Goal: Task Accomplishment & Management: Use online tool/utility

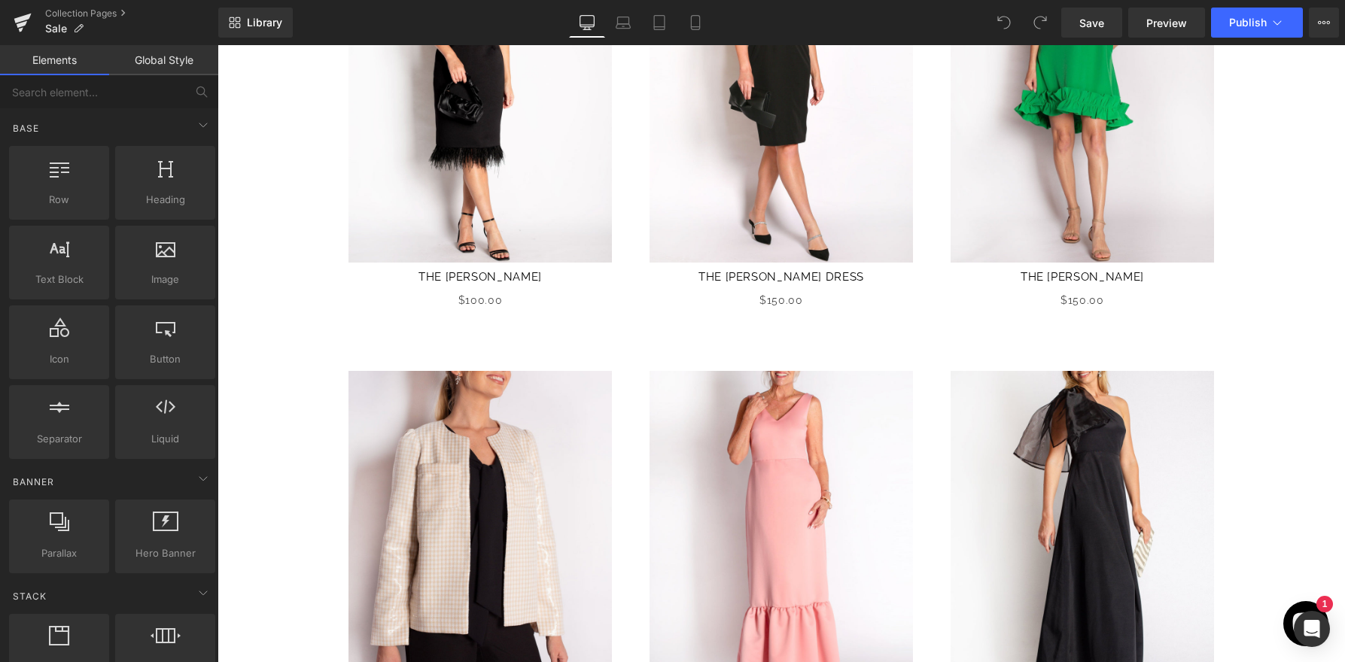
scroll to position [927, 0]
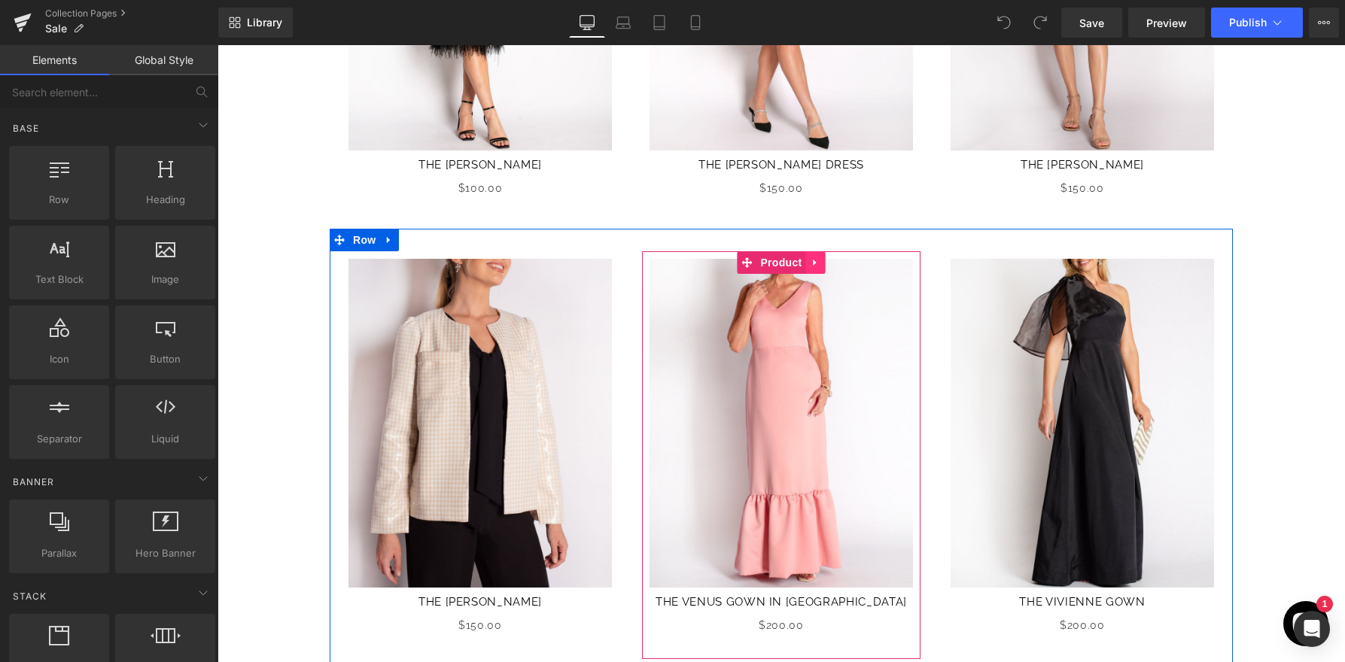
click at [816, 262] on icon at bounding box center [815, 262] width 11 height 11
click at [823, 261] on icon at bounding box center [824, 262] width 11 height 11
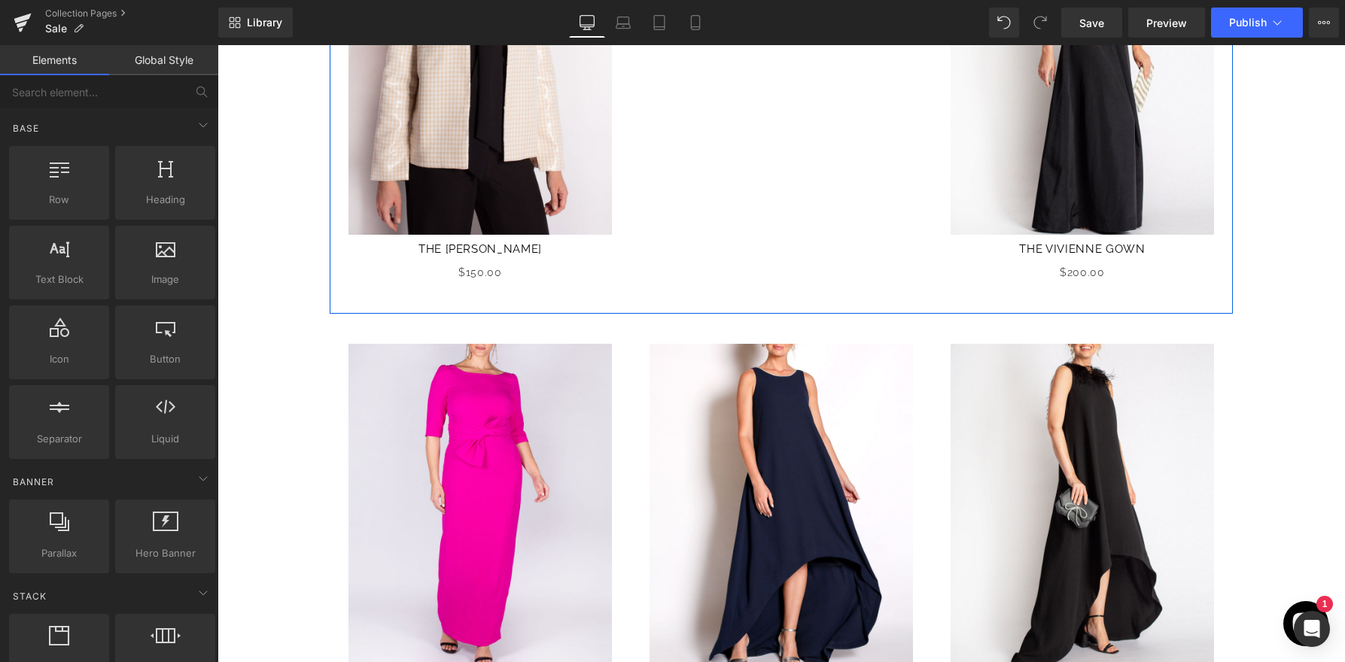
scroll to position [1399, 0]
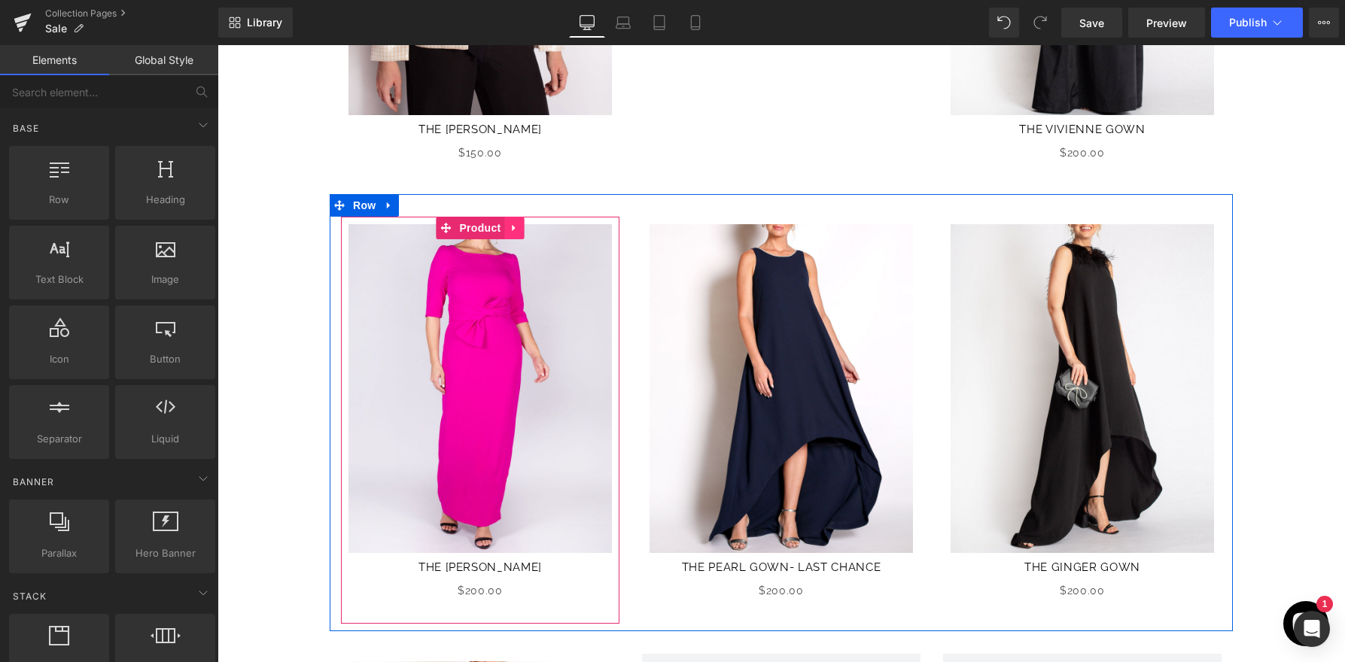
click at [509, 228] on icon at bounding box center [514, 227] width 11 height 11
click at [524, 229] on icon at bounding box center [523, 227] width 11 height 11
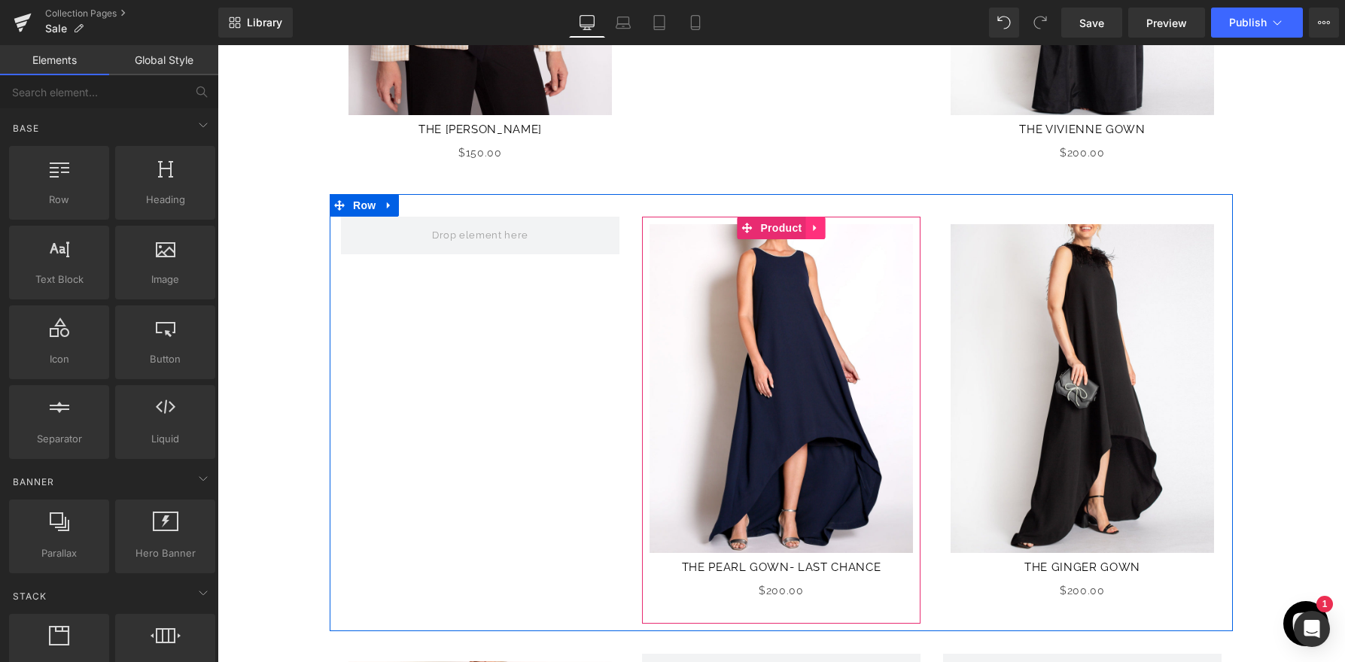
click at [817, 222] on icon at bounding box center [815, 227] width 11 height 11
click at [828, 232] on icon at bounding box center [824, 228] width 11 height 11
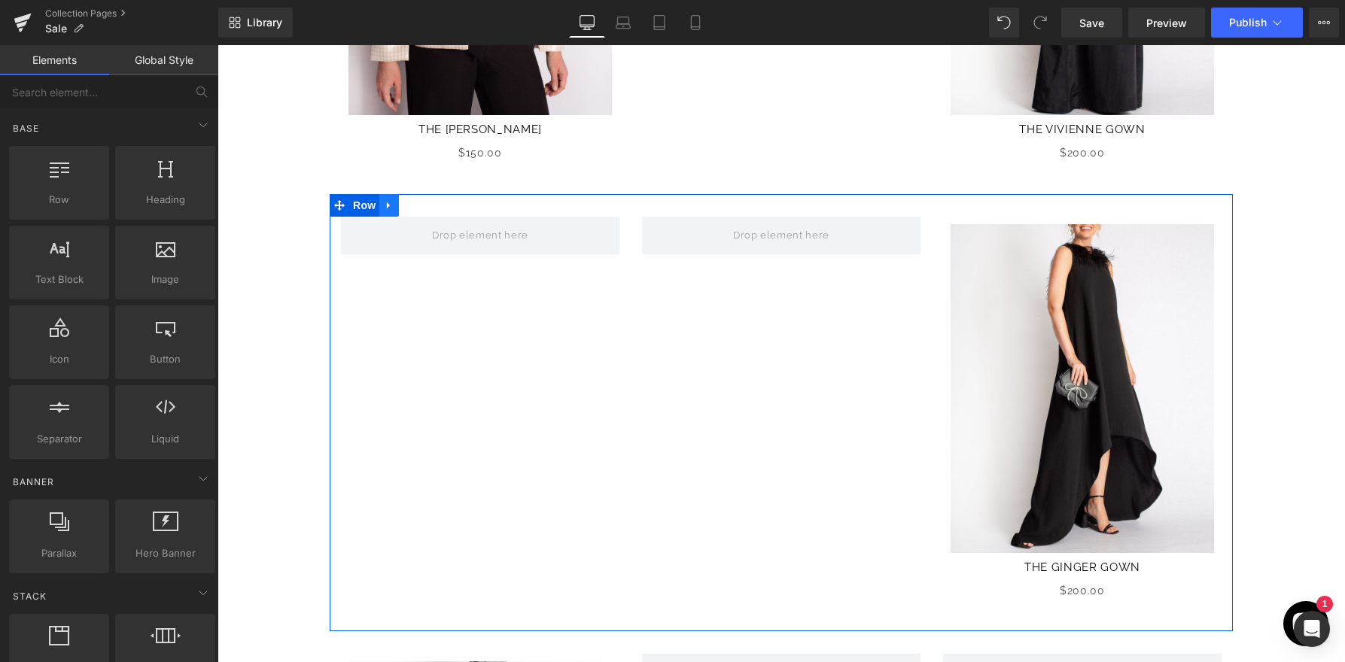
click at [391, 213] on link at bounding box center [389, 205] width 20 height 23
click at [430, 200] on icon at bounding box center [428, 205] width 11 height 11
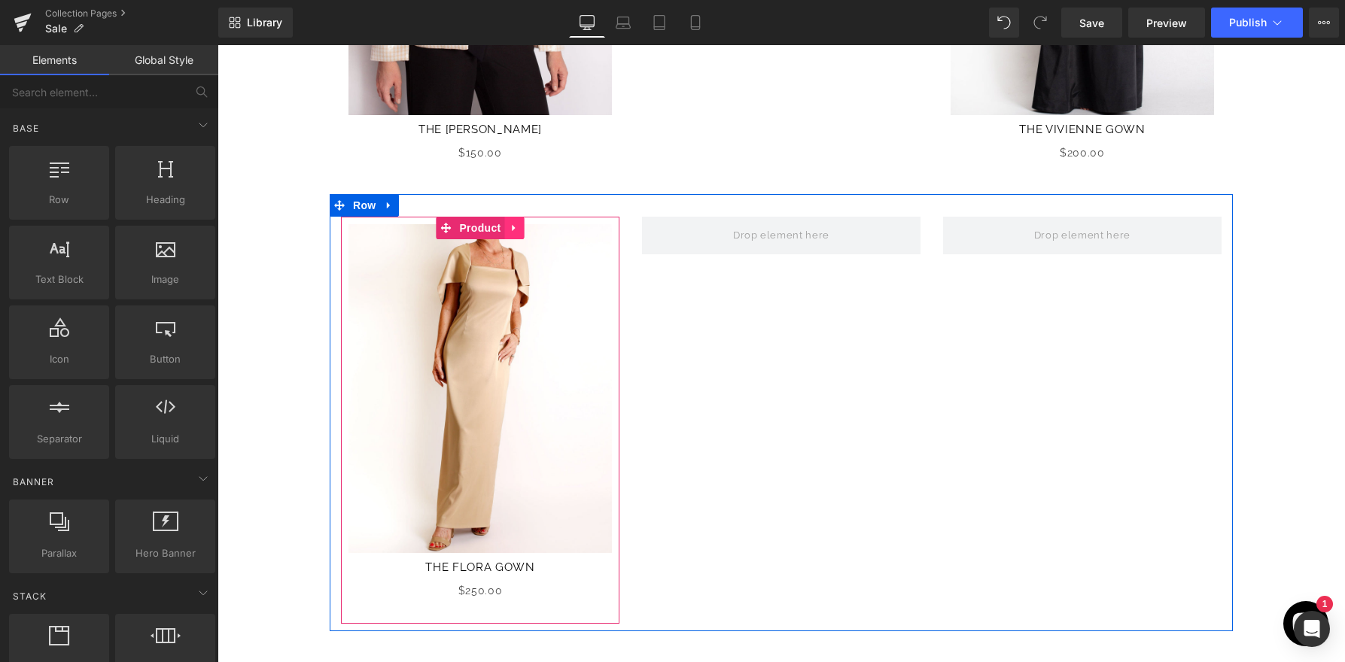
click at [517, 230] on icon at bounding box center [514, 227] width 11 height 11
click at [519, 224] on icon at bounding box center [523, 227] width 11 height 11
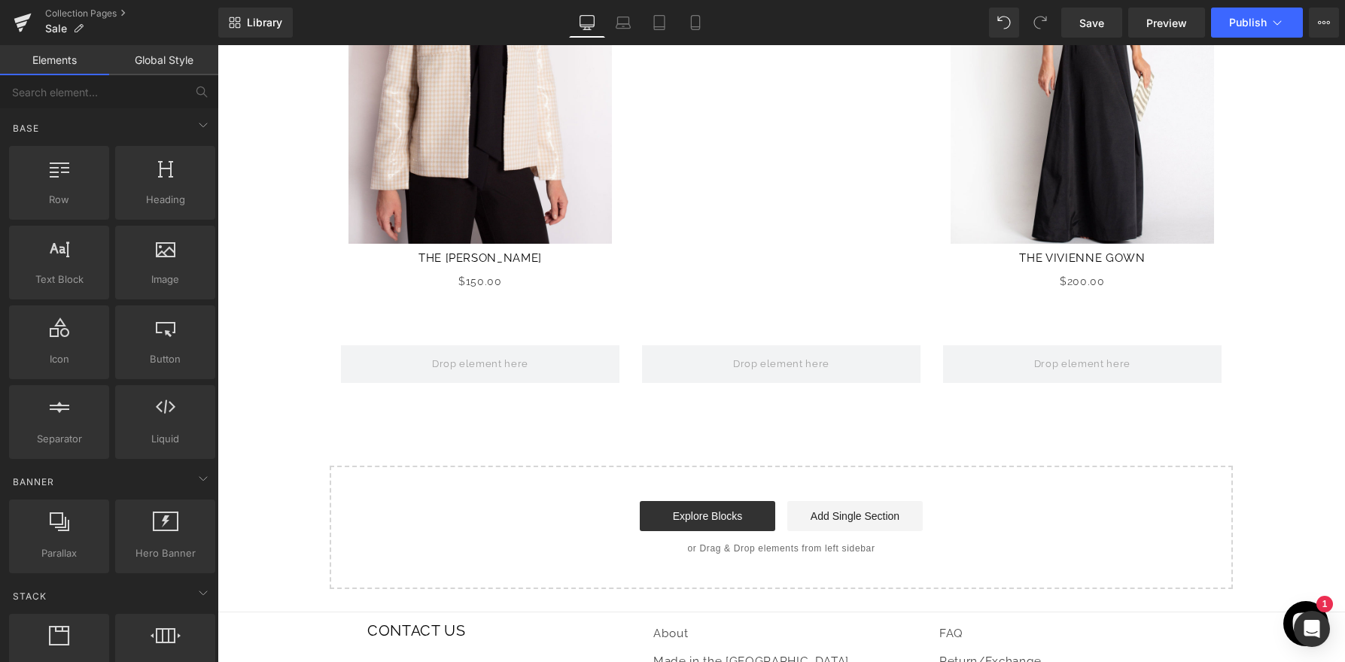
scroll to position [1065, 0]
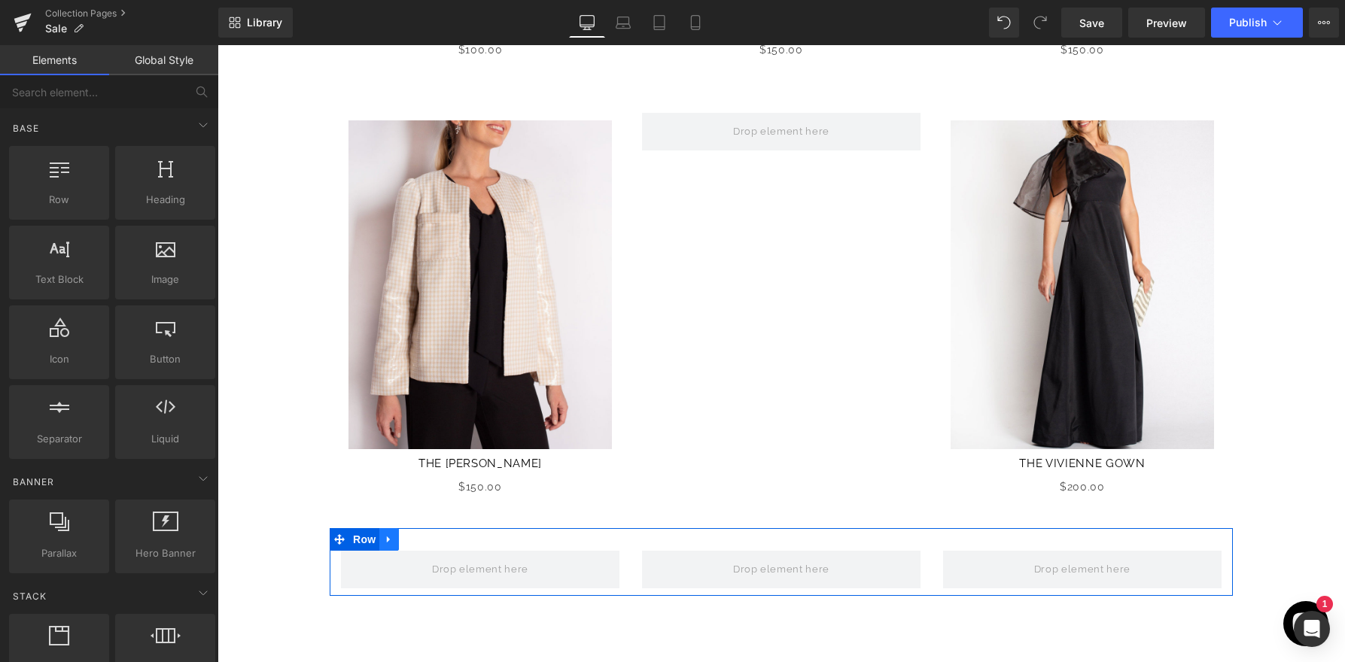
click at [390, 538] on icon at bounding box center [389, 538] width 11 height 11
click at [435, 536] on link at bounding box center [428, 539] width 20 height 23
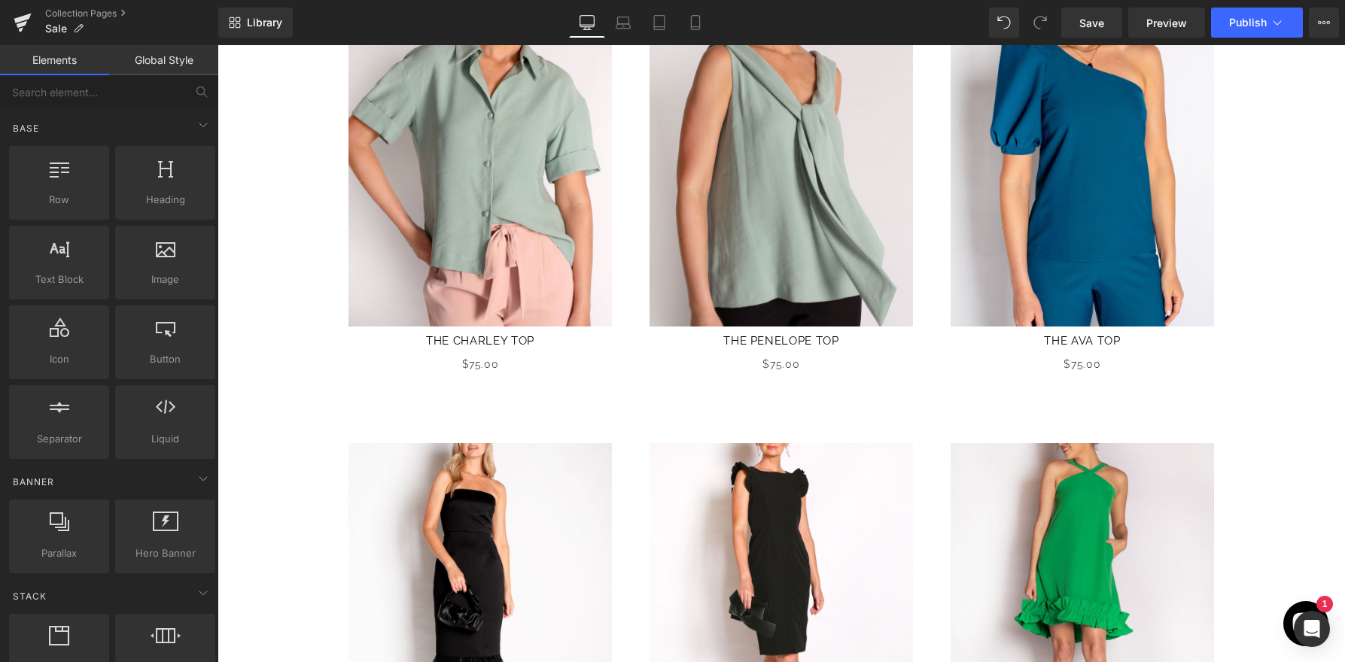
scroll to position [339, 0]
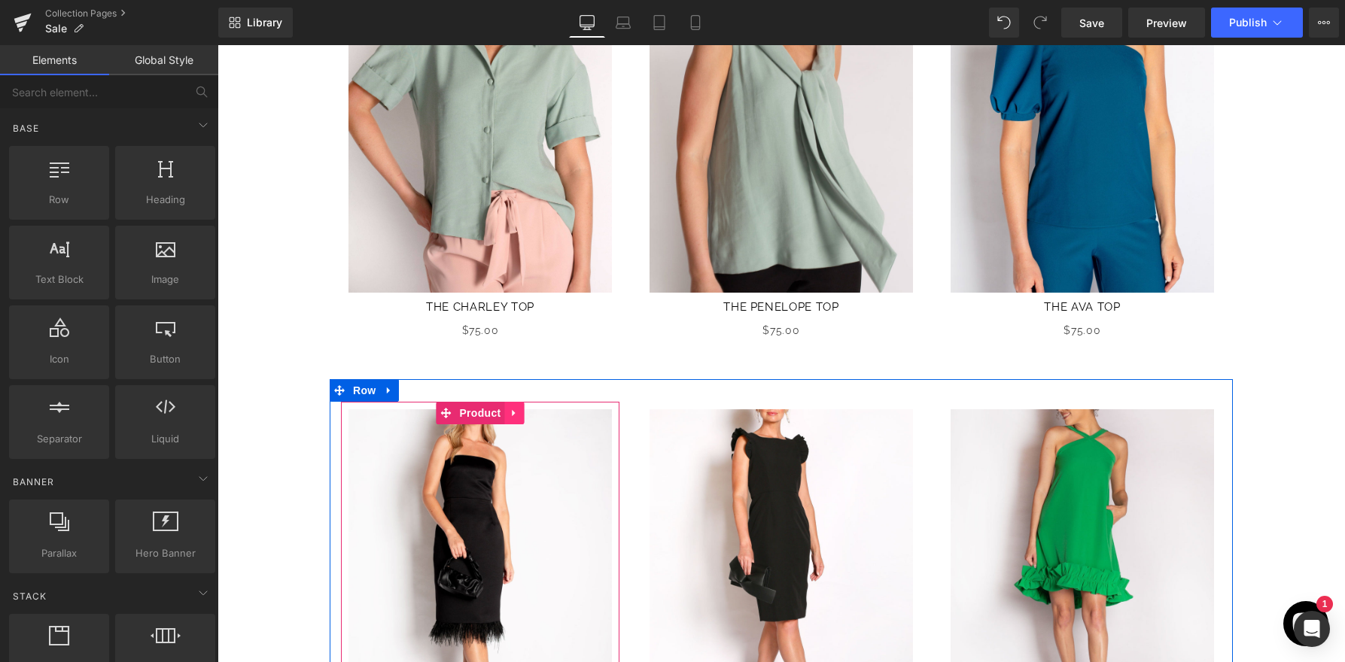
click at [515, 409] on icon at bounding box center [514, 412] width 11 height 11
click at [524, 411] on icon at bounding box center [523, 413] width 11 height 11
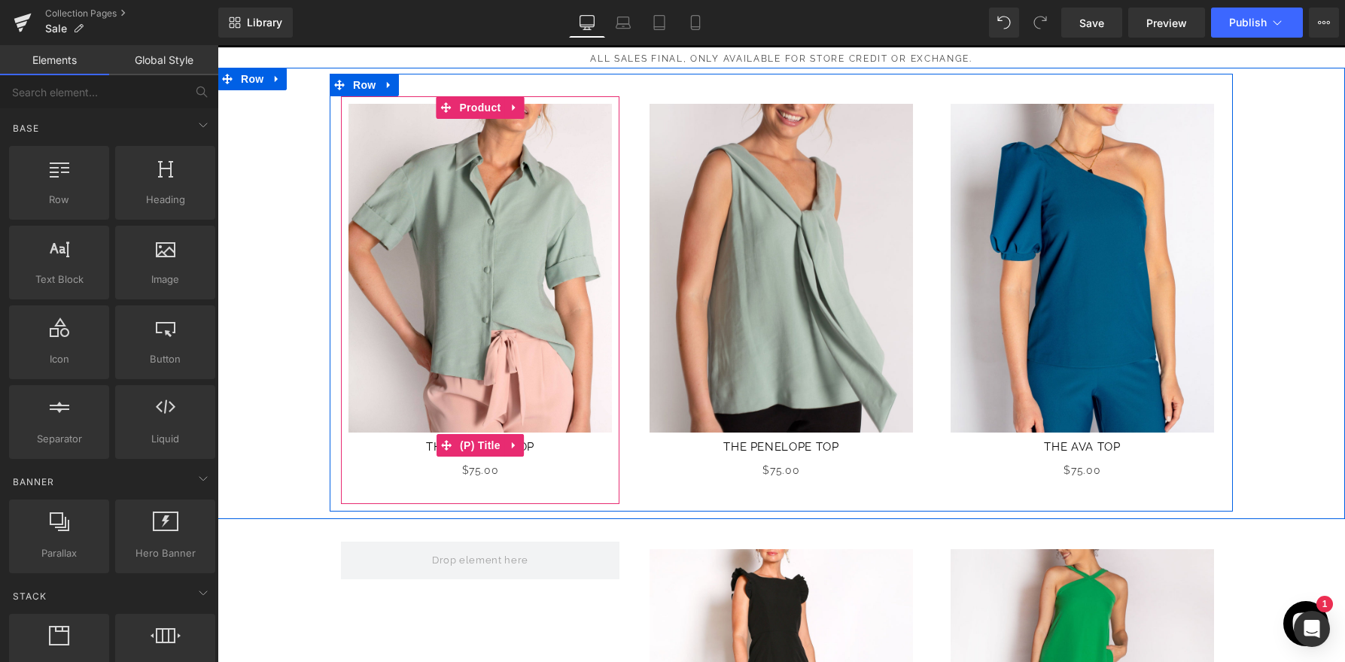
scroll to position [118, 0]
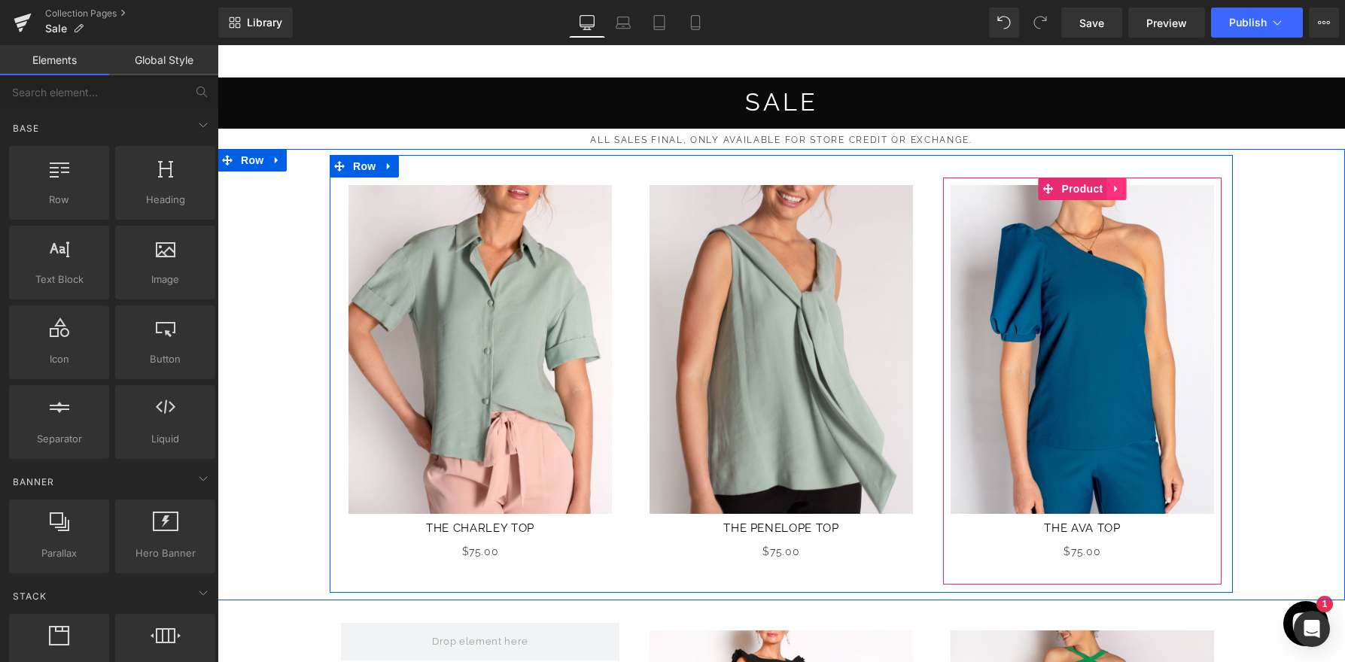
click at [1117, 188] on icon at bounding box center [1116, 188] width 11 height 11
click at [1122, 186] on icon at bounding box center [1125, 189] width 11 height 11
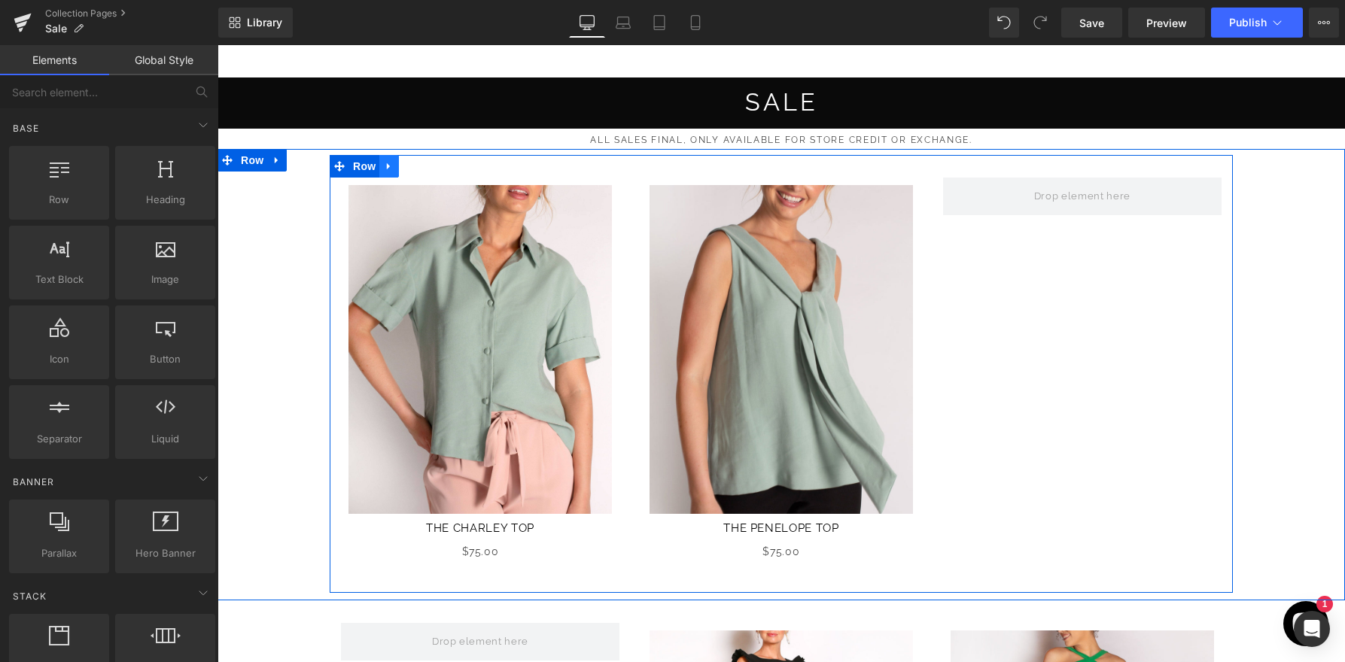
click at [394, 163] on icon at bounding box center [389, 165] width 11 height 11
click at [427, 165] on icon at bounding box center [428, 166] width 11 height 11
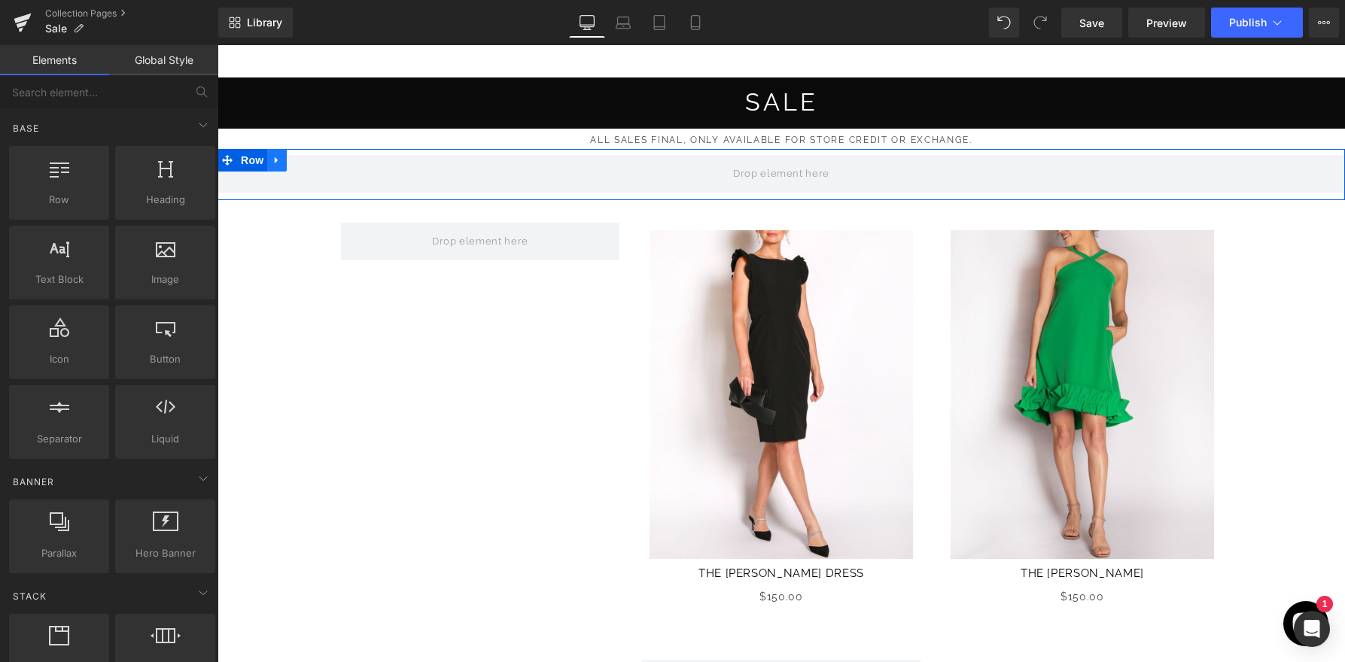
click at [284, 164] on link at bounding box center [277, 160] width 20 height 23
click at [319, 162] on icon at bounding box center [316, 160] width 11 height 11
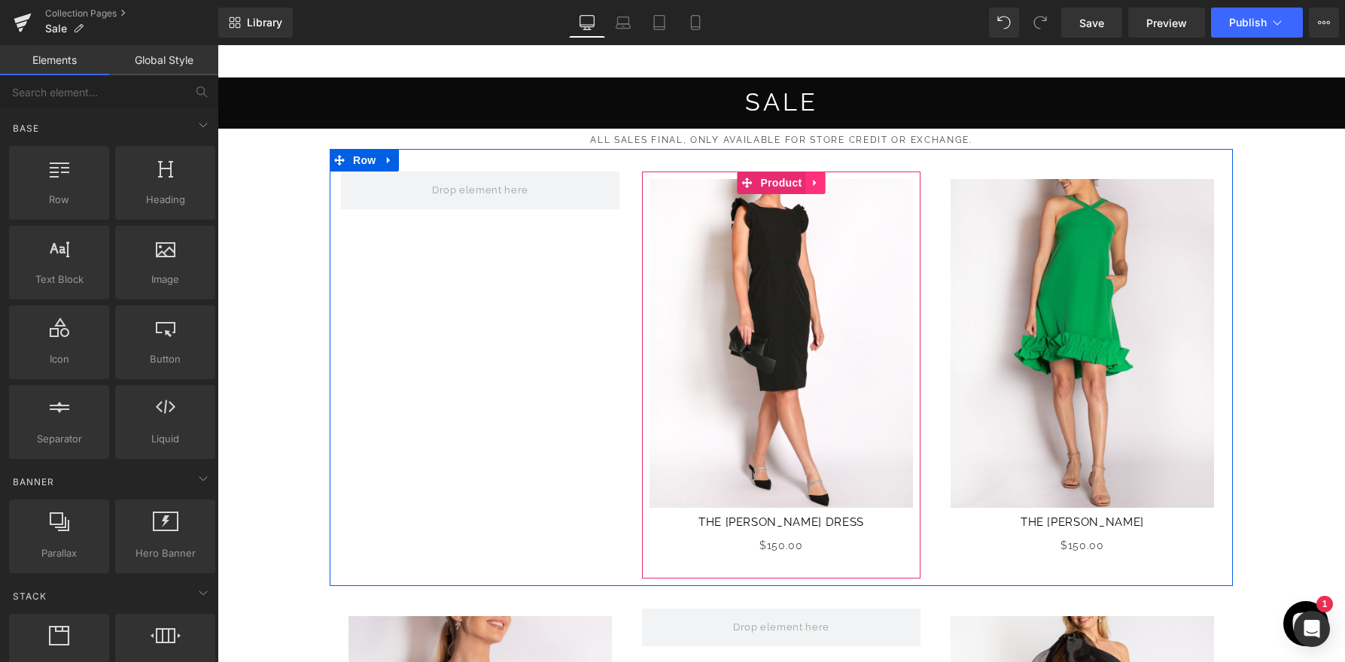
click at [816, 187] on icon at bounding box center [815, 182] width 11 height 11
click at [803, 178] on icon at bounding box center [805, 183] width 11 height 11
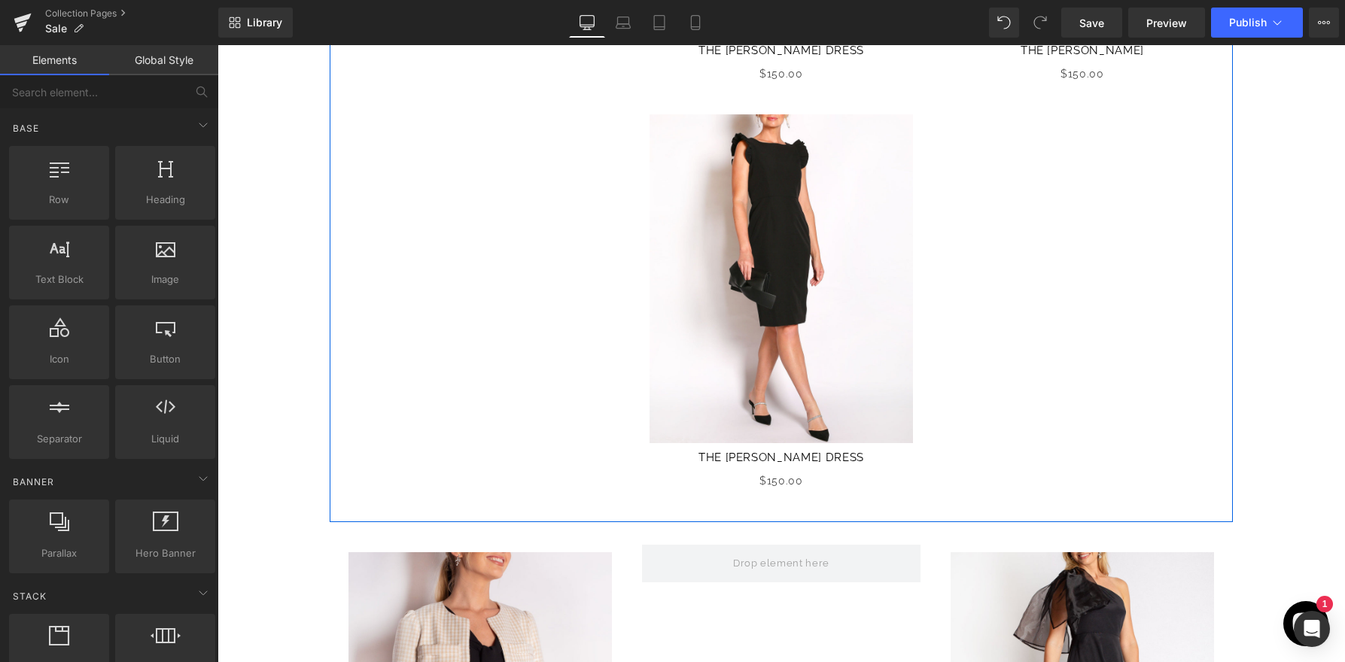
scroll to position [5, 0]
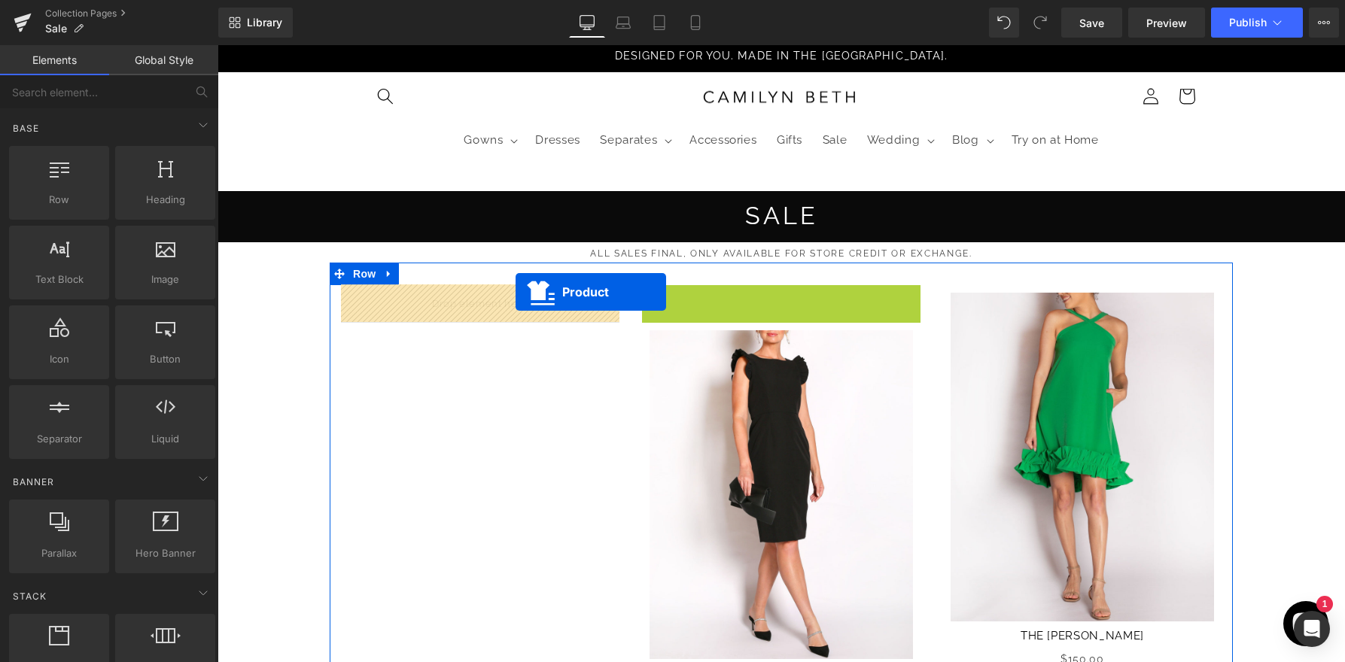
drag, startPoint x: 734, startPoint y: 295, endPoint x: 515, endPoint y: 292, distance: 219.0
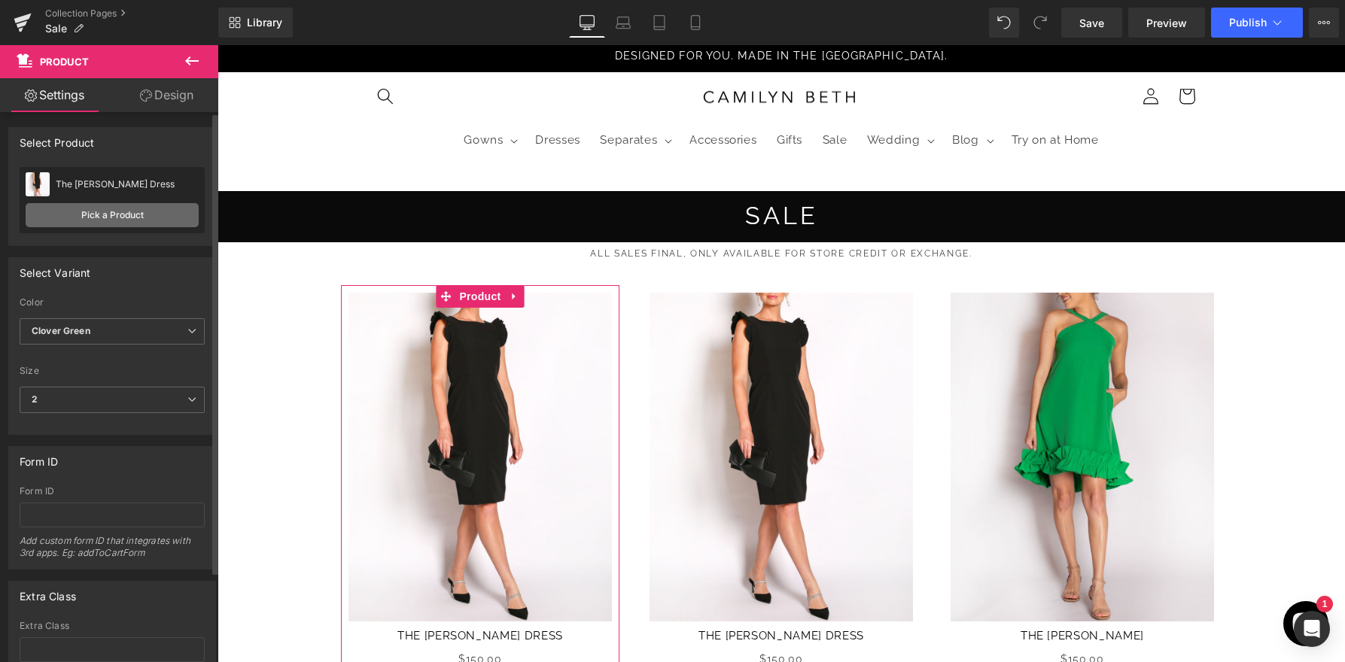
click at [136, 218] on link "Pick a Product" at bounding box center [112, 215] width 173 height 24
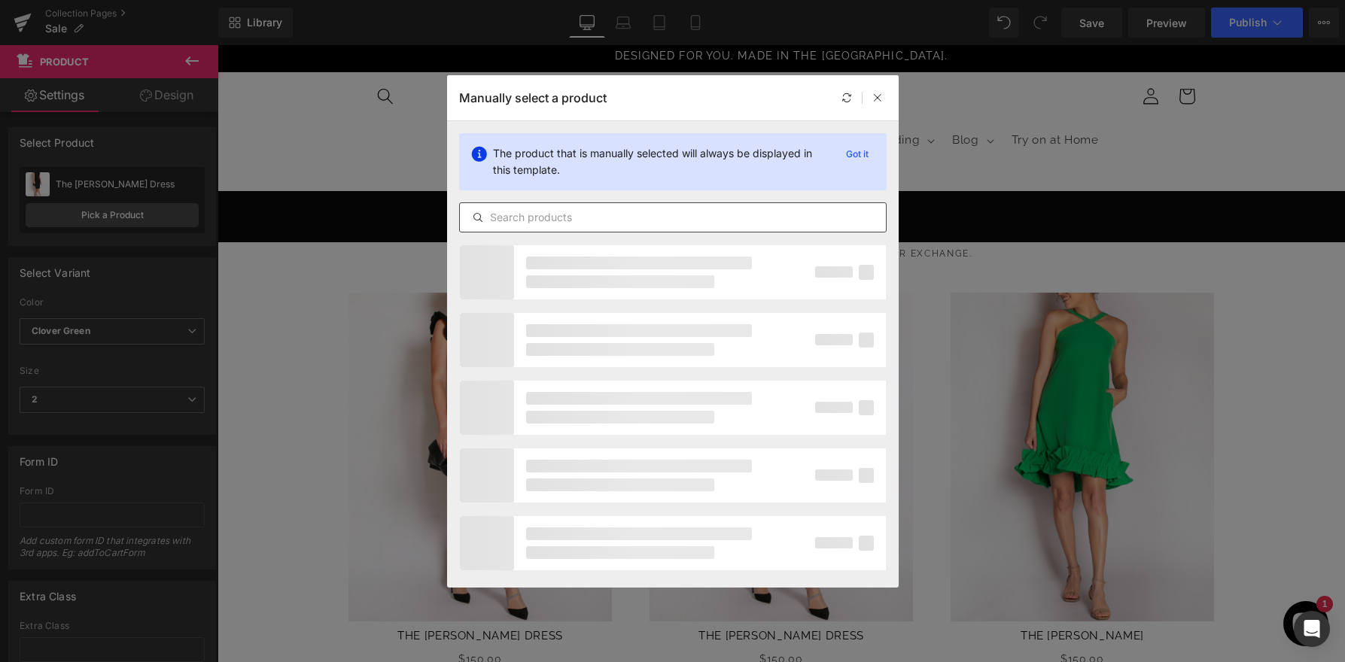
click at [539, 213] on input "text" at bounding box center [673, 217] width 426 height 18
type input "["
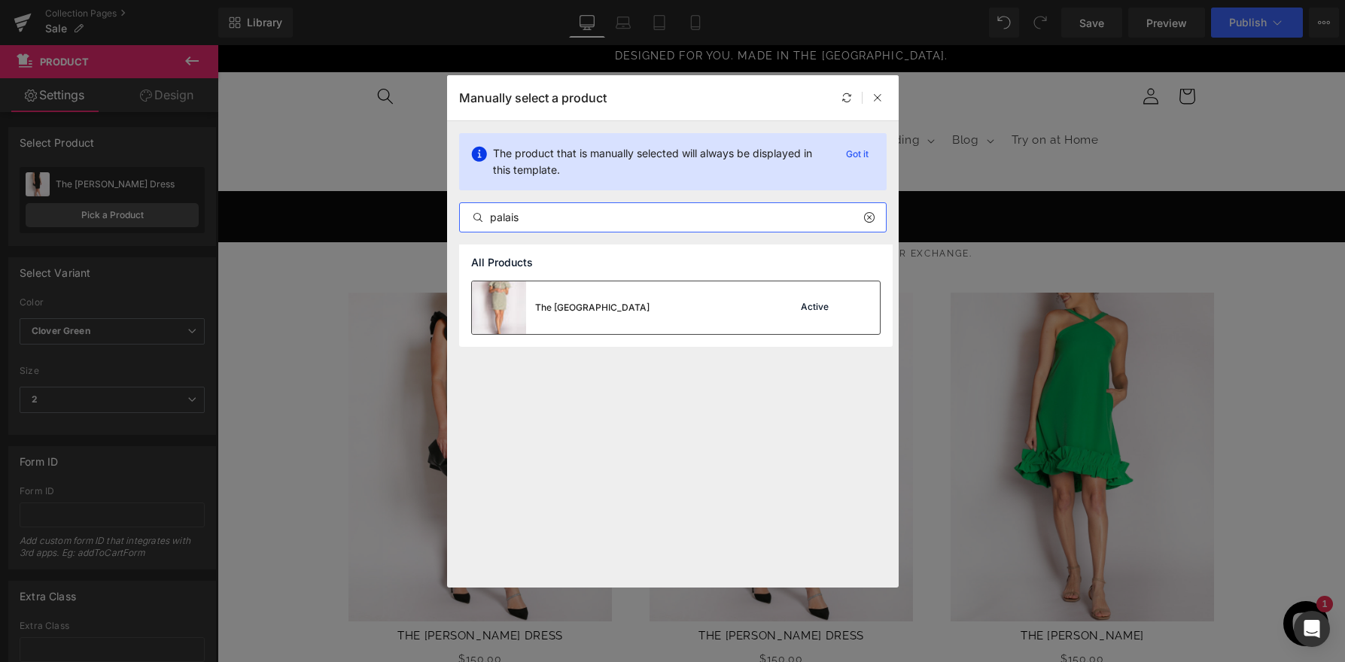
type input "palais"
click at [616, 303] on div "The Palais Dress Active" at bounding box center [676, 307] width 408 height 53
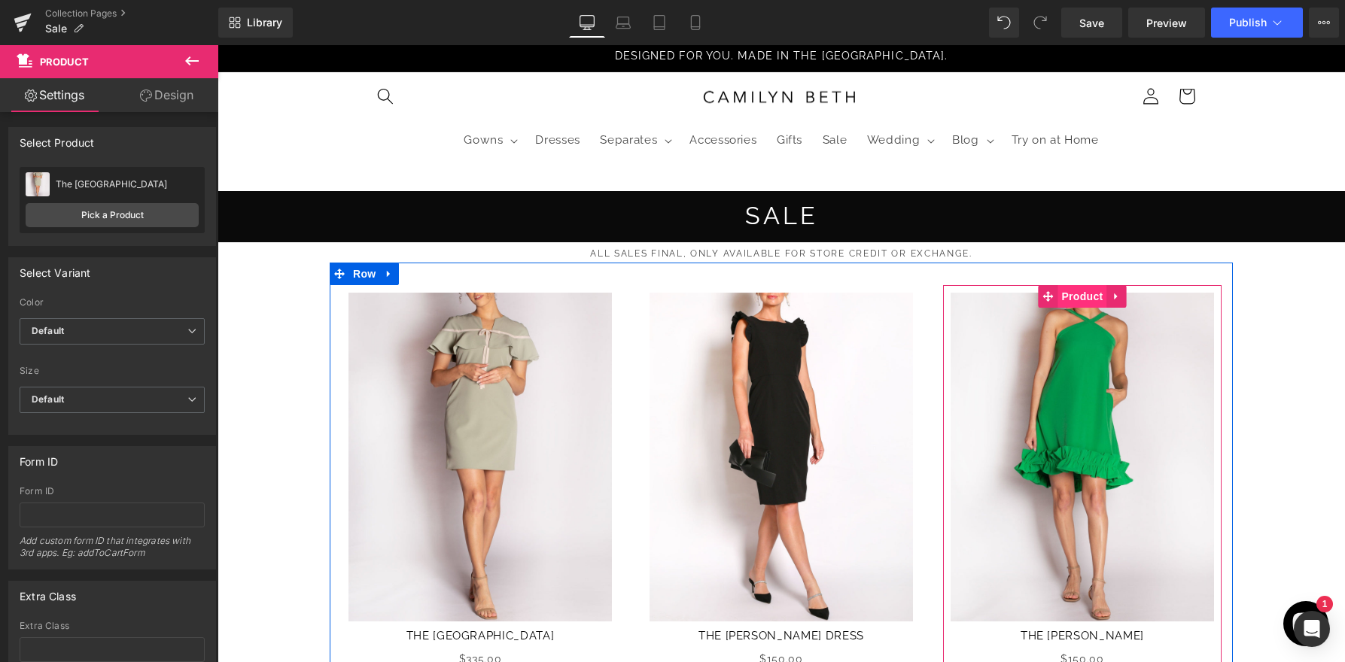
click at [1075, 296] on span "Product" at bounding box center [1081, 296] width 49 height 23
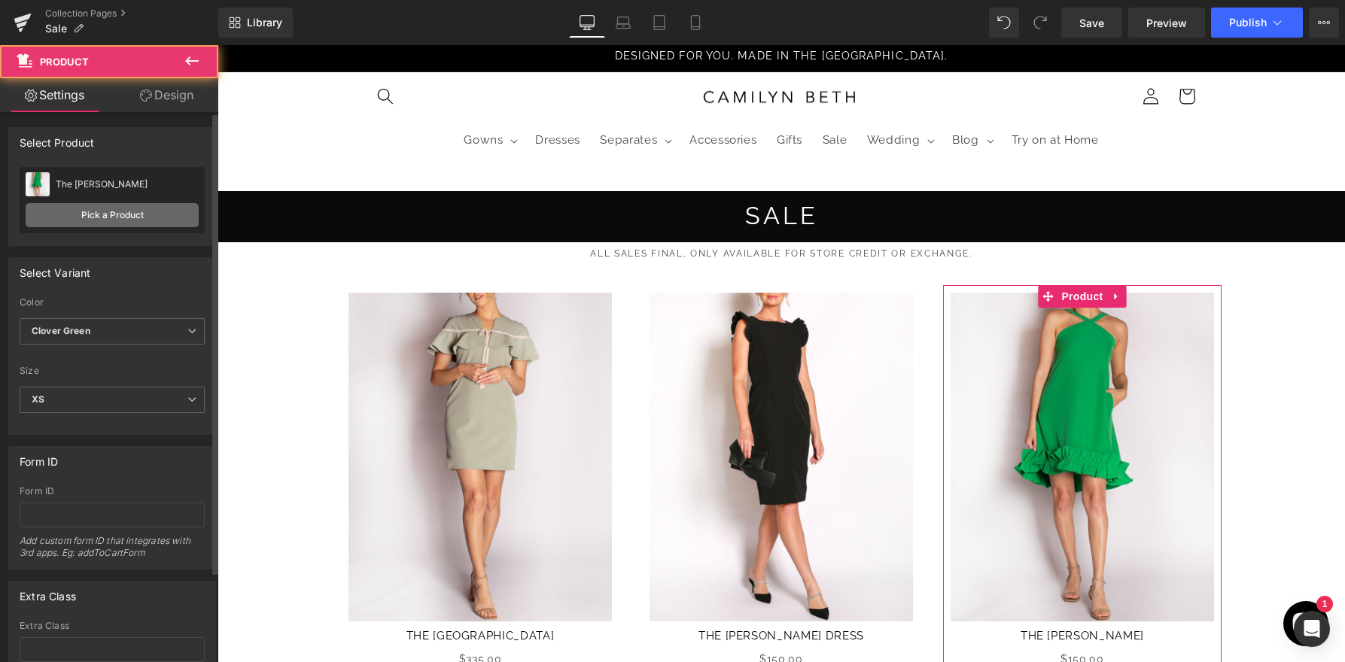
click at [140, 213] on link "Pick a Product" at bounding box center [112, 215] width 173 height 24
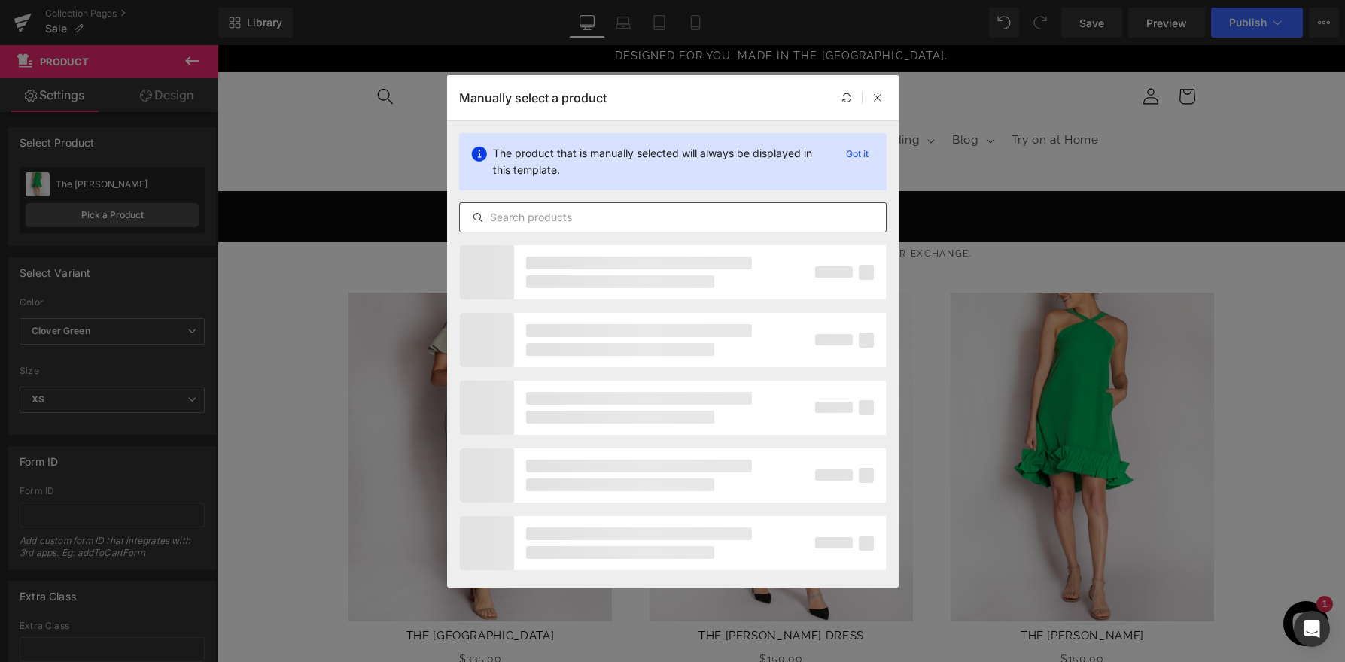
click at [549, 209] on input "text" at bounding box center [673, 217] width 426 height 18
type input "elin"
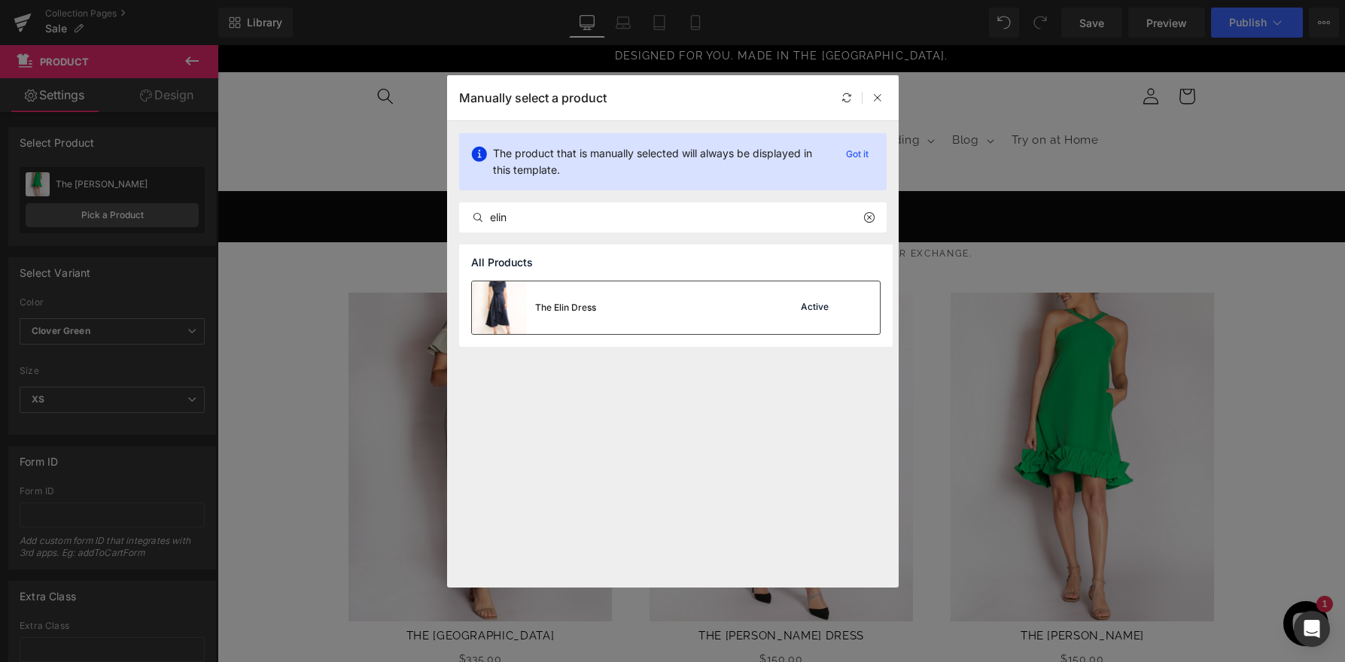
click at [599, 312] on div "The Elin Dress Active" at bounding box center [676, 307] width 408 height 53
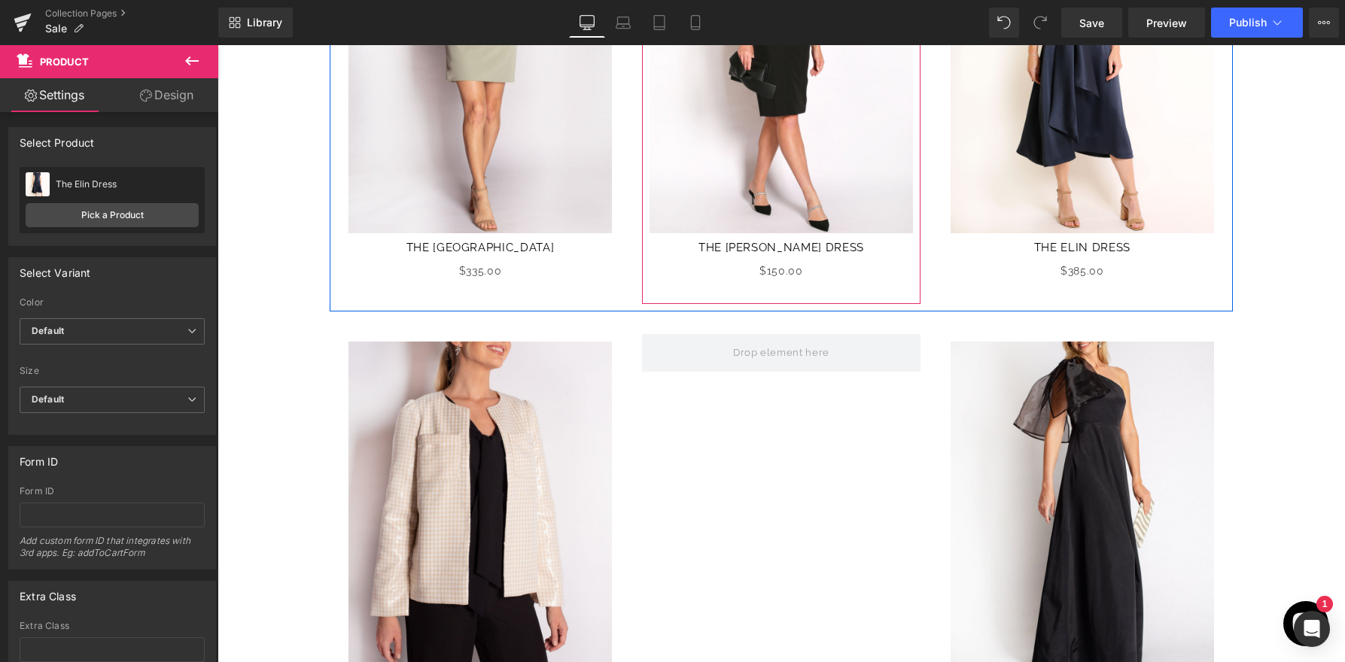
scroll to position [104, 0]
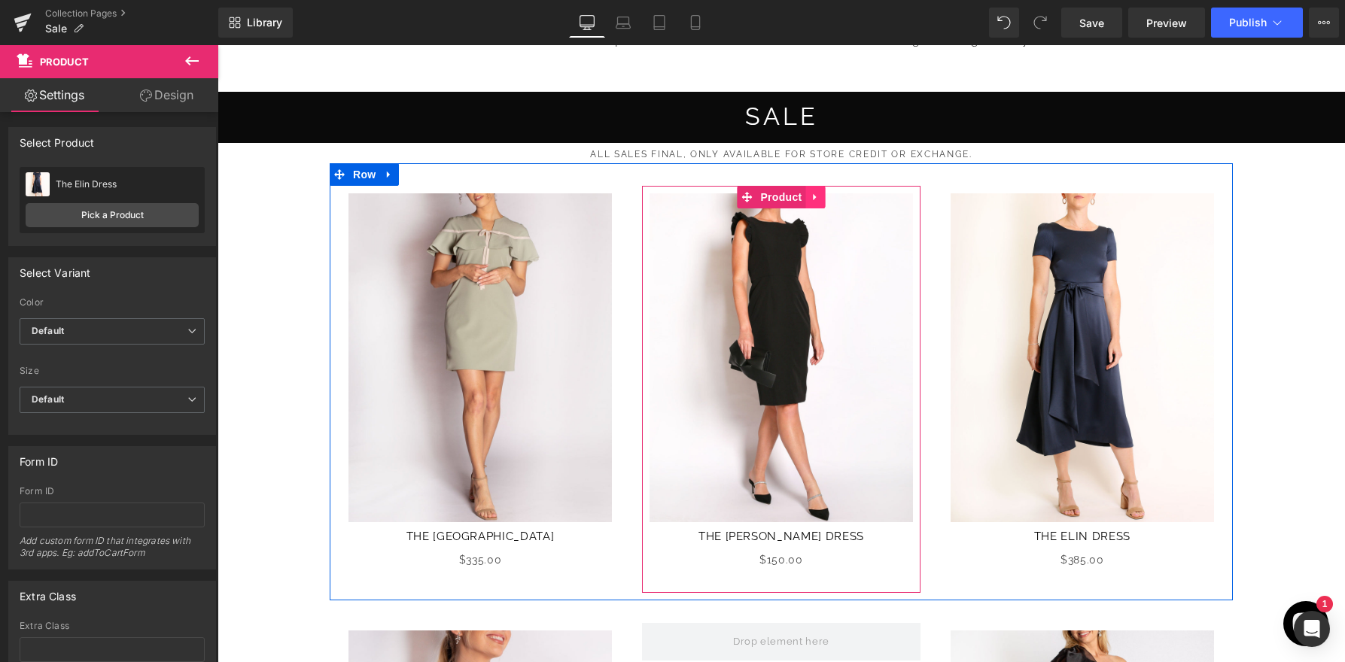
click at [816, 193] on icon at bounding box center [815, 196] width 11 height 11
click at [807, 197] on icon at bounding box center [805, 197] width 11 height 11
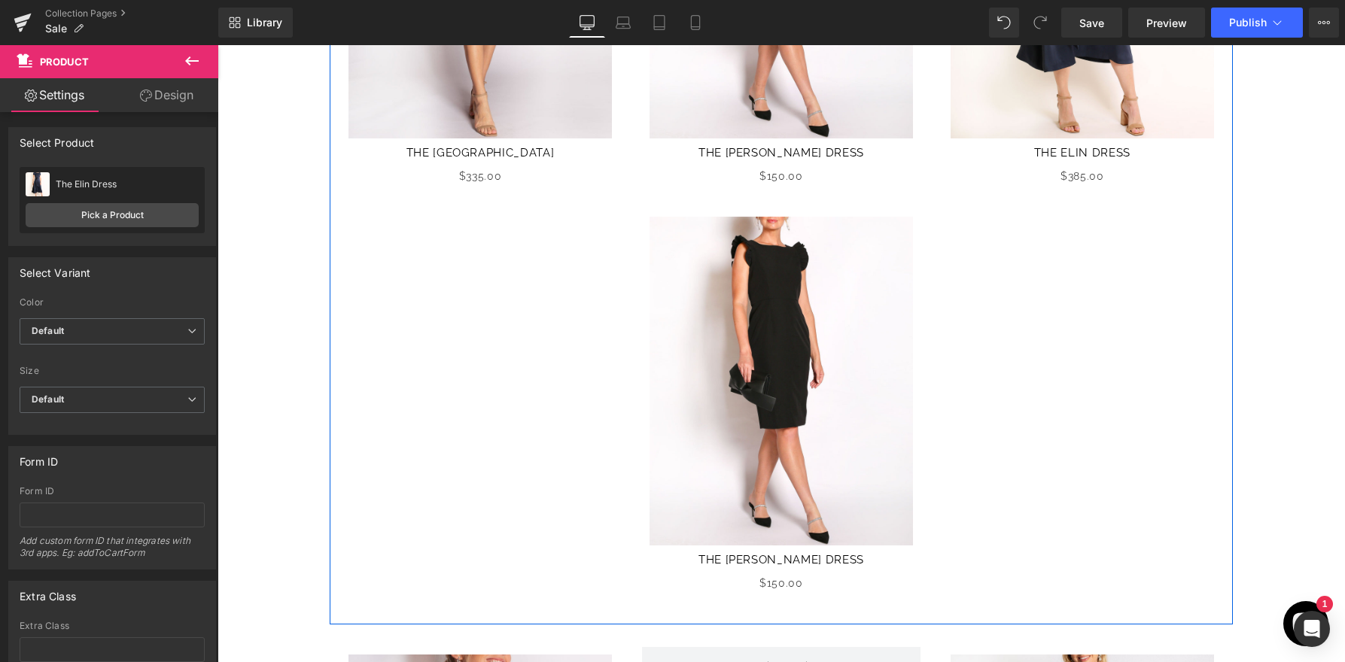
scroll to position [591, 0]
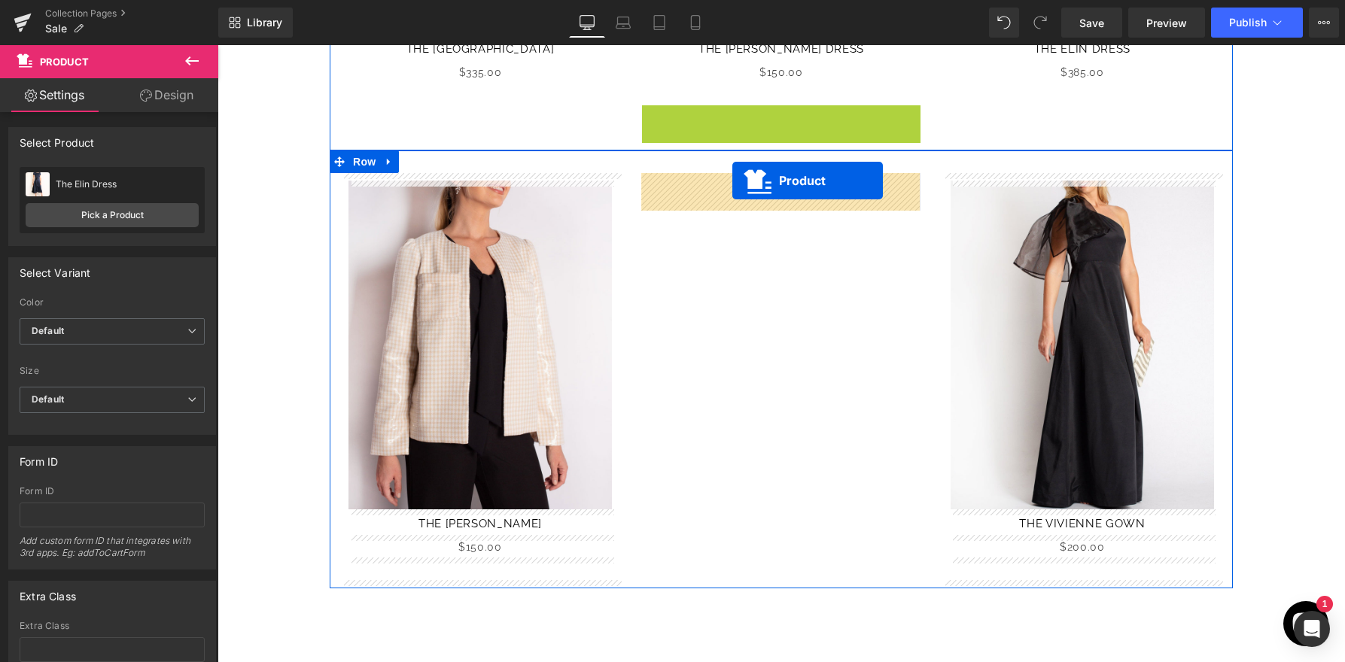
drag, startPoint x: 750, startPoint y: 115, endPoint x: 732, endPoint y: 181, distance: 67.9
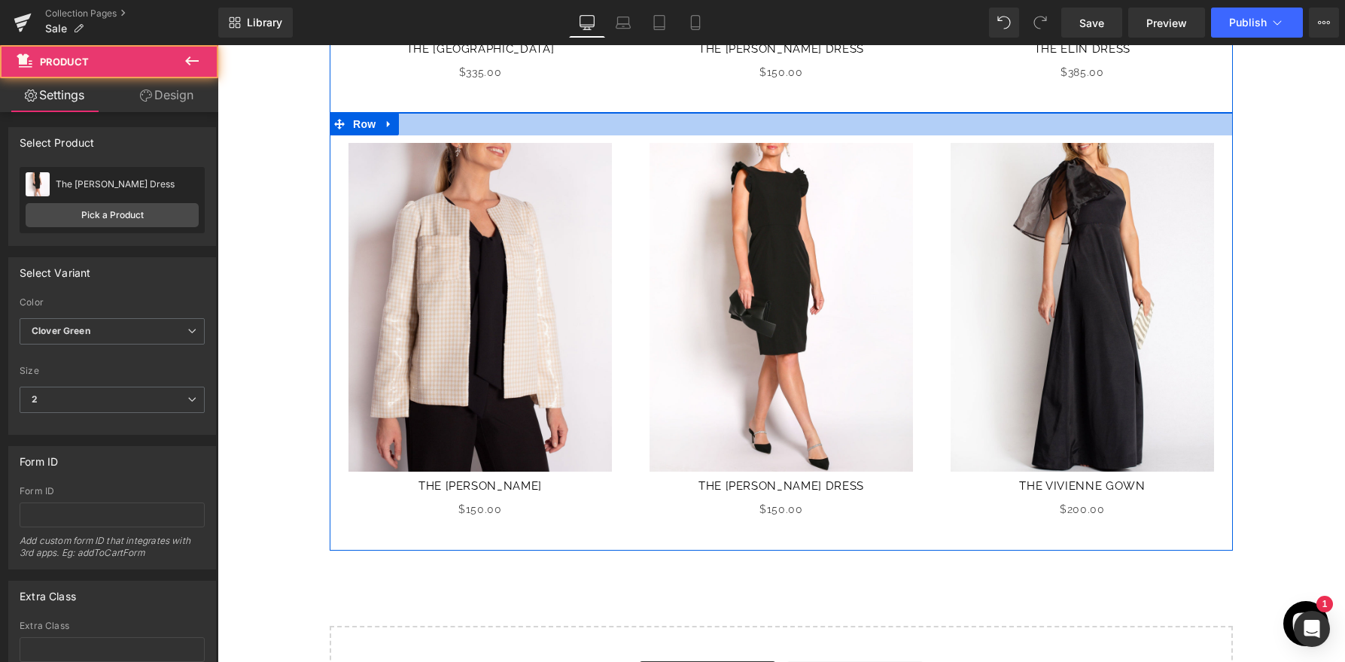
click at [769, 133] on div at bounding box center [781, 124] width 903 height 23
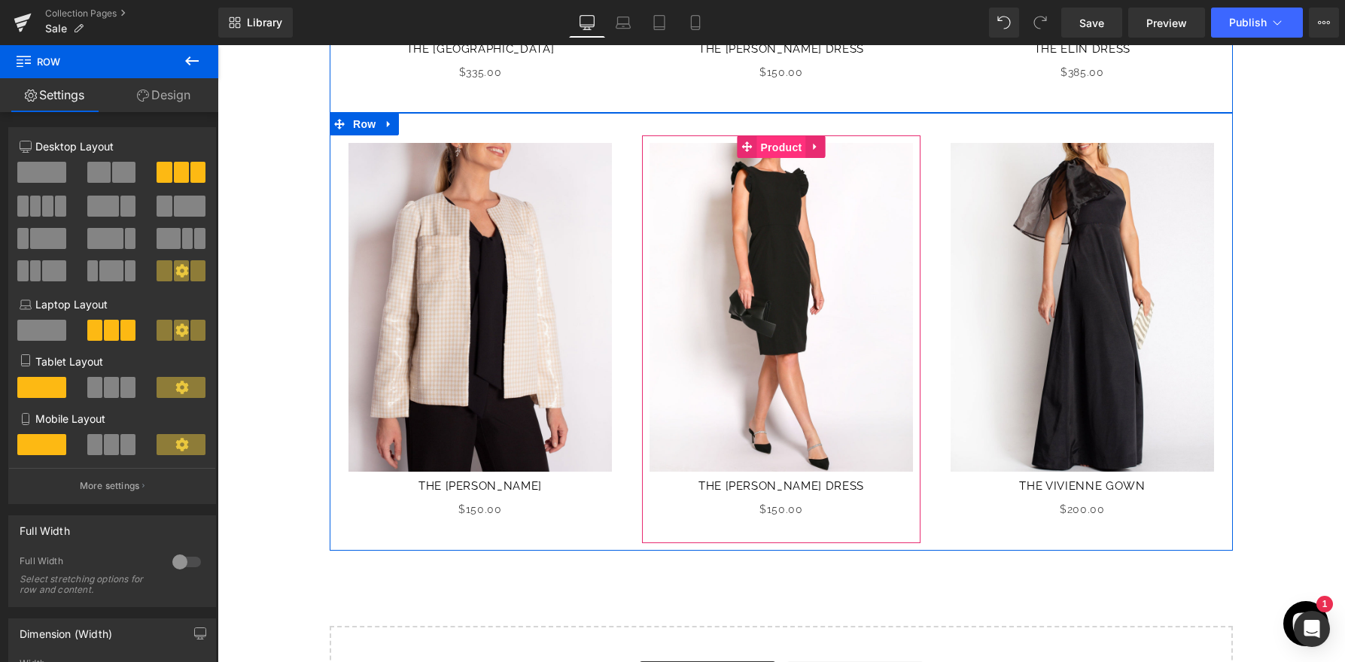
click at [769, 145] on span "Product" at bounding box center [780, 147] width 49 height 23
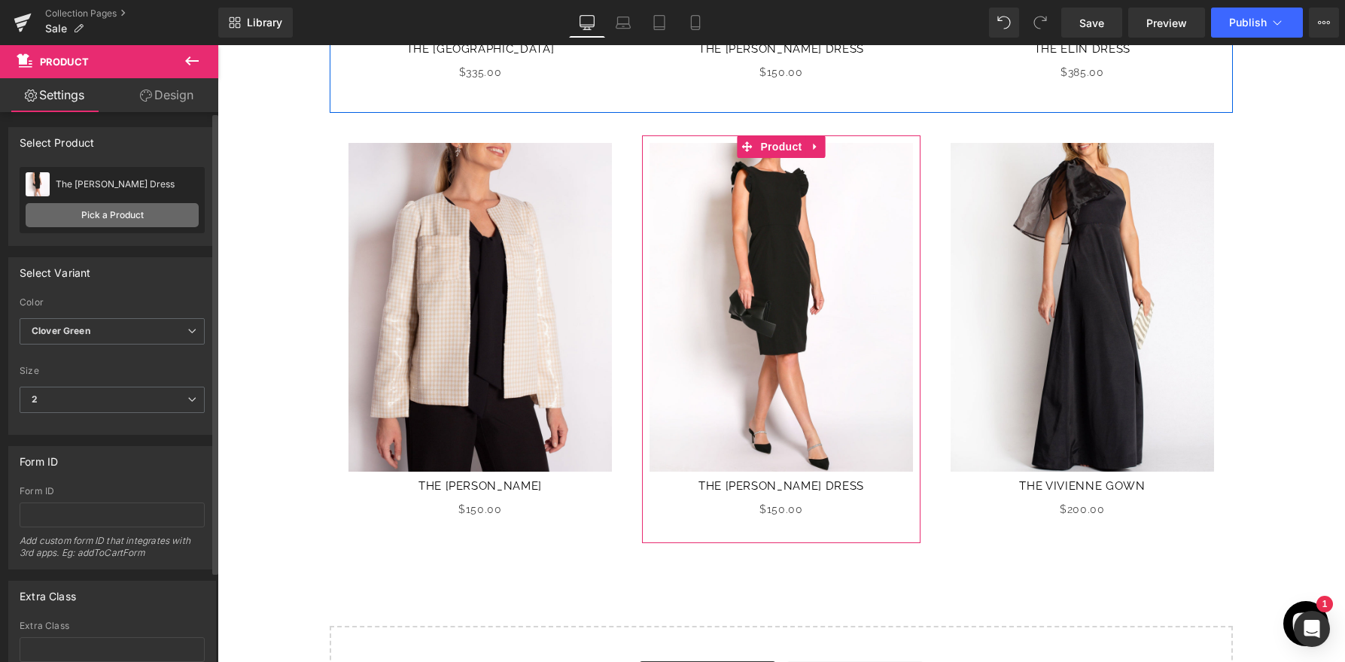
click at [150, 217] on link "Pick a Product" at bounding box center [112, 215] width 173 height 24
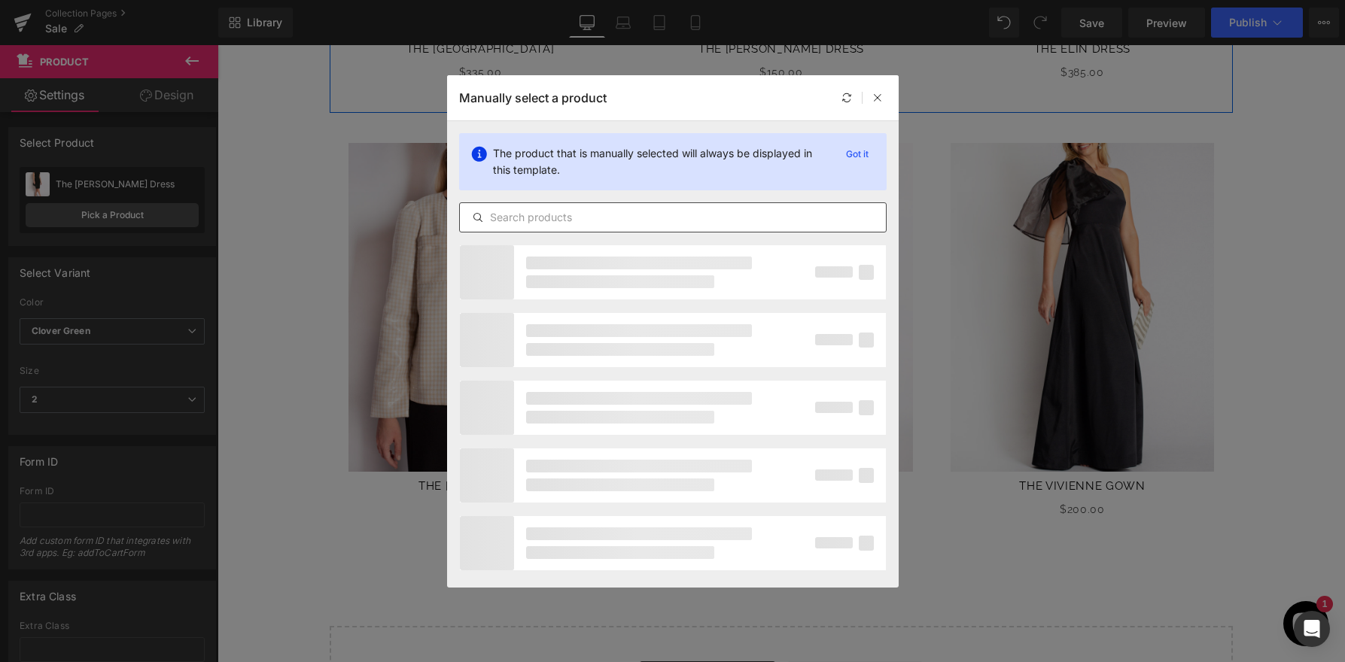
click at [528, 216] on input "text" at bounding box center [673, 217] width 426 height 18
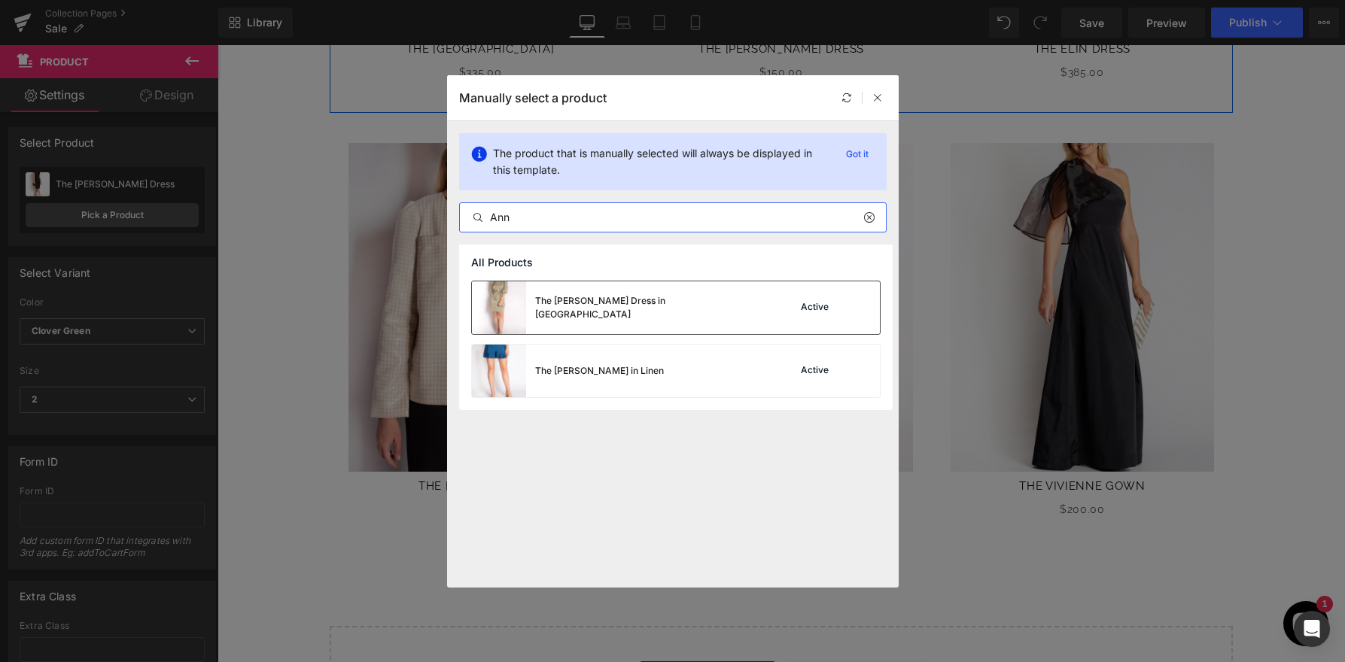
type input "Ann"
click at [685, 317] on div "The Ann Dress in Satin Active" at bounding box center [676, 307] width 408 height 53
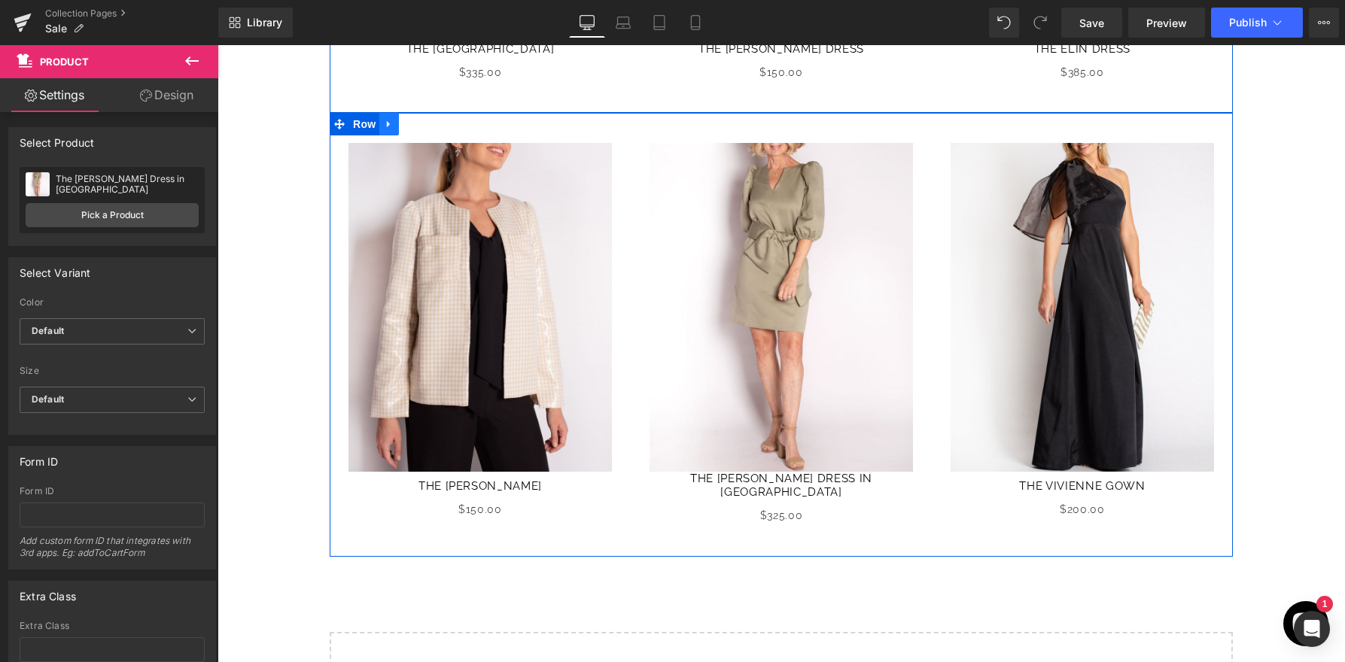
click at [397, 129] on link at bounding box center [389, 124] width 20 height 23
click at [407, 129] on icon at bounding box center [408, 124] width 11 height 11
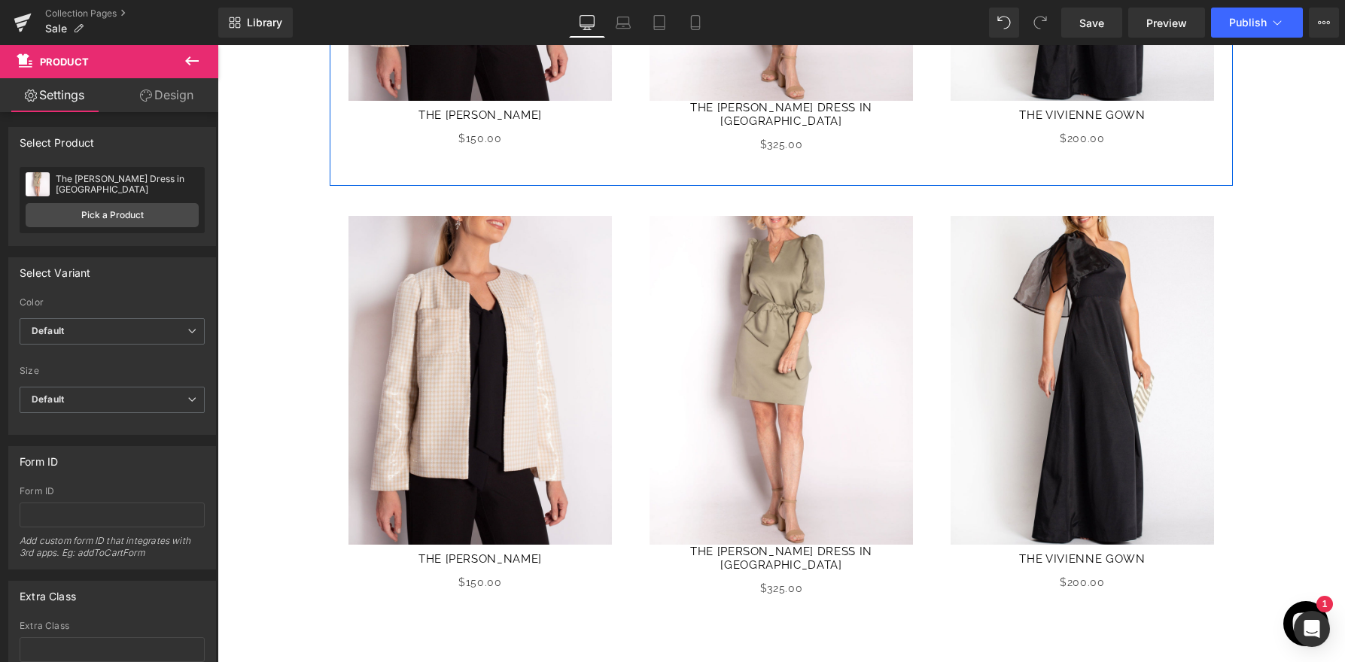
scroll to position [1037, 0]
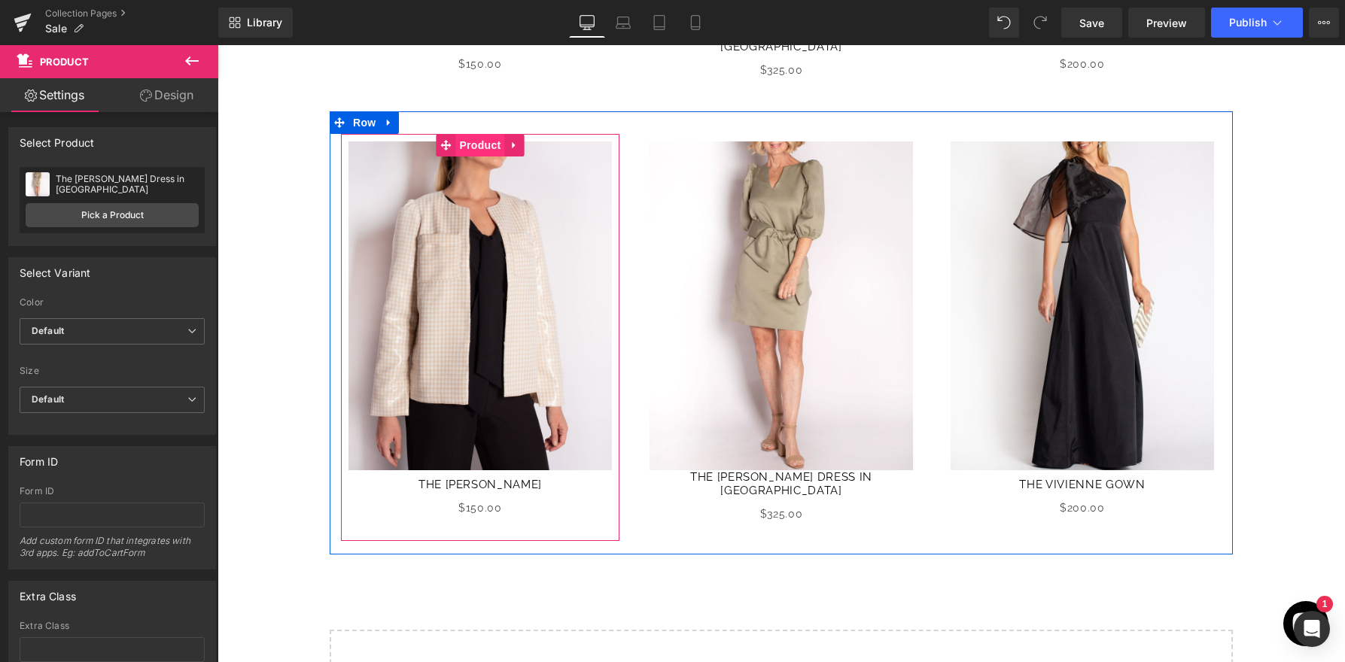
click at [475, 139] on span "Product" at bounding box center [479, 145] width 49 height 23
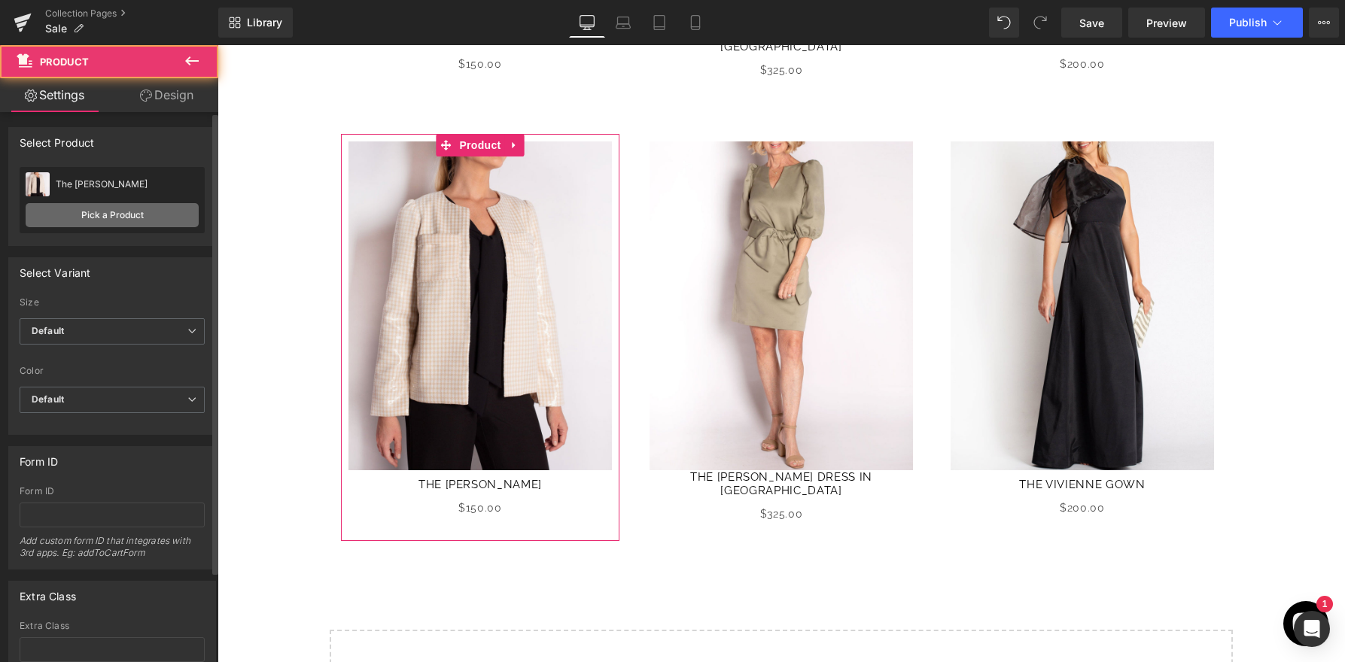
click at [156, 226] on link "Pick a Product" at bounding box center [112, 215] width 173 height 24
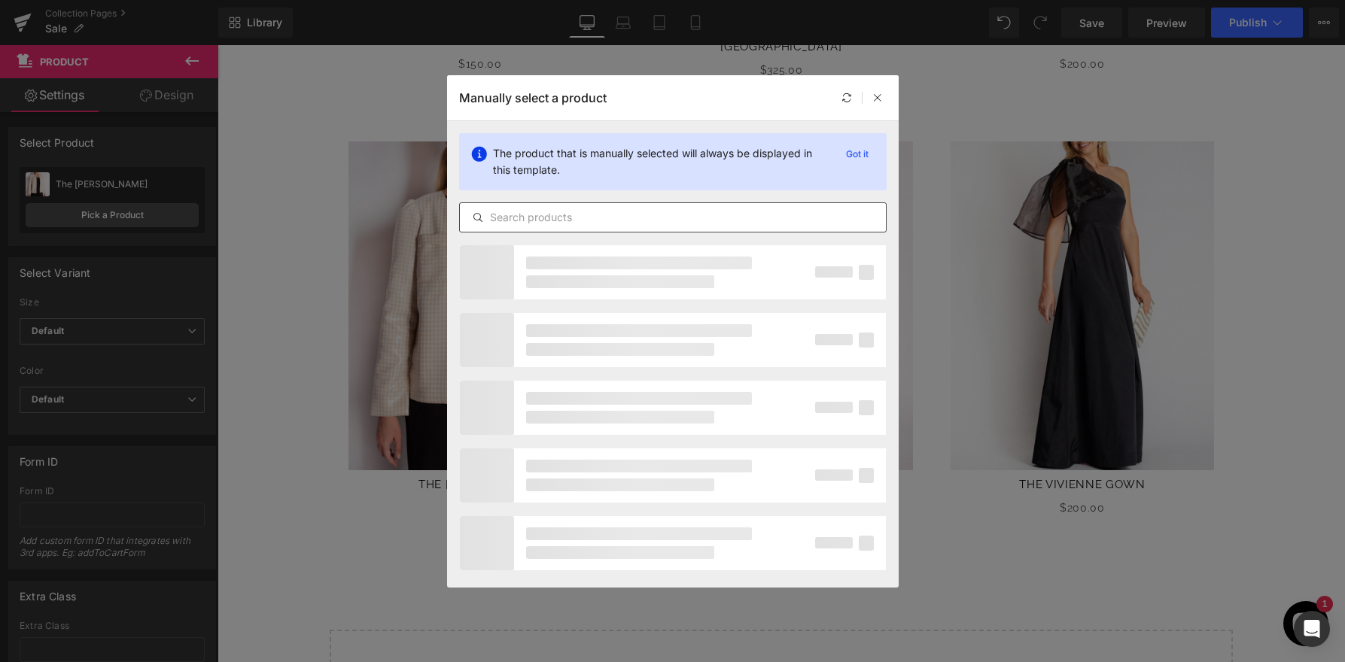
click at [507, 214] on input "text" at bounding box center [673, 217] width 426 height 18
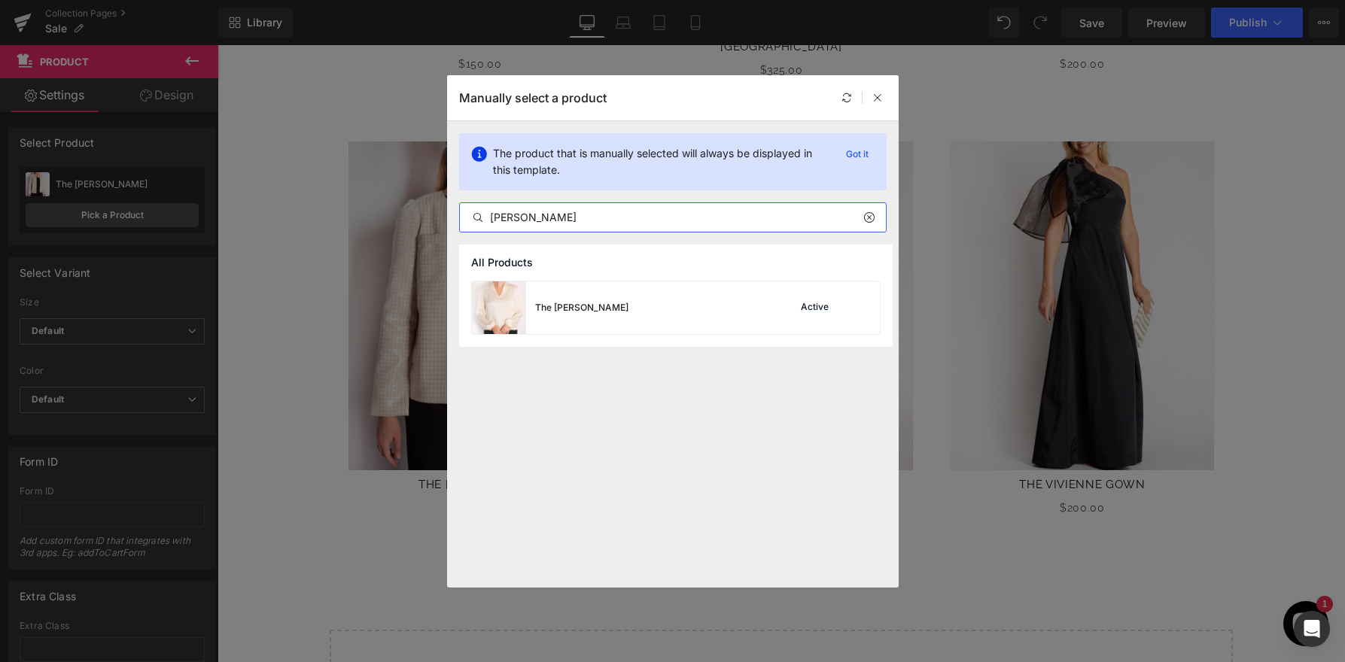
type input "[PERSON_NAME]"
click at [589, 311] on div "The [PERSON_NAME]" at bounding box center [581, 308] width 93 height 14
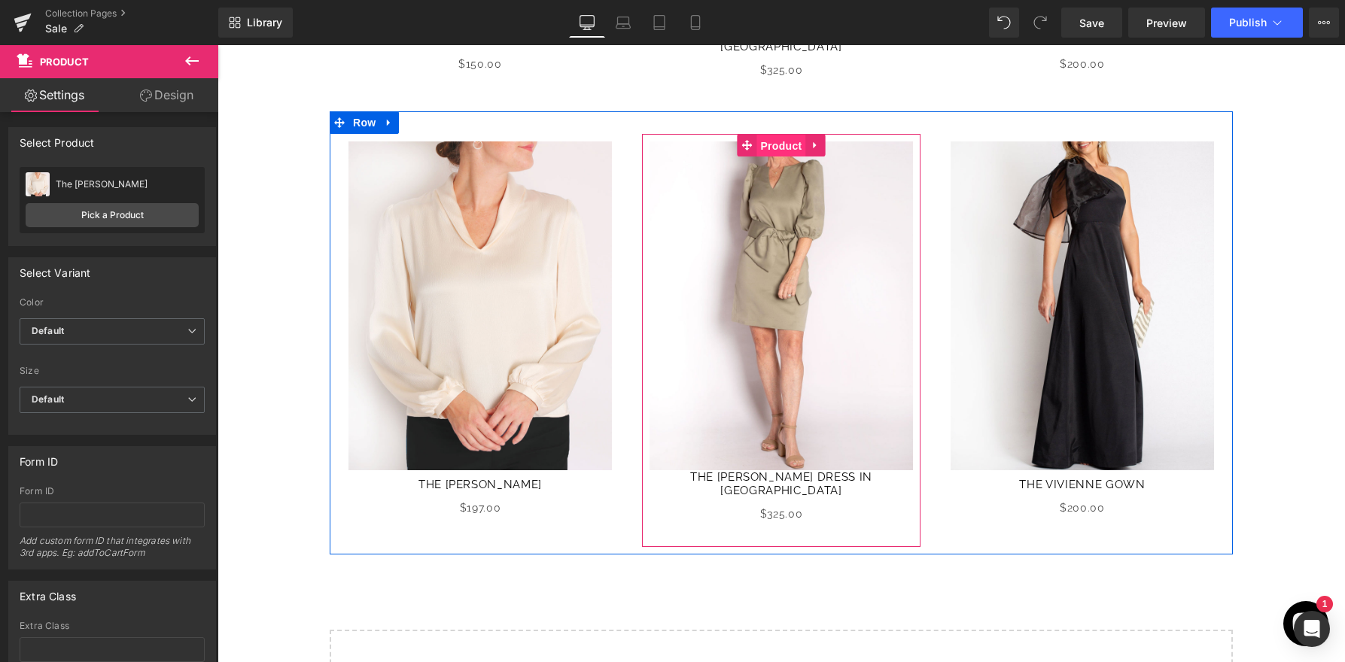
click at [773, 138] on span "Product" at bounding box center [780, 146] width 49 height 23
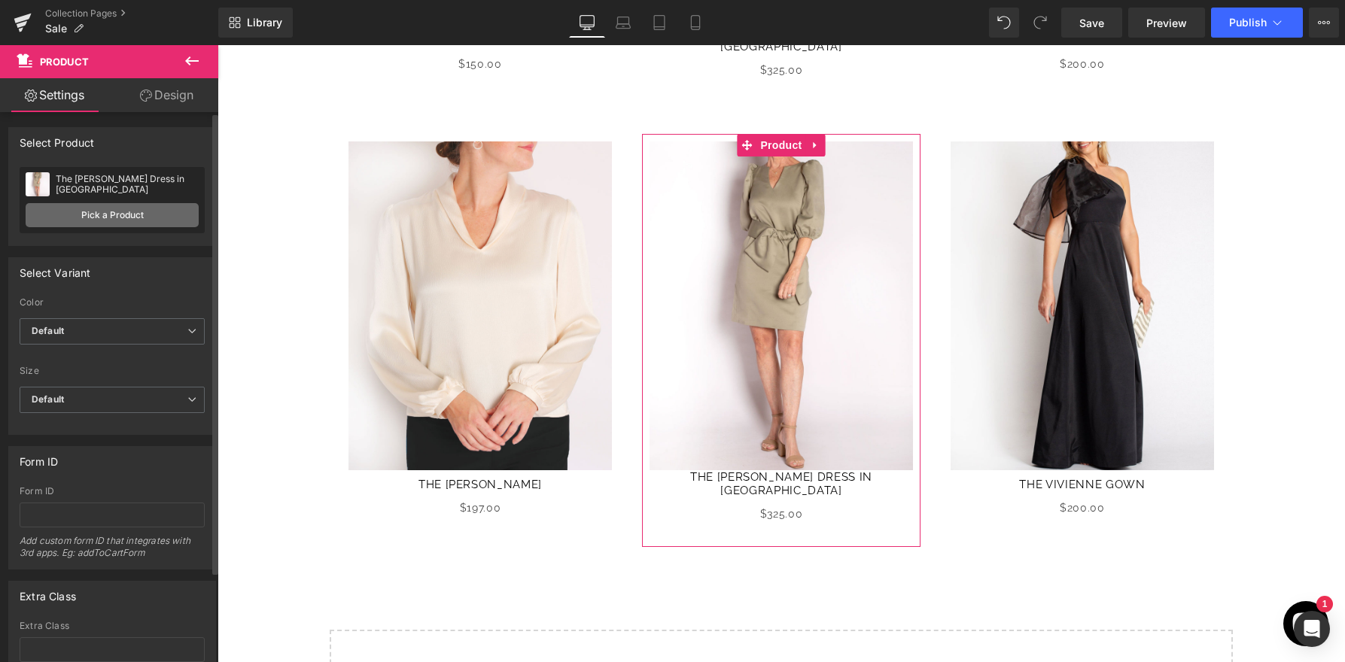
click at [121, 209] on link "Pick a Product" at bounding box center [112, 215] width 173 height 24
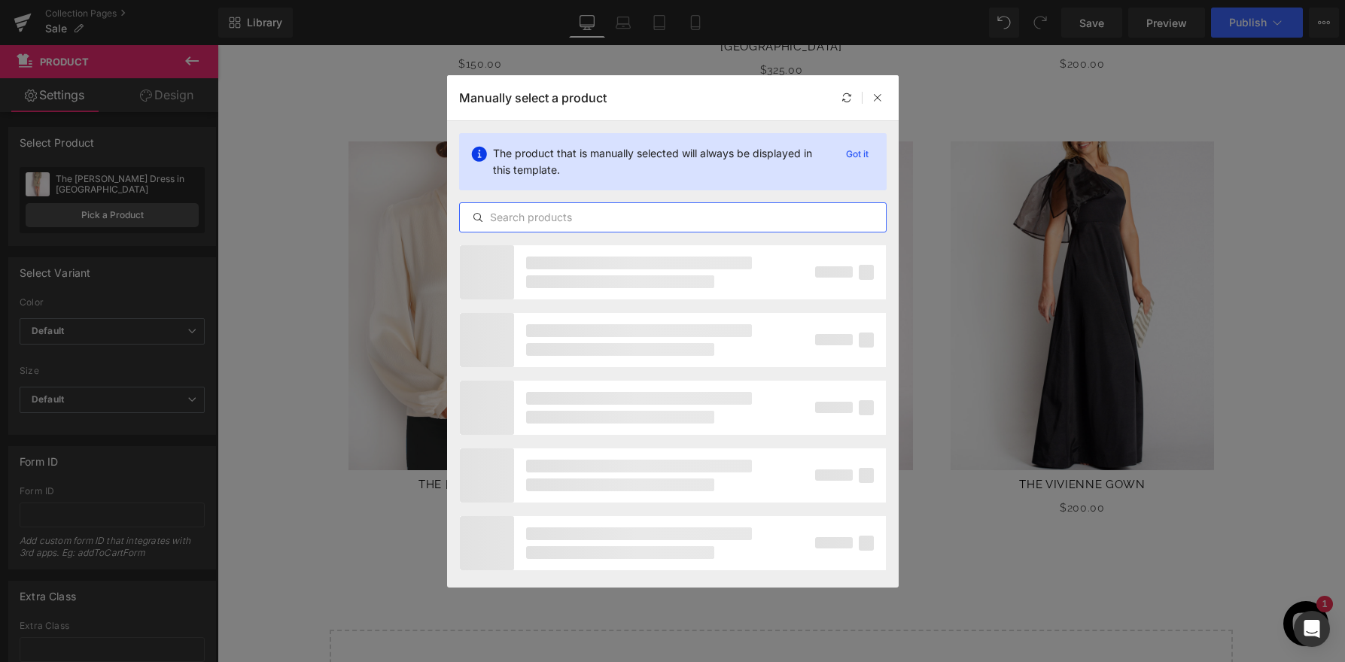
click at [528, 211] on input "text" at bounding box center [673, 217] width 426 height 18
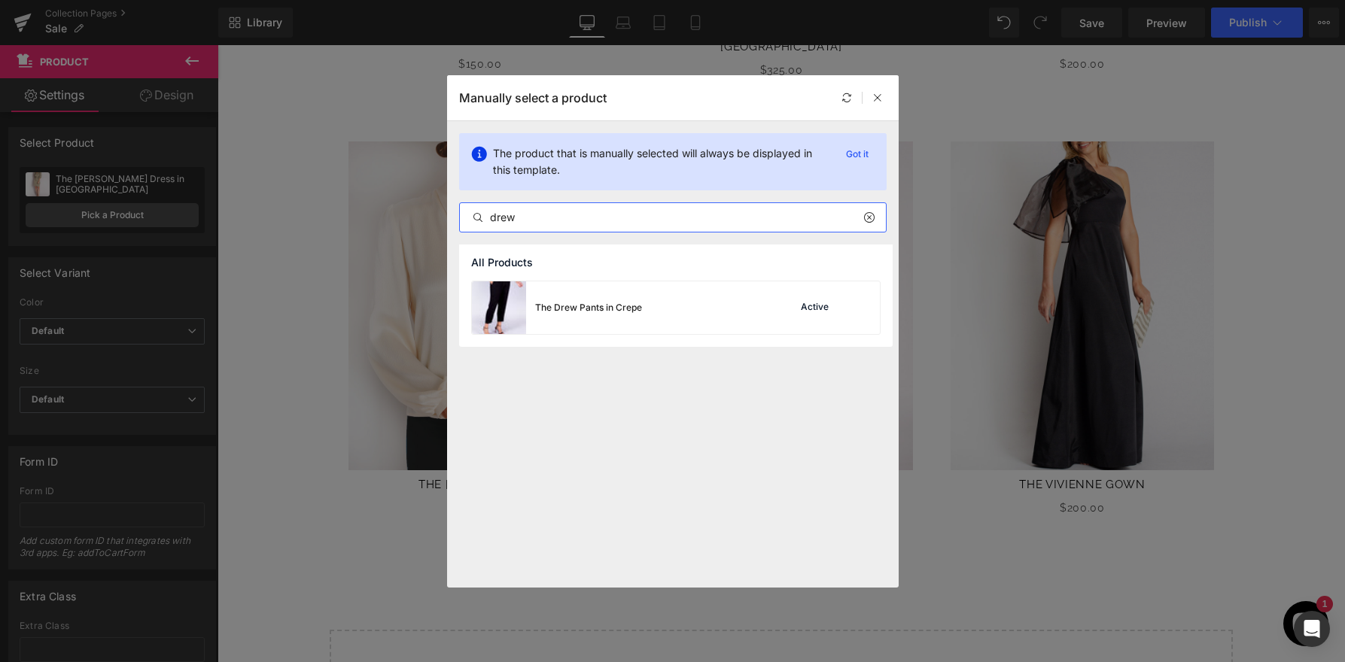
type input "drew"
click at [667, 312] on div "The Drew Pants in Crepe Active" at bounding box center [676, 307] width 408 height 53
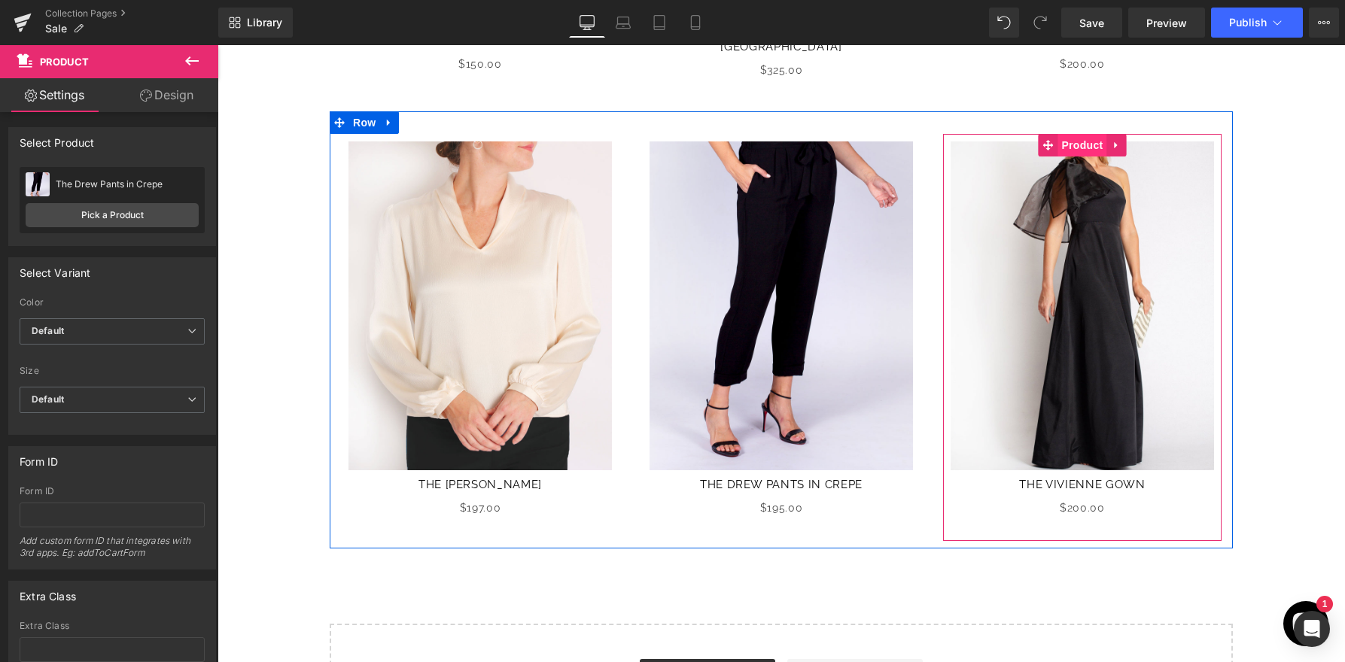
click at [1086, 138] on span "Product" at bounding box center [1081, 145] width 49 height 23
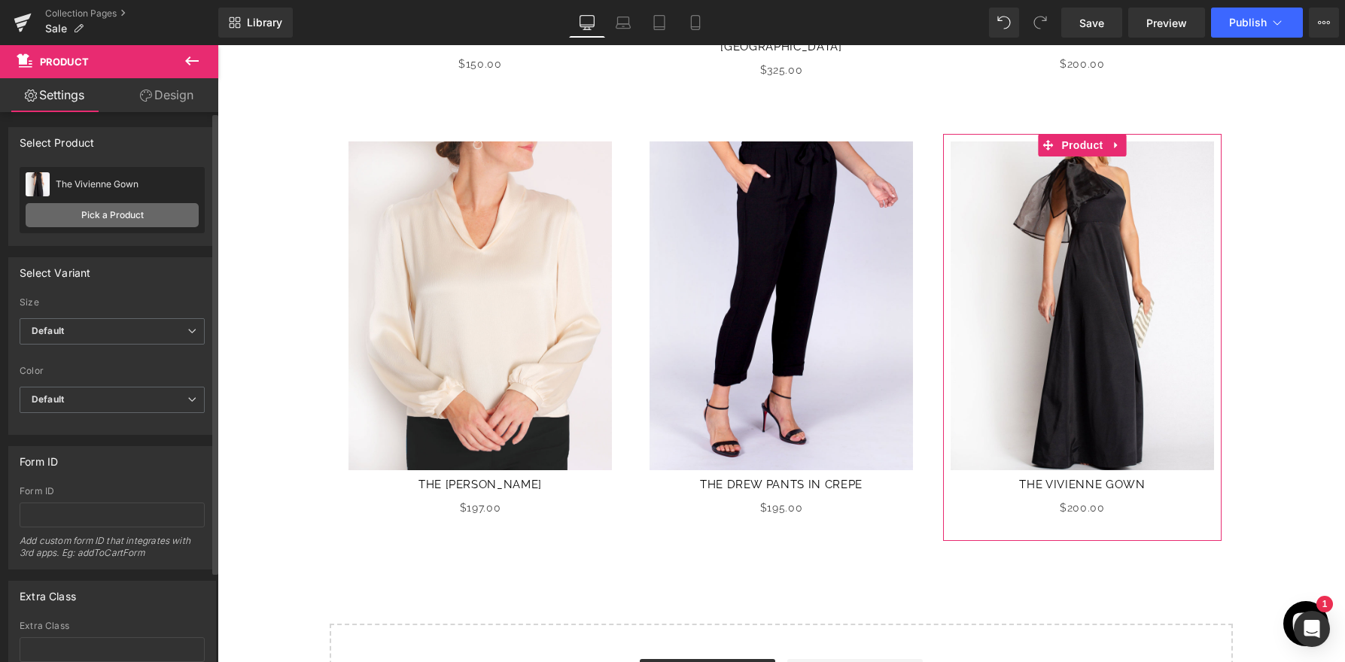
click at [88, 216] on link "Pick a Product" at bounding box center [112, 215] width 173 height 24
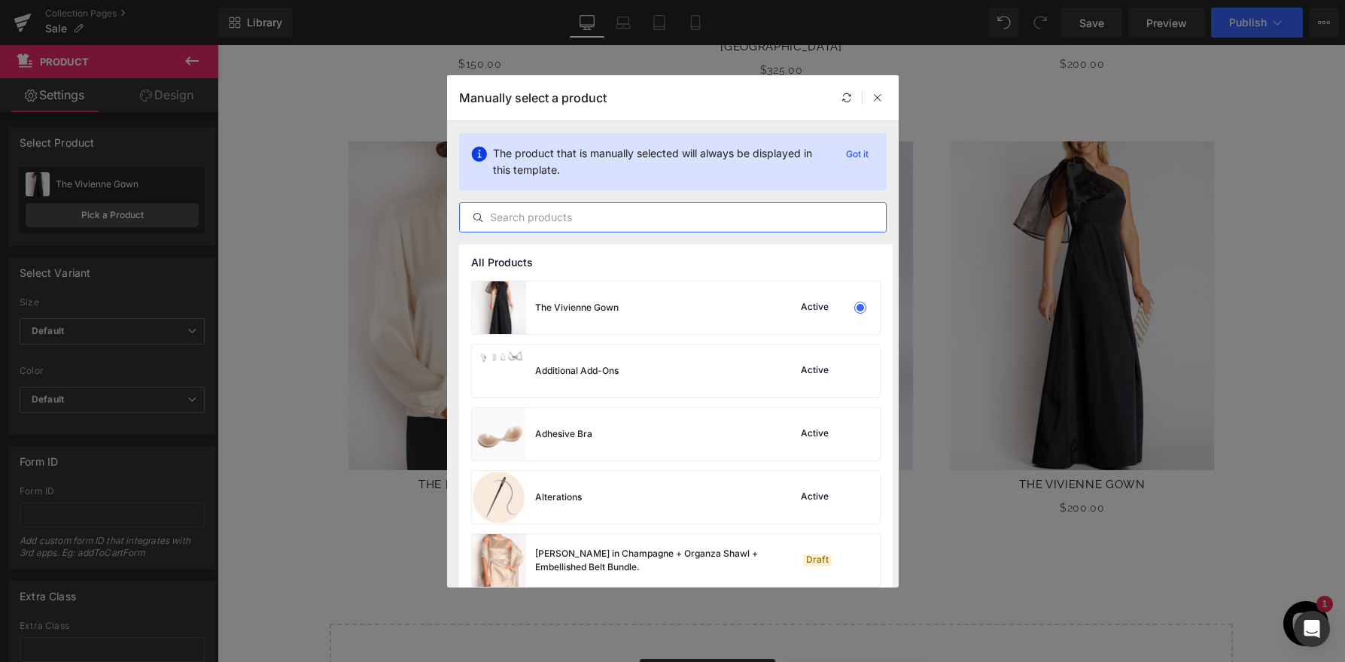
click at [661, 225] on input "text" at bounding box center [673, 217] width 426 height 18
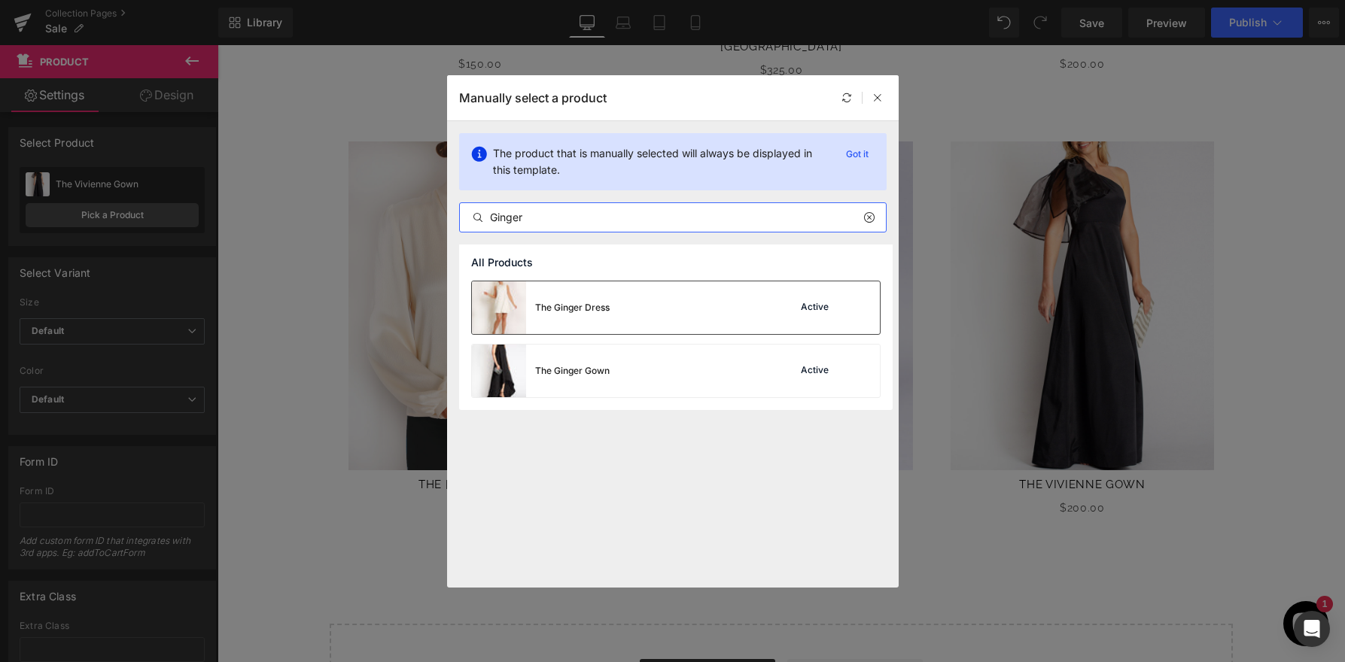
type input "Ginger"
click at [676, 318] on div "The Ginger Dress Active" at bounding box center [676, 307] width 408 height 53
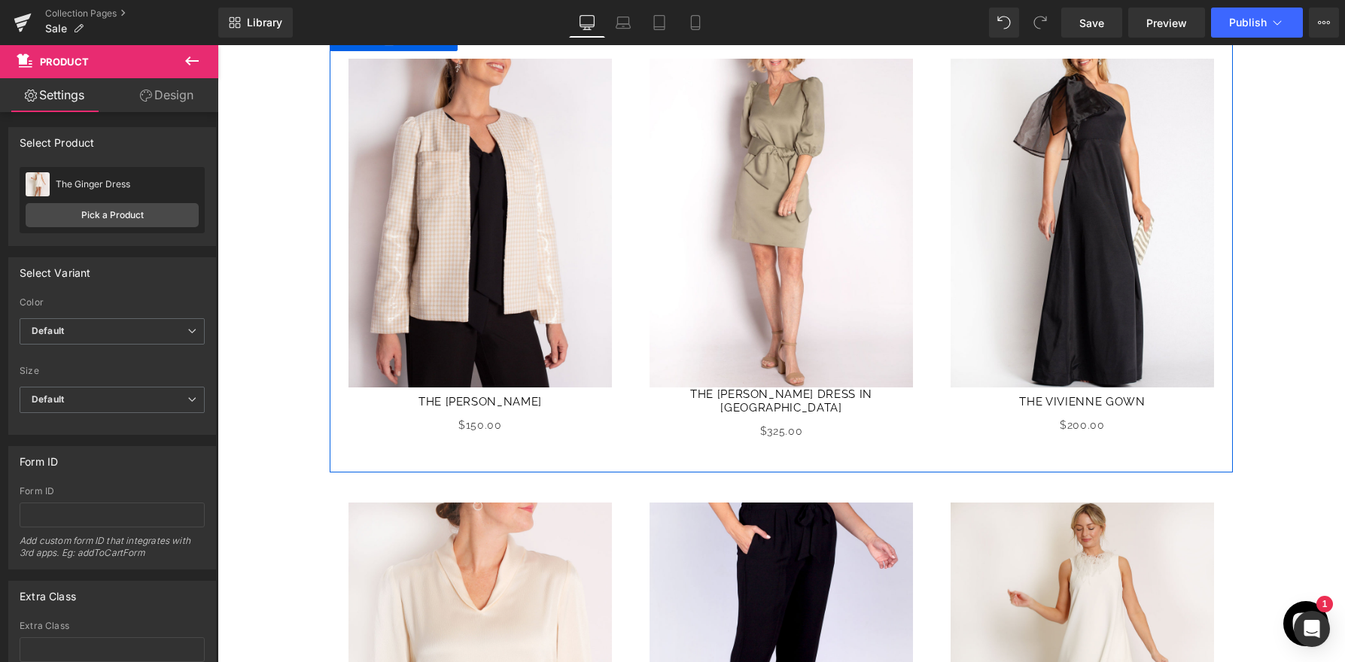
scroll to position [867, 0]
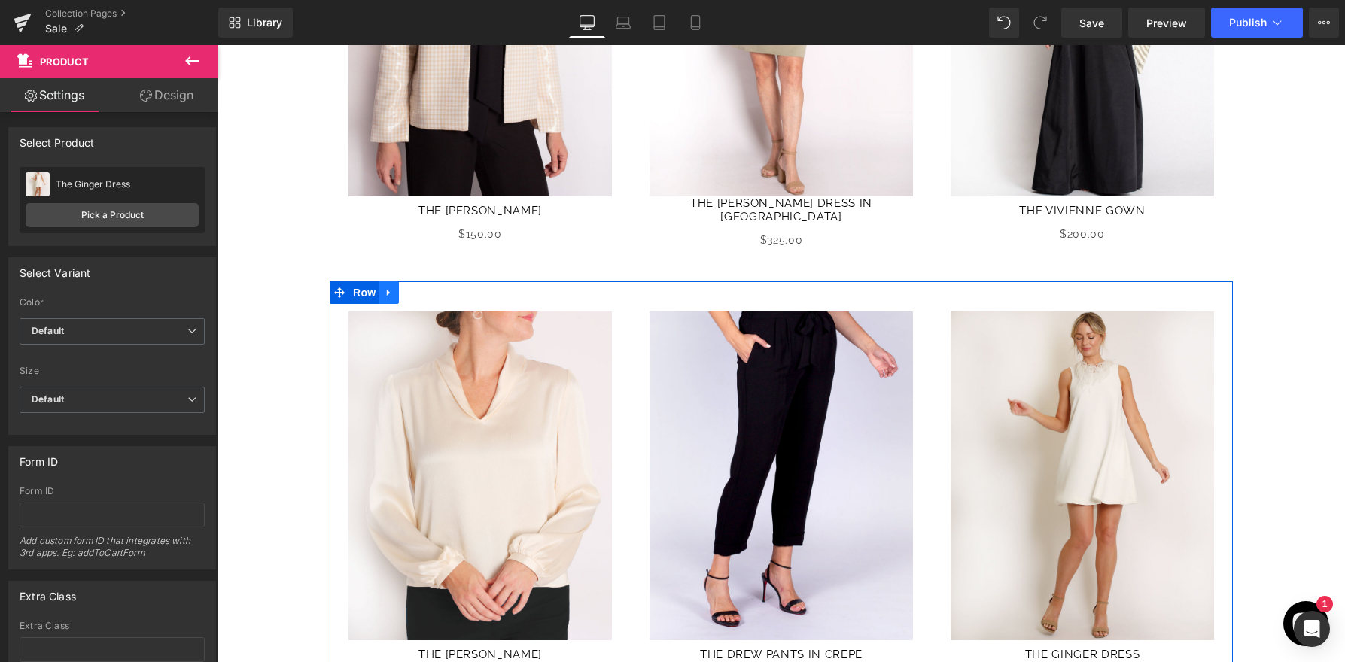
click at [393, 287] on icon at bounding box center [389, 292] width 11 height 11
click at [407, 287] on icon at bounding box center [408, 292] width 11 height 11
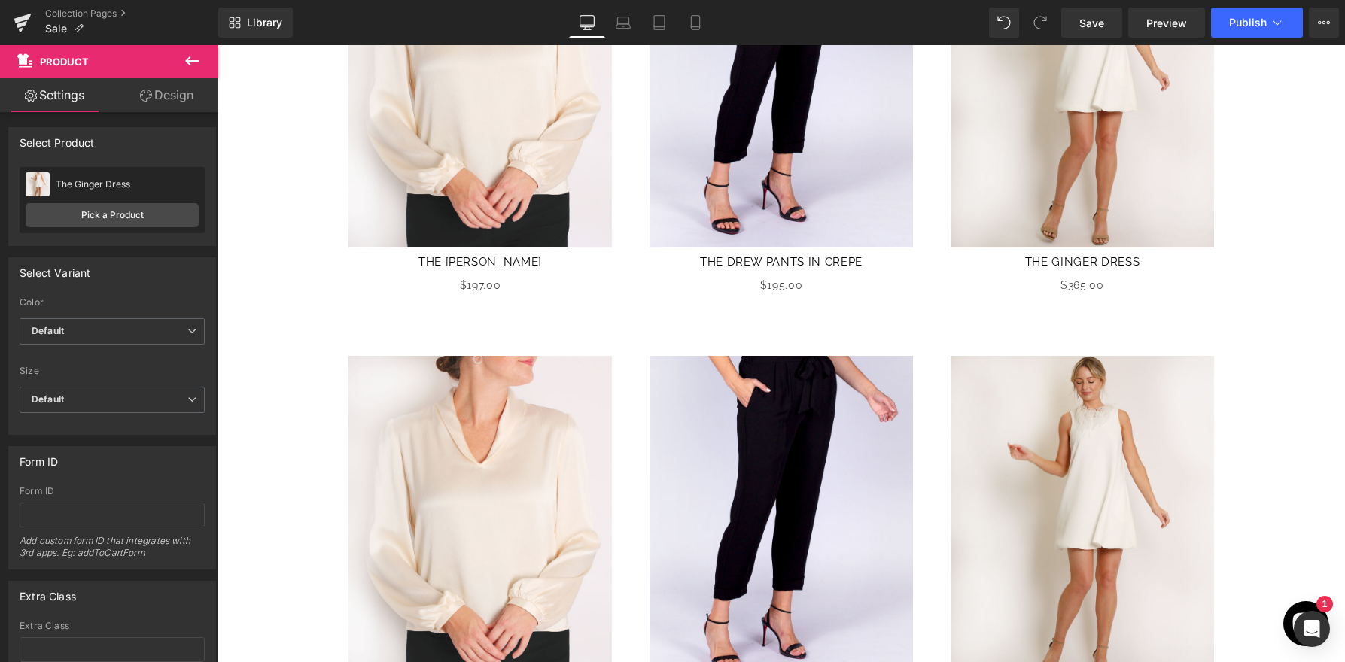
scroll to position [1020, 0]
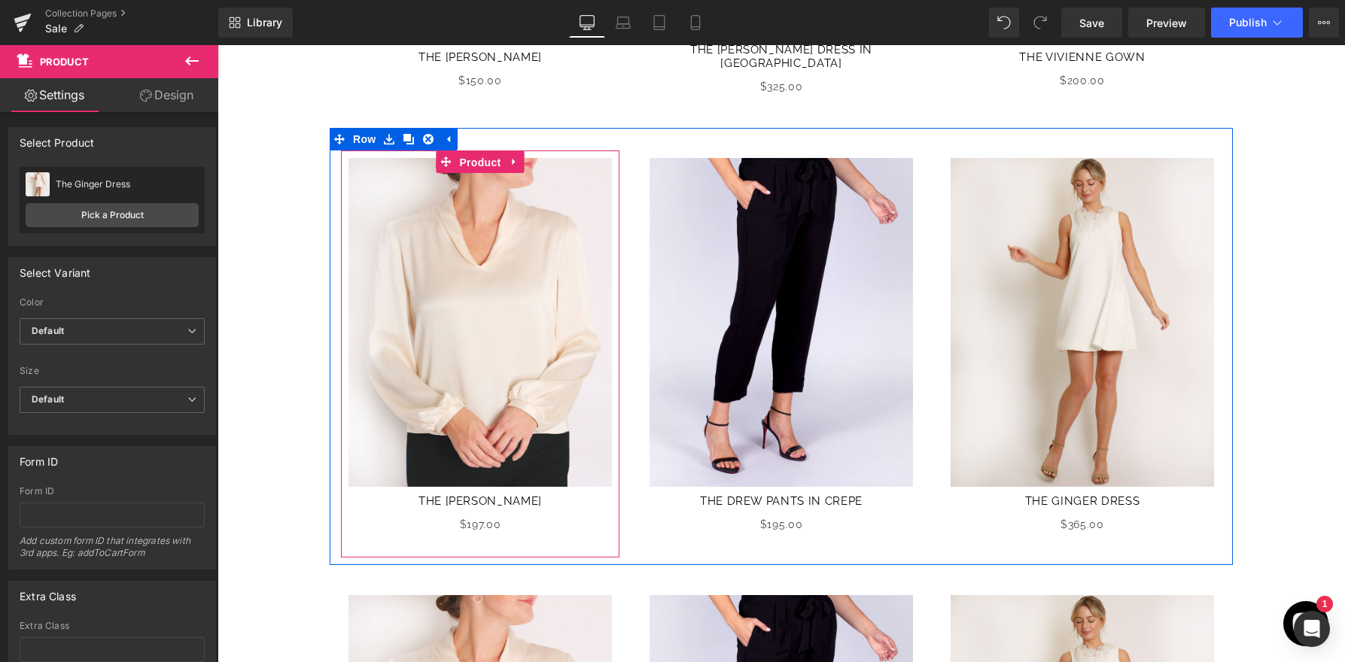
click at [502, 151] on span "Product" at bounding box center [479, 162] width 49 height 23
click at [488, 150] on span "Product" at bounding box center [479, 161] width 49 height 23
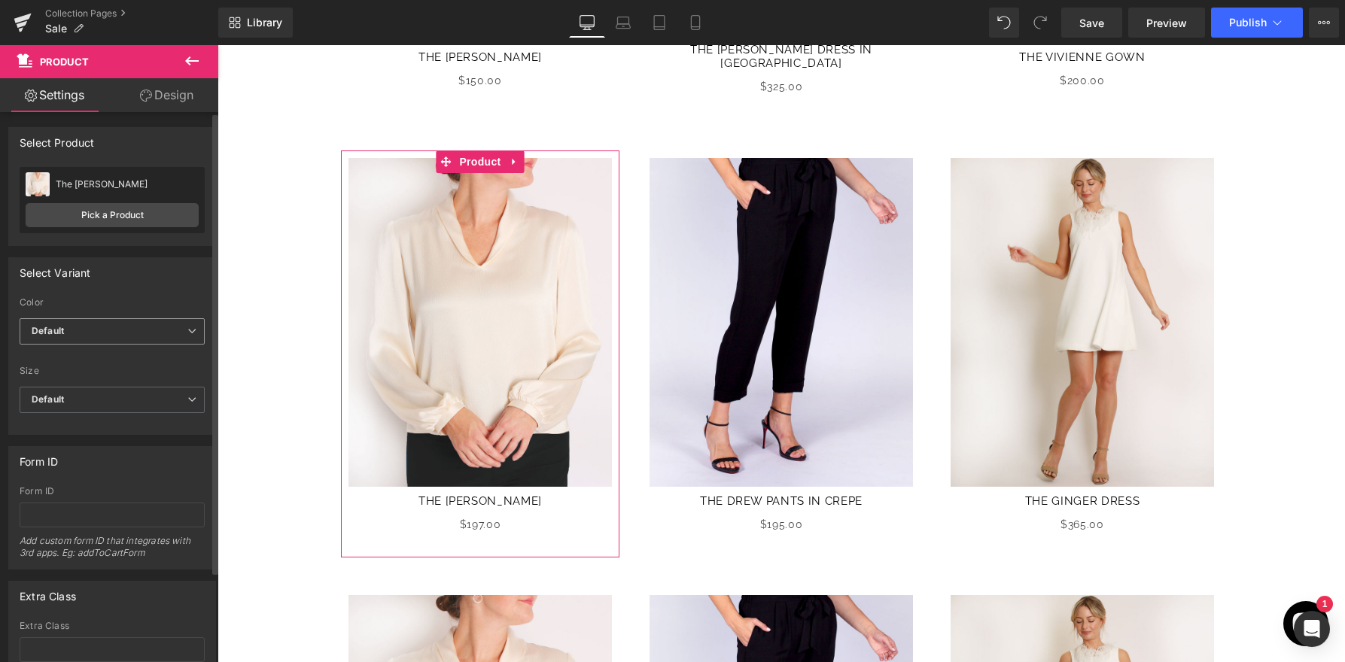
click at [115, 325] on span "Default" at bounding box center [112, 331] width 185 height 26
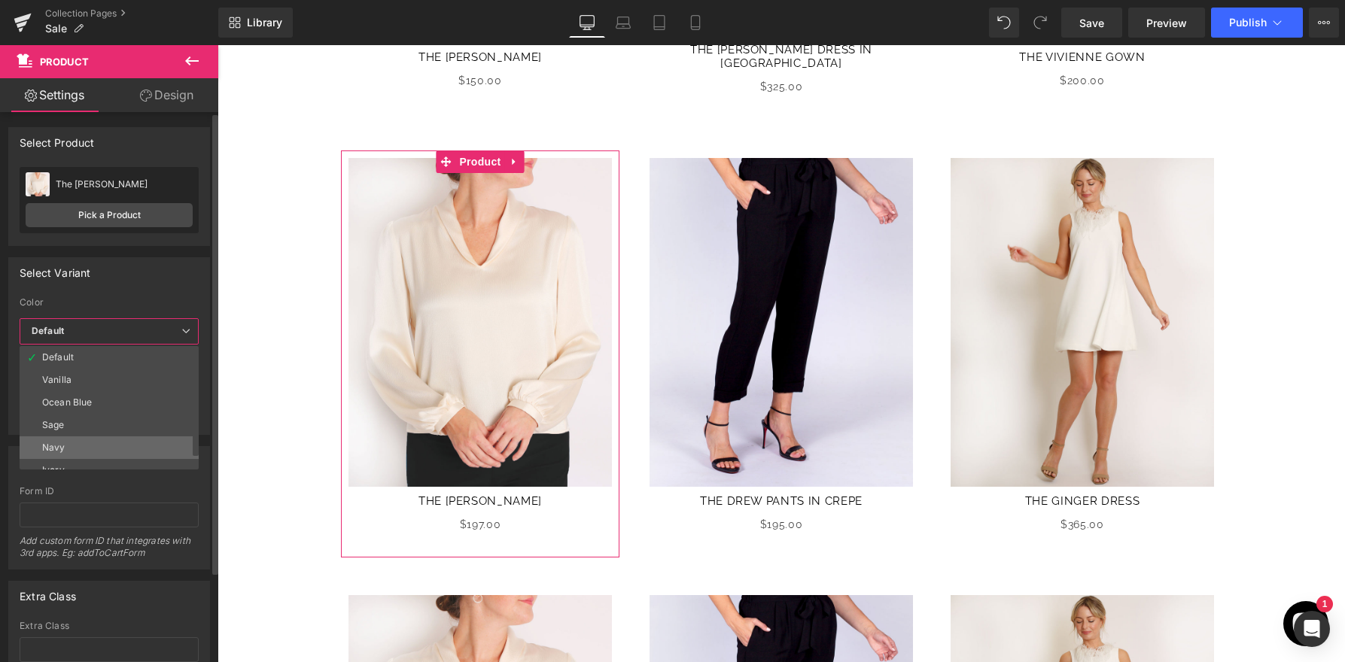
click at [96, 447] on li "Navy" at bounding box center [113, 447] width 186 height 23
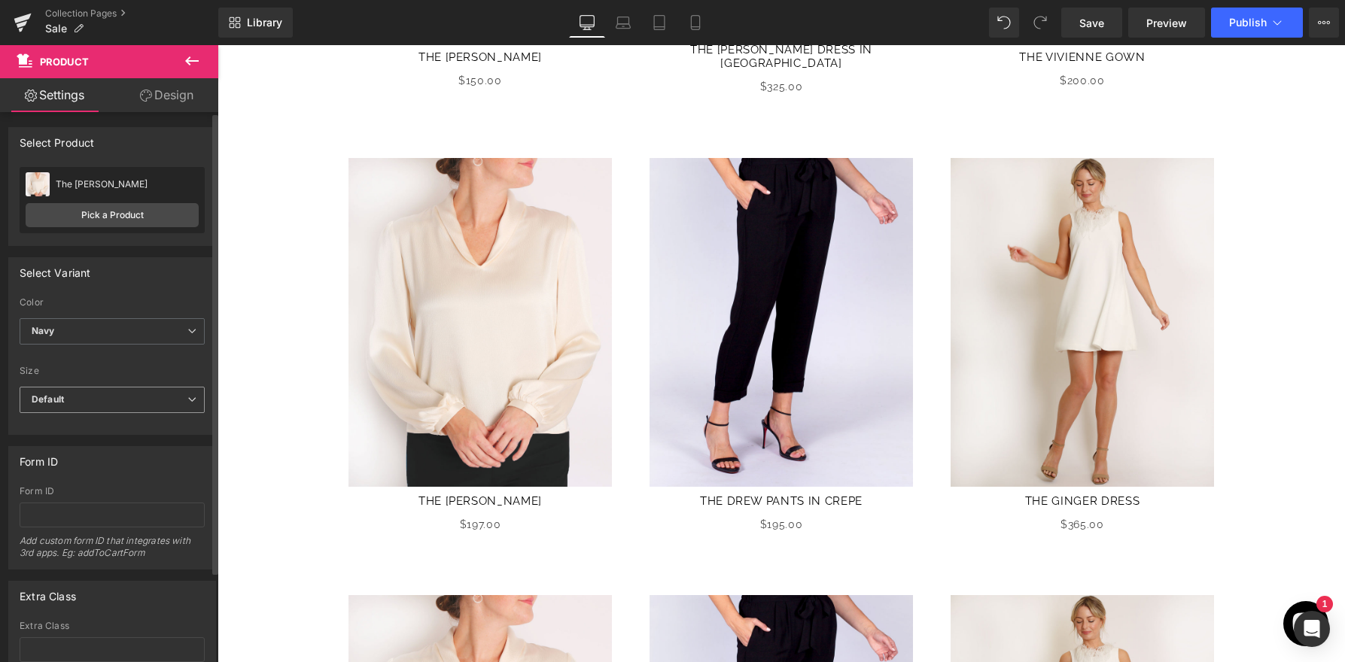
click at [96, 406] on span "Default" at bounding box center [112, 400] width 185 height 26
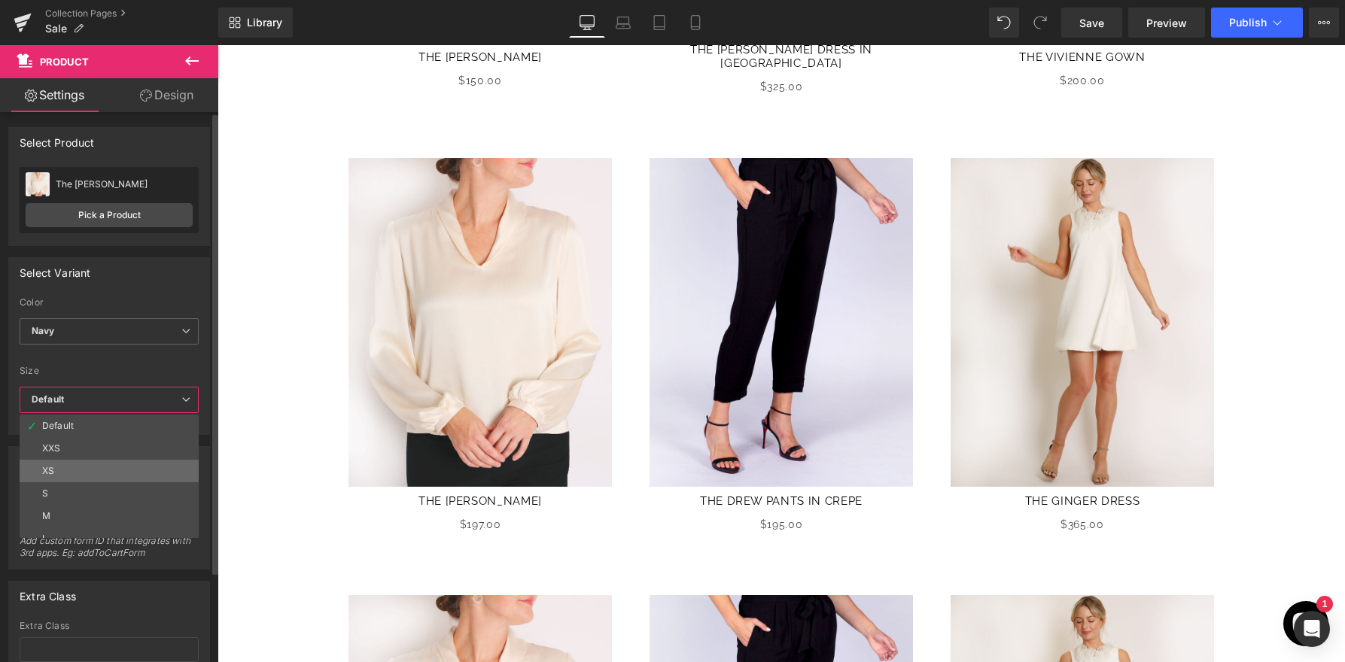
click at [95, 468] on li "XS" at bounding box center [113, 471] width 186 height 23
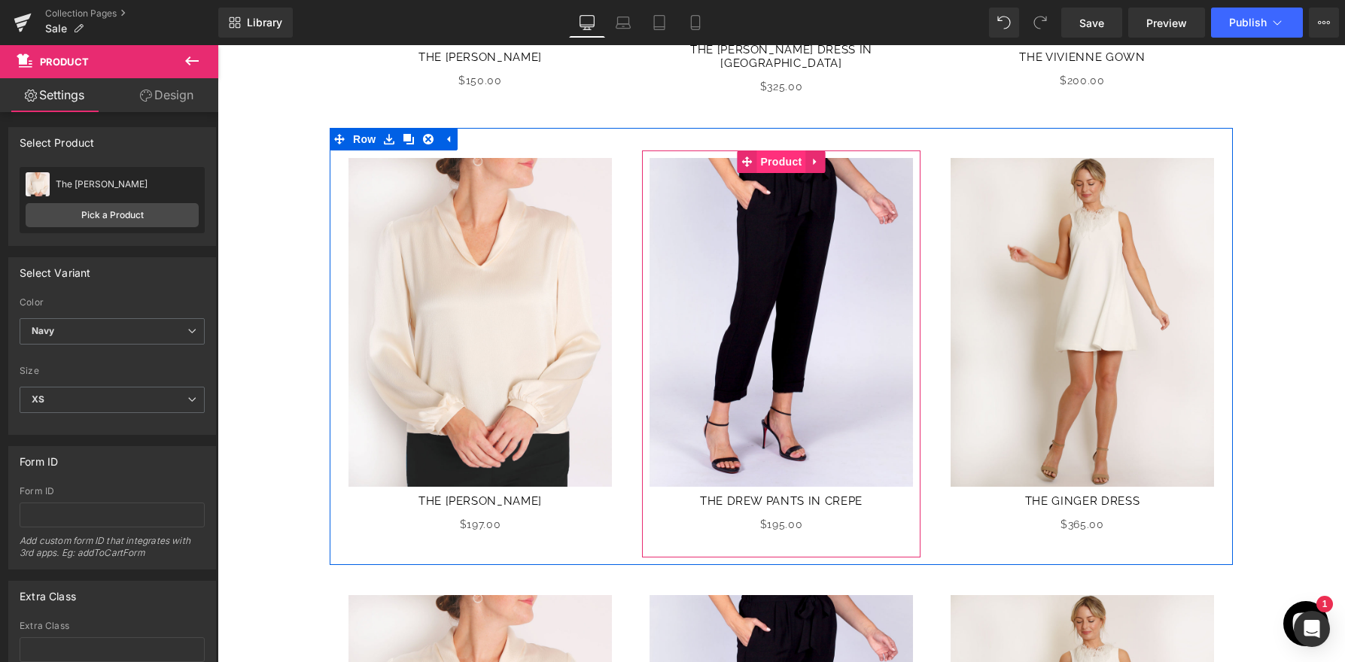
click at [783, 153] on span "Product" at bounding box center [780, 161] width 49 height 23
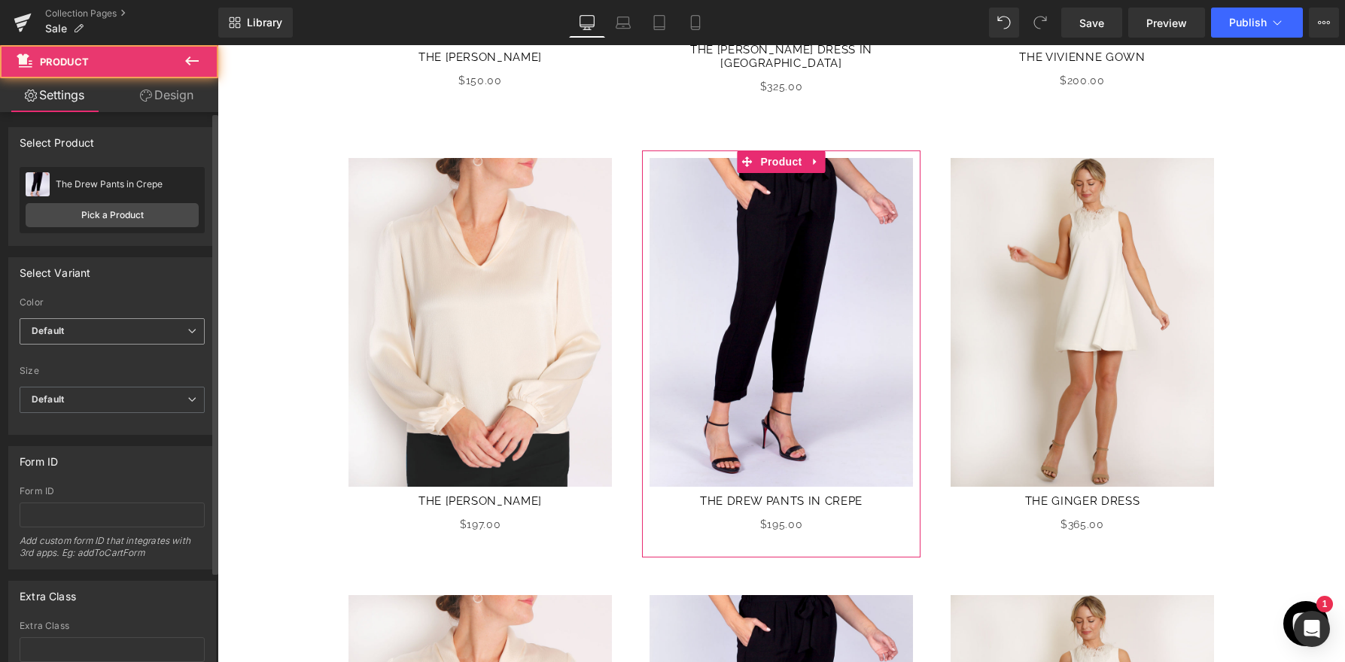
click at [135, 339] on span "Default" at bounding box center [112, 331] width 185 height 26
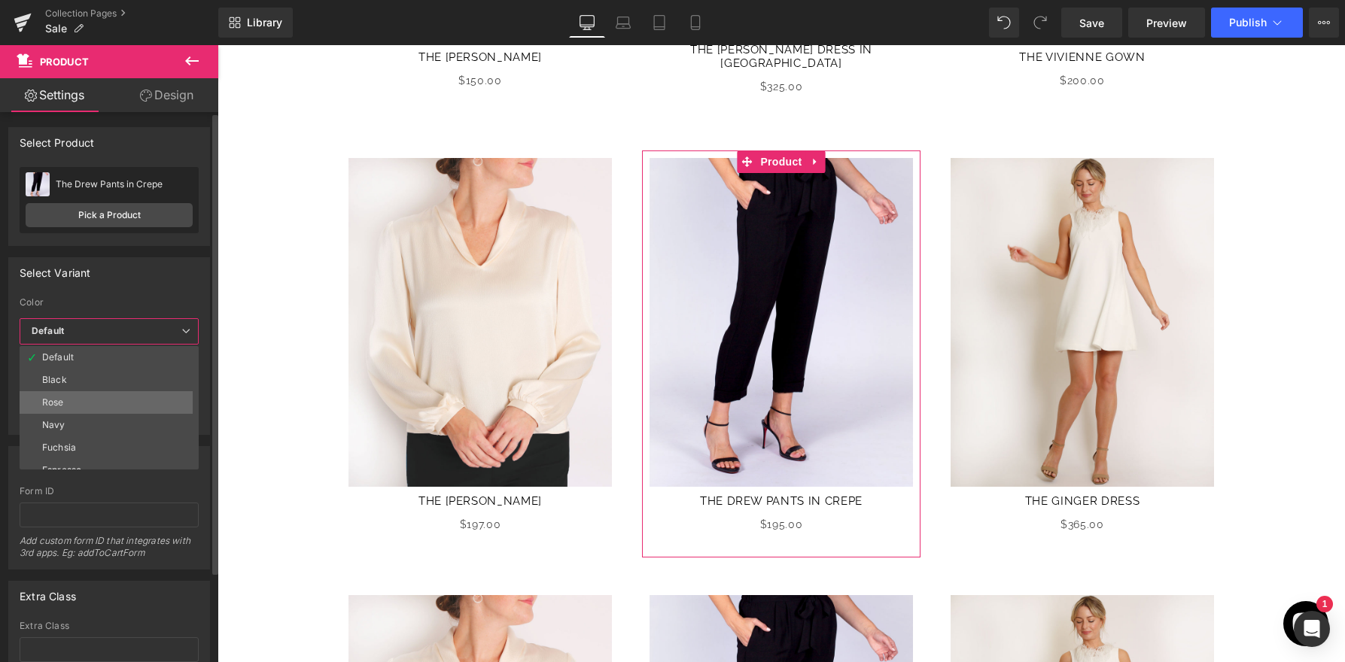
click at [107, 400] on li "Rose" at bounding box center [113, 402] width 186 height 23
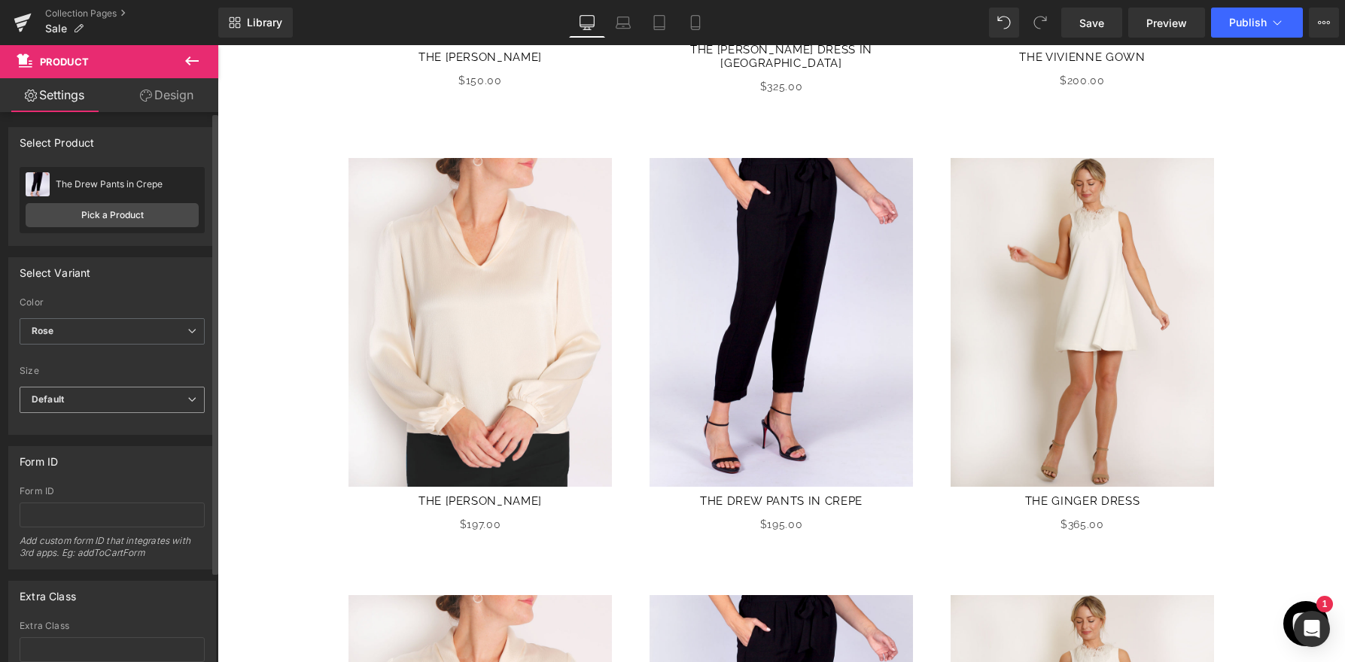
click at [105, 408] on span "Default" at bounding box center [112, 400] width 185 height 26
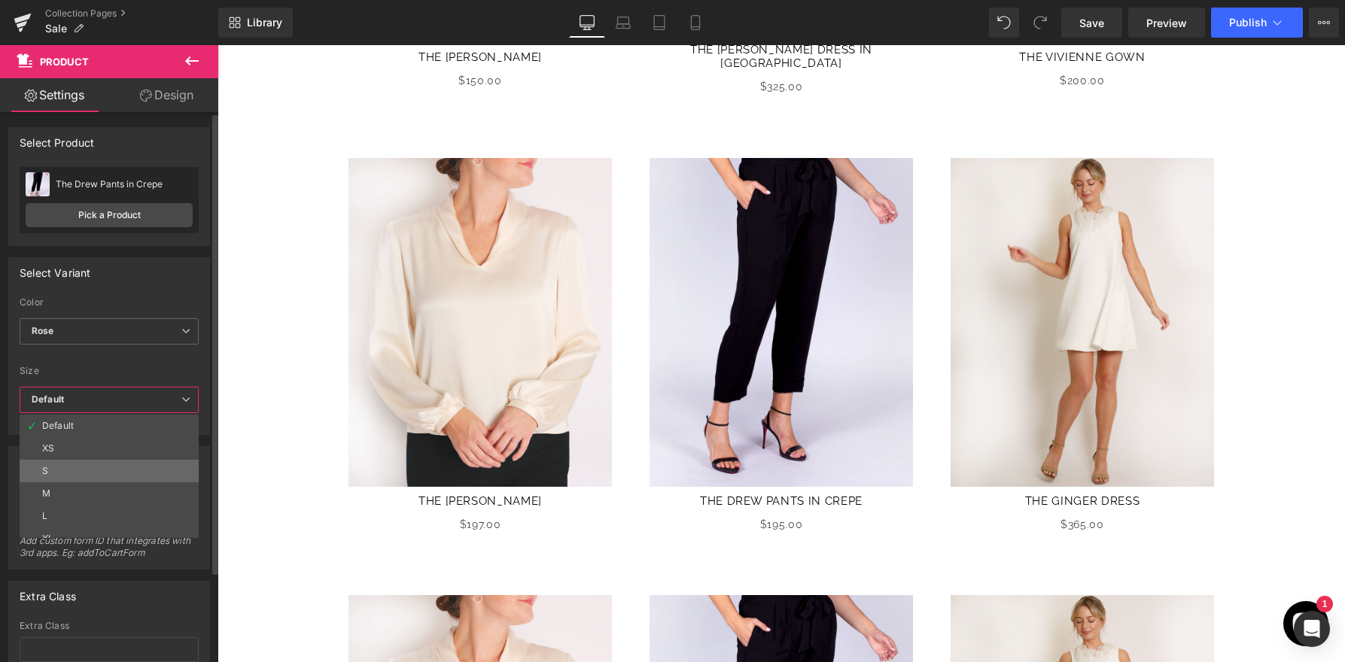
click at [103, 467] on li "S" at bounding box center [113, 471] width 186 height 23
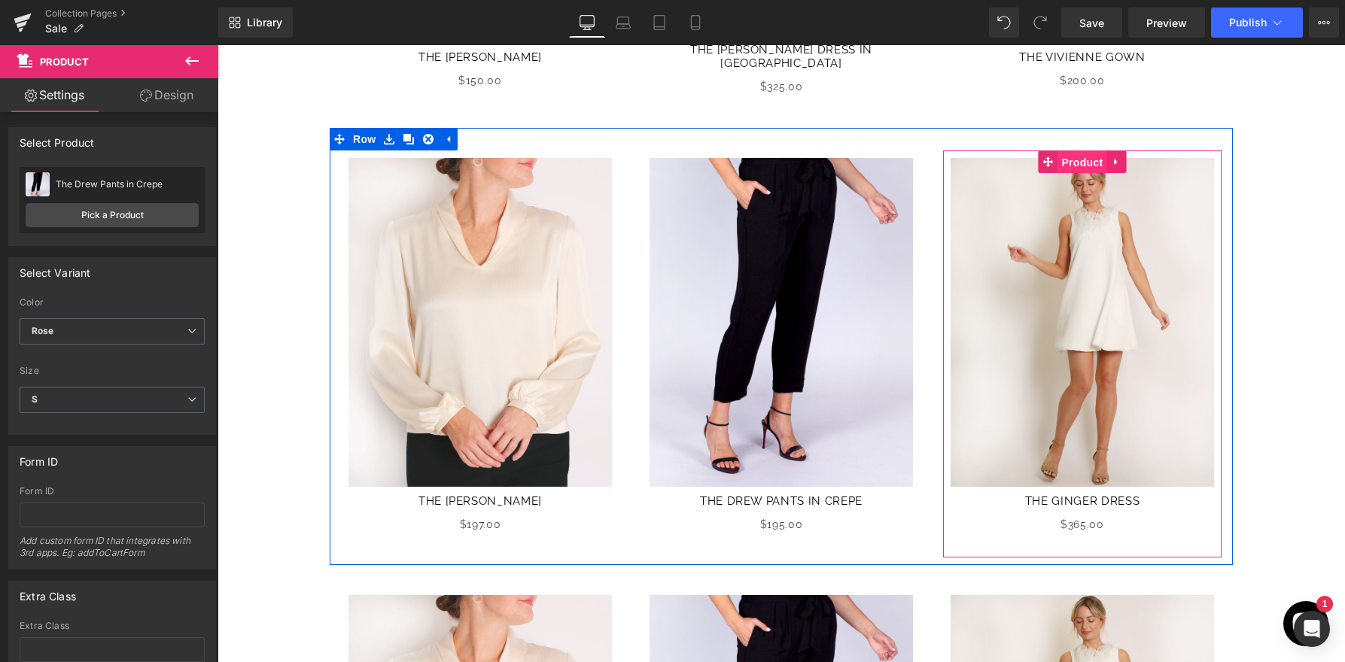
click at [1086, 158] on span "Product" at bounding box center [1081, 162] width 49 height 23
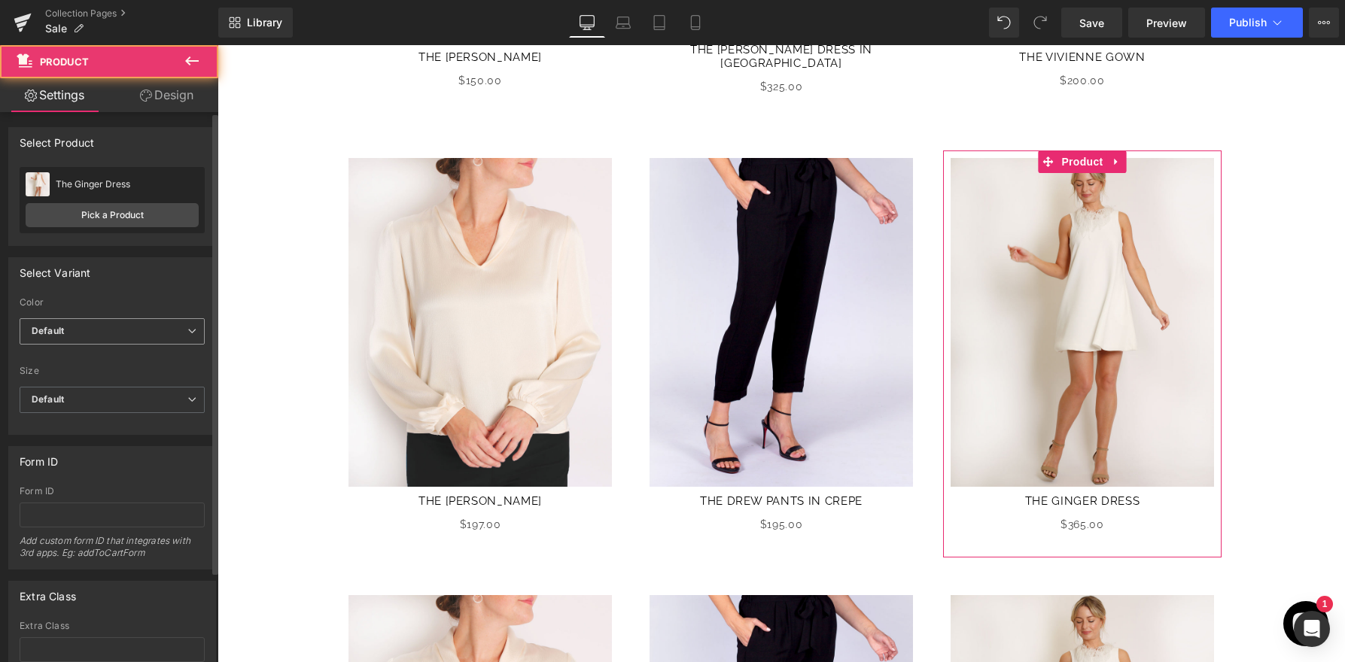
click at [102, 329] on span "Default" at bounding box center [112, 331] width 185 height 26
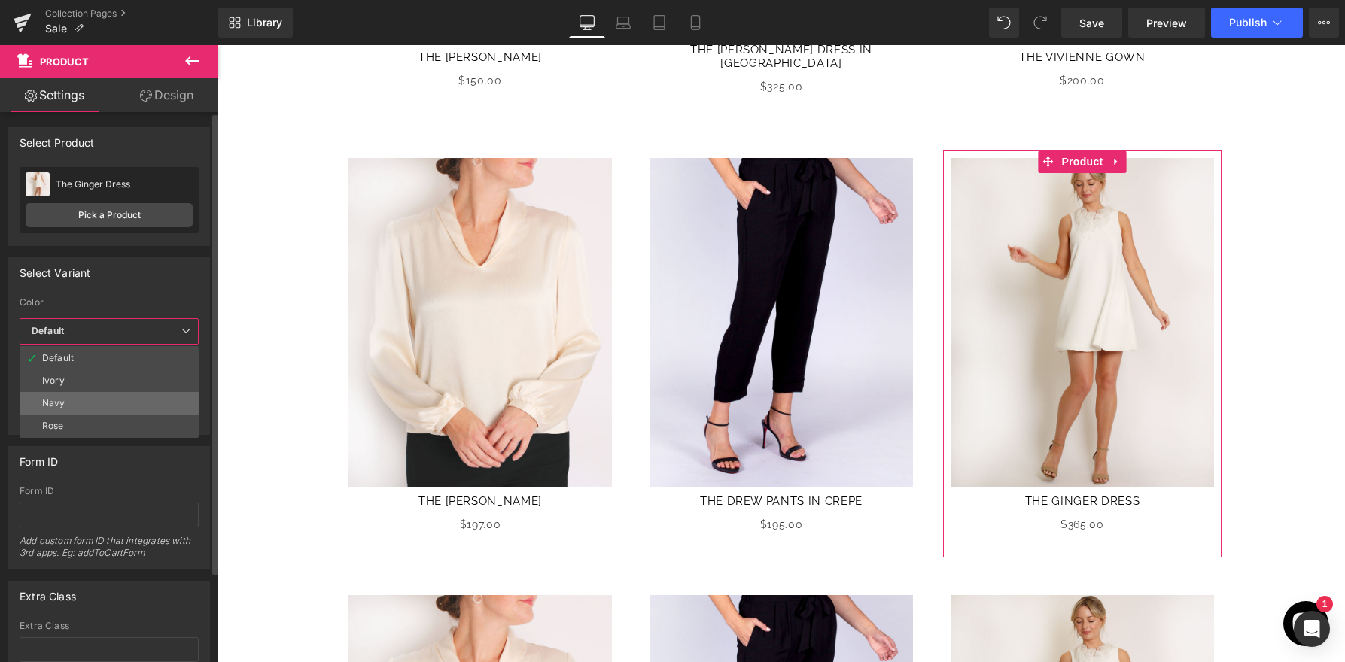
click at [104, 401] on li "Navy" at bounding box center [109, 403] width 179 height 23
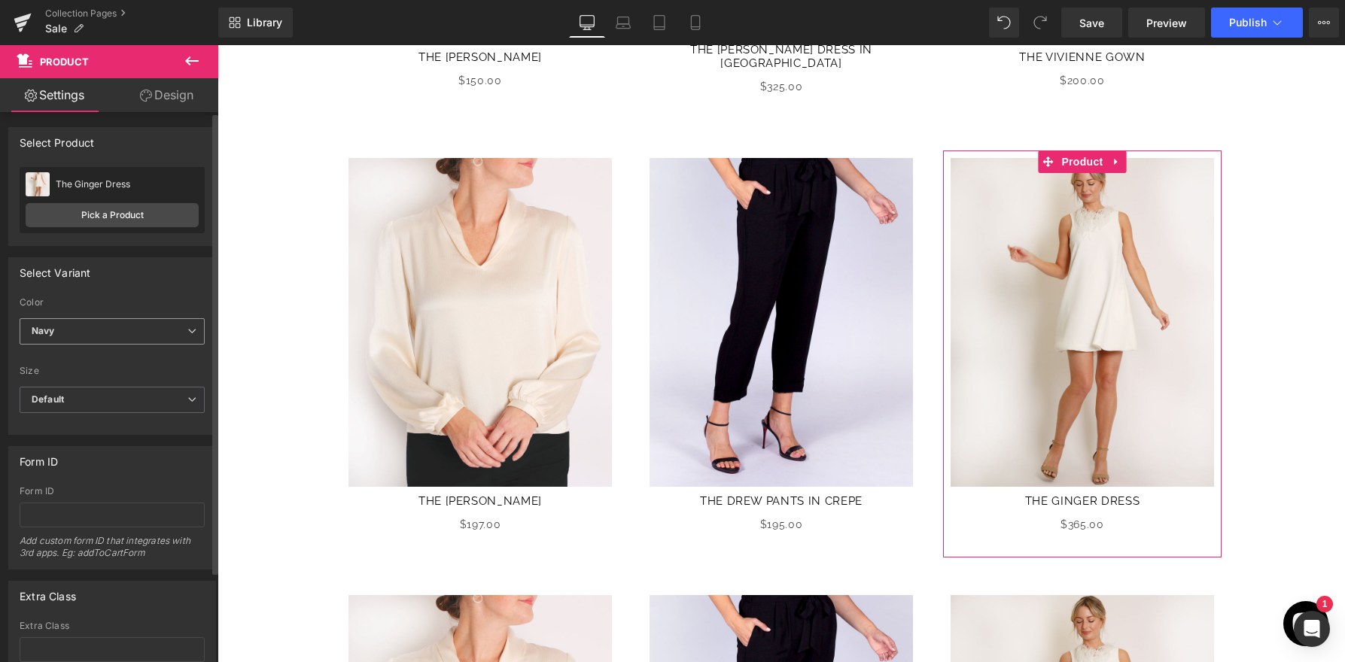
click at [133, 333] on span "Navy" at bounding box center [112, 331] width 185 height 26
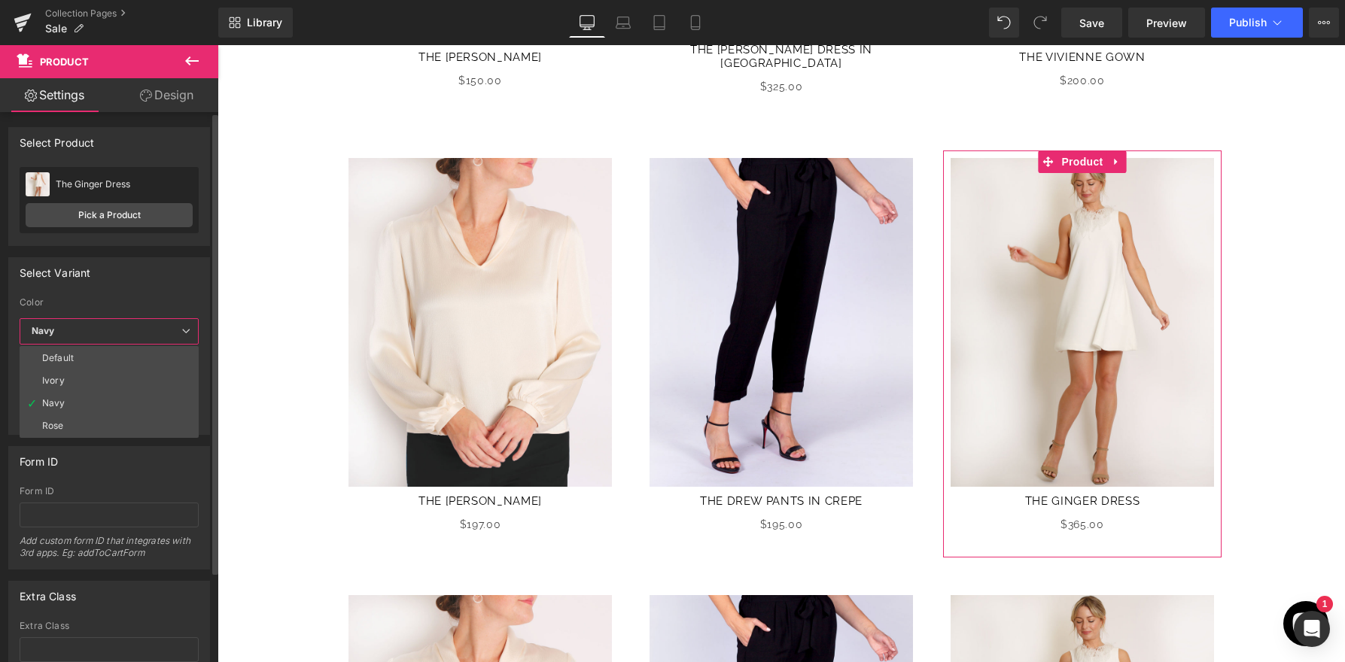
click at [133, 333] on span "Navy" at bounding box center [109, 331] width 179 height 26
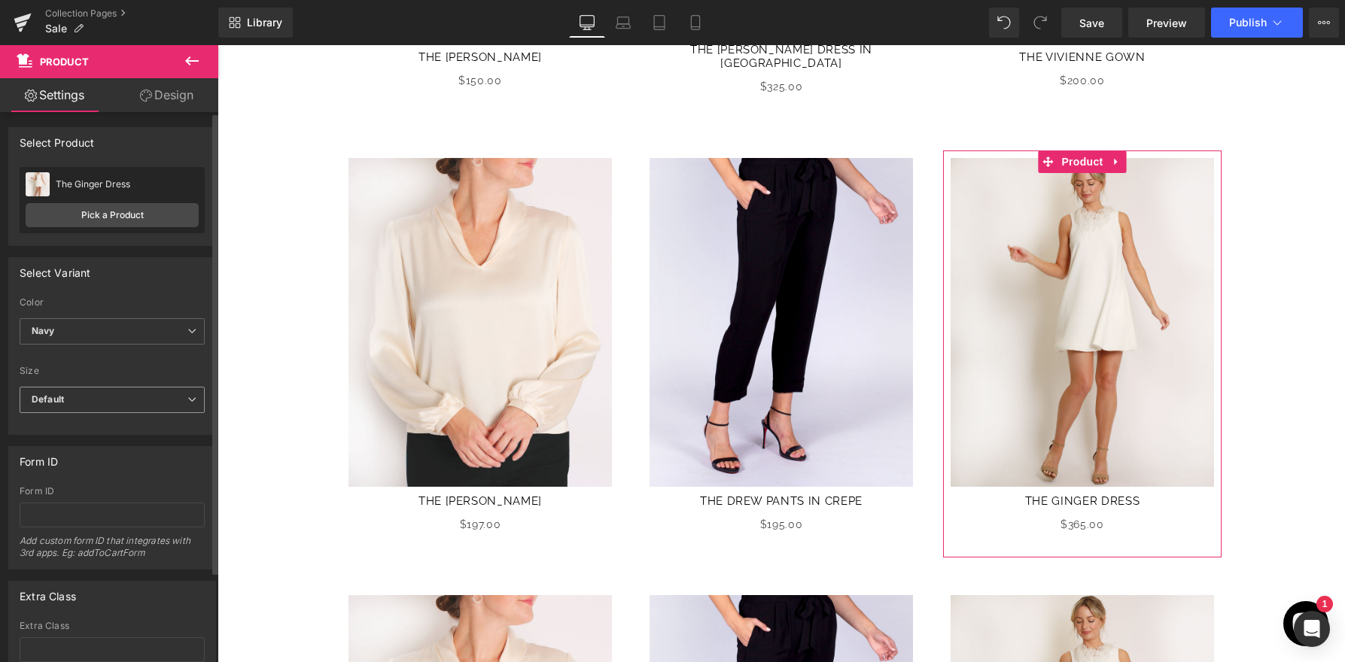
click at [98, 412] on span "Default" at bounding box center [112, 400] width 185 height 26
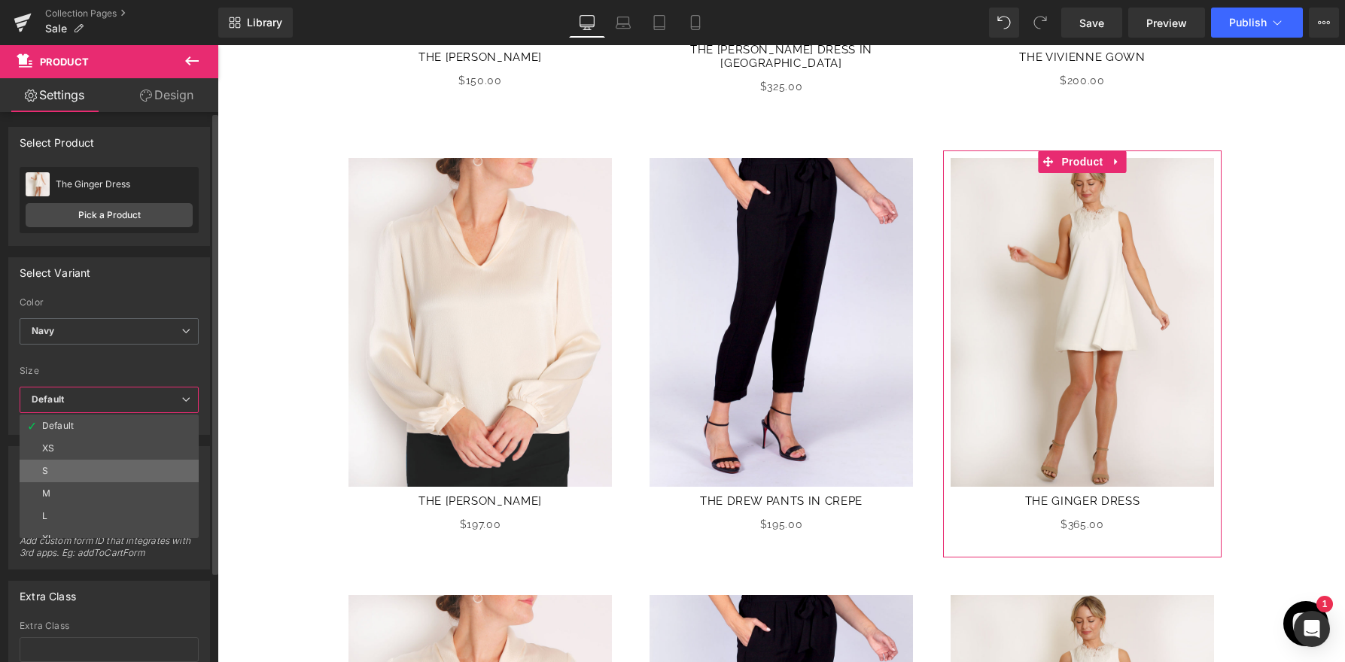
drag, startPoint x: 98, startPoint y: 464, endPoint x: 351, endPoint y: 255, distance: 328.1
click at [98, 464] on li "S" at bounding box center [113, 471] width 186 height 23
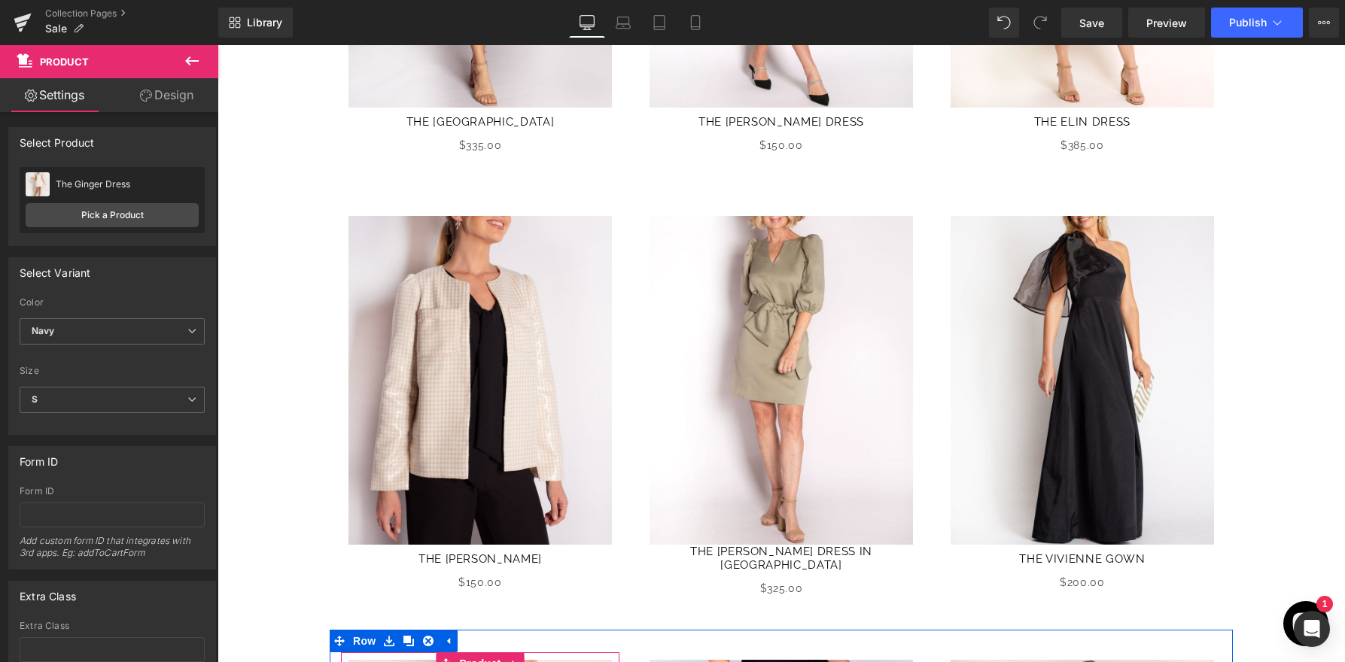
scroll to position [482, 0]
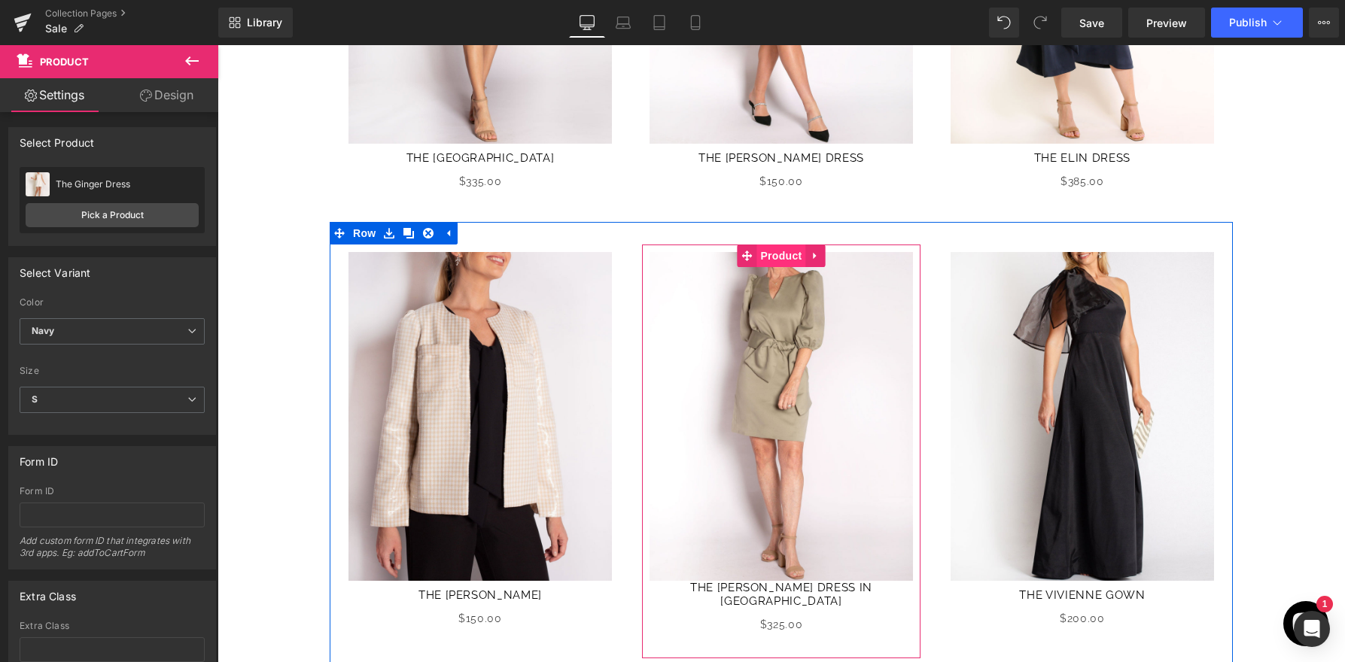
click at [765, 255] on span "Product" at bounding box center [780, 256] width 49 height 23
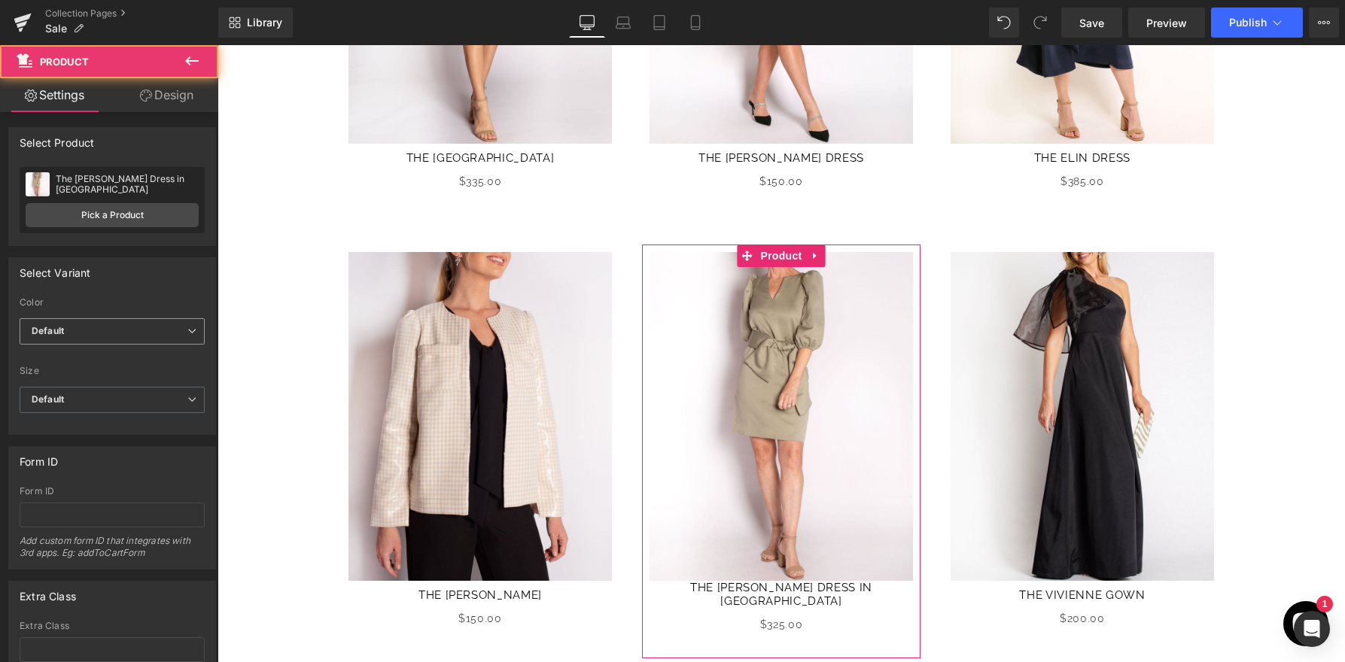
click at [164, 330] on span "Default" at bounding box center [112, 331] width 185 height 26
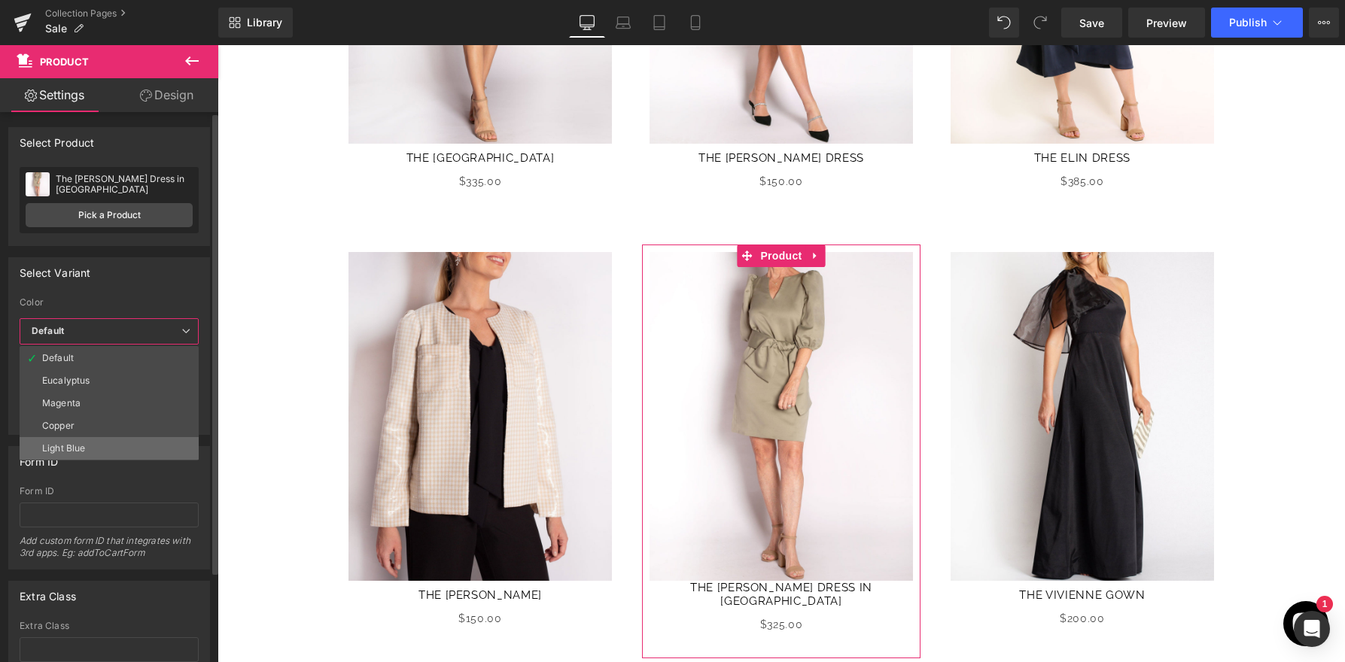
click at [135, 440] on li "Light Blue" at bounding box center [109, 448] width 179 height 23
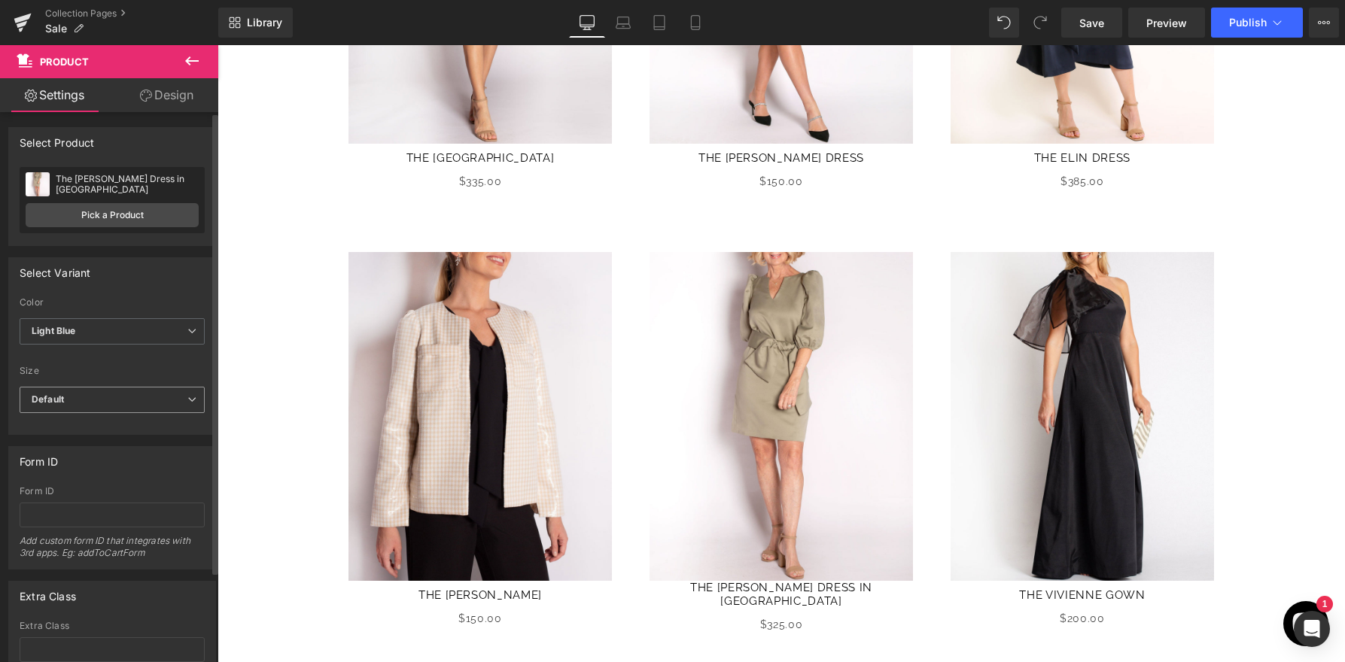
click at [134, 406] on span "Default" at bounding box center [112, 400] width 185 height 26
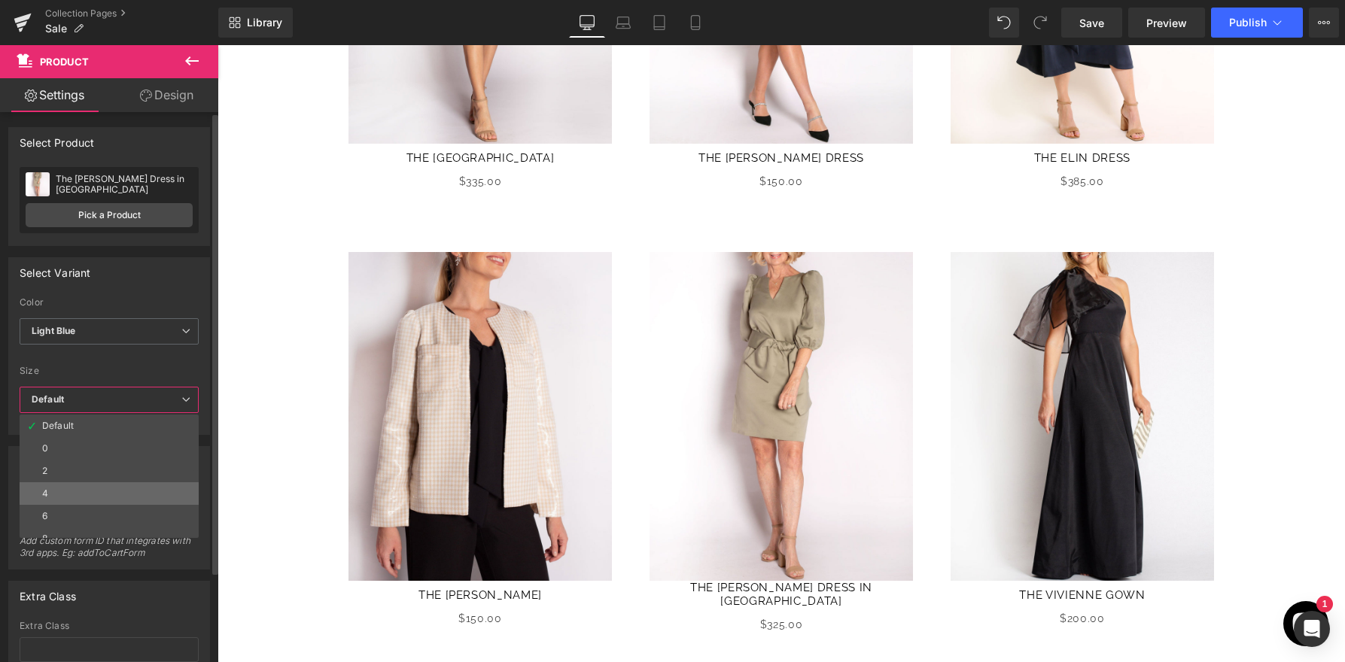
click at [129, 489] on li "4" at bounding box center [113, 493] width 186 height 23
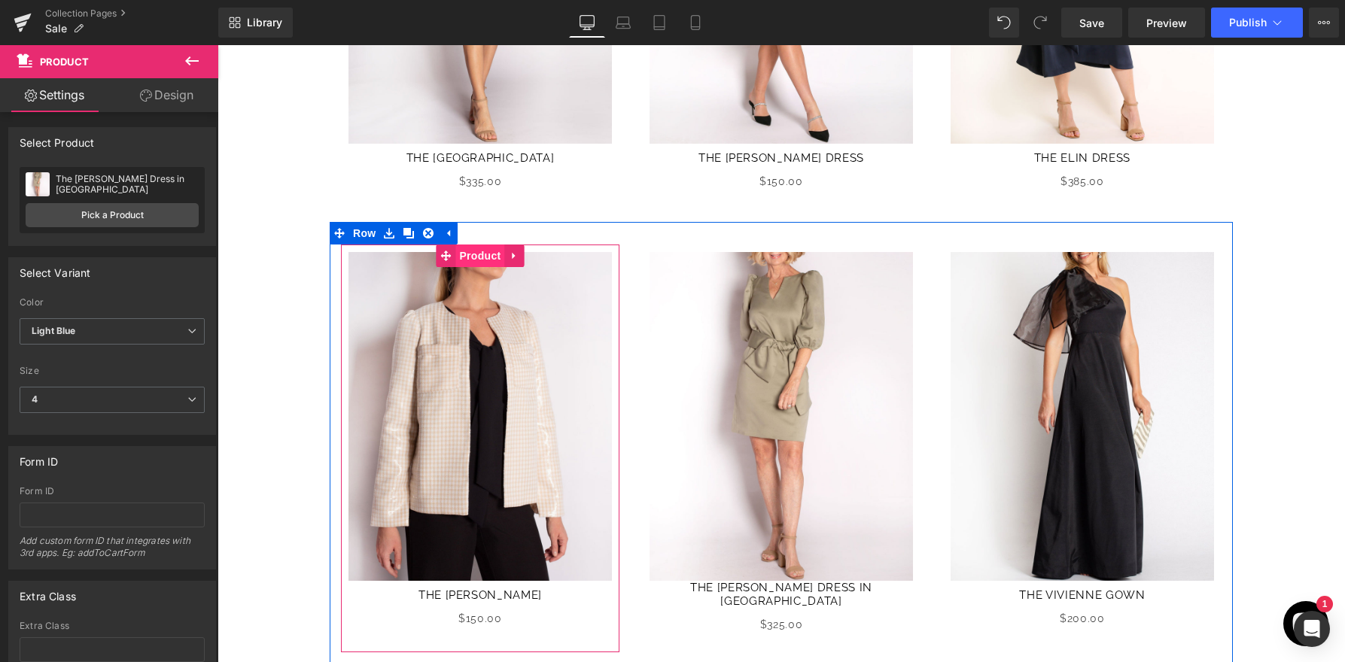
click at [484, 260] on span "Product" at bounding box center [479, 256] width 49 height 23
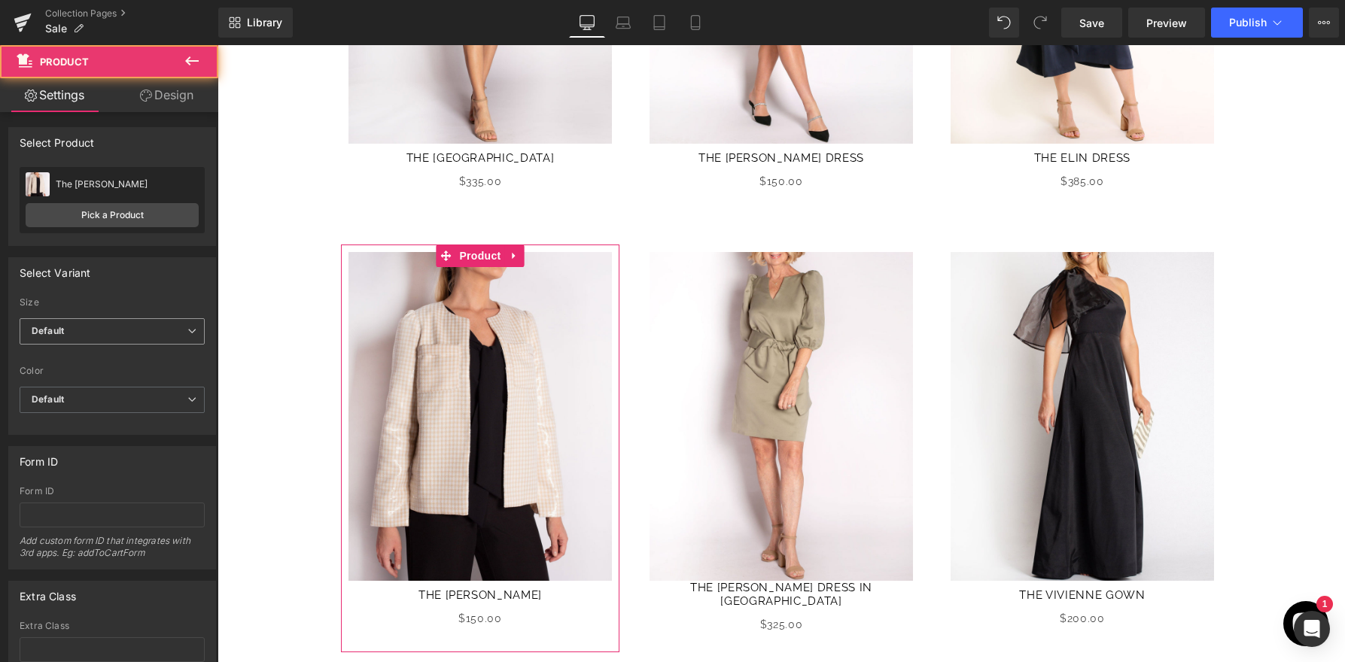
click at [141, 336] on span "Default" at bounding box center [112, 331] width 185 height 26
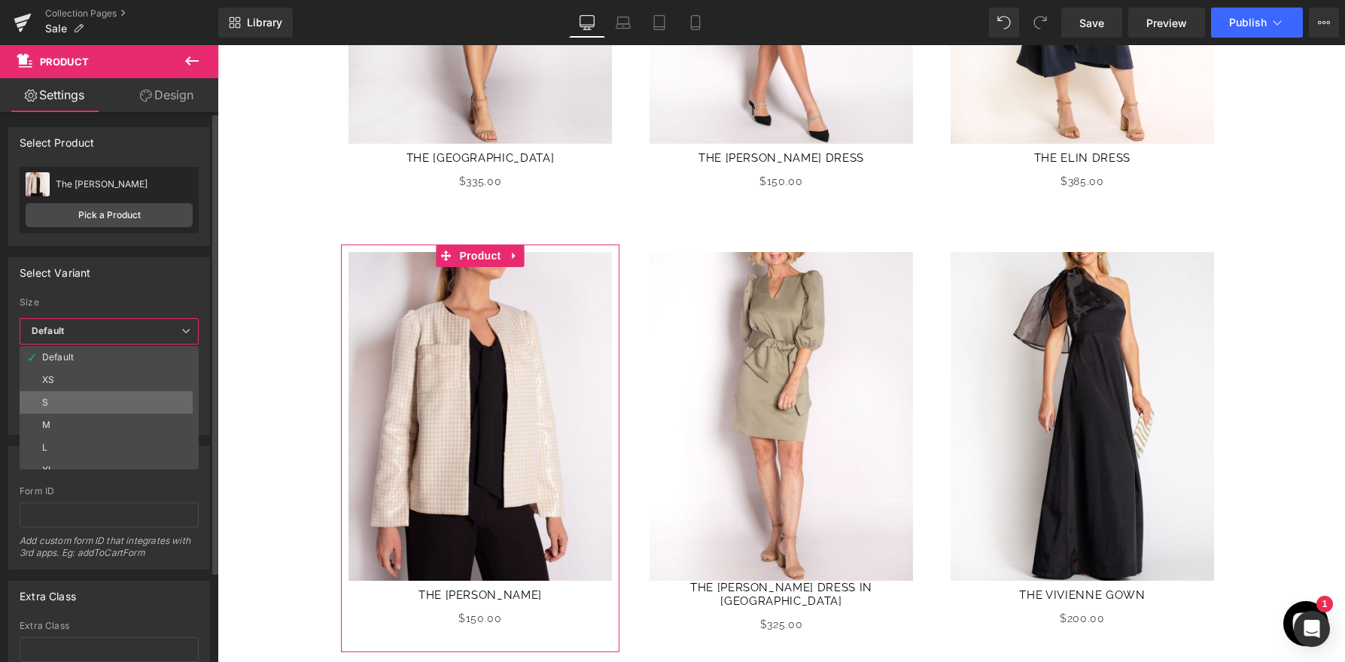
click at [122, 412] on li "S" at bounding box center [113, 402] width 186 height 23
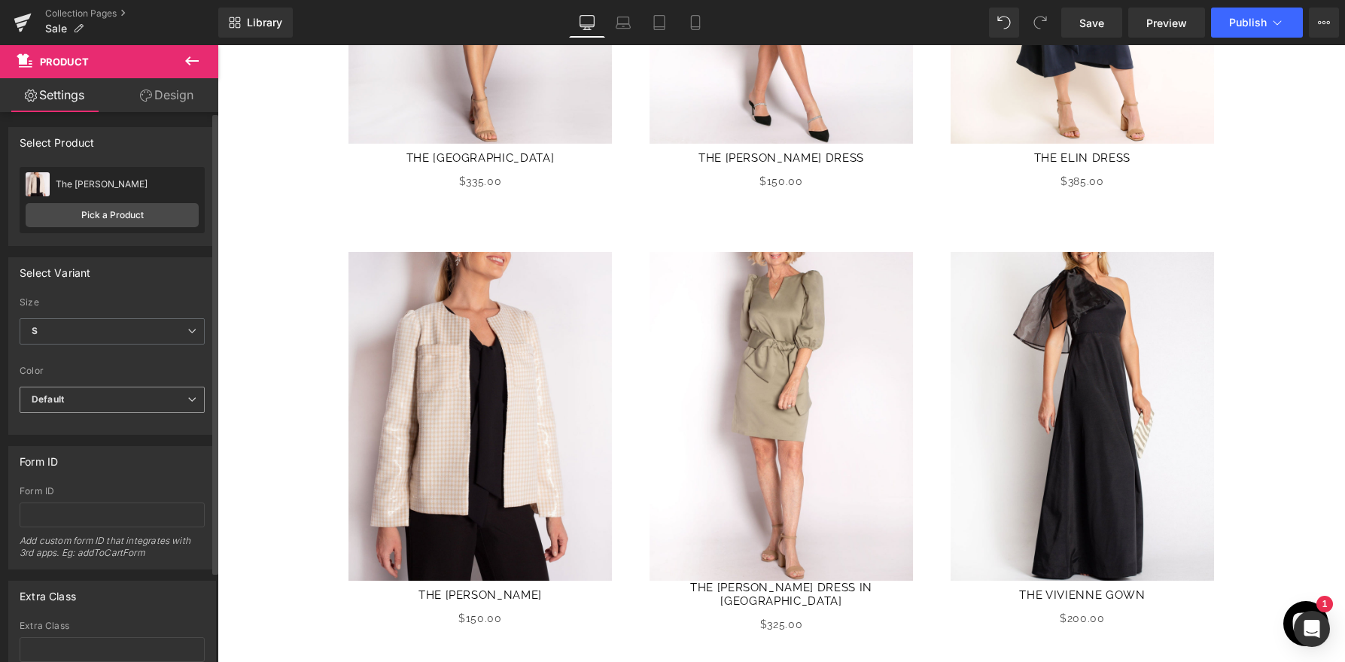
click at [122, 397] on span "Default" at bounding box center [112, 400] width 185 height 26
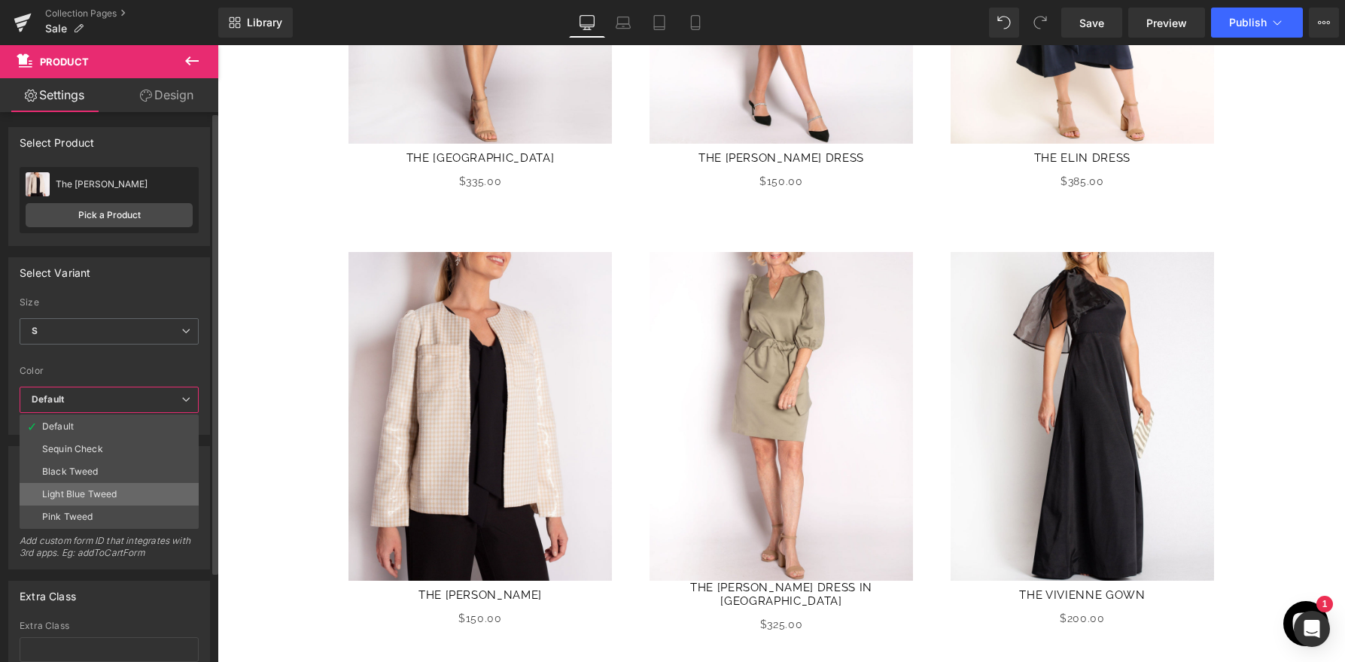
click at [113, 491] on div "Light Blue Tweed" at bounding box center [79, 494] width 74 height 11
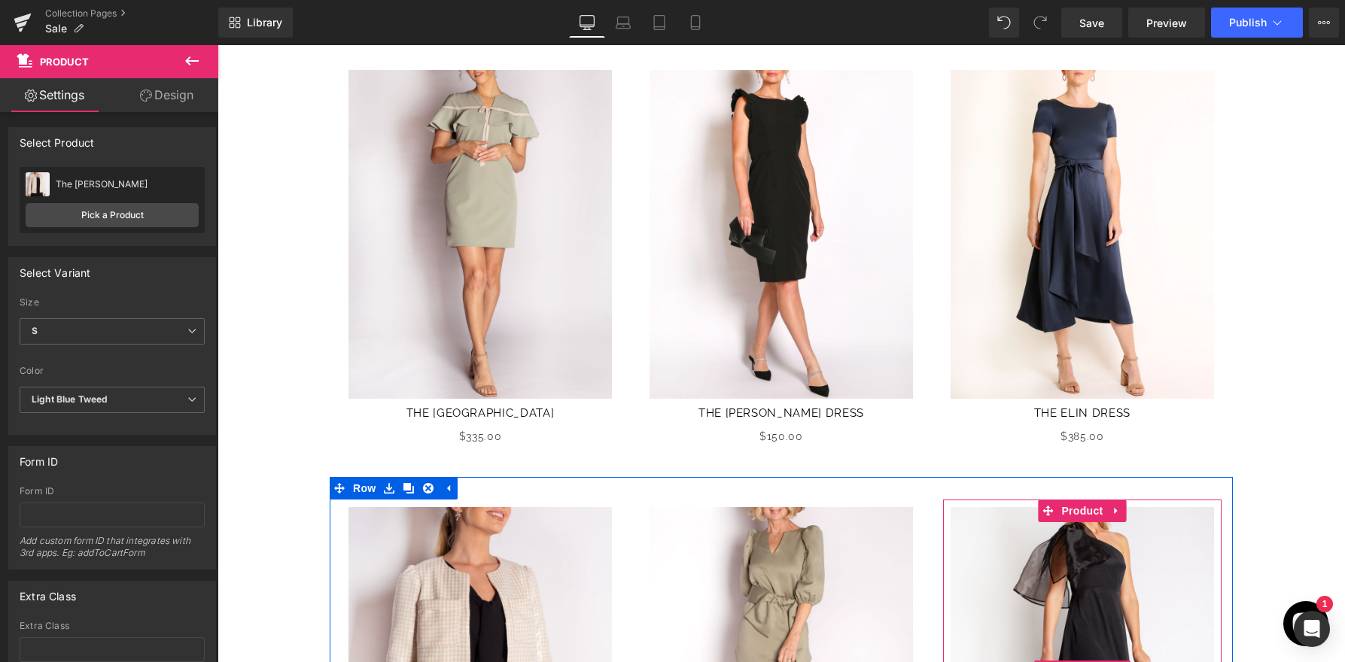
scroll to position [2, 0]
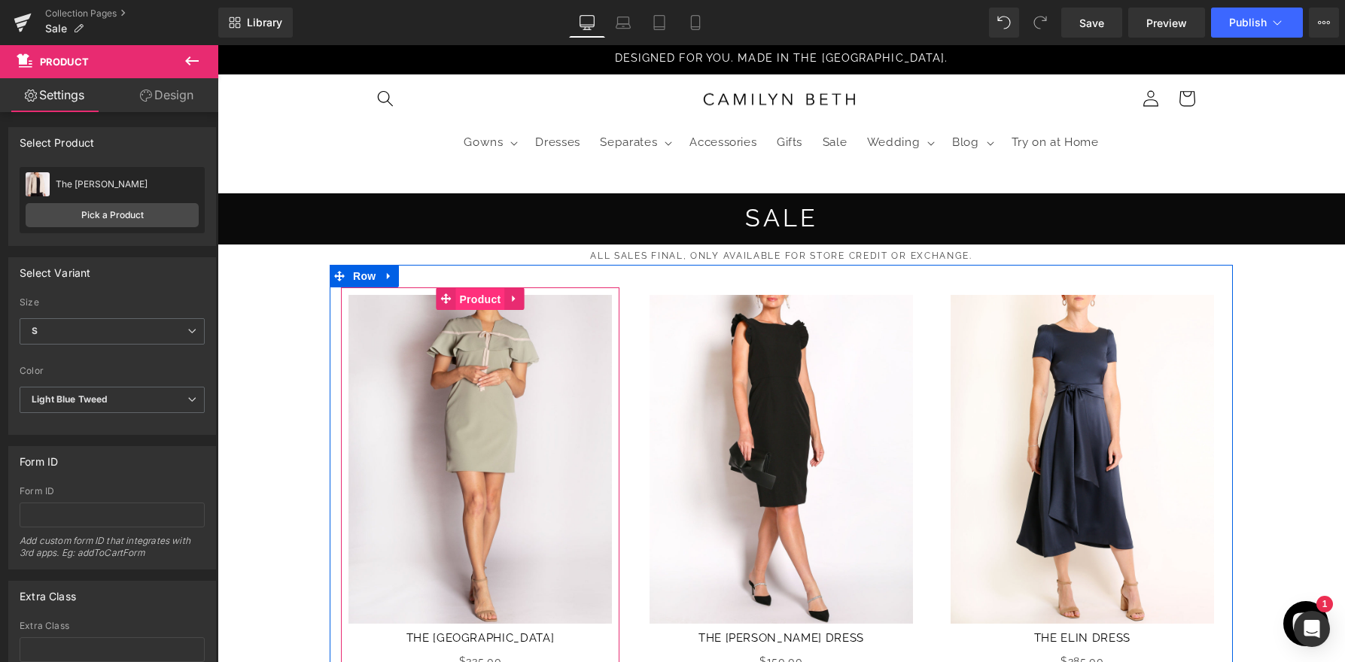
click at [457, 302] on span "Product" at bounding box center [479, 299] width 49 height 23
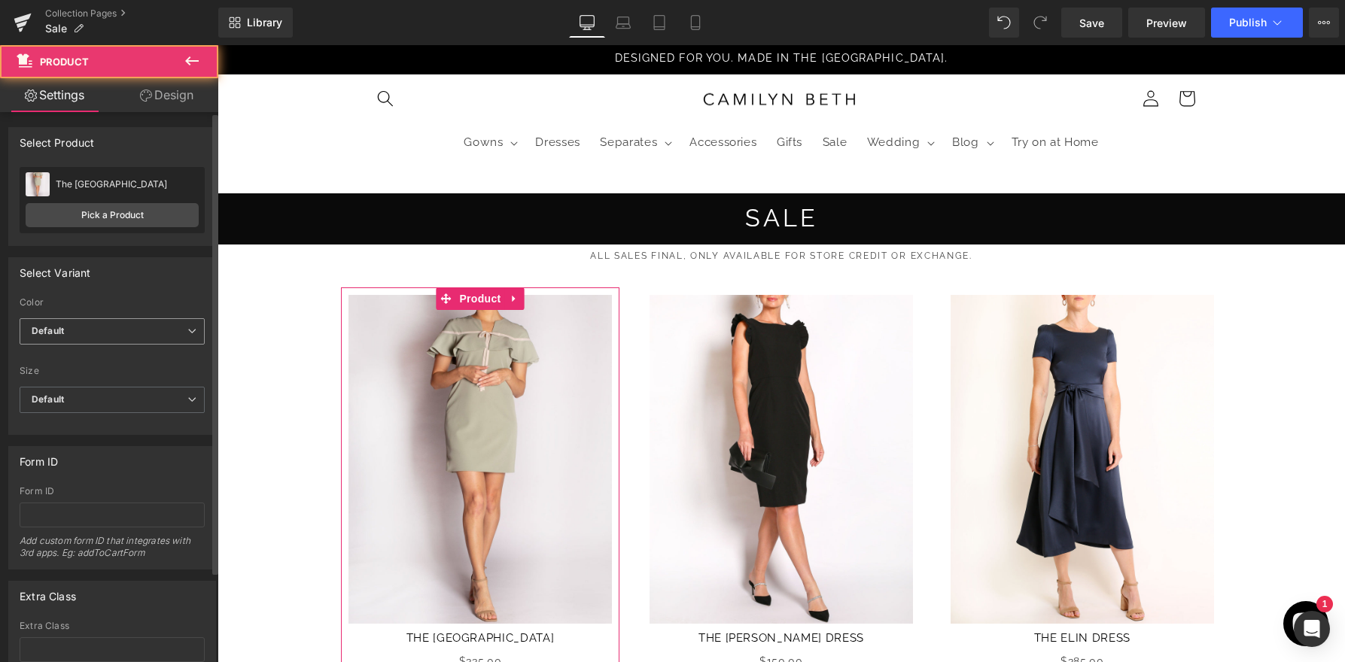
click at [168, 338] on span "Default" at bounding box center [112, 331] width 185 height 26
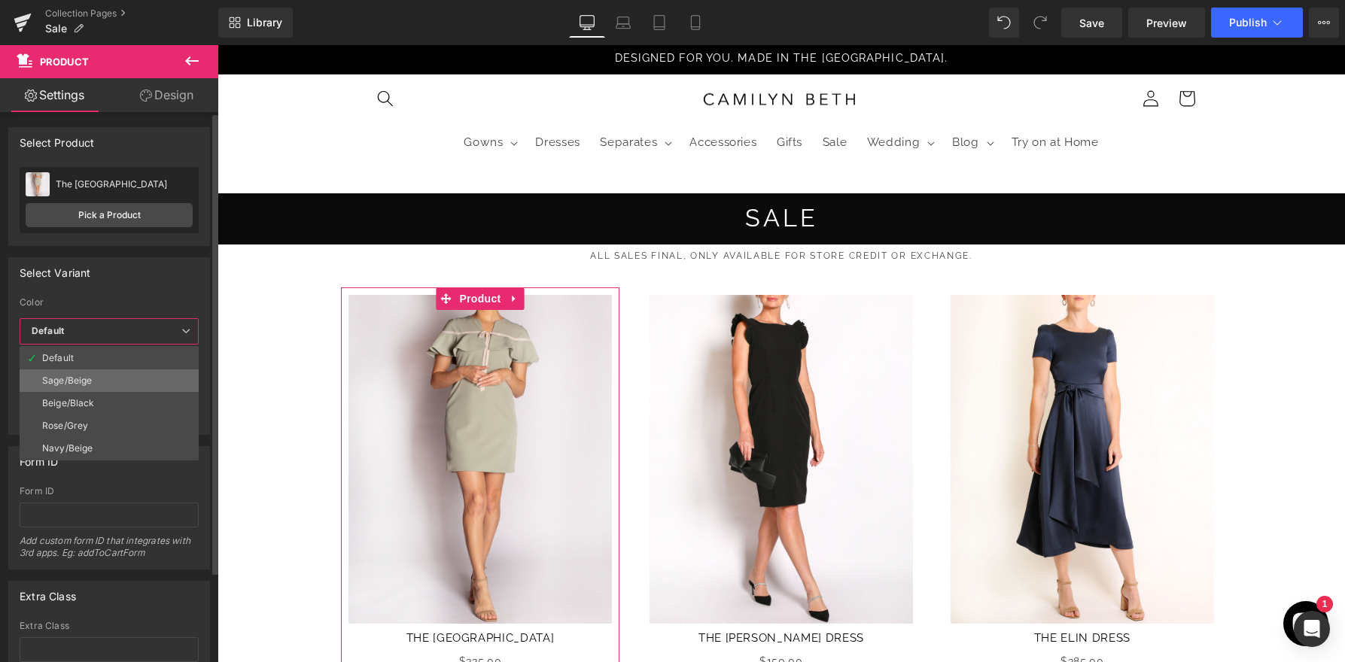
click at [144, 386] on li "Sage/Beige" at bounding box center [109, 380] width 179 height 23
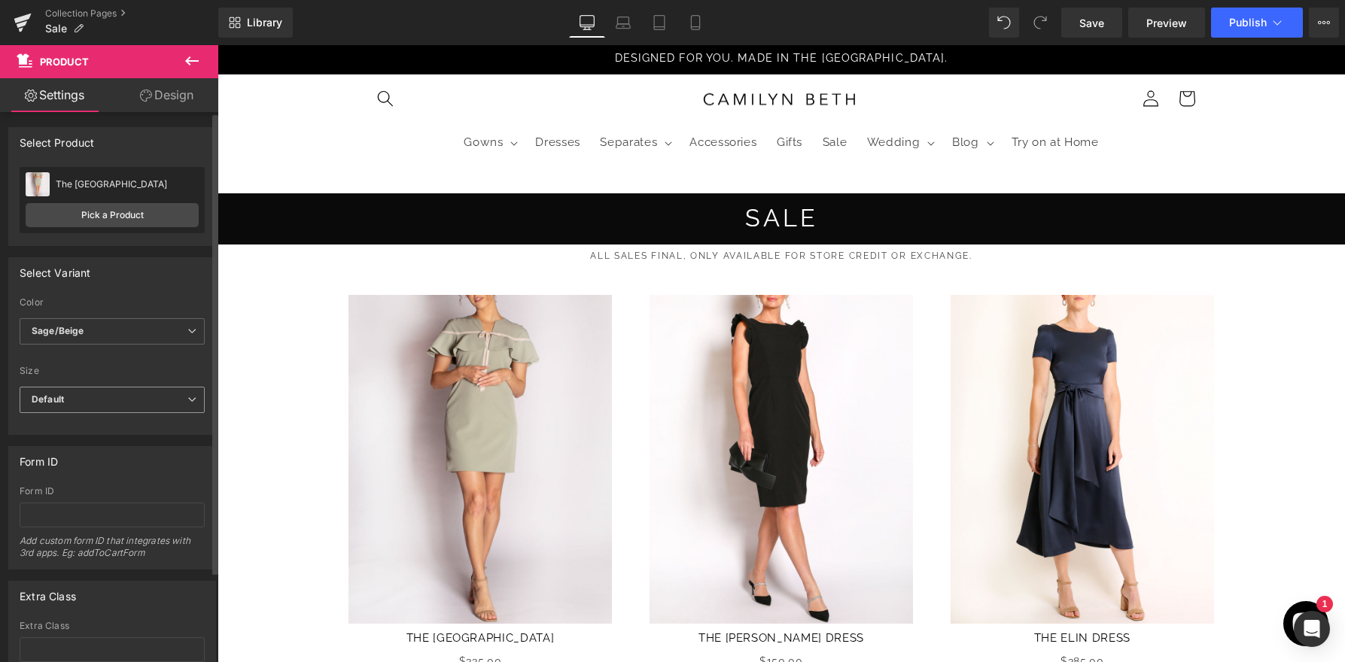
click at [147, 404] on span "Default" at bounding box center [112, 400] width 185 height 26
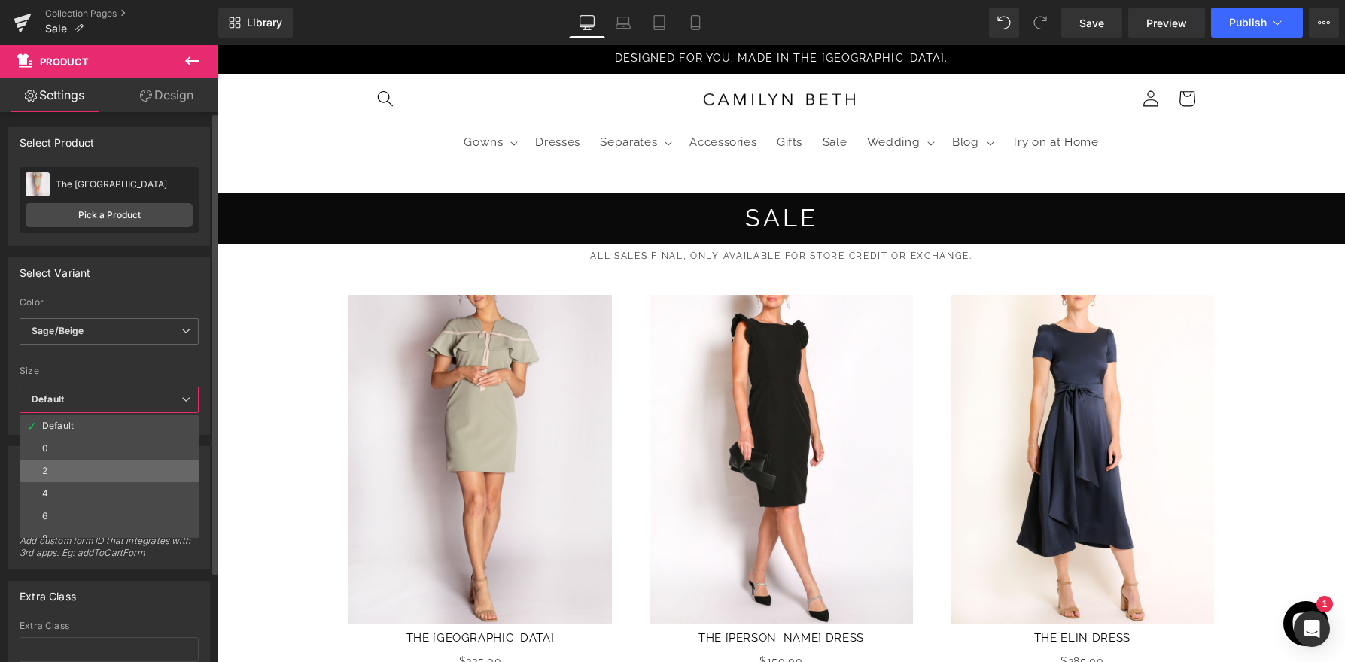
click at [147, 481] on li "2" at bounding box center [113, 471] width 186 height 23
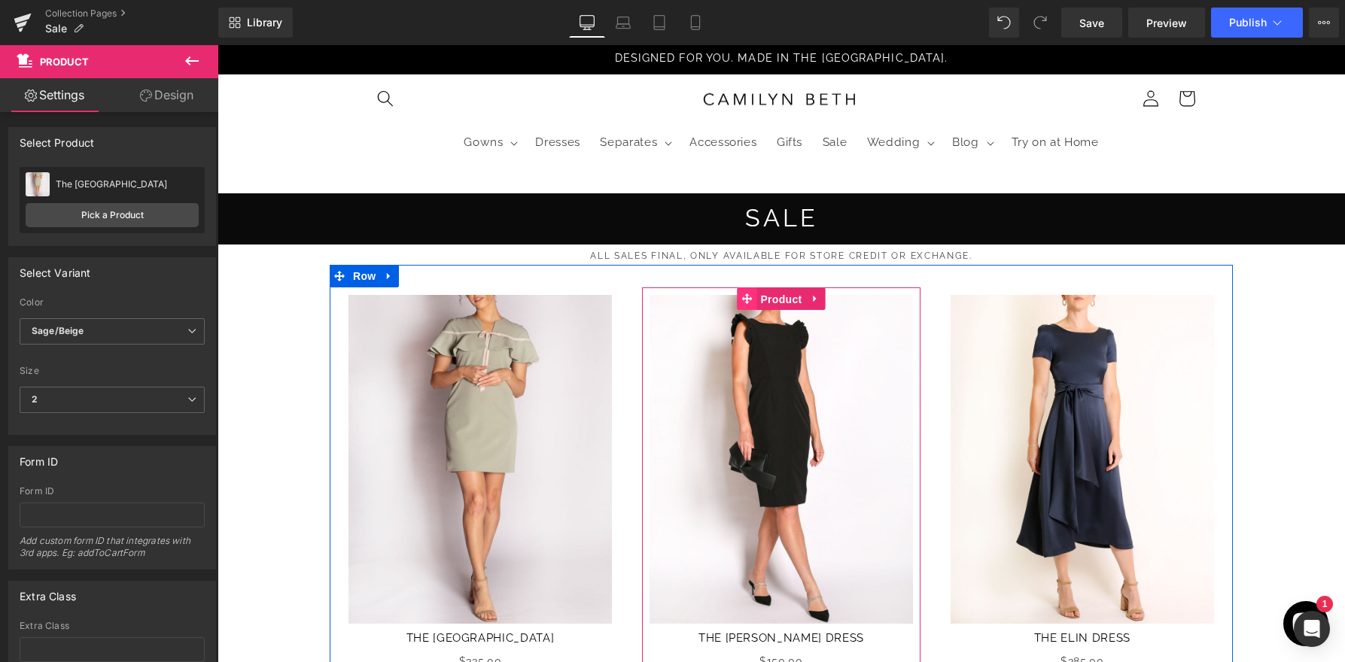
click at [754, 298] on link "Product" at bounding box center [771, 298] width 68 height 23
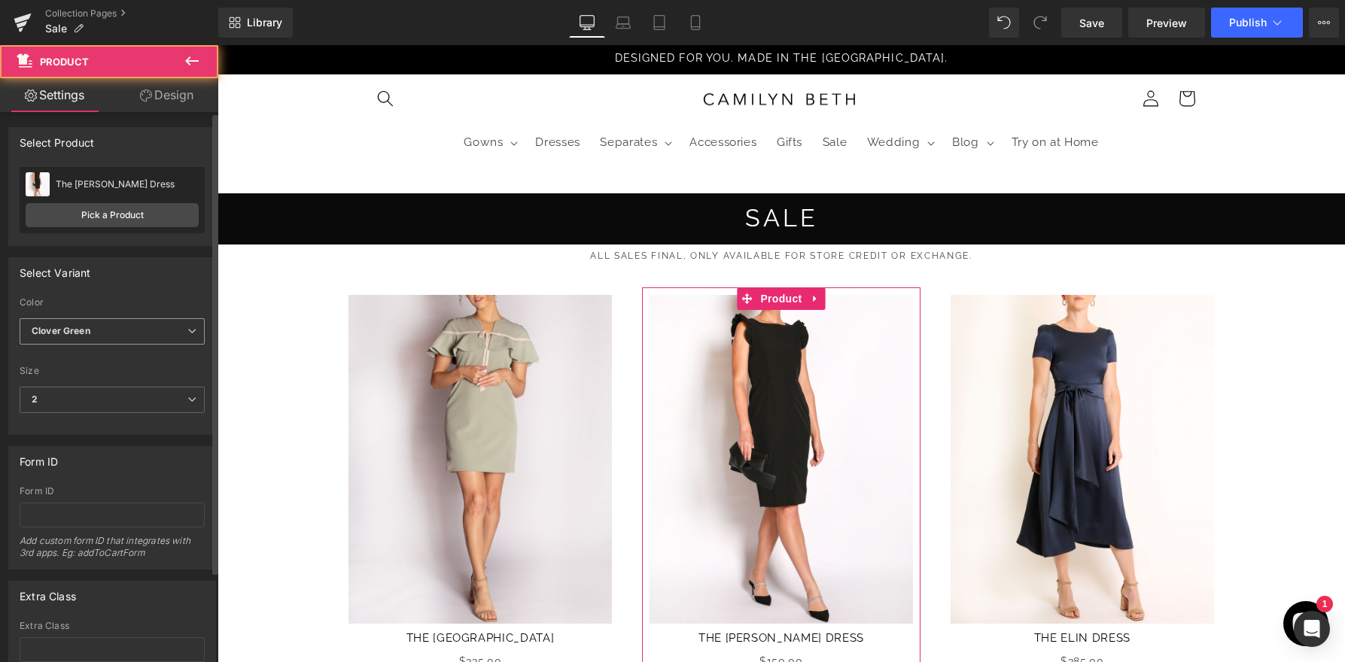
click at [102, 332] on span "Clover Green" at bounding box center [112, 331] width 185 height 26
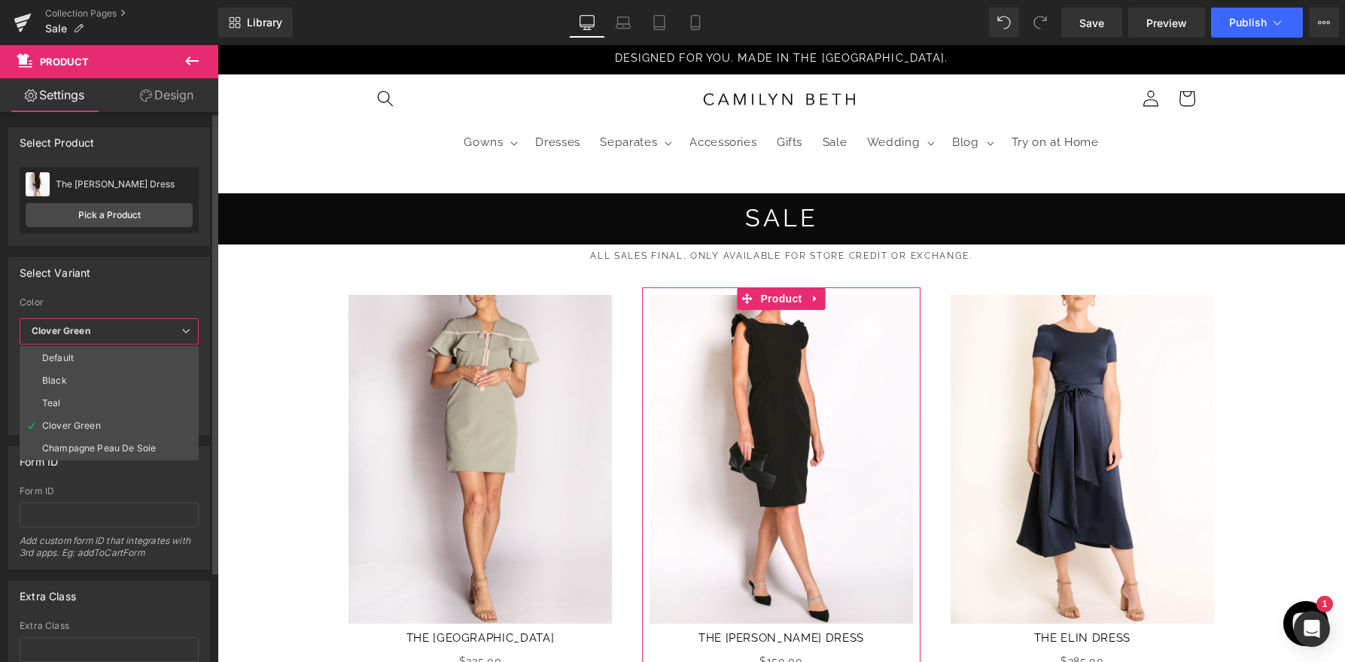
click at [102, 332] on span "Clover Green" at bounding box center [109, 331] width 179 height 26
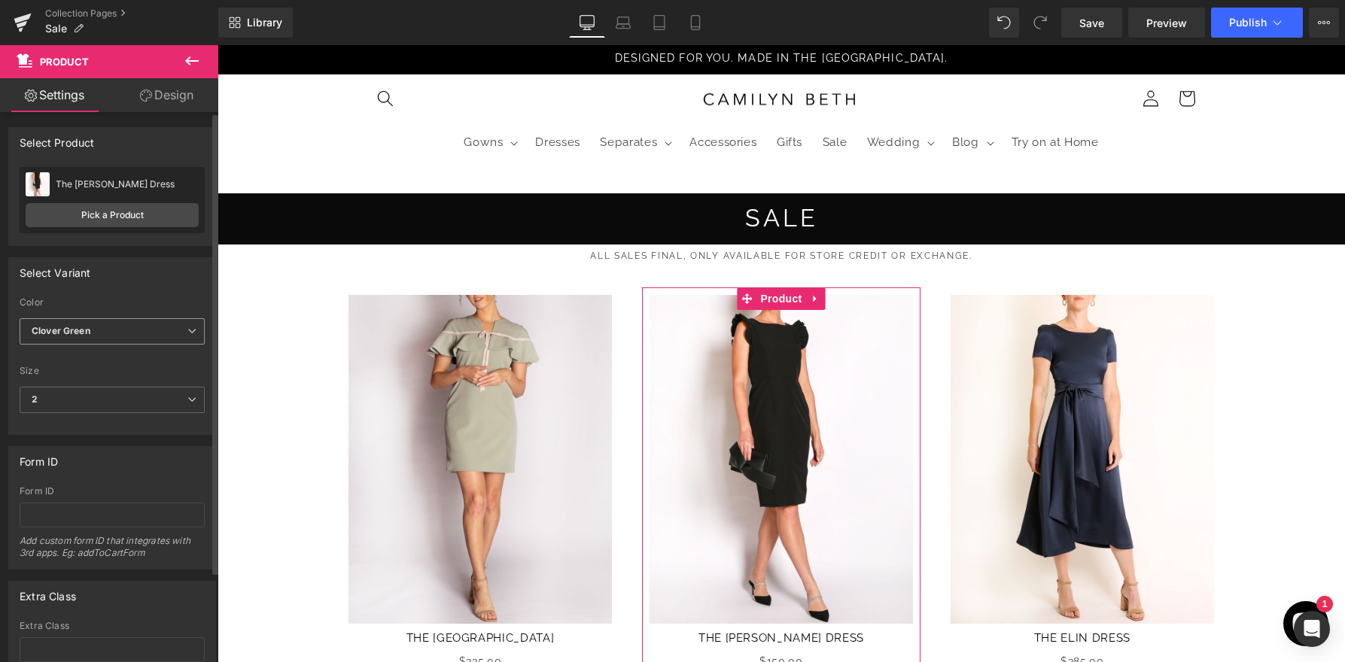
click at [92, 329] on span "Clover Green" at bounding box center [112, 331] width 185 height 26
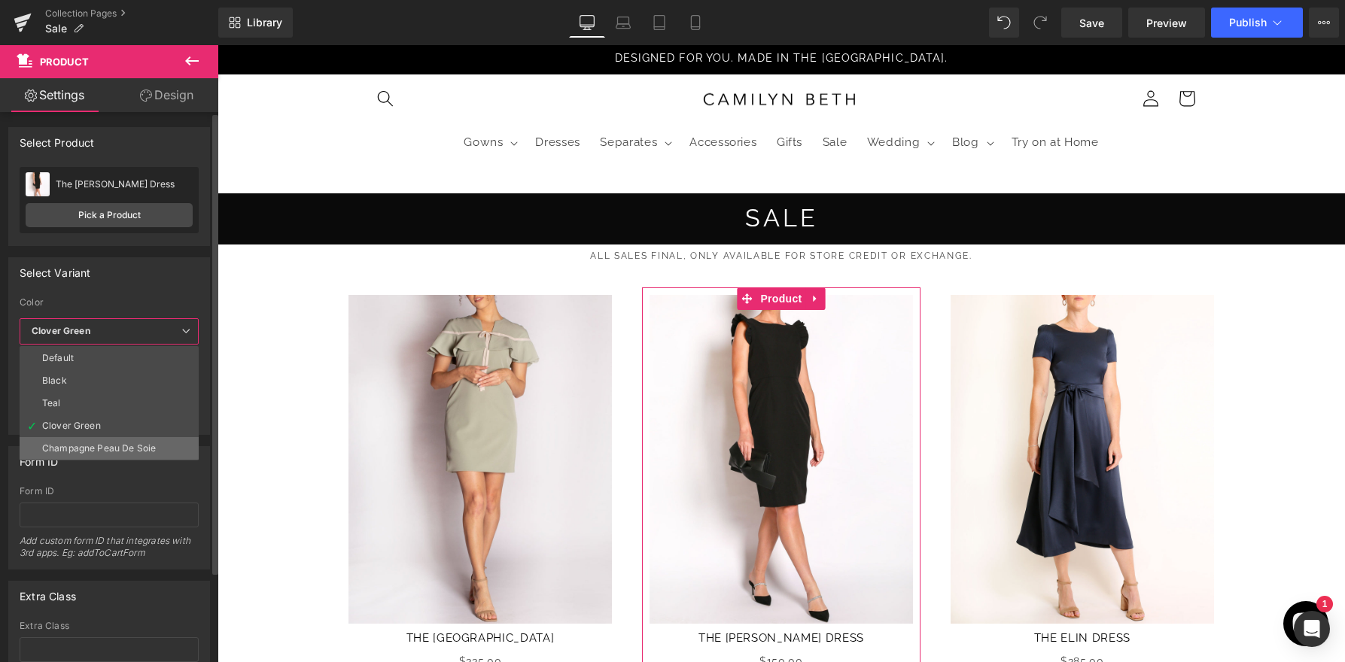
click at [81, 445] on div "Champagne Peau De Soie" at bounding box center [99, 448] width 114 height 11
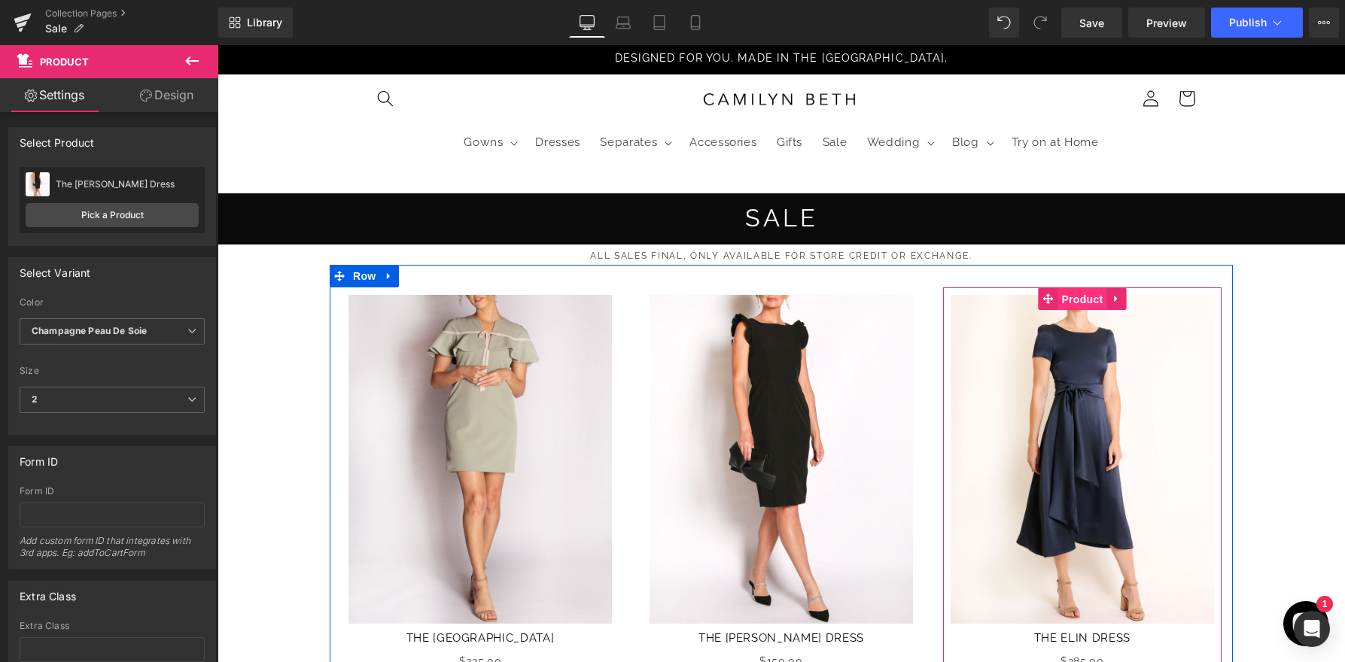
click at [1071, 295] on span "Product" at bounding box center [1081, 299] width 49 height 23
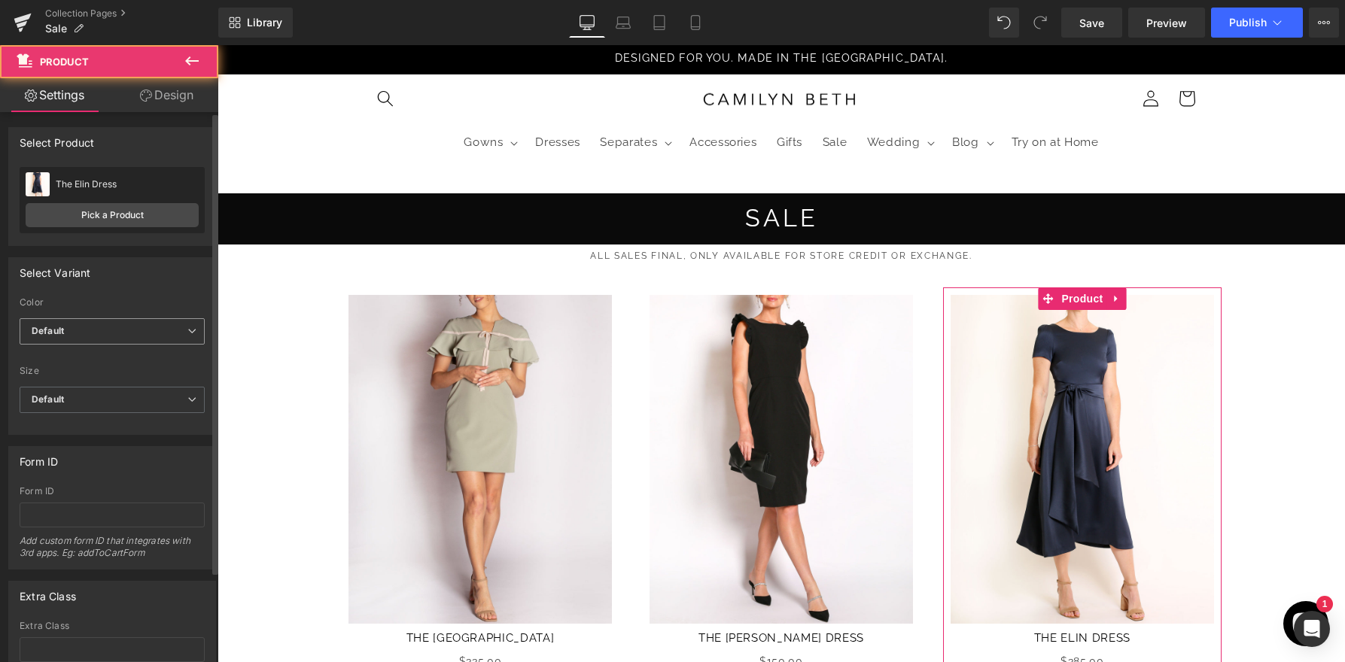
click at [150, 326] on span "Default" at bounding box center [112, 331] width 185 height 26
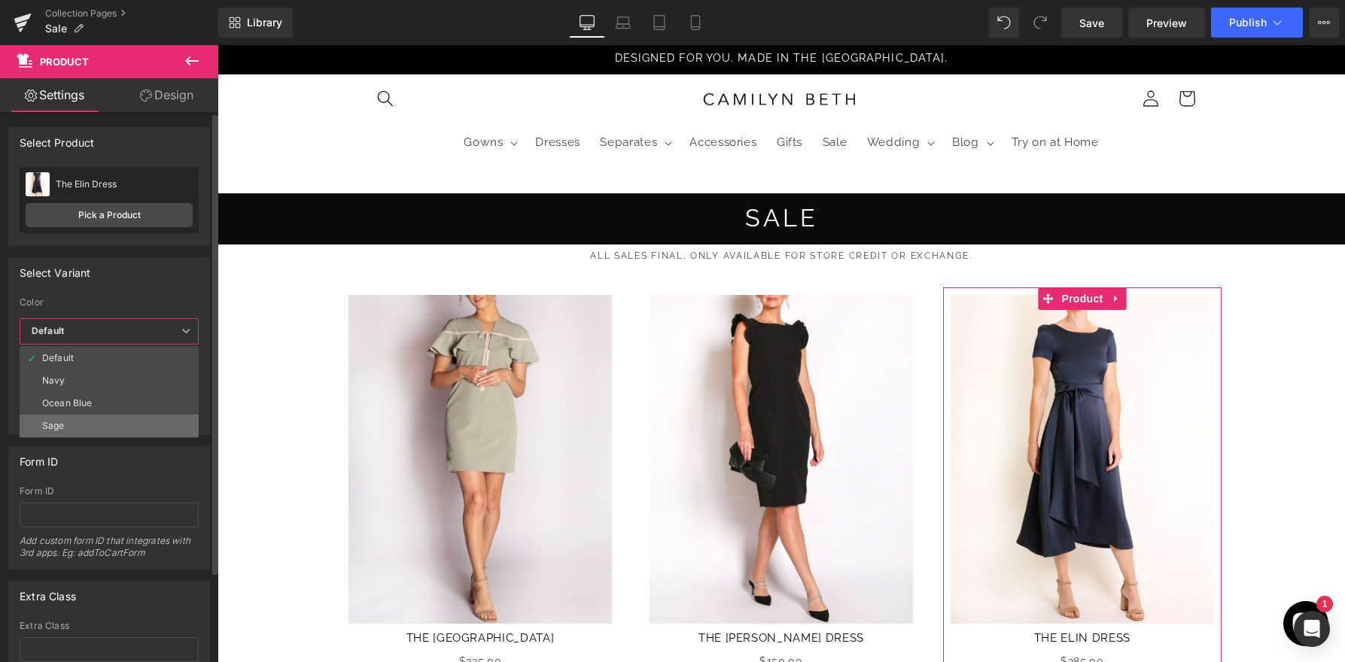
click at [134, 423] on li "Sage" at bounding box center [109, 426] width 179 height 23
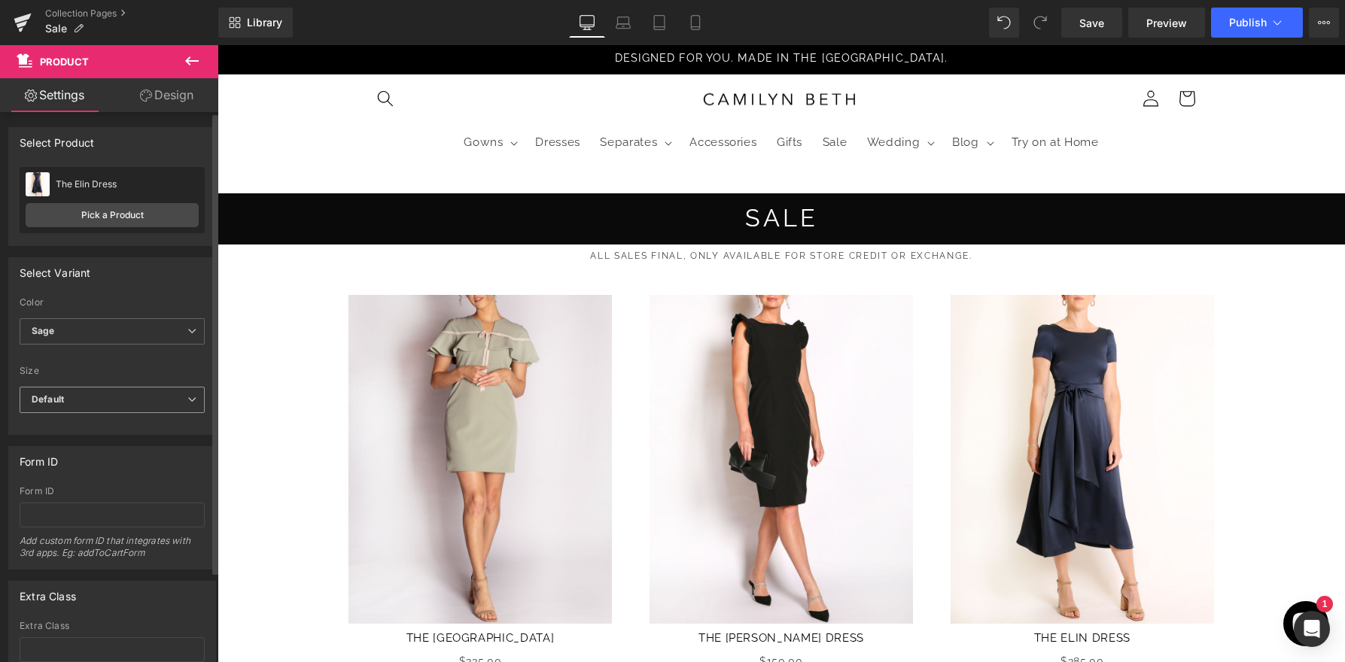
click at [130, 409] on span "Default" at bounding box center [112, 400] width 185 height 26
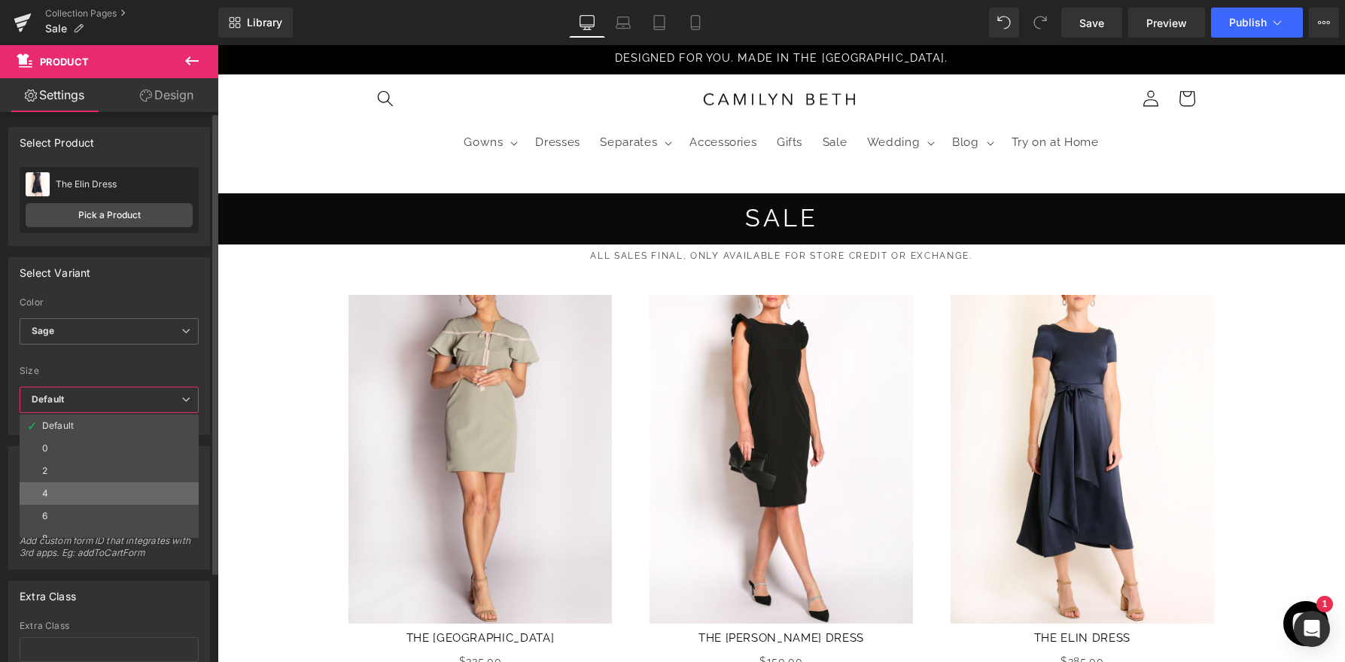
click at [116, 482] on li "4" at bounding box center [113, 493] width 186 height 23
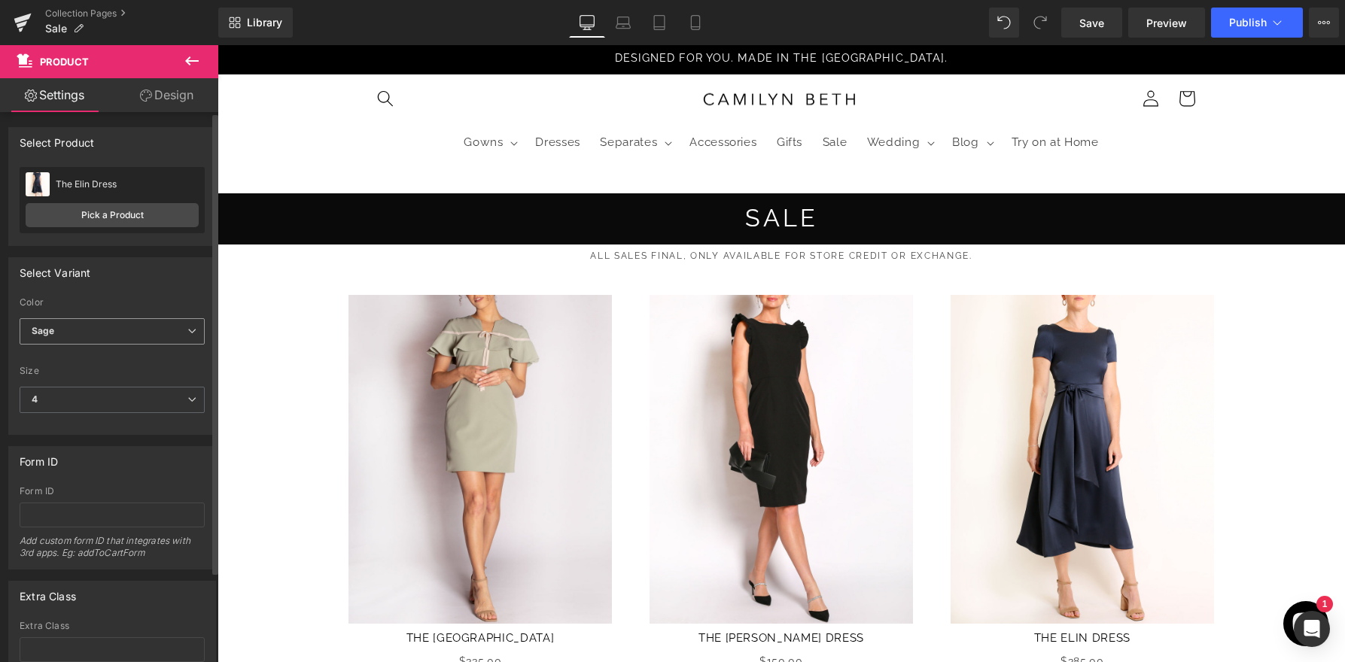
click at [125, 337] on span "Sage" at bounding box center [112, 331] width 185 height 26
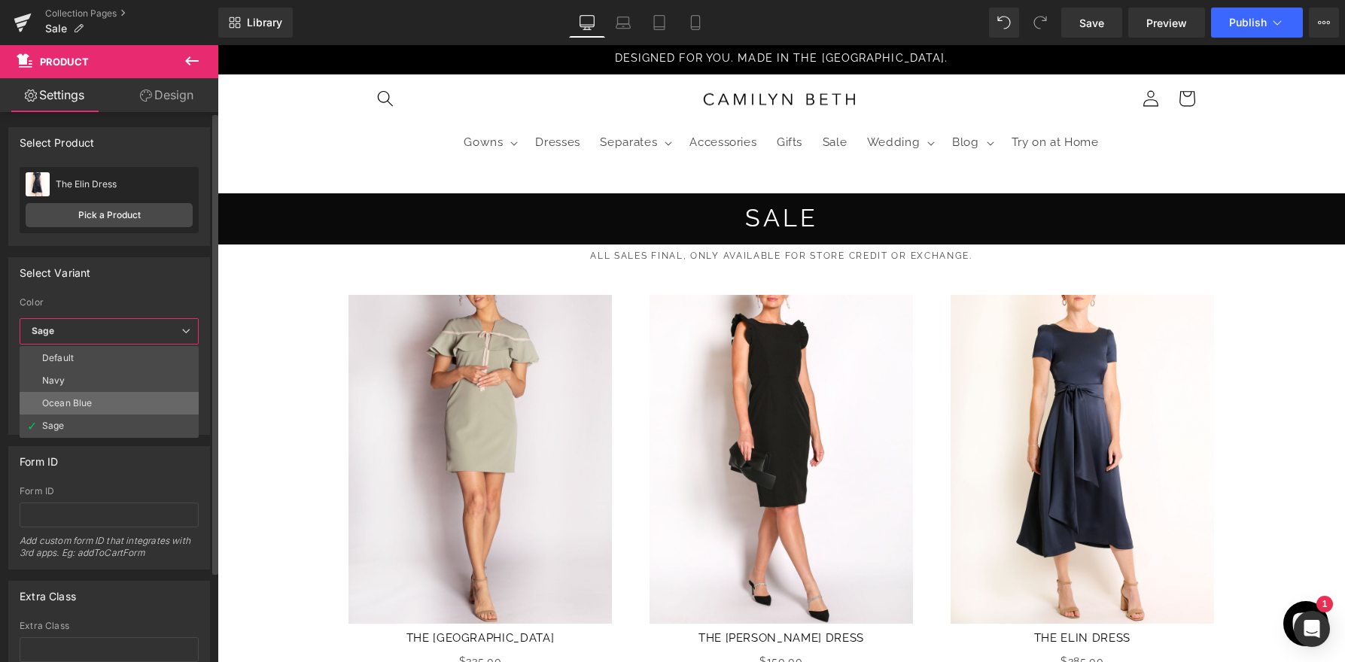
click at [118, 397] on li "Ocean Blue" at bounding box center [109, 403] width 179 height 23
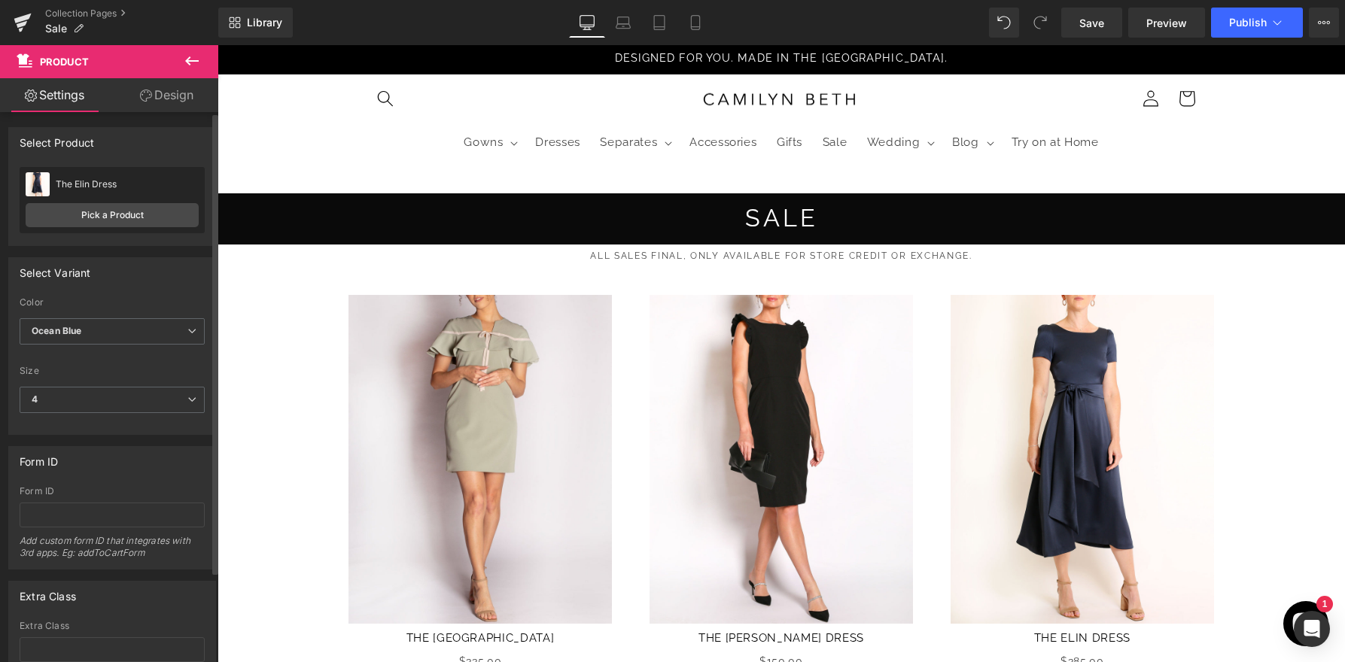
click at [146, 288] on div "Select Variant 42711518019724 Color Default Navy Ocean Blue Sage Ocean Blue Def…" at bounding box center [112, 346] width 208 height 178
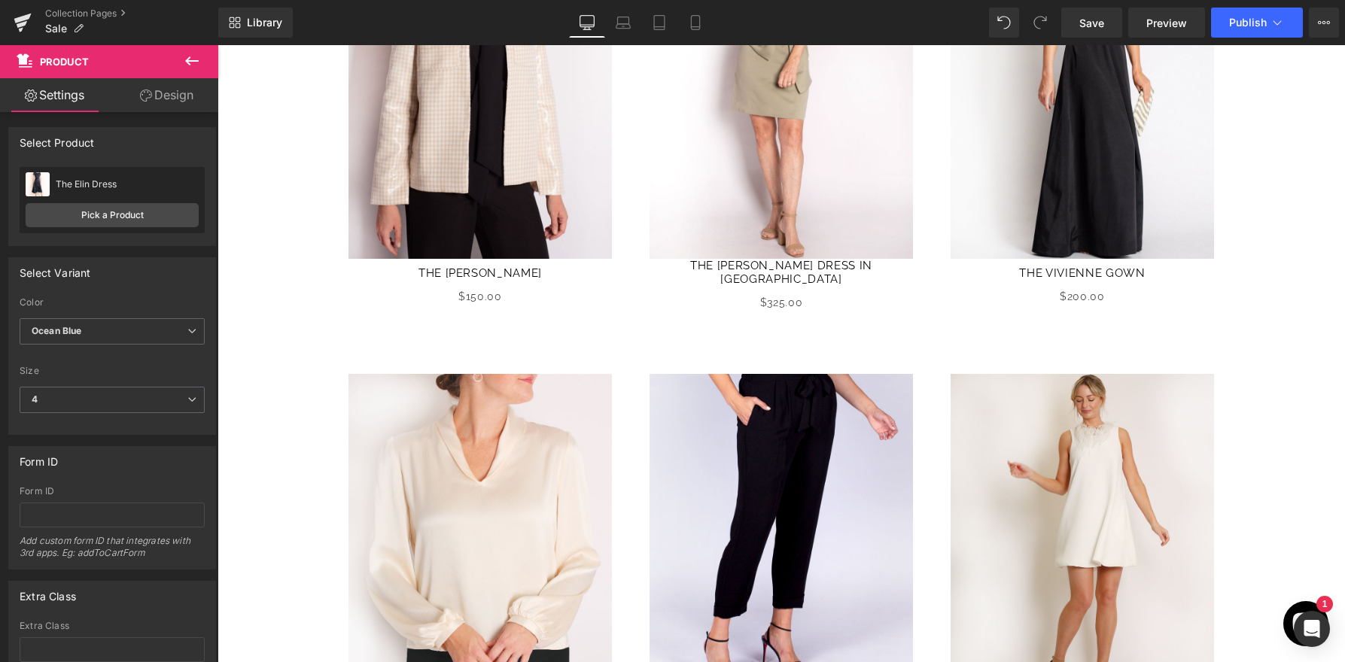
scroll to position [1126, 0]
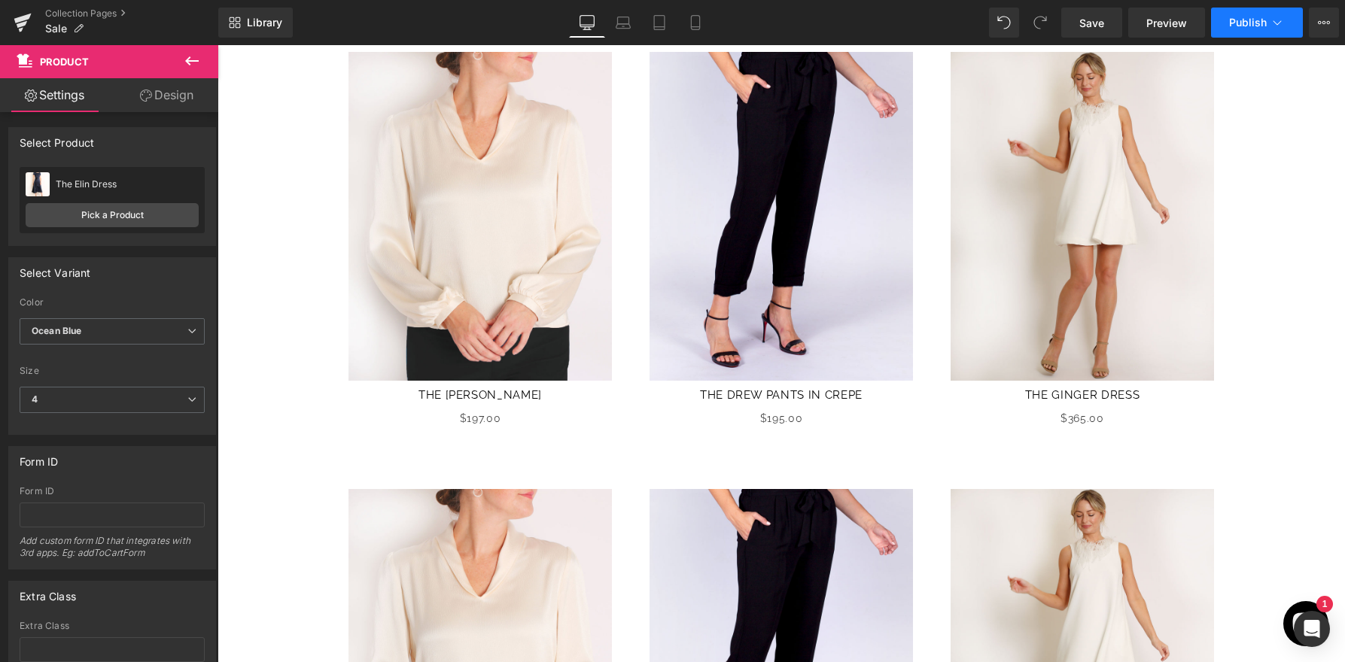
click at [1283, 22] on icon at bounding box center [1276, 22] width 15 height 15
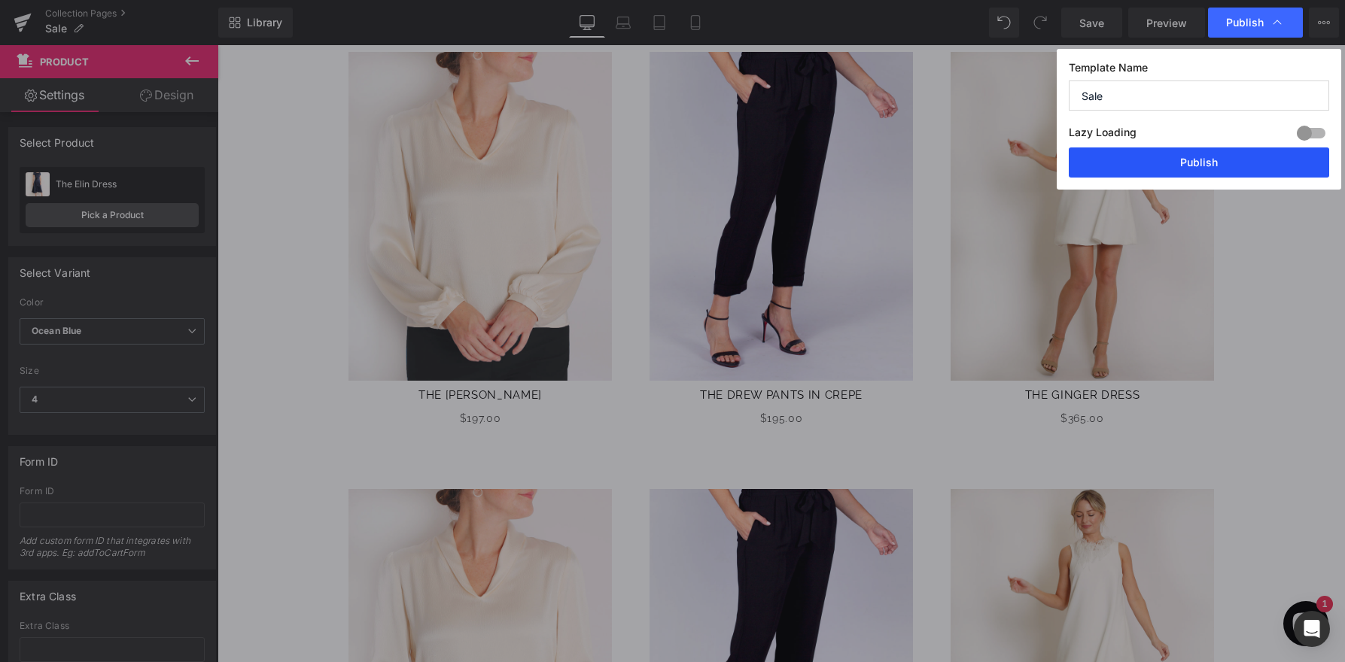
drag, startPoint x: 1221, startPoint y: 166, endPoint x: 995, endPoint y: 277, distance: 251.4
click at [1221, 166] on button "Publish" at bounding box center [1198, 162] width 260 height 30
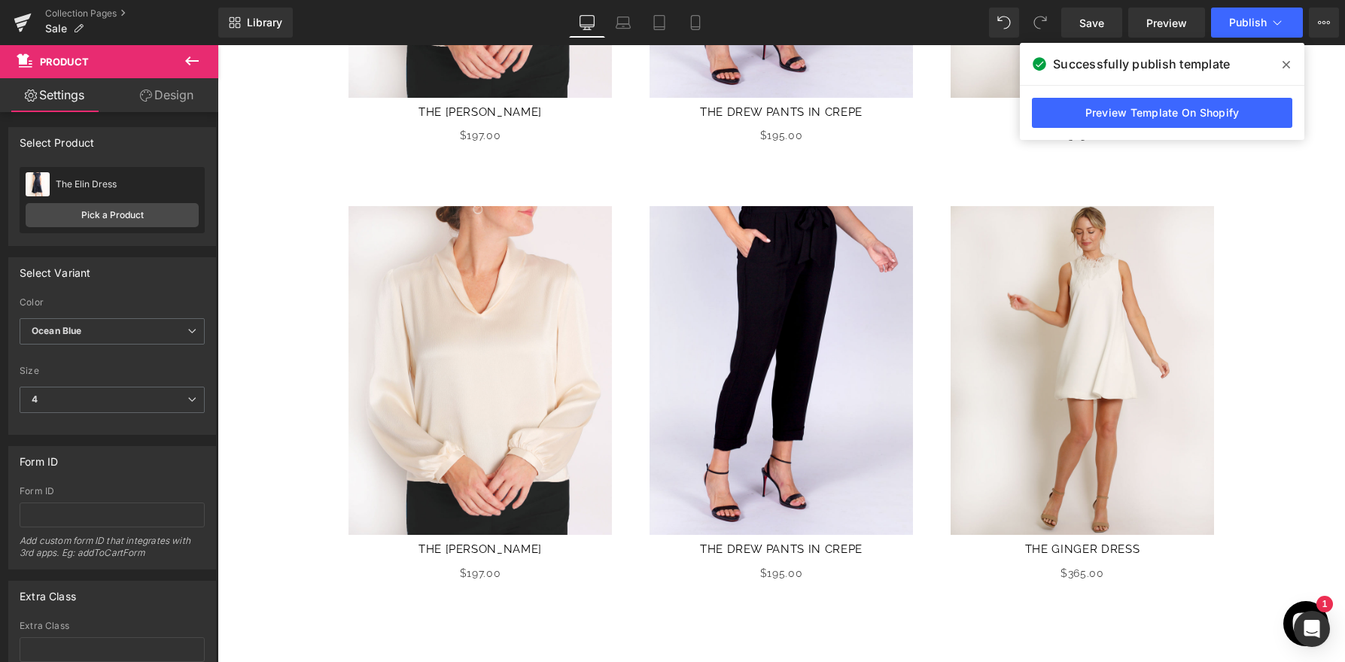
scroll to position [1275, 0]
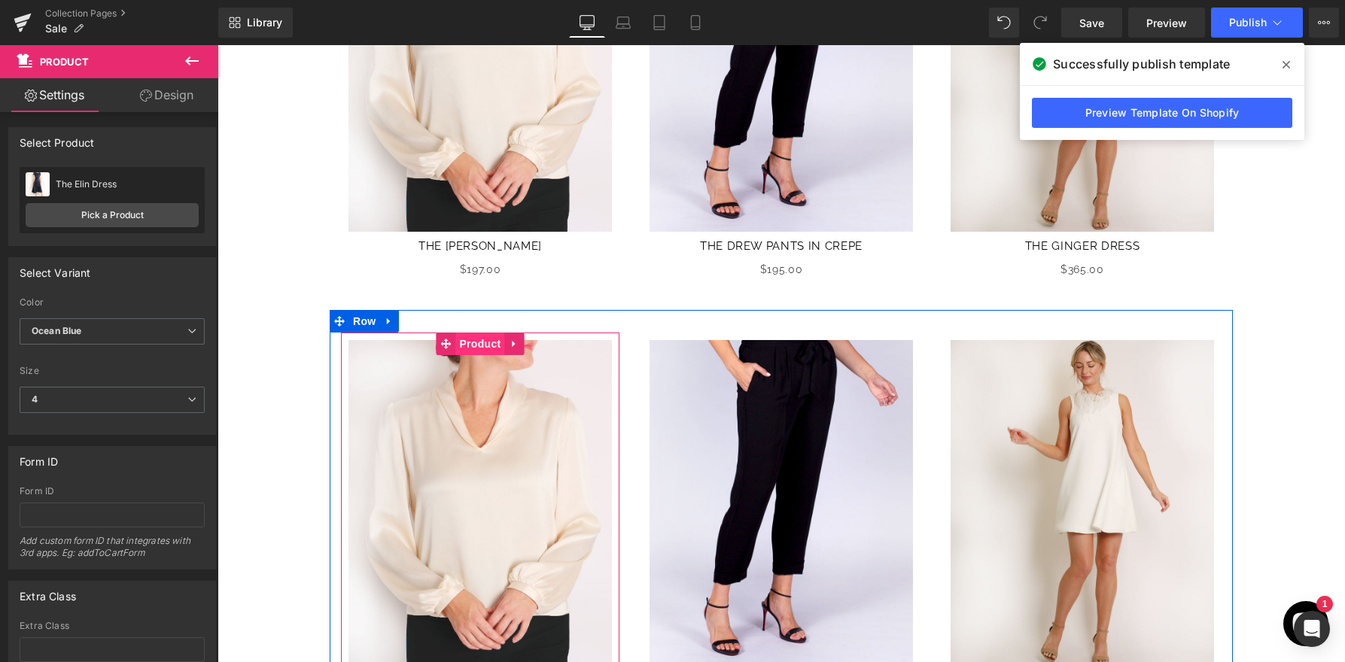
click at [482, 336] on span "Product" at bounding box center [479, 344] width 49 height 23
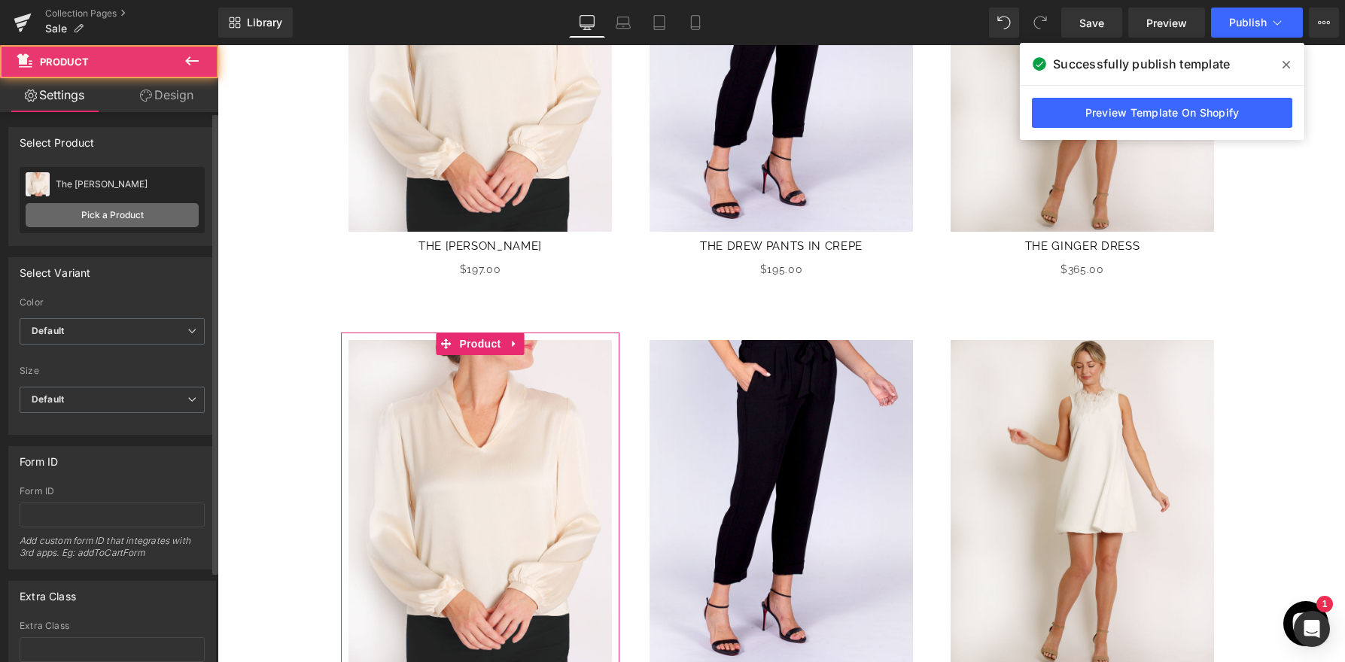
click at [151, 215] on link "Pick a Product" at bounding box center [112, 215] width 173 height 24
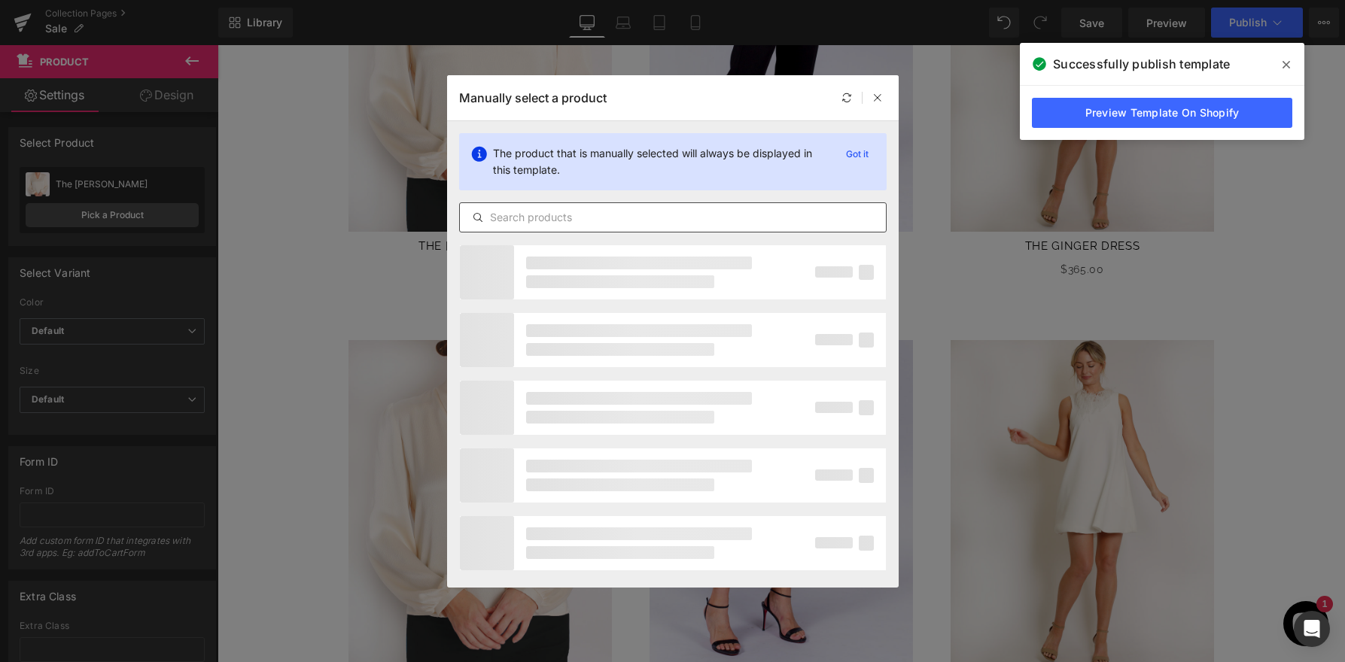
click at [618, 222] on input "text" at bounding box center [673, 217] width 426 height 18
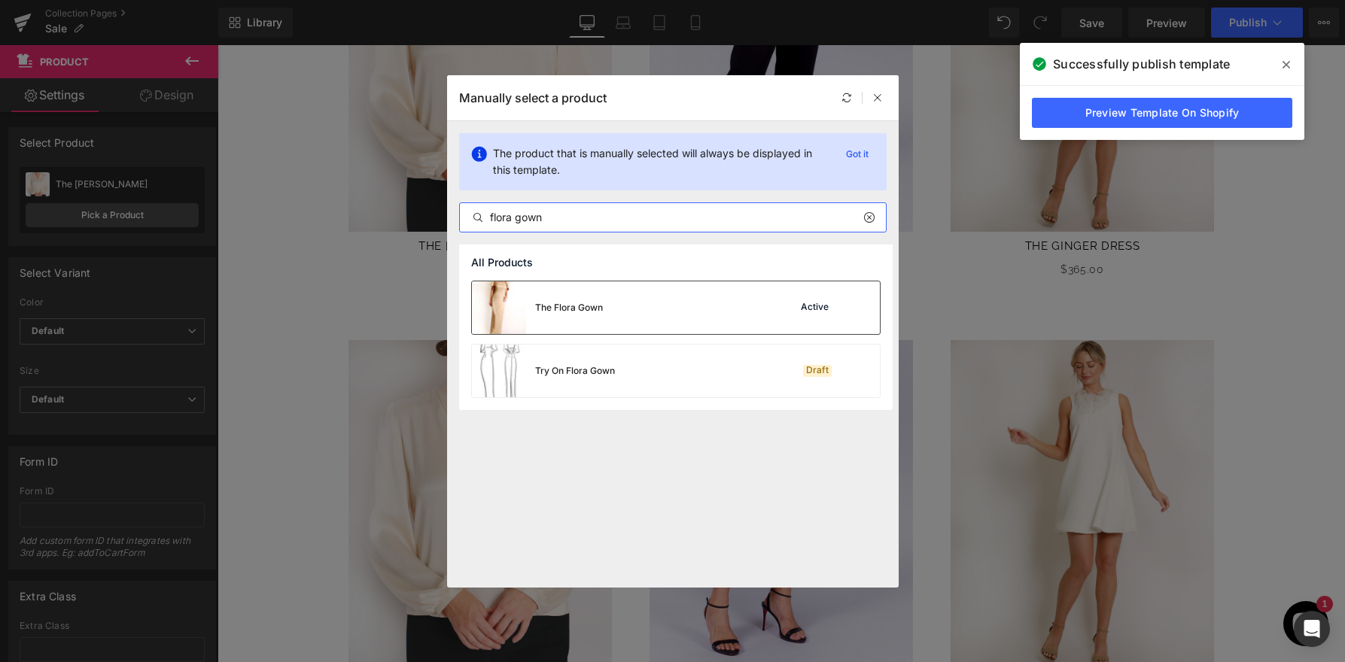
type input "flora gown"
click at [722, 311] on div "The Flora Gown Active" at bounding box center [676, 307] width 408 height 53
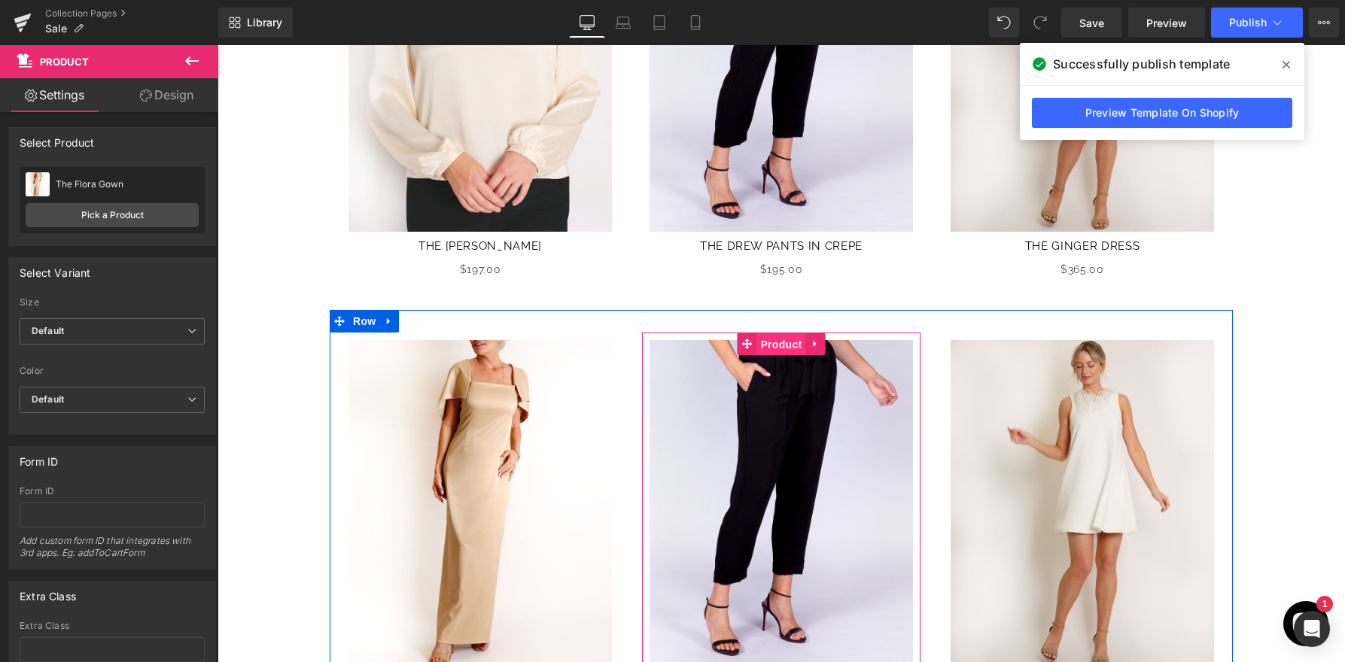
click at [779, 341] on span "Product" at bounding box center [780, 344] width 49 height 23
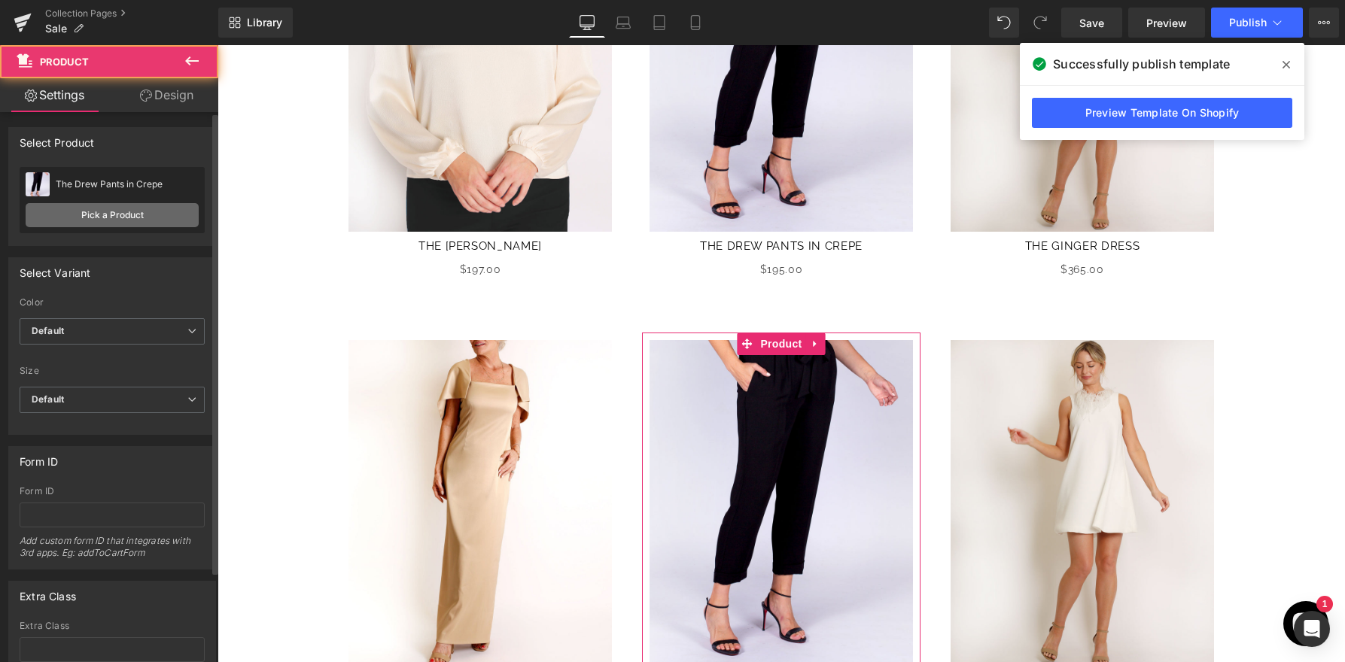
click at [65, 223] on link "Pick a Product" at bounding box center [112, 215] width 173 height 24
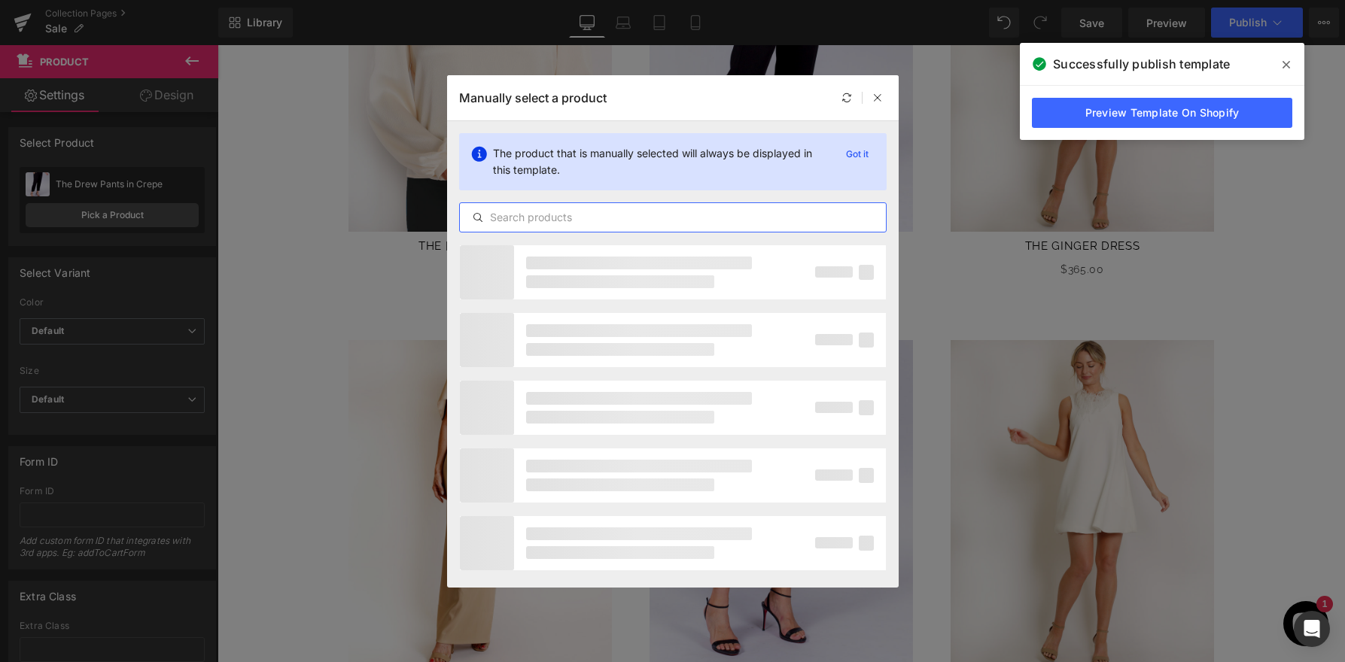
click at [537, 221] on input "text" at bounding box center [673, 217] width 426 height 18
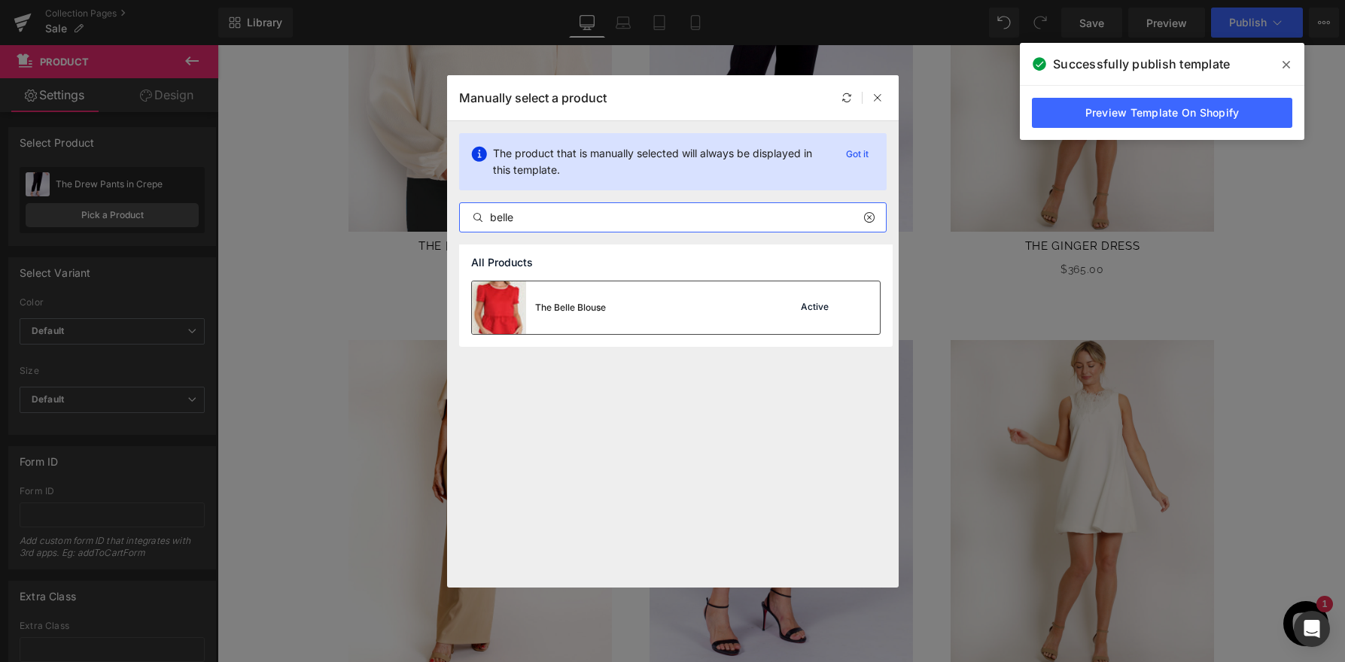
type input "belle"
drag, startPoint x: 725, startPoint y: 311, endPoint x: 576, endPoint y: 253, distance: 160.8
click at [725, 311] on div "The Belle Blouse Active" at bounding box center [676, 307] width 408 height 53
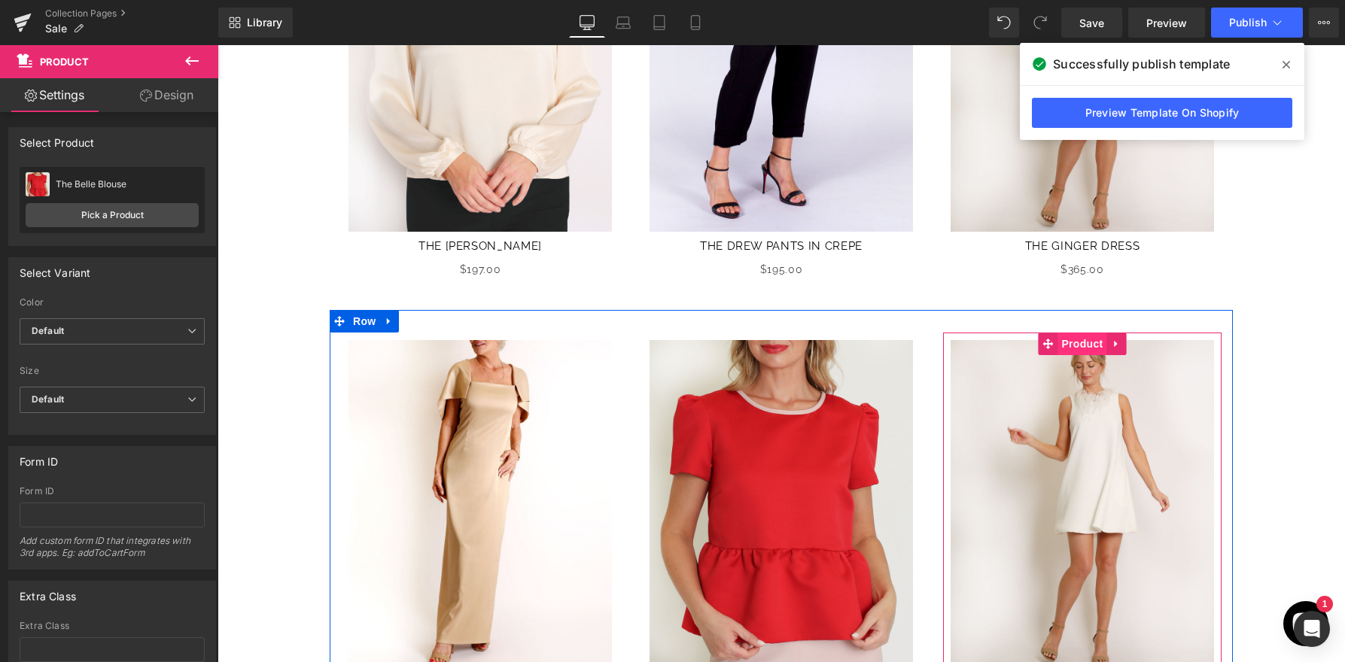
click at [1089, 336] on span "Product" at bounding box center [1081, 344] width 49 height 23
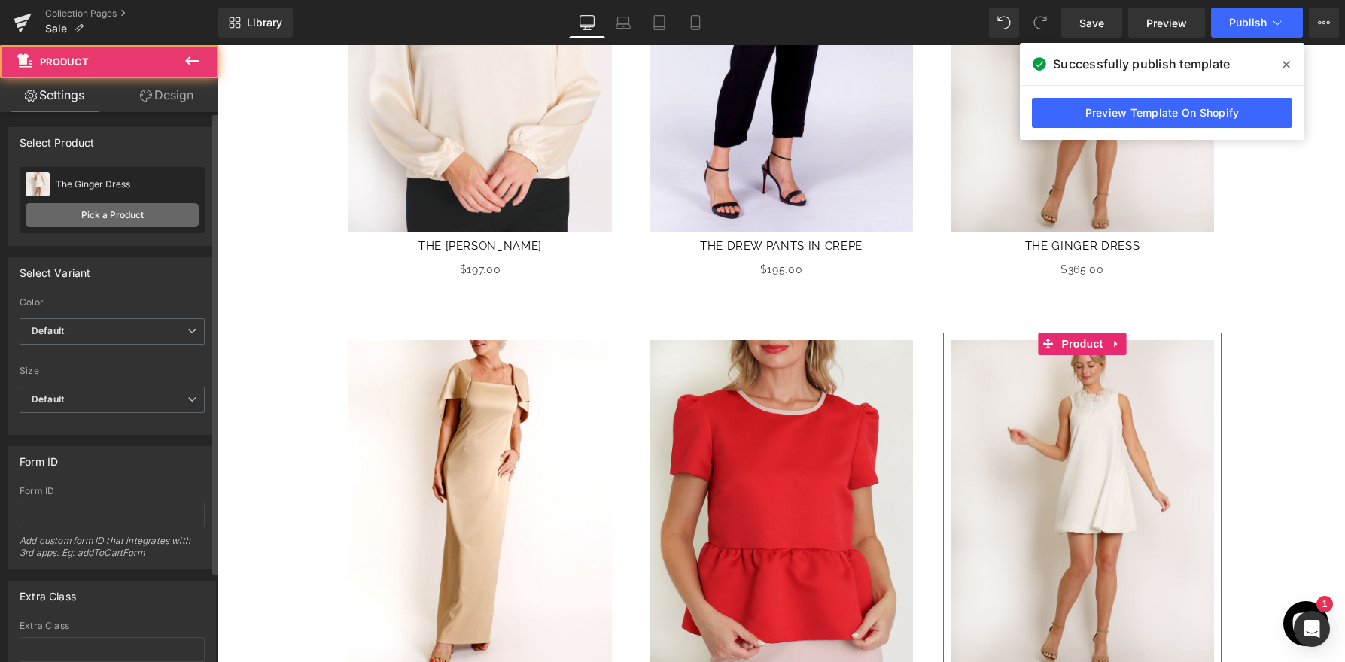
click at [153, 218] on link "Pick a Product" at bounding box center [112, 215] width 173 height 24
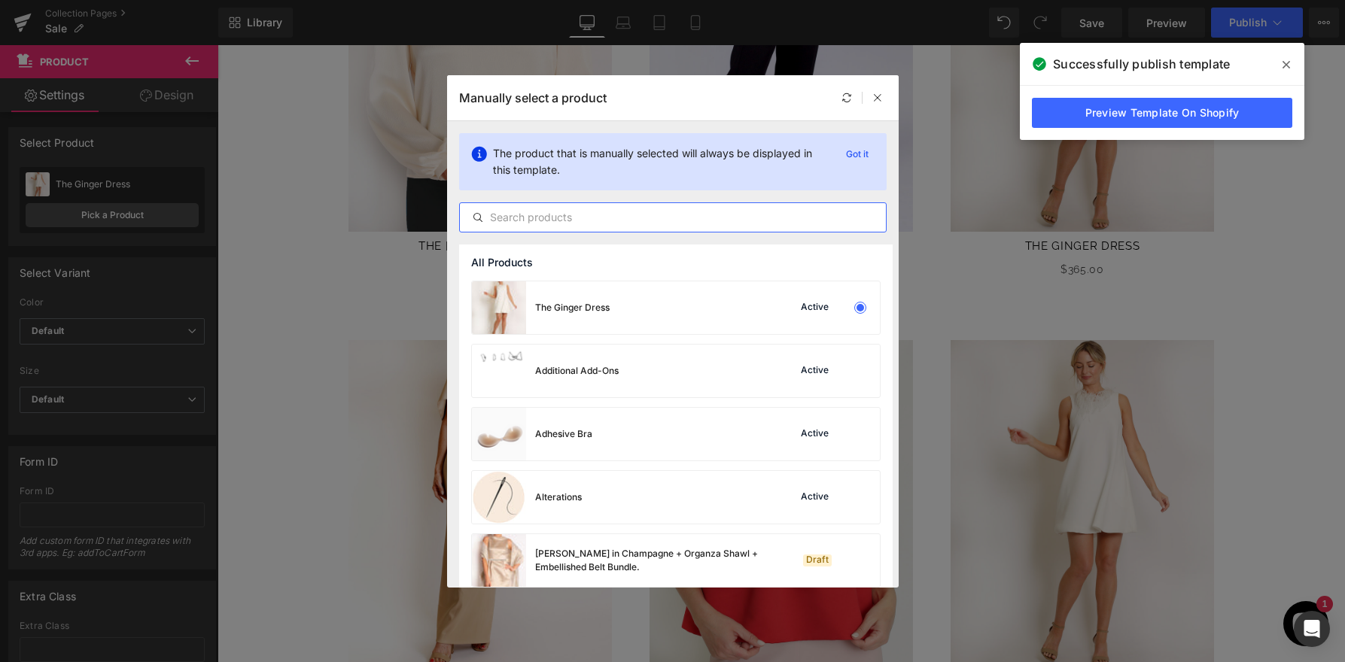
click at [645, 213] on input "text" at bounding box center [673, 217] width 426 height 18
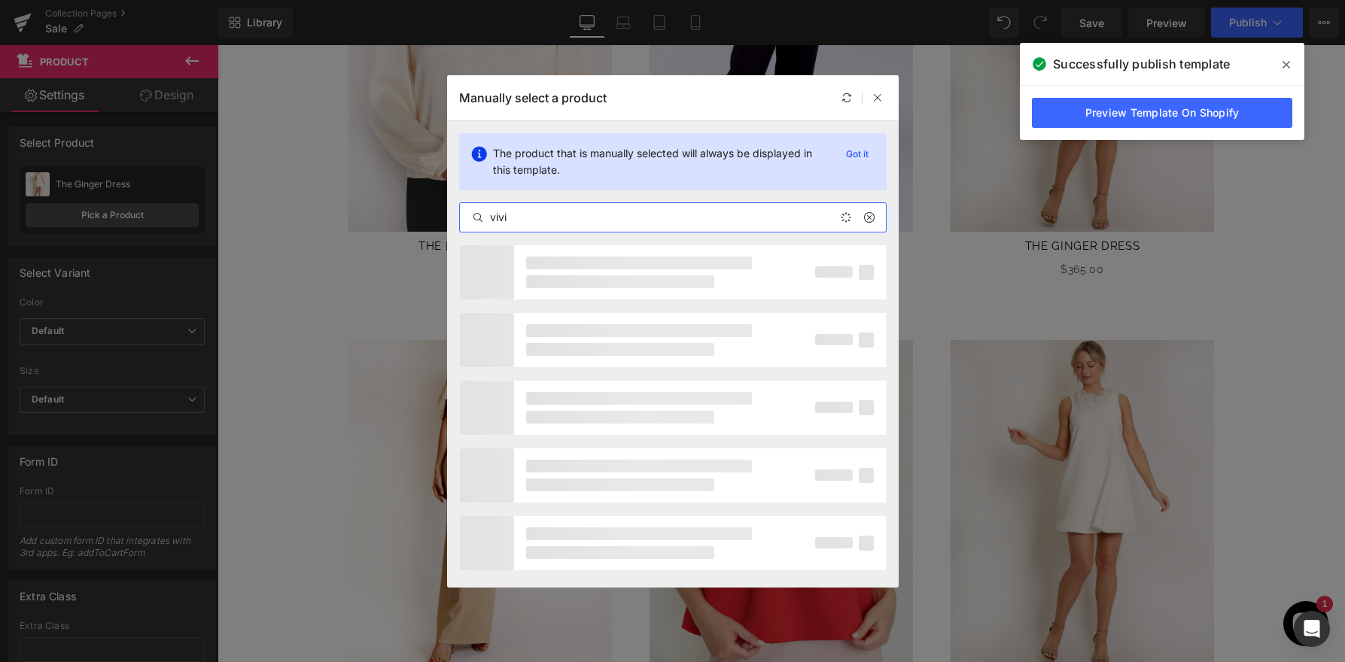
type input "vivie"
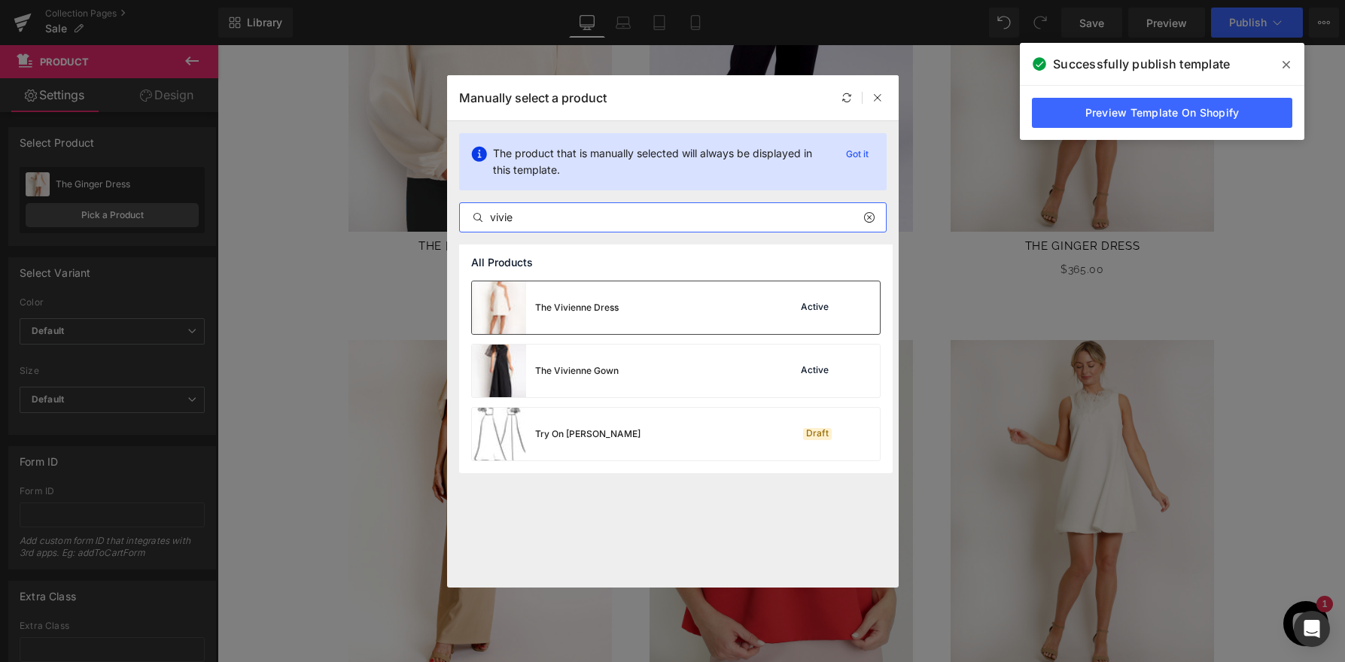
click at [658, 316] on div "The Vivienne Dress Active" at bounding box center [676, 307] width 408 height 53
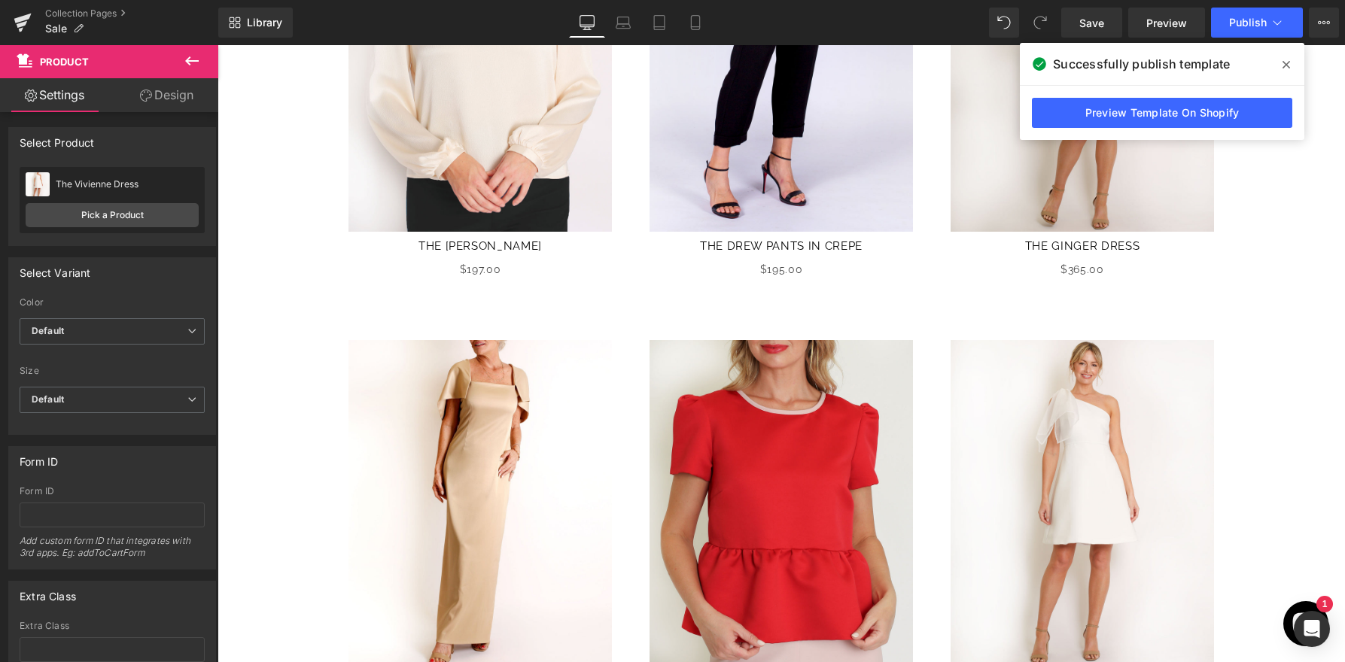
click at [1284, 59] on icon at bounding box center [1286, 65] width 8 height 12
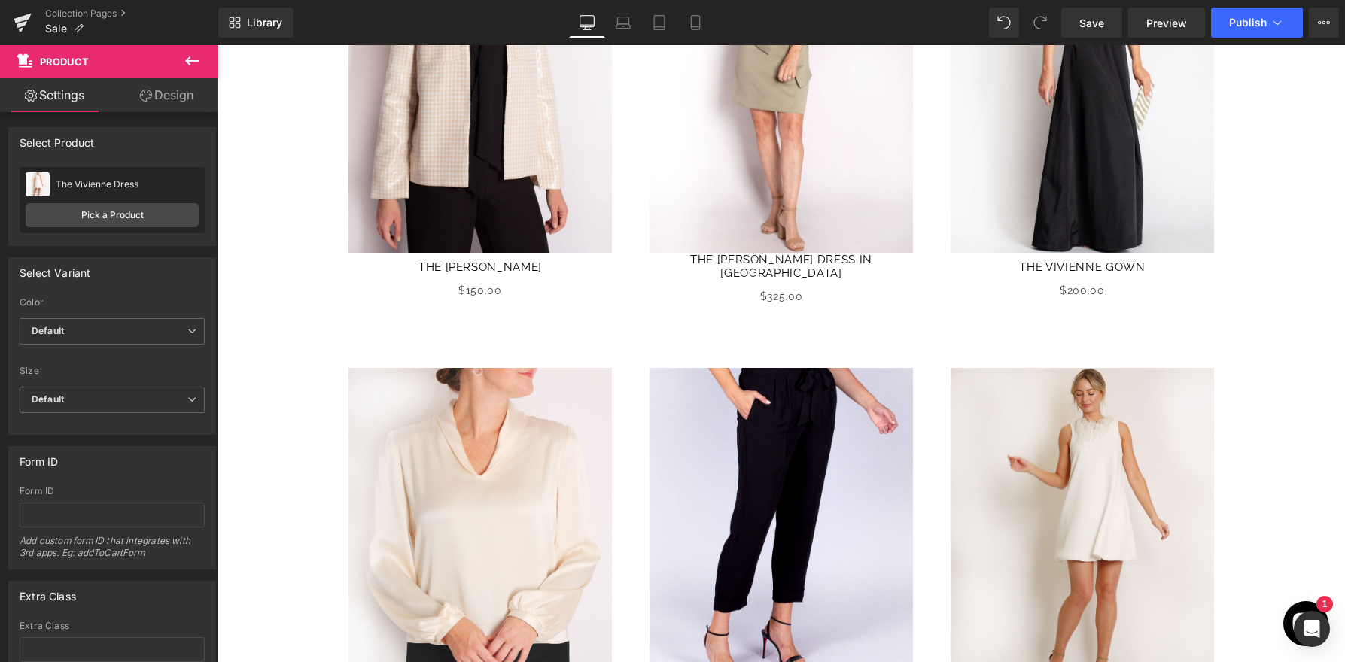
scroll to position [591, 0]
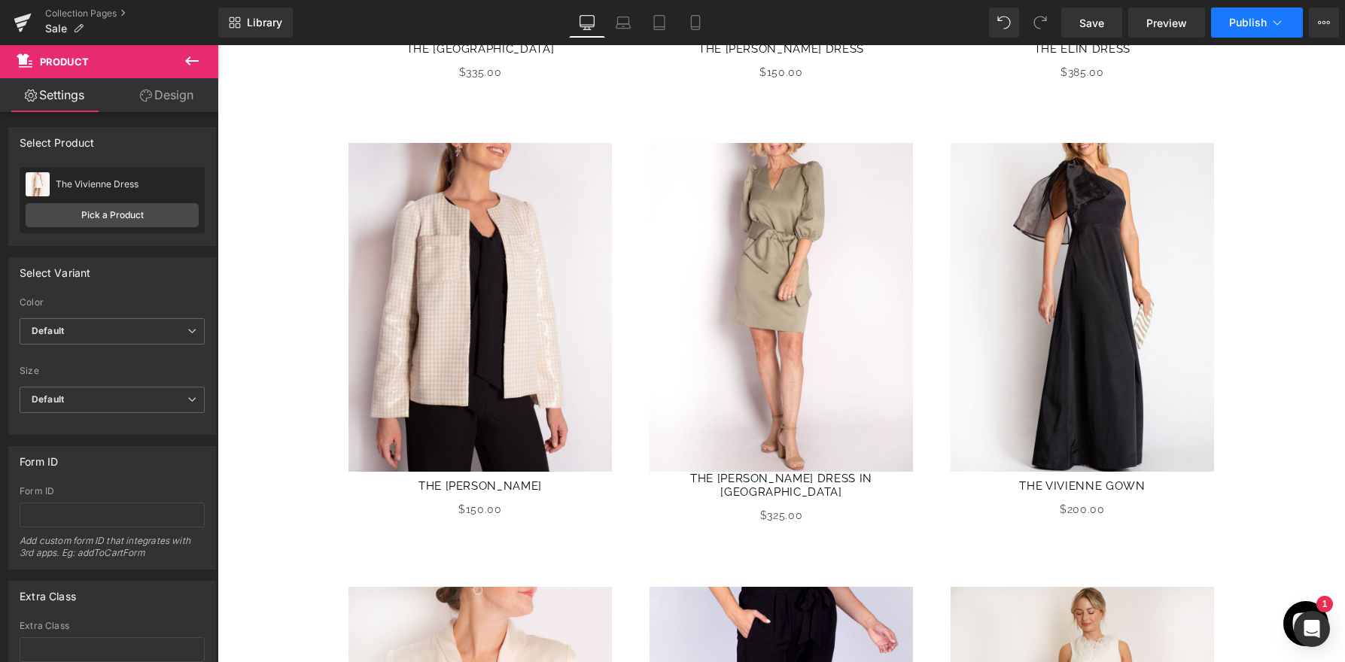
click at [1247, 28] on span "Publish" at bounding box center [1248, 23] width 38 height 12
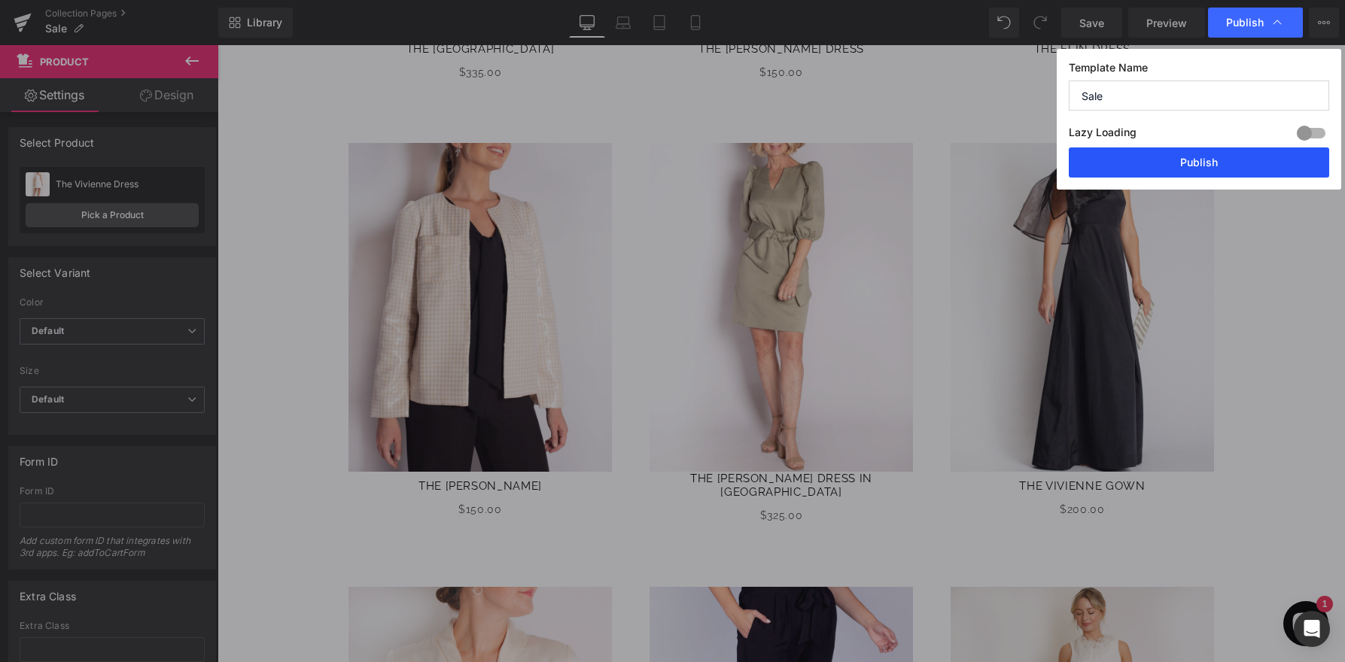
click at [1205, 160] on button "Publish" at bounding box center [1198, 162] width 260 height 30
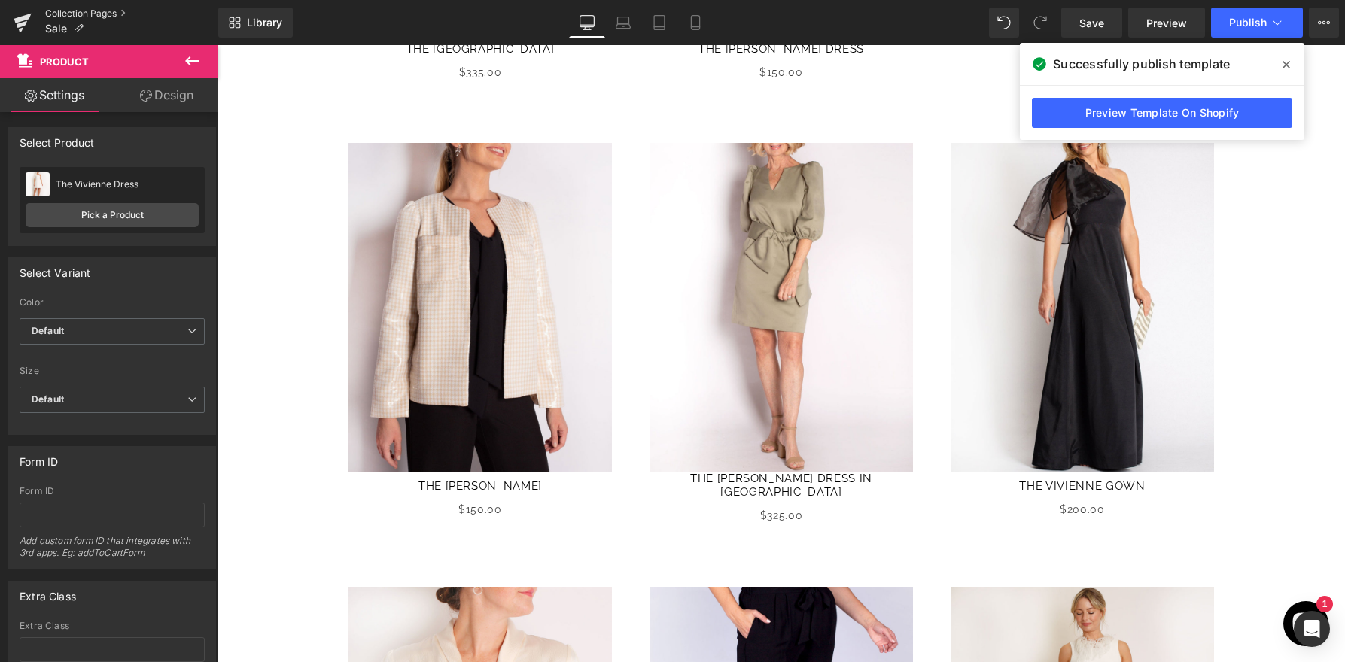
click at [94, 14] on link "Collection Pages" at bounding box center [131, 14] width 173 height 12
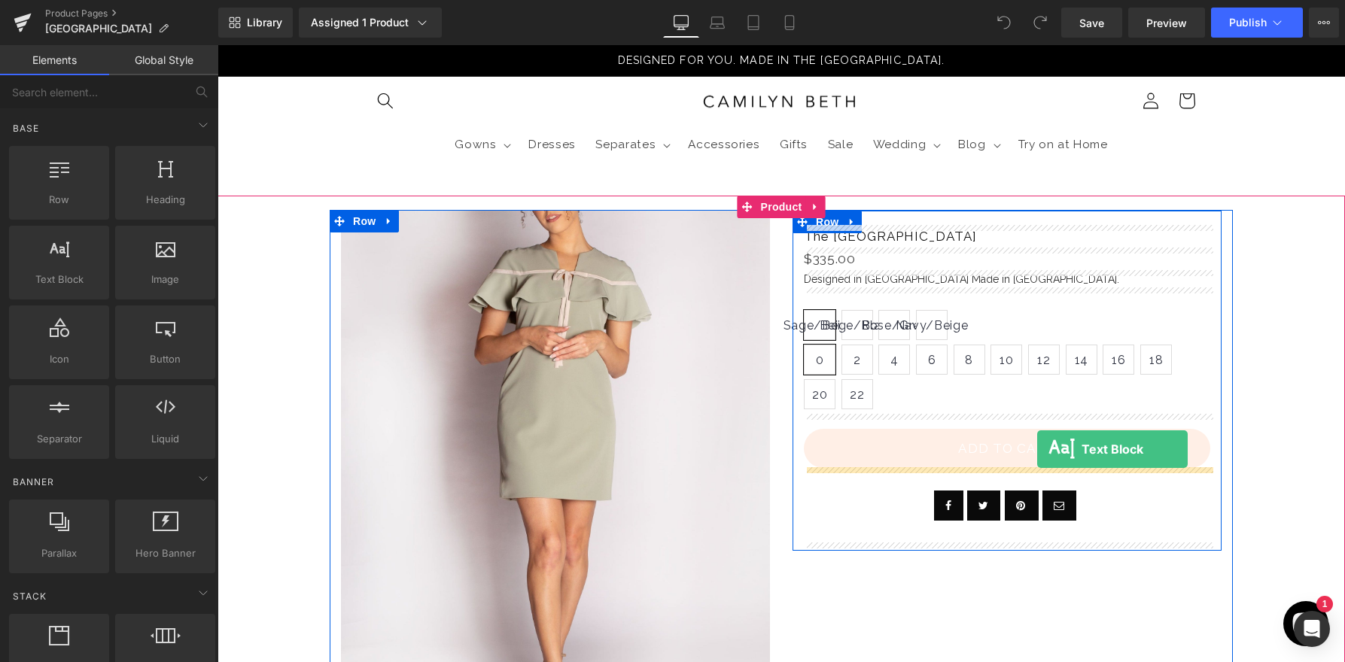
drag, startPoint x: 286, startPoint y: 320, endPoint x: 1037, endPoint y: 449, distance: 762.0
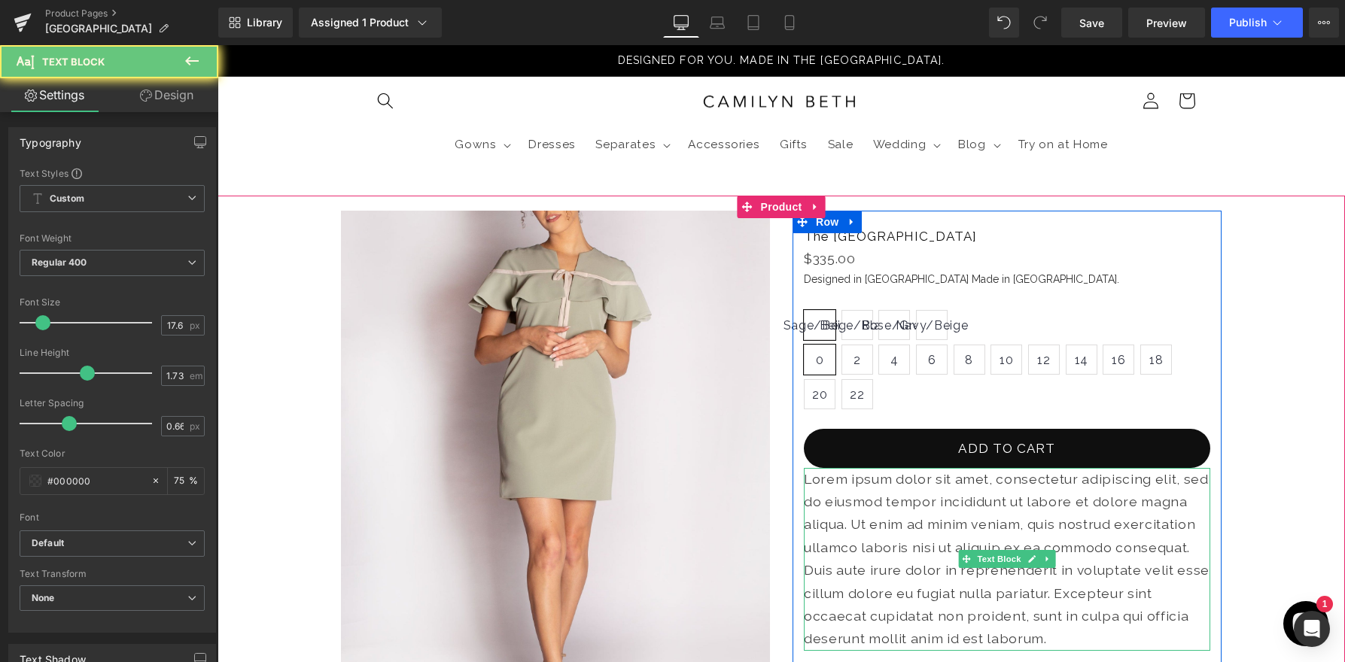
click at [975, 488] on p "Lorem ipsum dolor sit amet, consectetur adipiscing elit, sed do eiusmod tempor …" at bounding box center [1007, 559] width 406 height 183
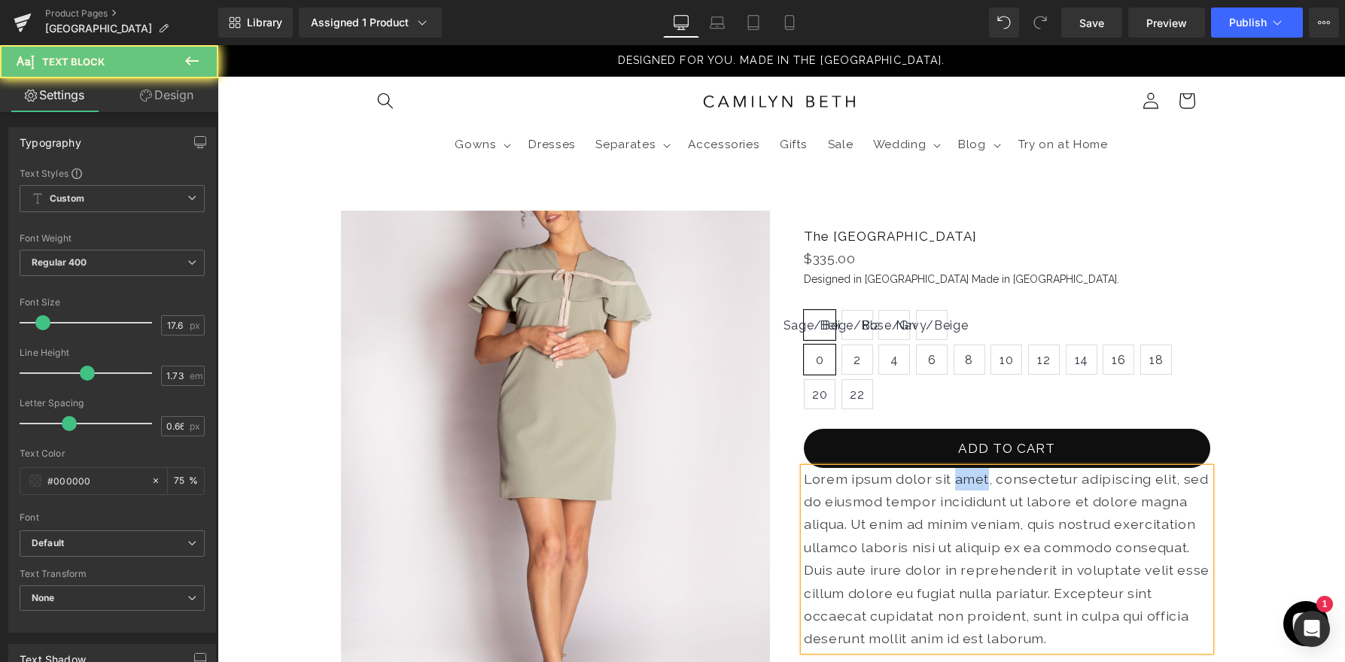
click at [975, 488] on p "Lorem ipsum dolor sit amet, consectetur adipiscing elit, sed do eiusmod tempor …" at bounding box center [1007, 559] width 406 height 183
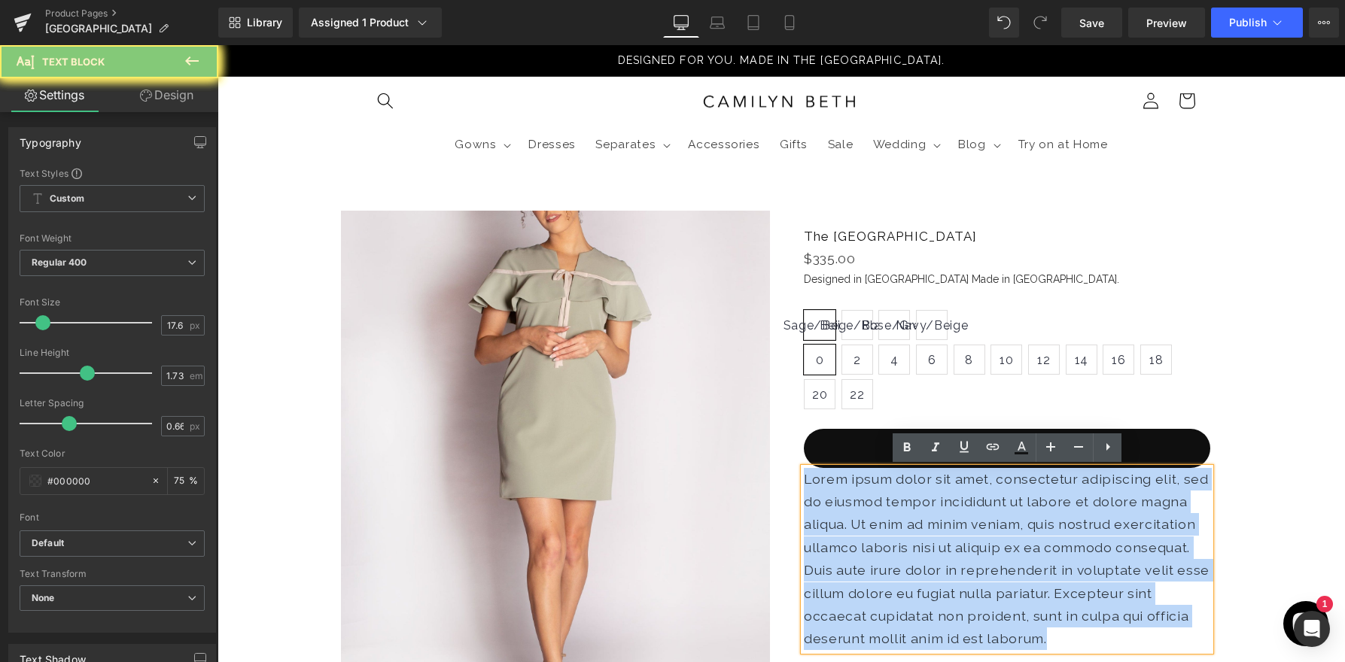
click at [975, 488] on p "Lorem ipsum dolor sit amet, consectetur adipiscing elit, sed do eiusmod tempor …" at bounding box center [1007, 559] width 406 height 183
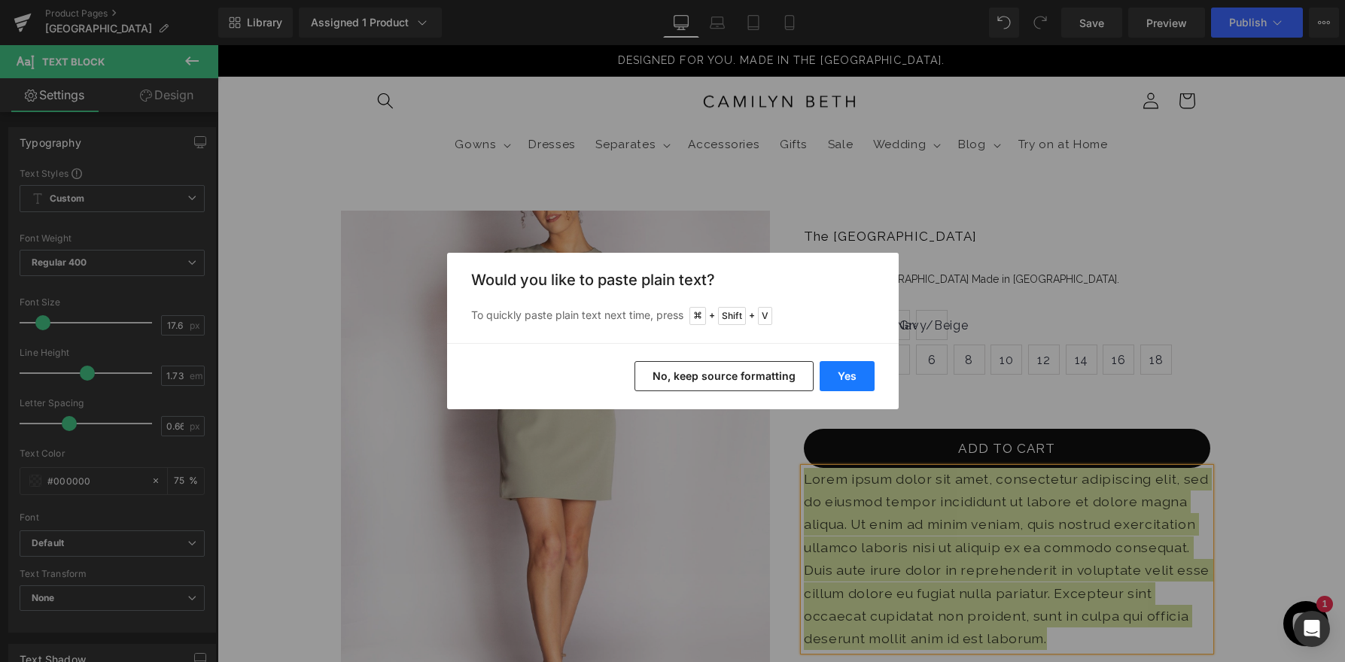
click at [847, 375] on button "Yes" at bounding box center [846, 376] width 55 height 30
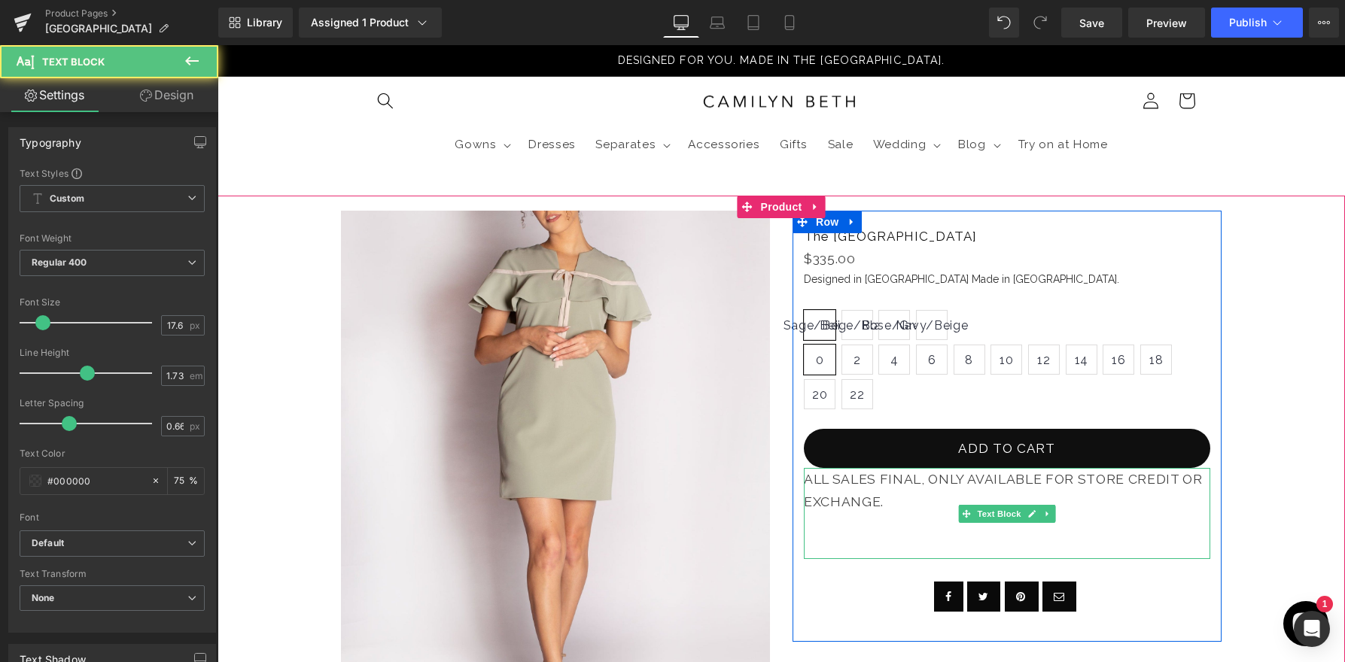
click at [871, 488] on p "ALL SALES FINAL, ONLY AVAILABLE FOR STORE CREDIT OR EXCHANGE." at bounding box center [1007, 491] width 406 height 46
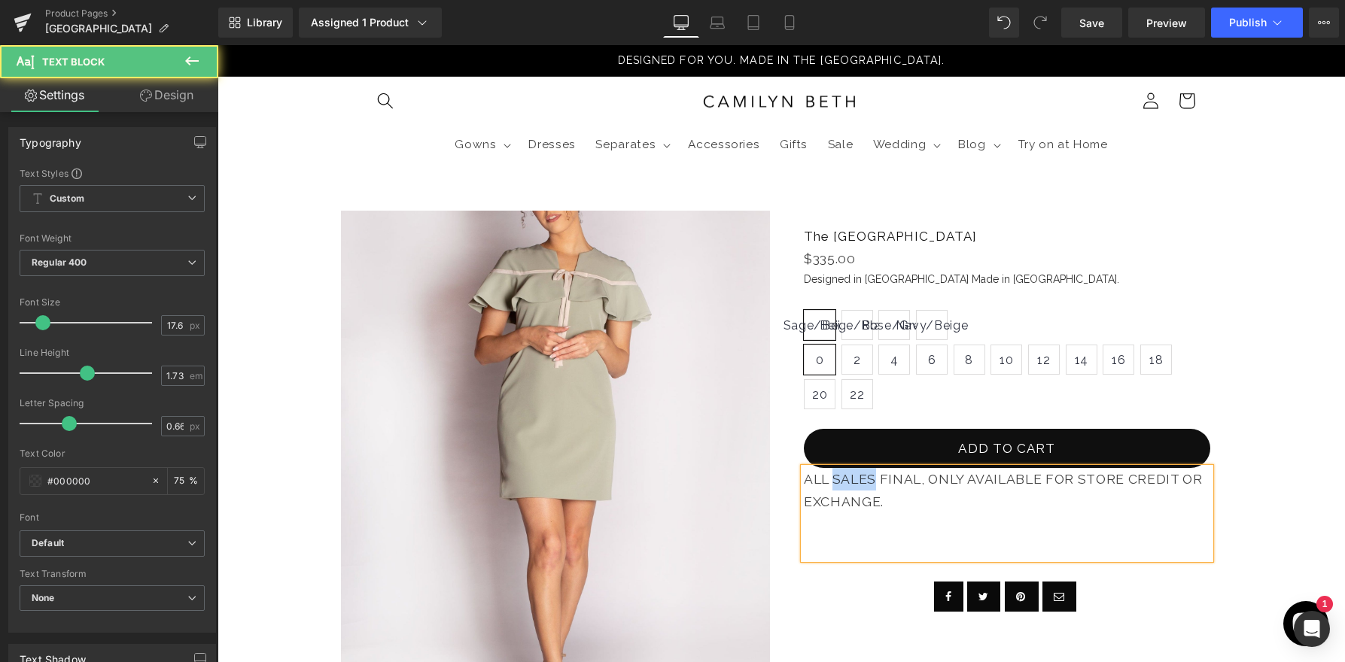
click at [871, 488] on p "ALL SALES FINAL, ONLY AVAILABLE FOR STORE CREDIT OR EXCHANGE." at bounding box center [1007, 491] width 406 height 46
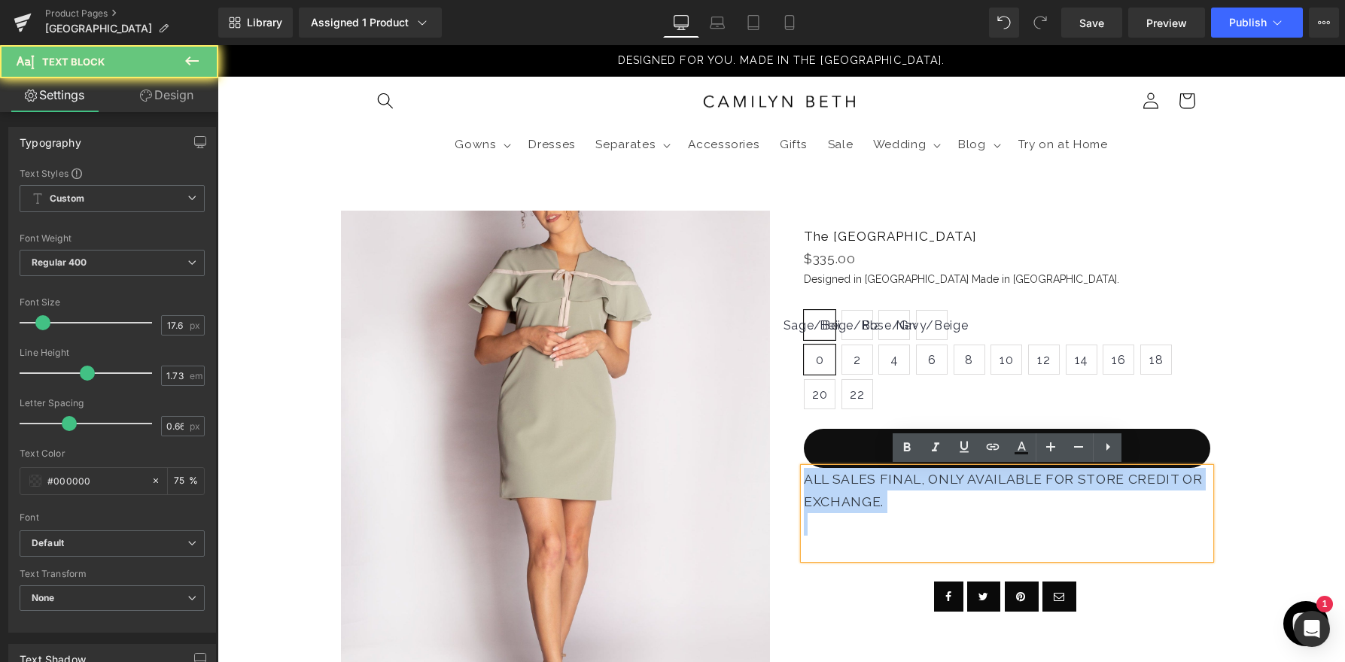
click at [871, 488] on p "ALL SALES FINAL, ONLY AVAILABLE FOR STORE CREDIT OR EXCHANGE." at bounding box center [1007, 491] width 406 height 46
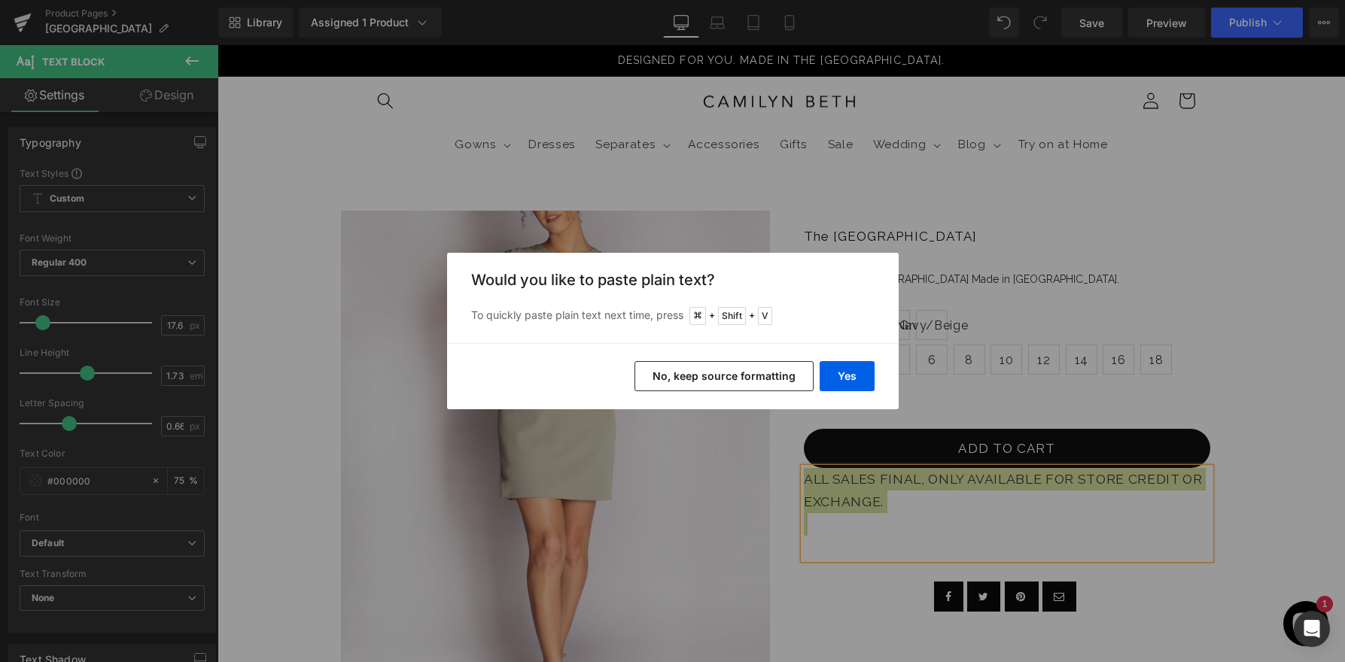
click at [679, 372] on button "No, keep source formatting" at bounding box center [723, 376] width 179 height 30
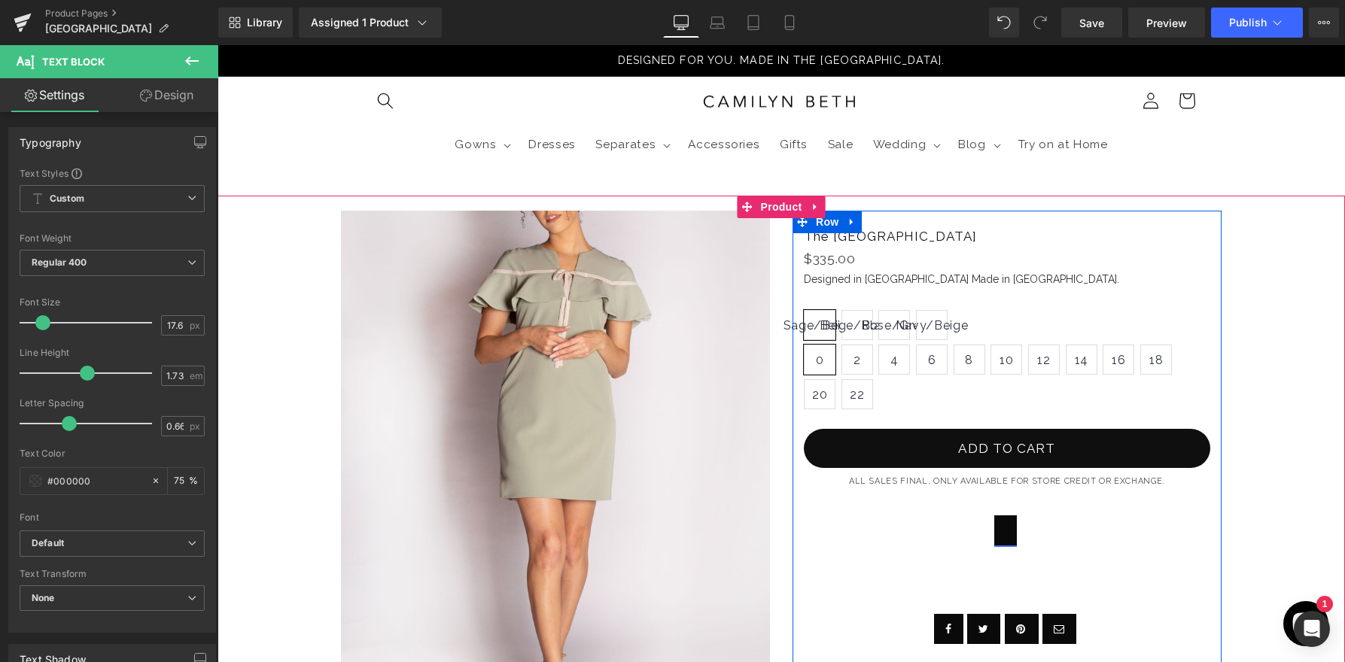
click at [1005, 543] on link at bounding box center [1005, 530] width 23 height 30
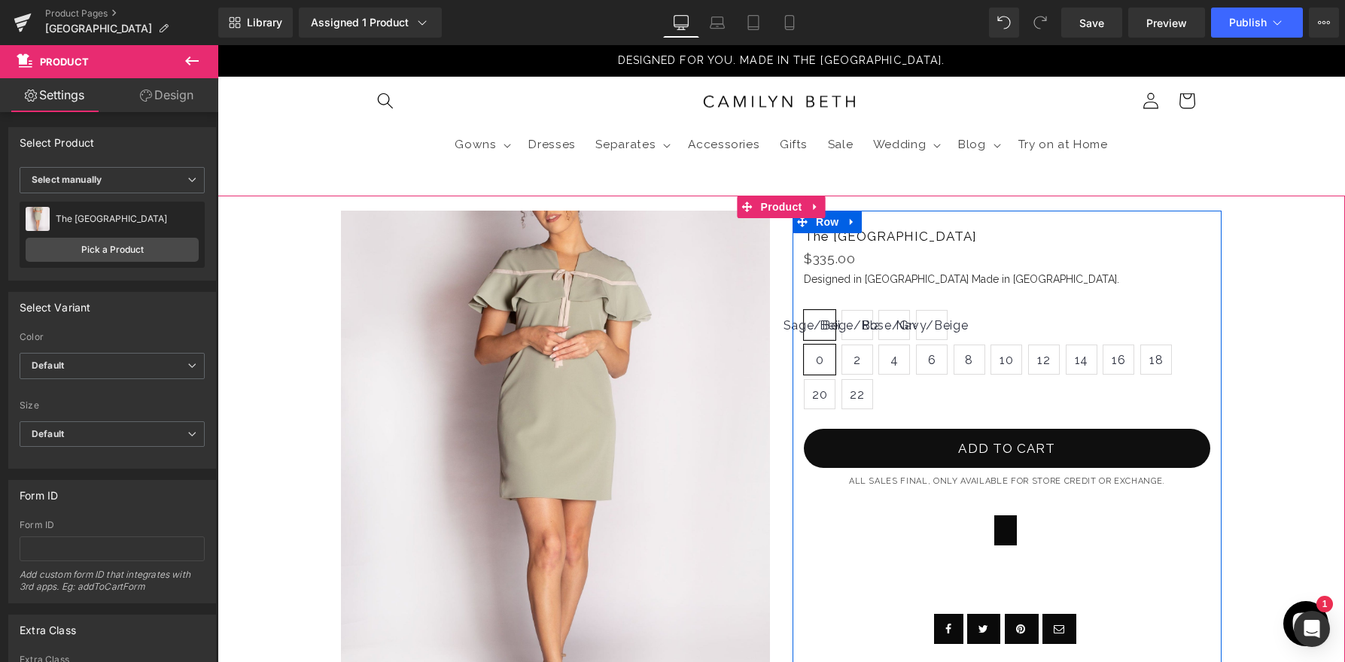
click at [1016, 520] on div at bounding box center [1007, 530] width 406 height 30
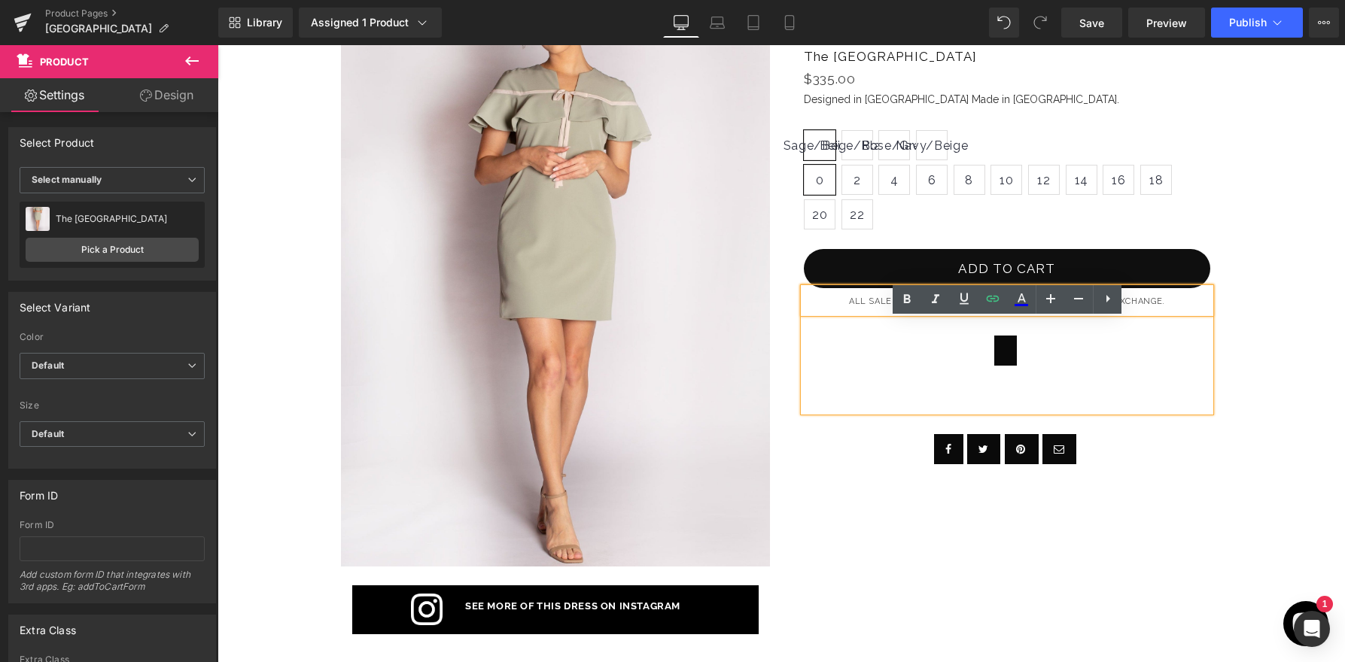
scroll to position [211, 0]
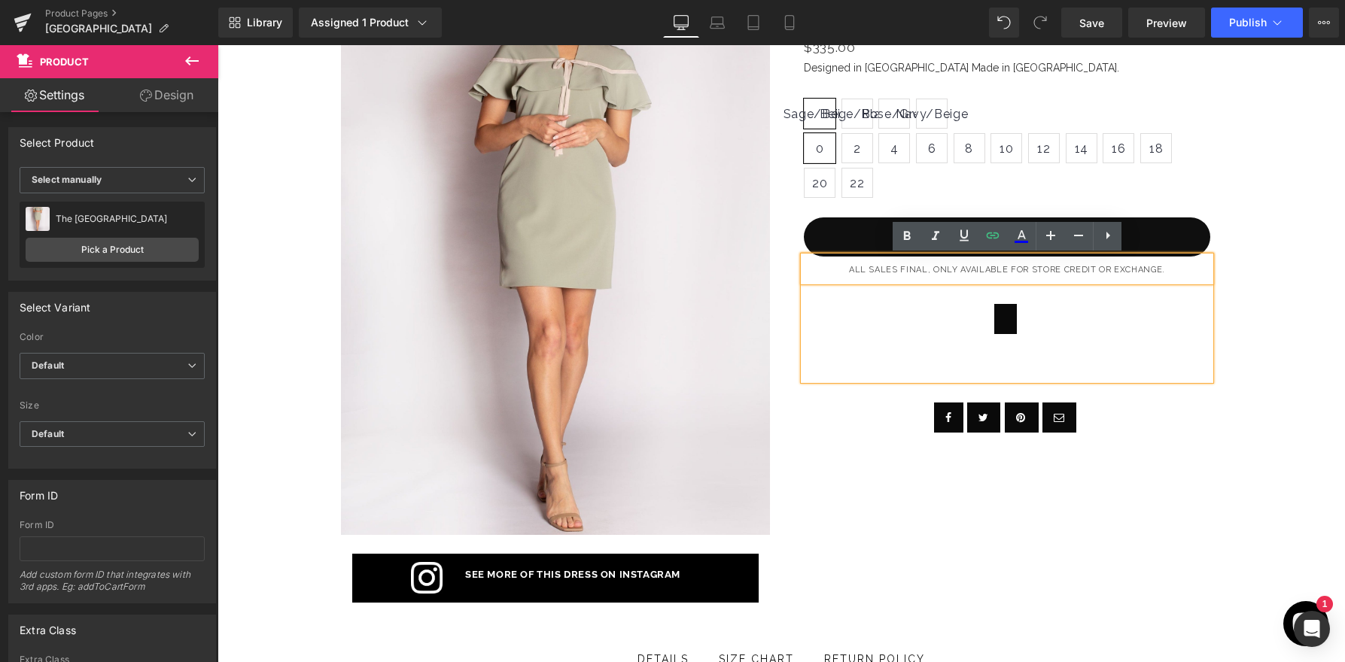
click at [1038, 334] on div at bounding box center [1007, 318] width 406 height 75
drag, startPoint x: 959, startPoint y: 344, endPoint x: 943, endPoint y: 289, distance: 57.2
click at [943, 289] on div at bounding box center [1007, 318] width 406 height 75
click at [1171, 268] on p "ALL SALES FINAL, ONLY AVAILABLE FOR STORE CREDIT OR EXCHANGE." at bounding box center [1007, 269] width 406 height 25
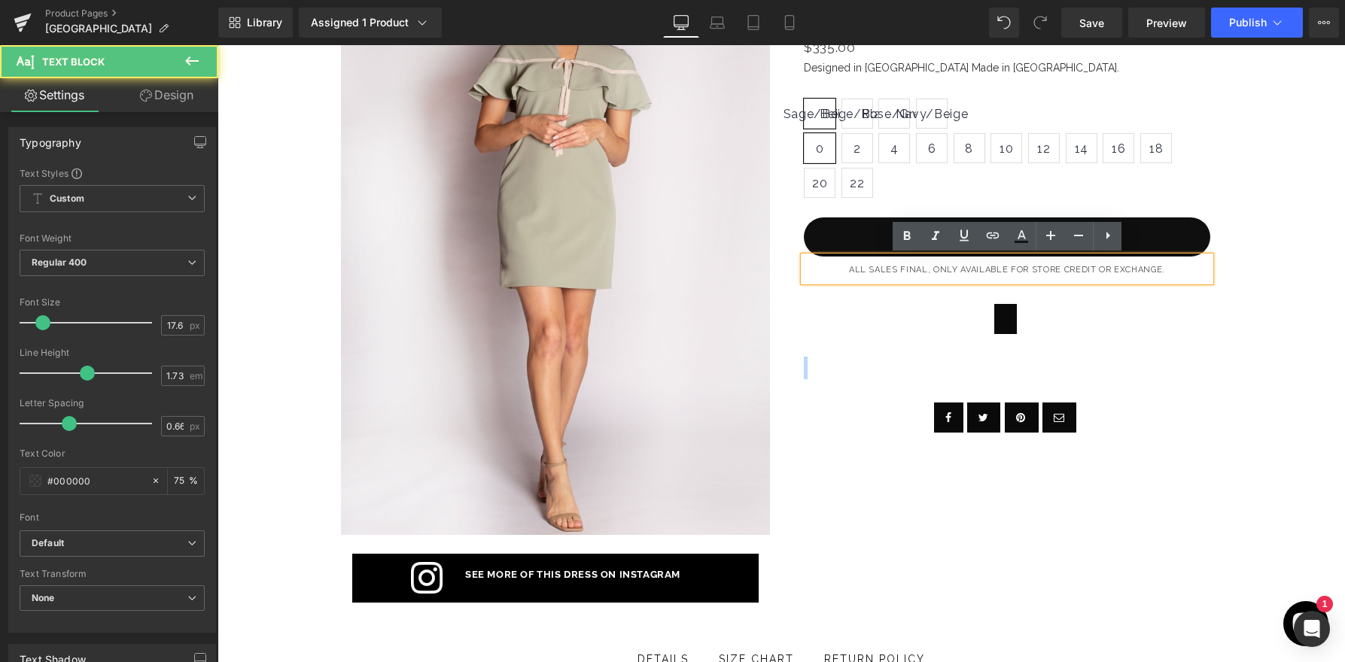
drag, startPoint x: 1165, startPoint y: 269, endPoint x: 1224, endPoint y: 430, distance: 172.1
click at [1224, 430] on div "The Palais Dress (P) Title $0 $335.00 (P) Price Designed in FL. Made in NY. Tex…" at bounding box center [1006, 230] width 451 height 463
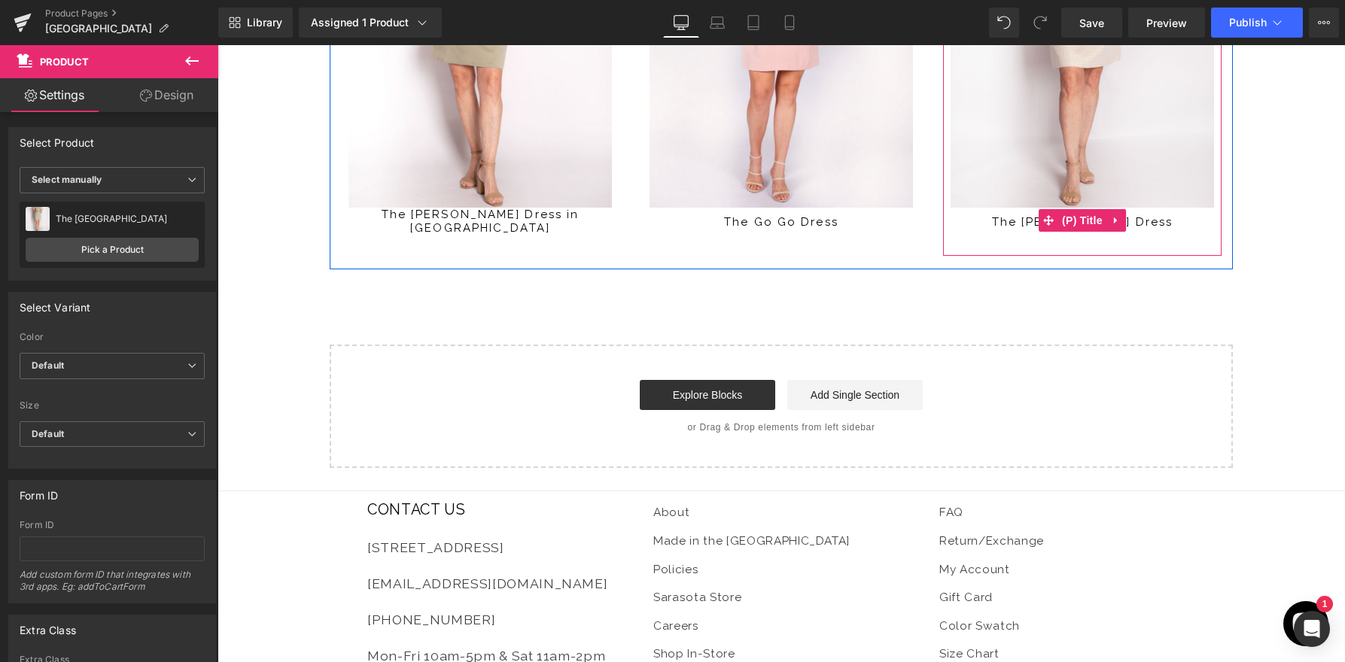
scroll to position [4973, 0]
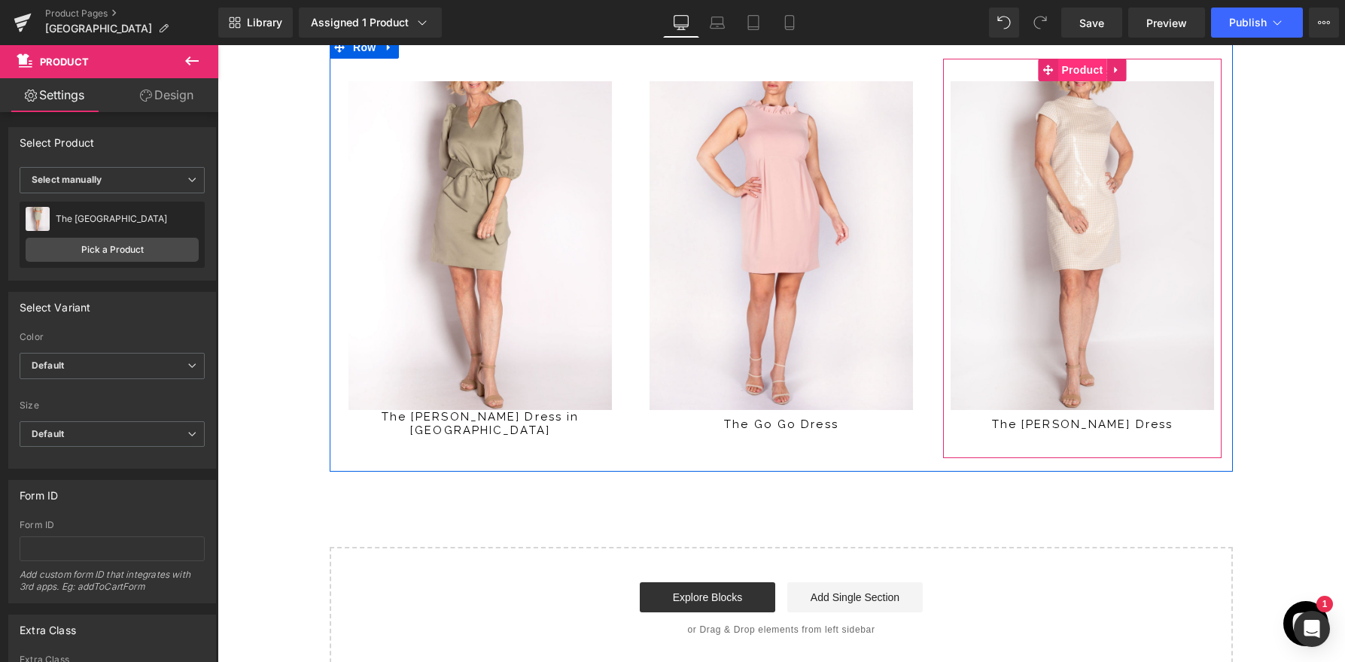
click at [1088, 71] on span "Product" at bounding box center [1081, 70] width 49 height 23
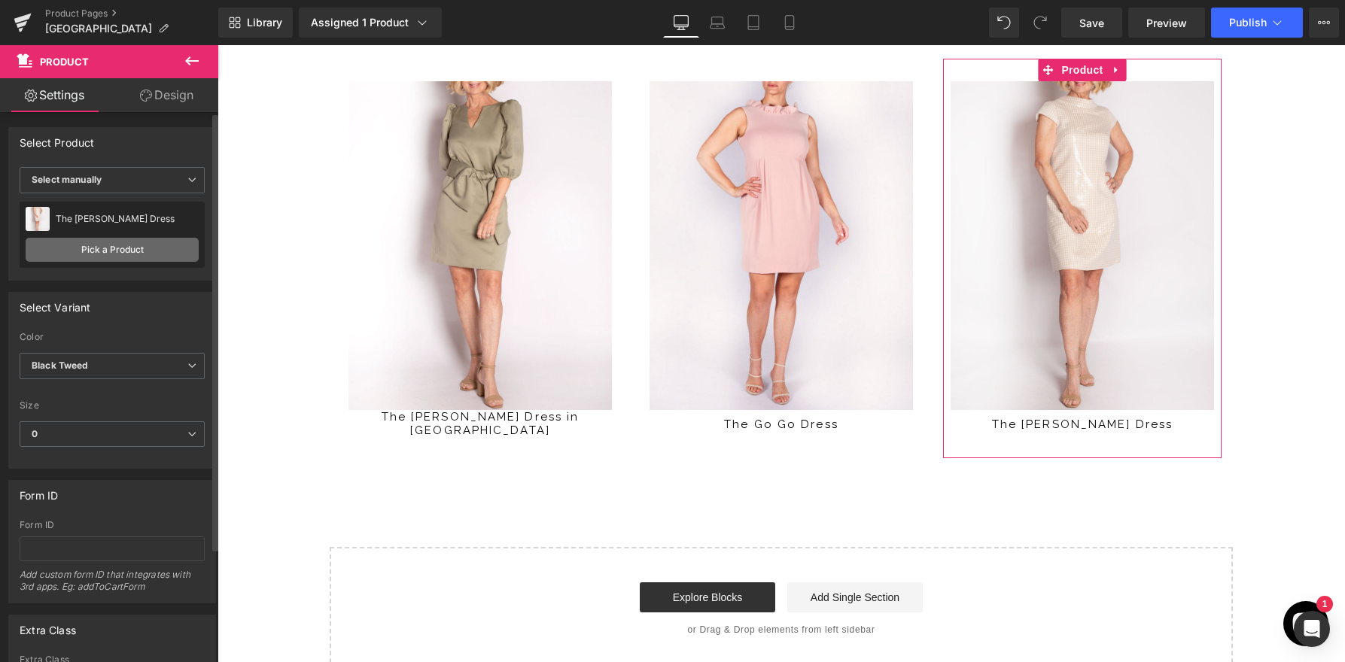
click at [138, 248] on link "Pick a Product" at bounding box center [112, 250] width 173 height 24
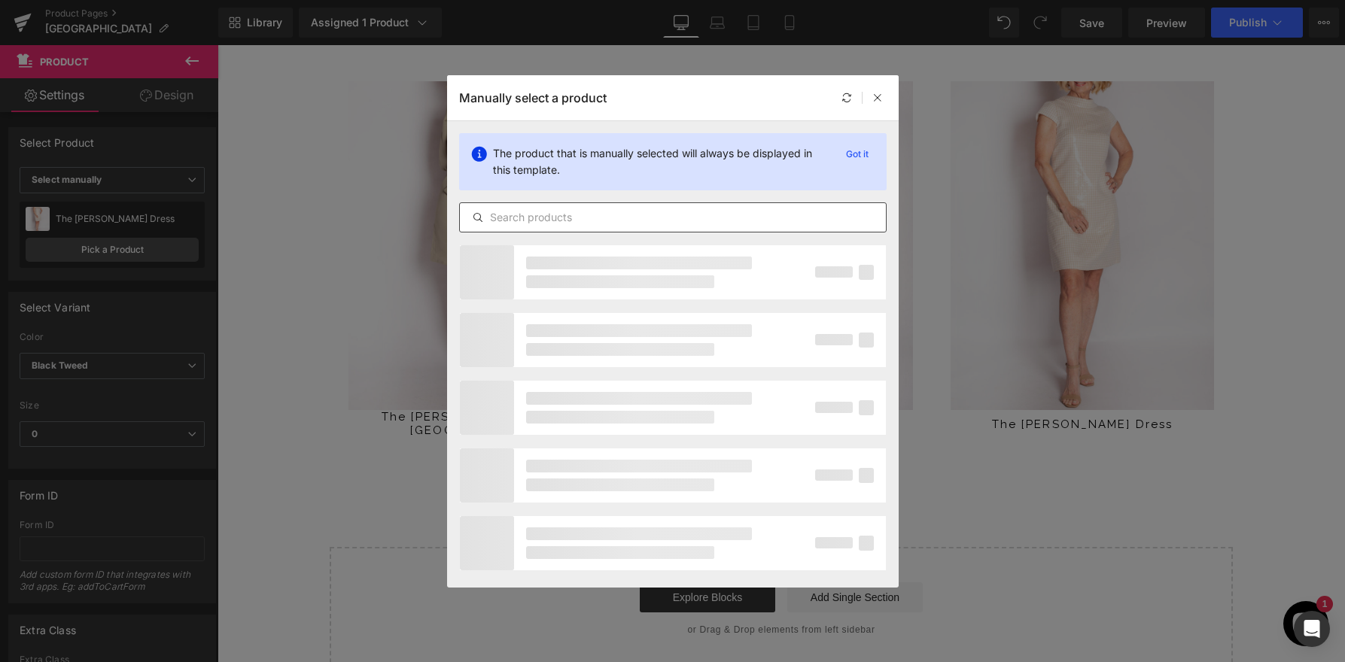
click at [530, 224] on input "text" at bounding box center [673, 217] width 426 height 18
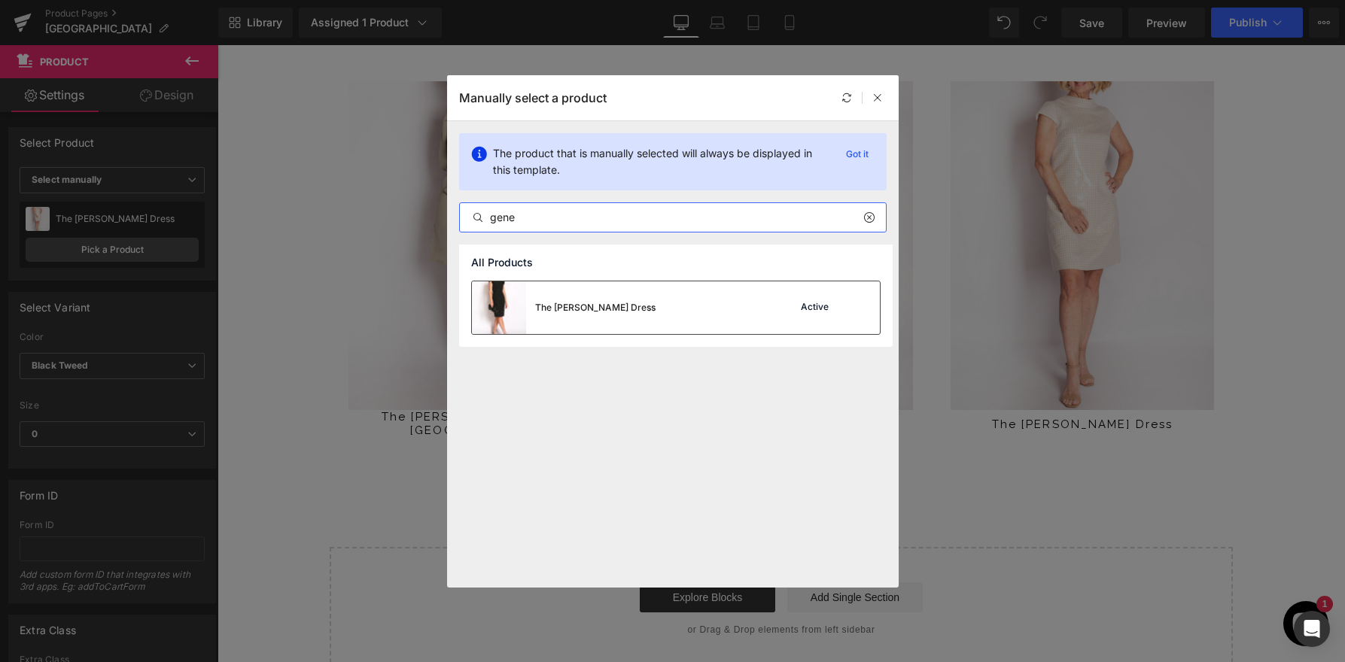
type input "gene"
click at [707, 305] on div "The Genevieve Dress Active" at bounding box center [676, 307] width 408 height 53
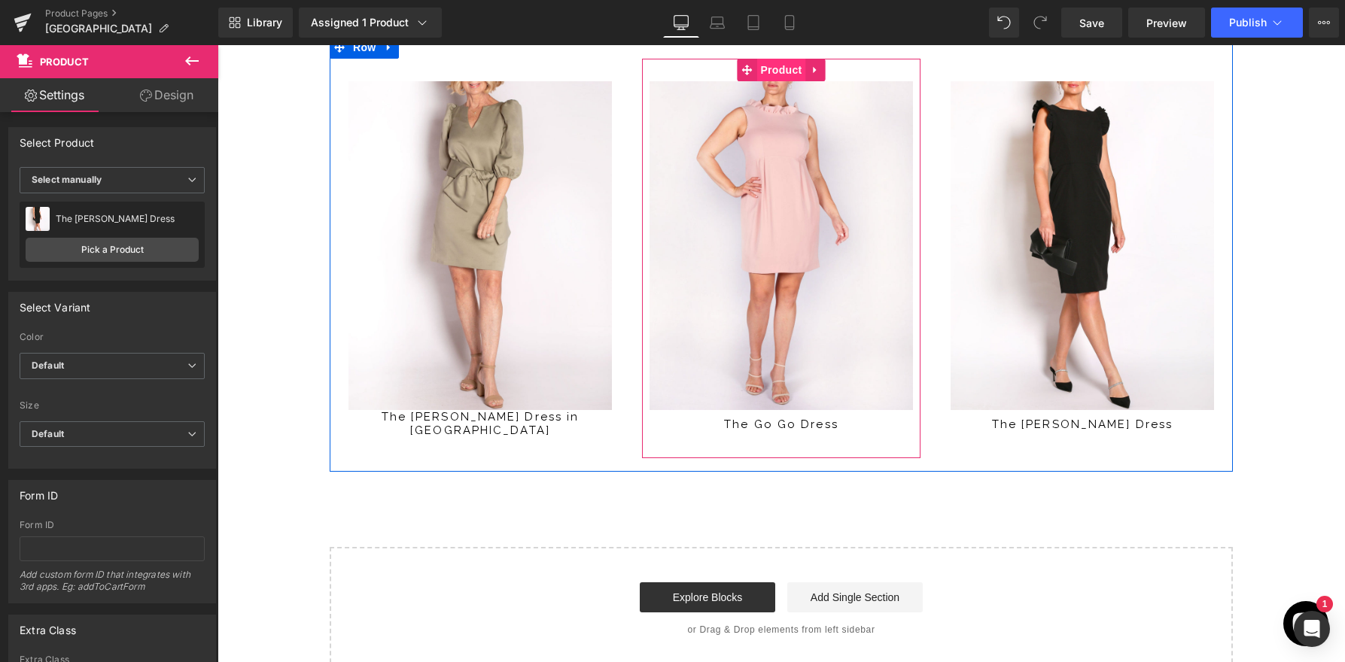
click at [777, 72] on span "Product" at bounding box center [780, 70] width 49 height 23
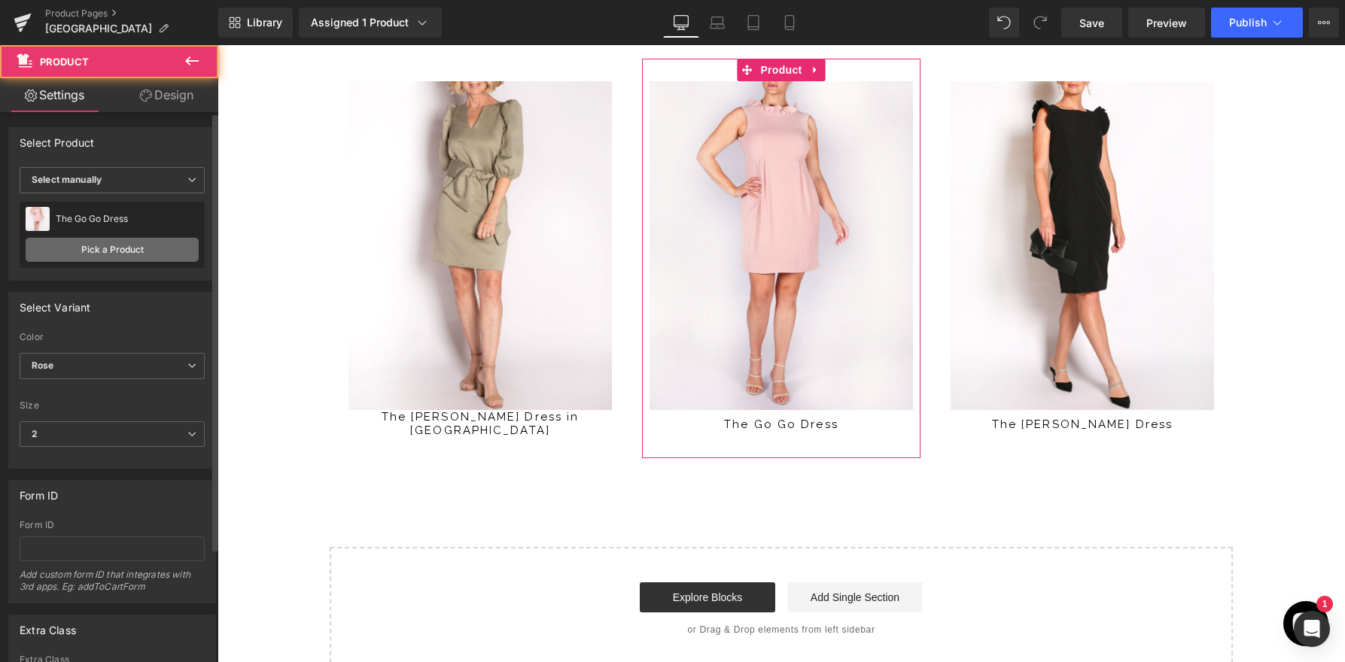
click at [124, 254] on link "Pick a Product" at bounding box center [112, 250] width 173 height 24
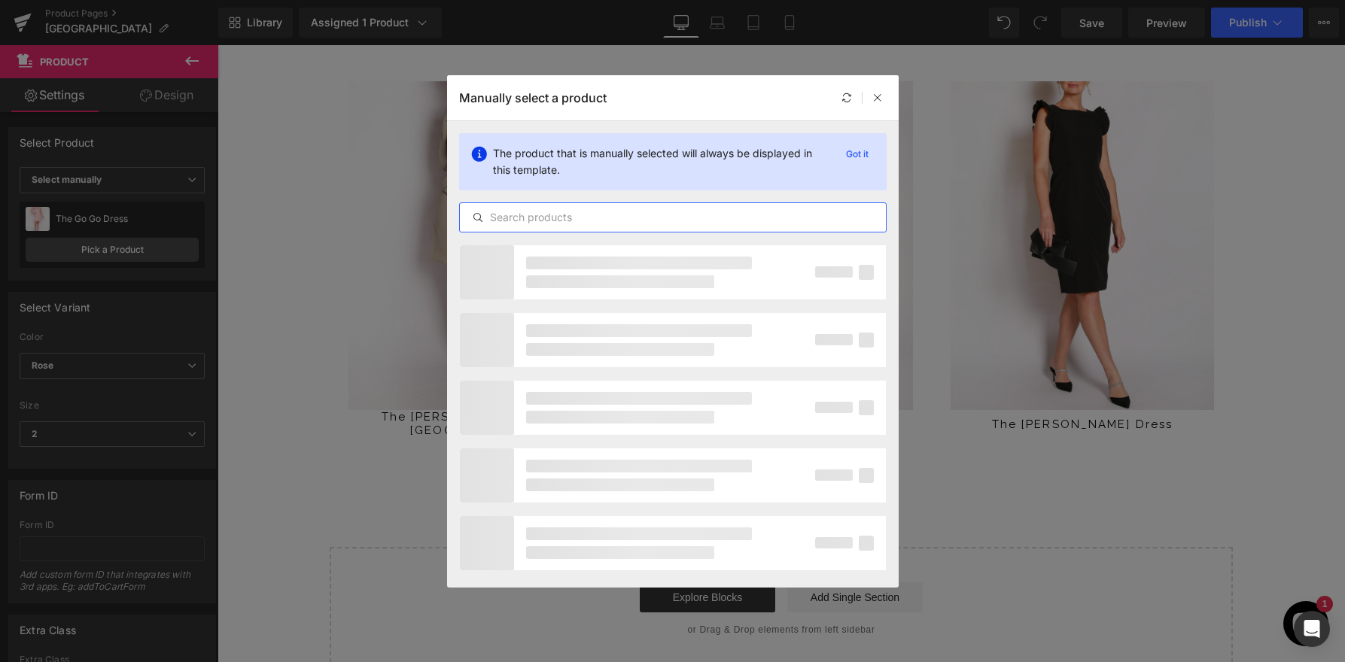
click at [575, 218] on input "text" at bounding box center [673, 217] width 426 height 18
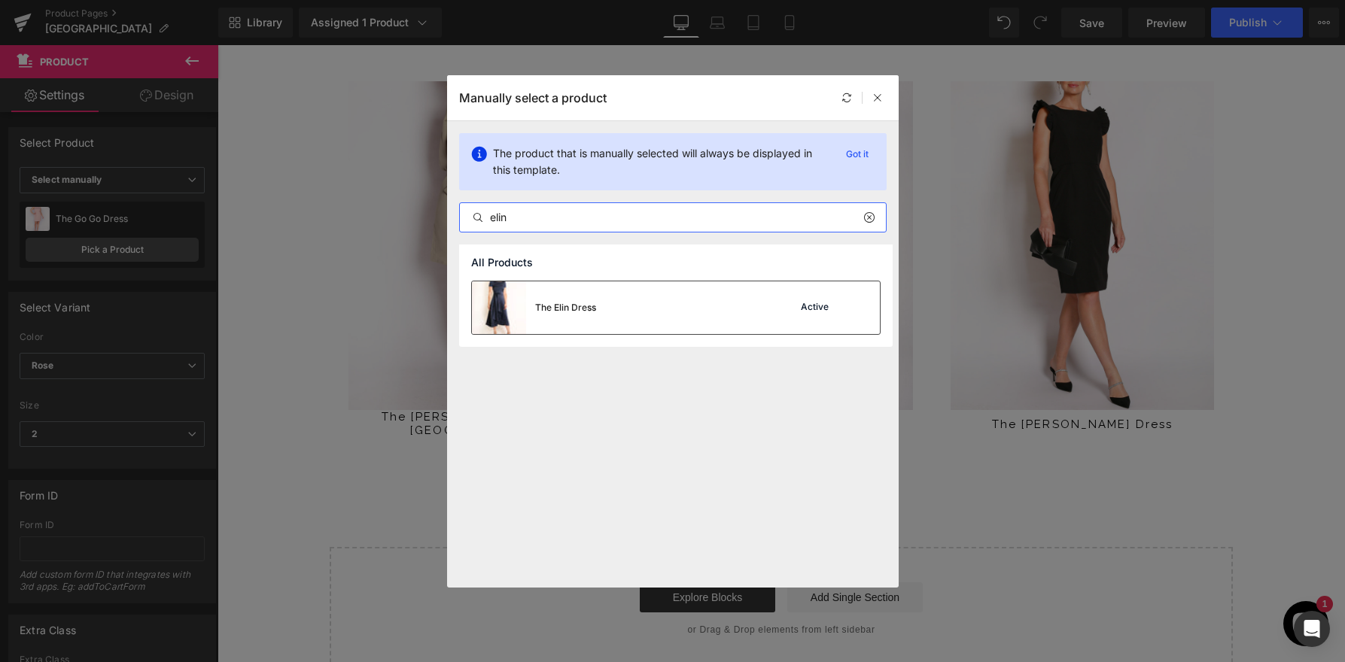
type input "elin"
click at [640, 313] on div "The Elin Dress Active" at bounding box center [676, 307] width 408 height 53
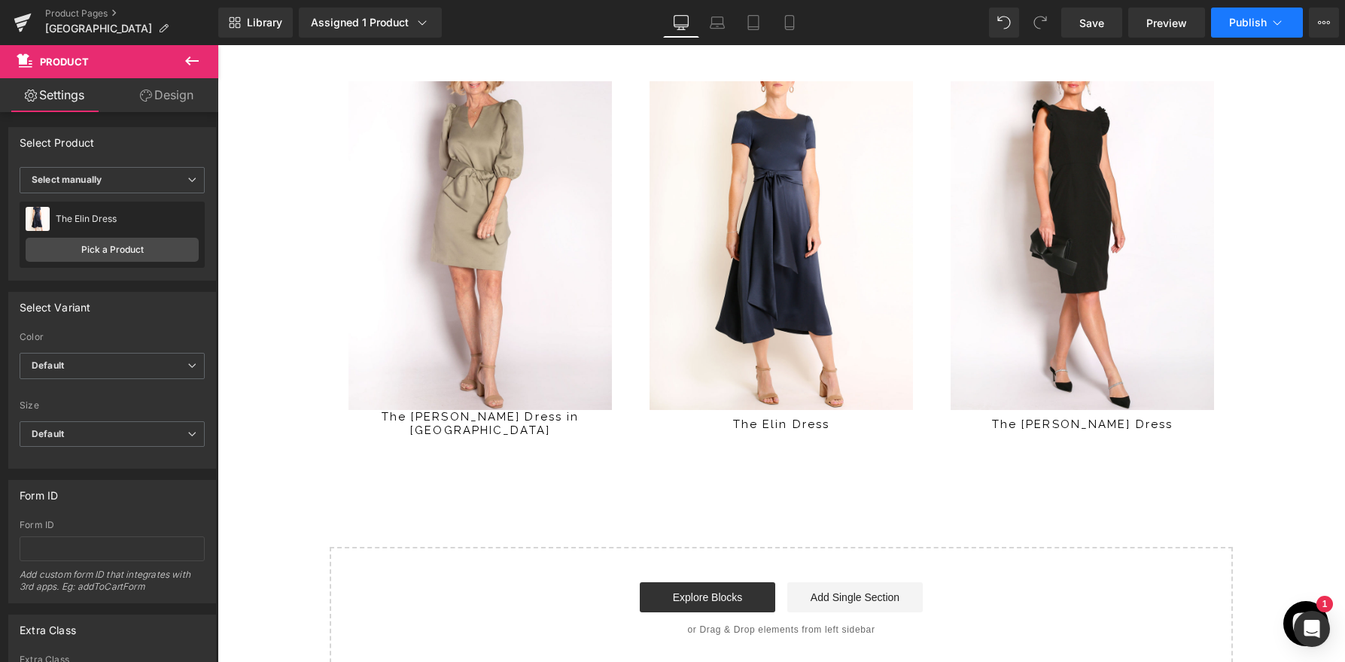
click at [1272, 13] on button "Publish" at bounding box center [1257, 23] width 92 height 30
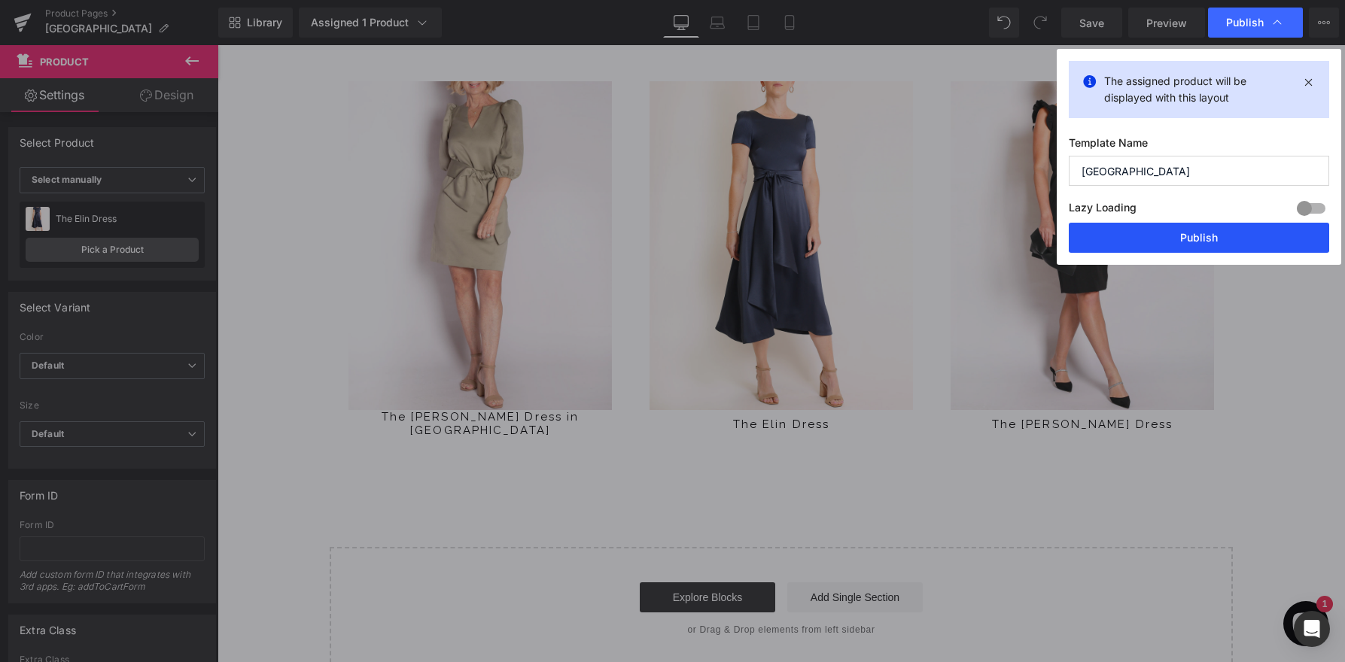
click at [1144, 235] on button "Publish" at bounding box center [1198, 238] width 260 height 30
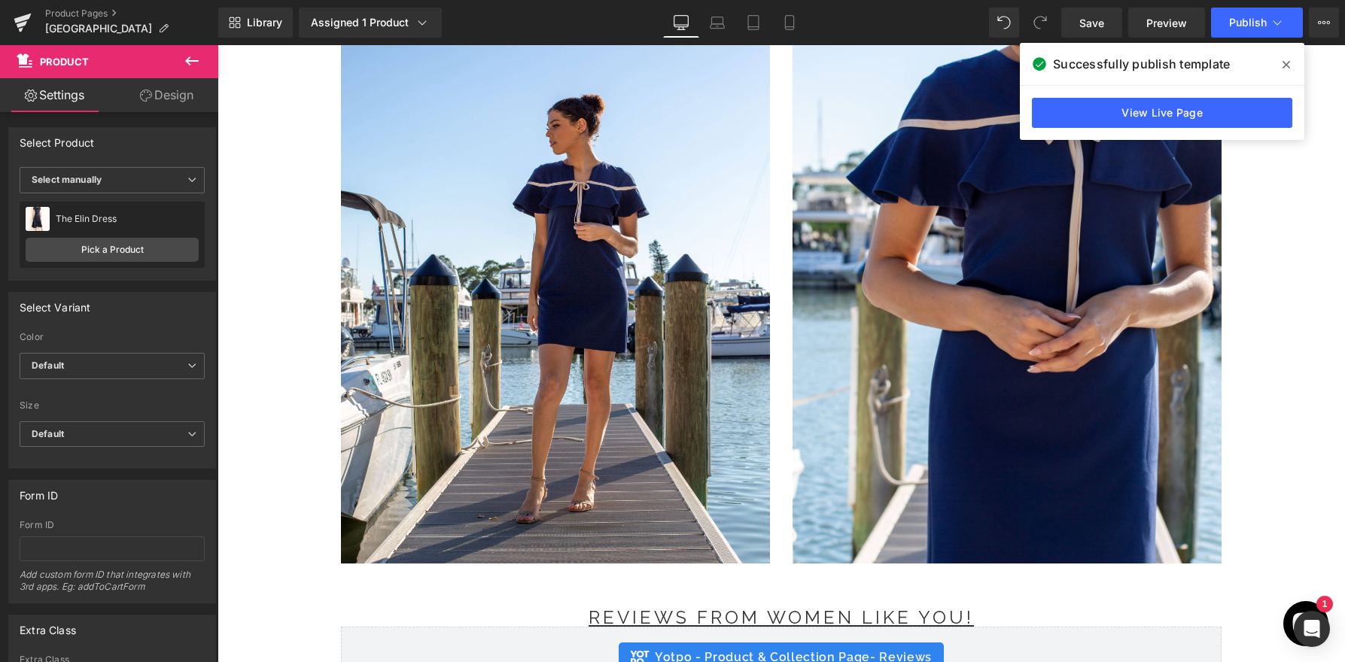
scroll to position [4079, 0]
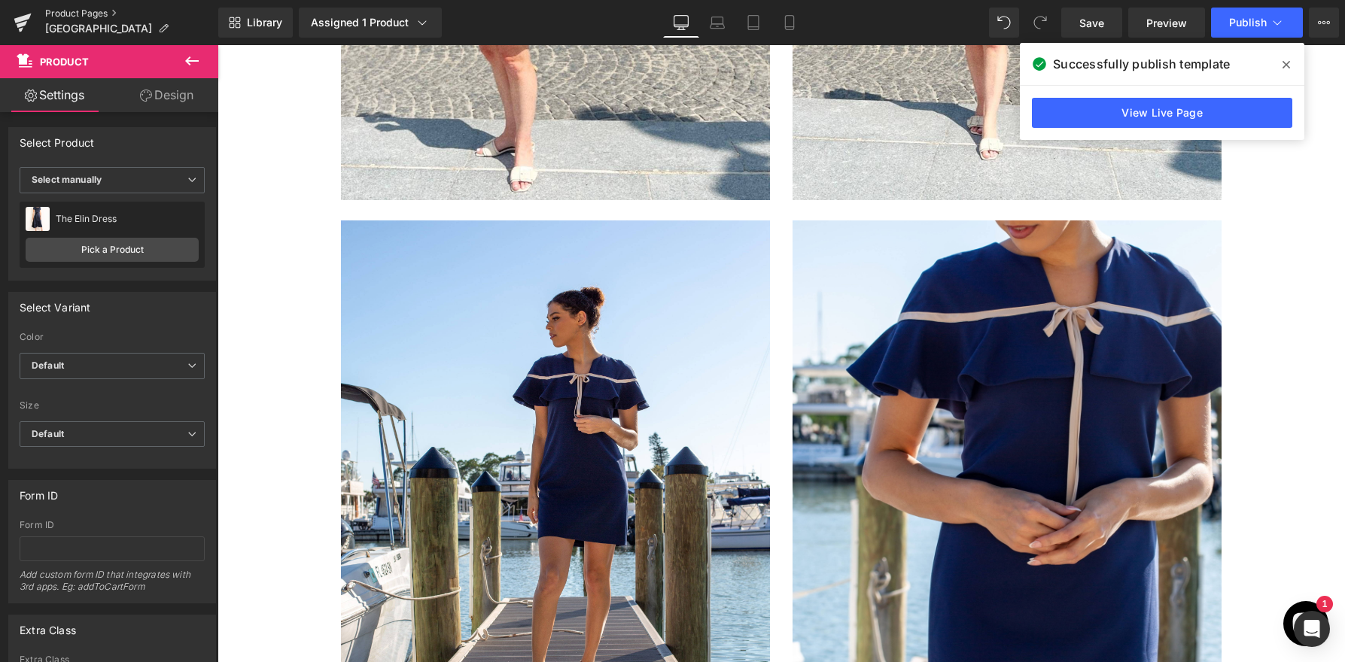
click at [68, 9] on link "Product Pages" at bounding box center [131, 14] width 173 height 12
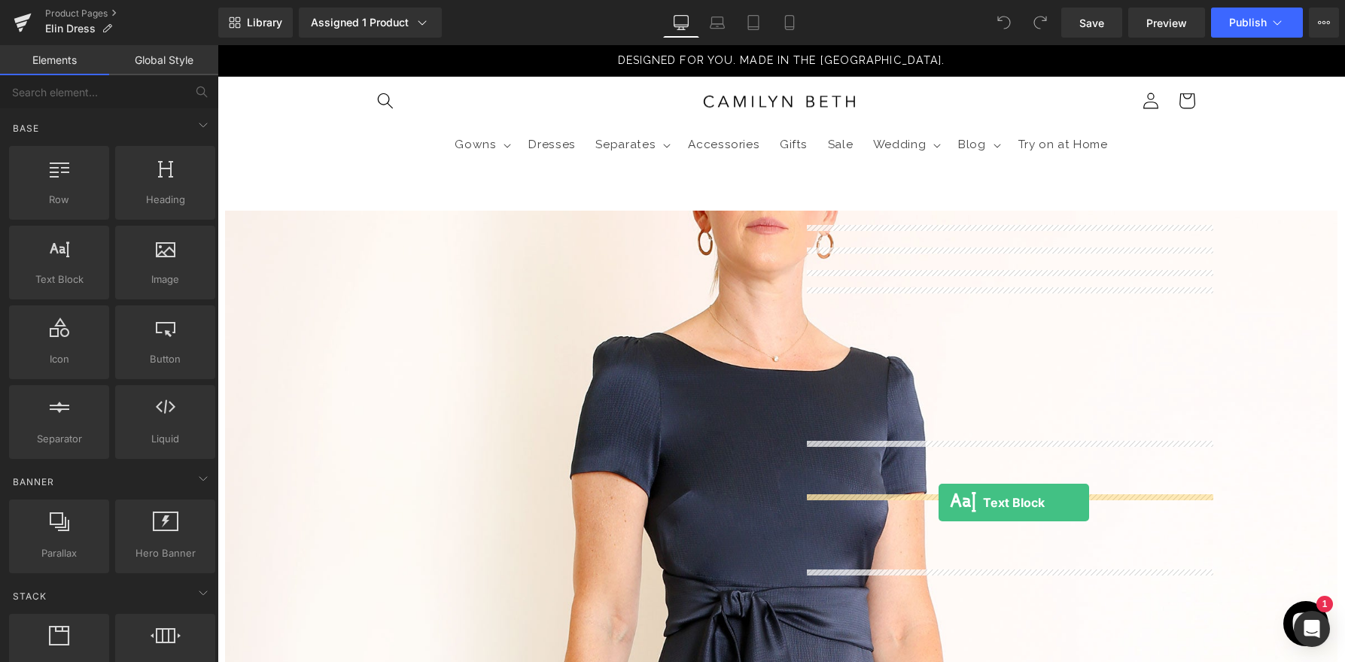
drag, startPoint x: 284, startPoint y: 327, endPoint x: 938, endPoint y: 503, distance: 677.8
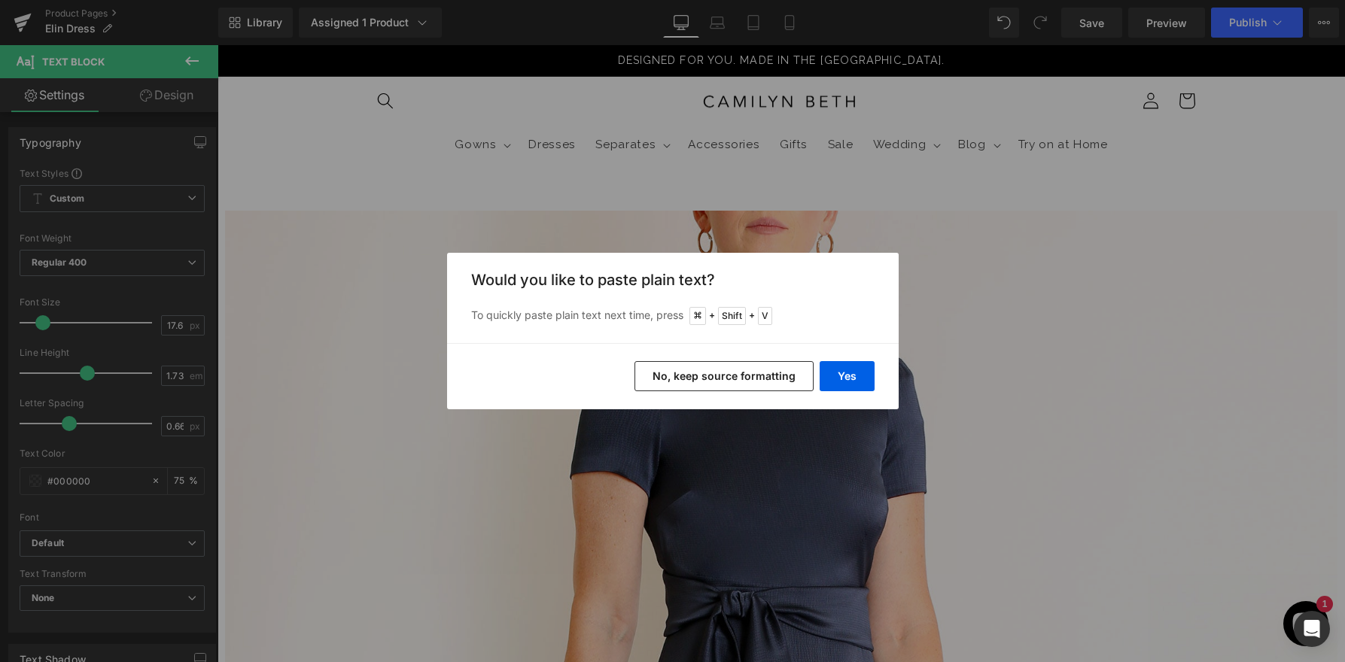
click at [764, 370] on button "No, keep source formatting" at bounding box center [723, 376] width 179 height 30
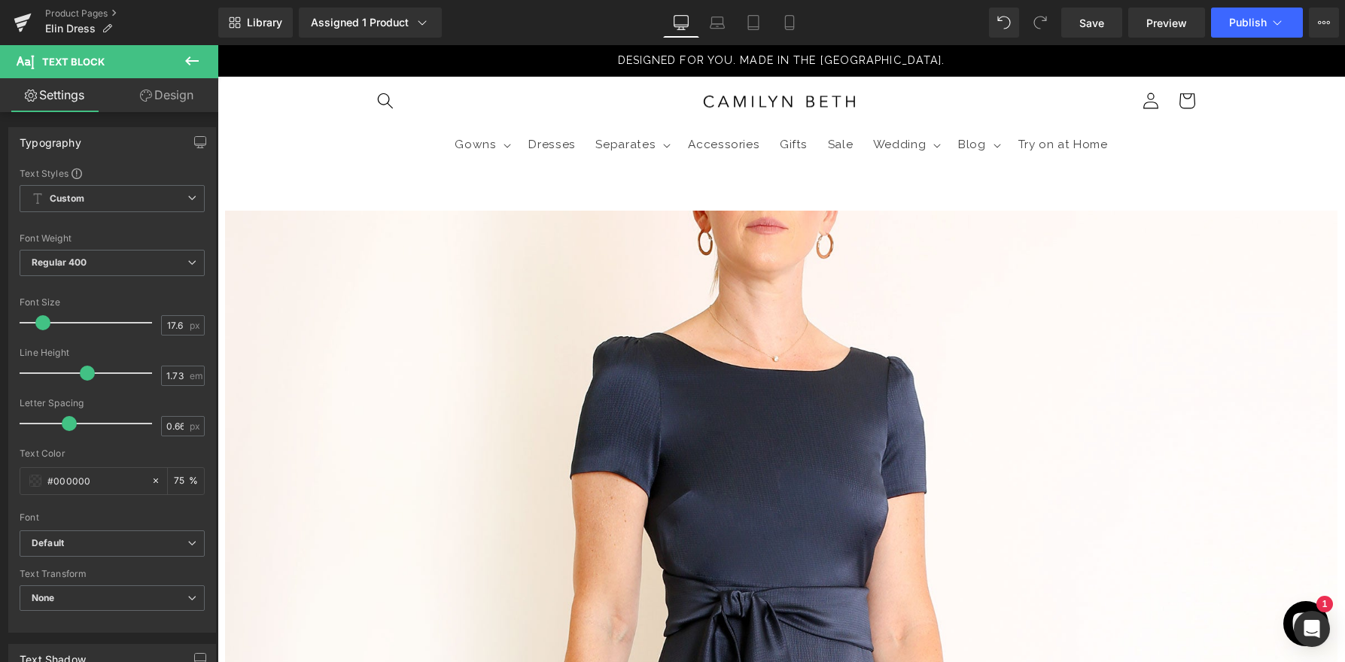
drag, startPoint x: 1166, startPoint y: 503, endPoint x: 1199, endPoint y: 592, distance: 95.5
click at [1232, 24] on span "Publish" at bounding box center [1248, 23] width 38 height 12
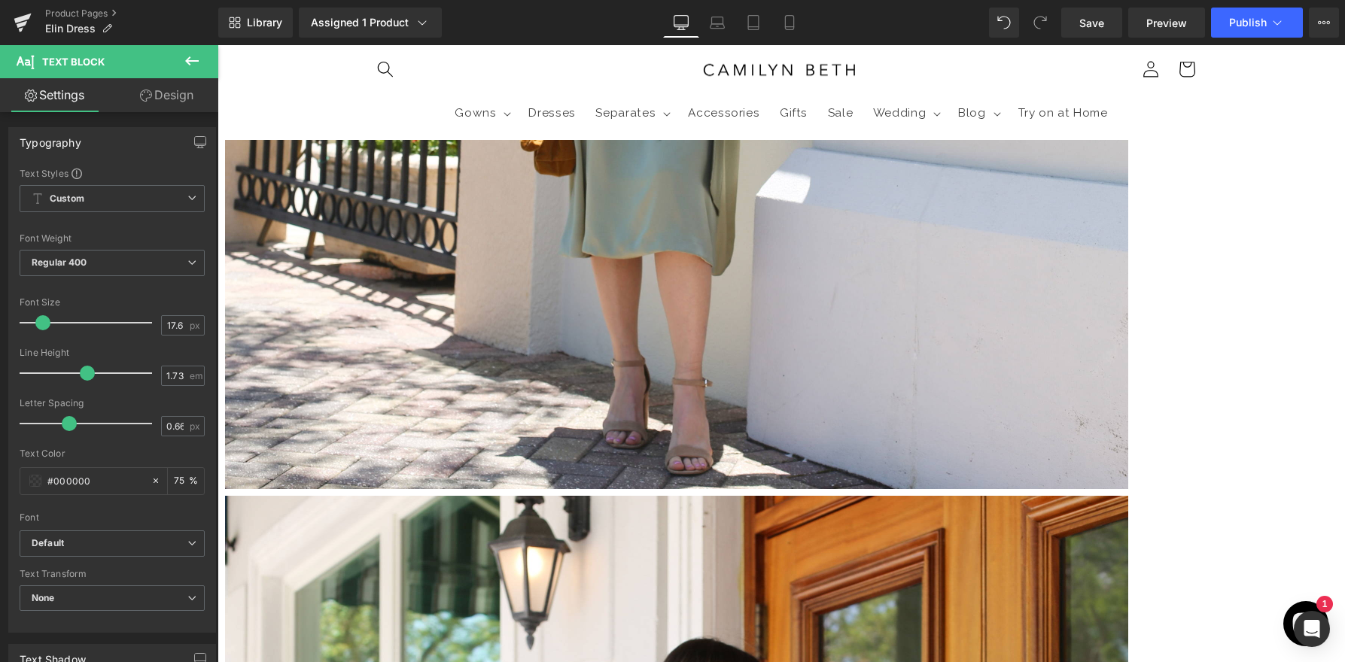
scroll to position [4075, 0]
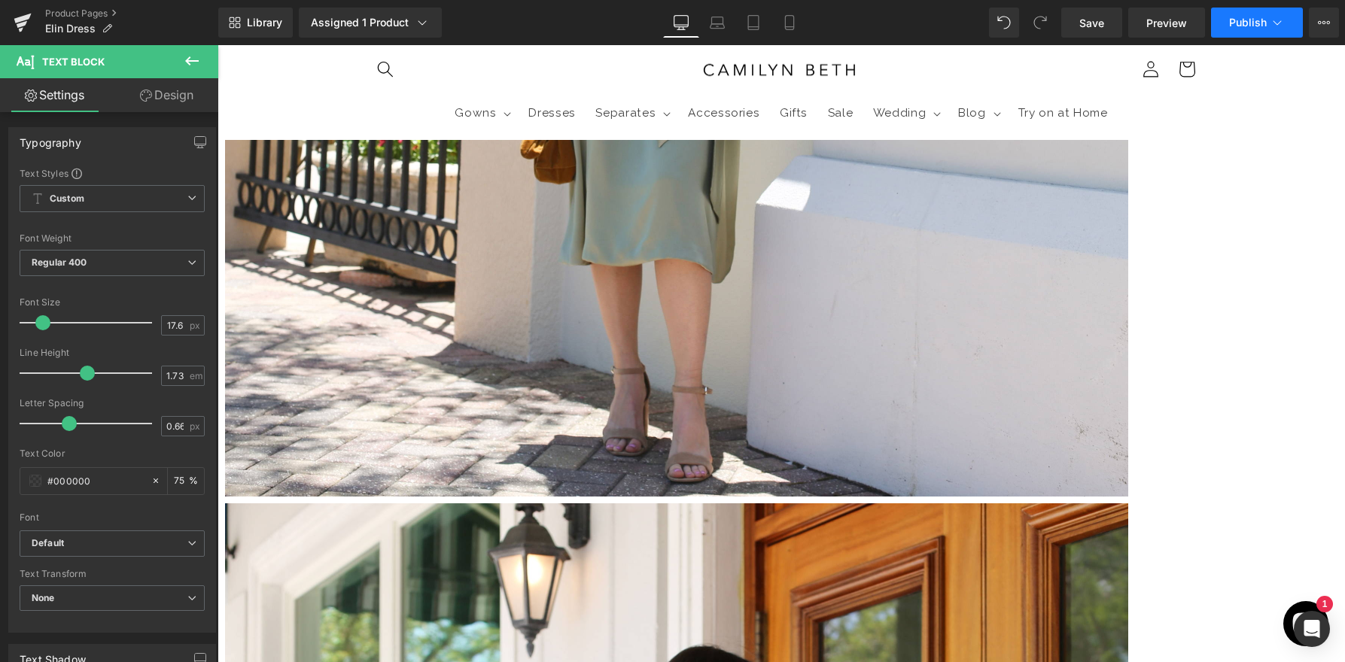
click at [1261, 18] on span "Publish" at bounding box center [1248, 23] width 38 height 12
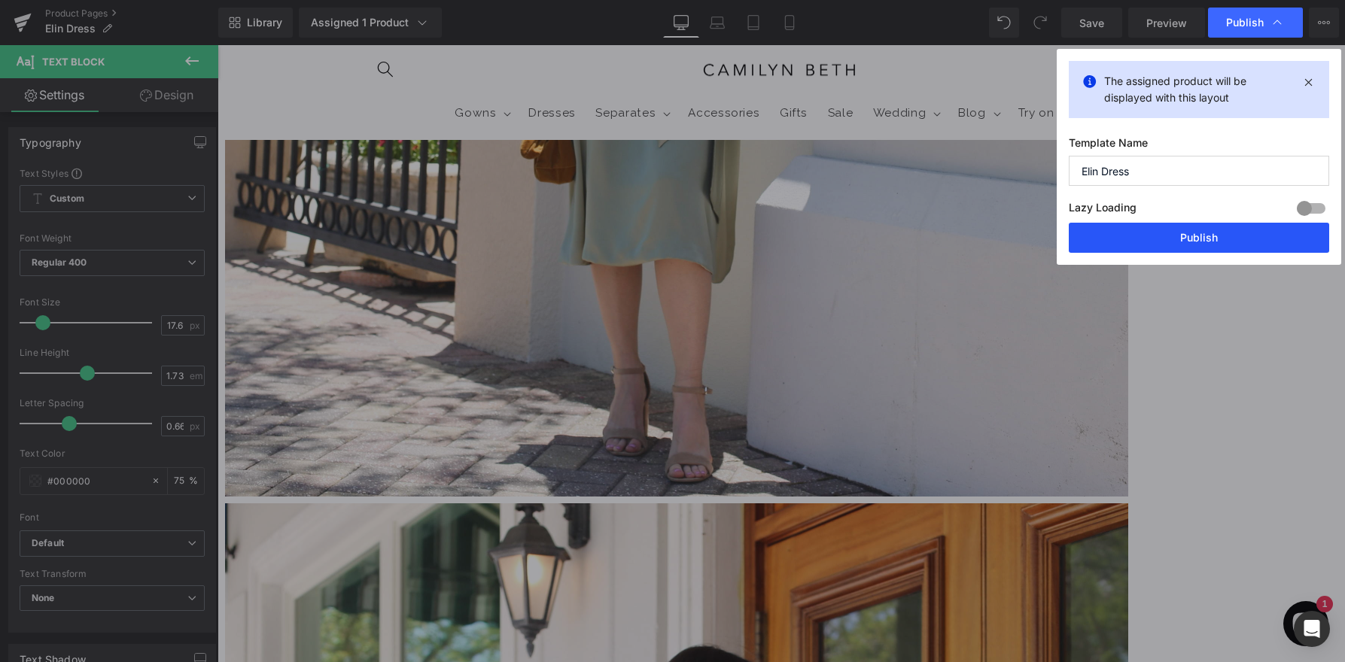
click at [1187, 236] on button "Publish" at bounding box center [1198, 238] width 260 height 30
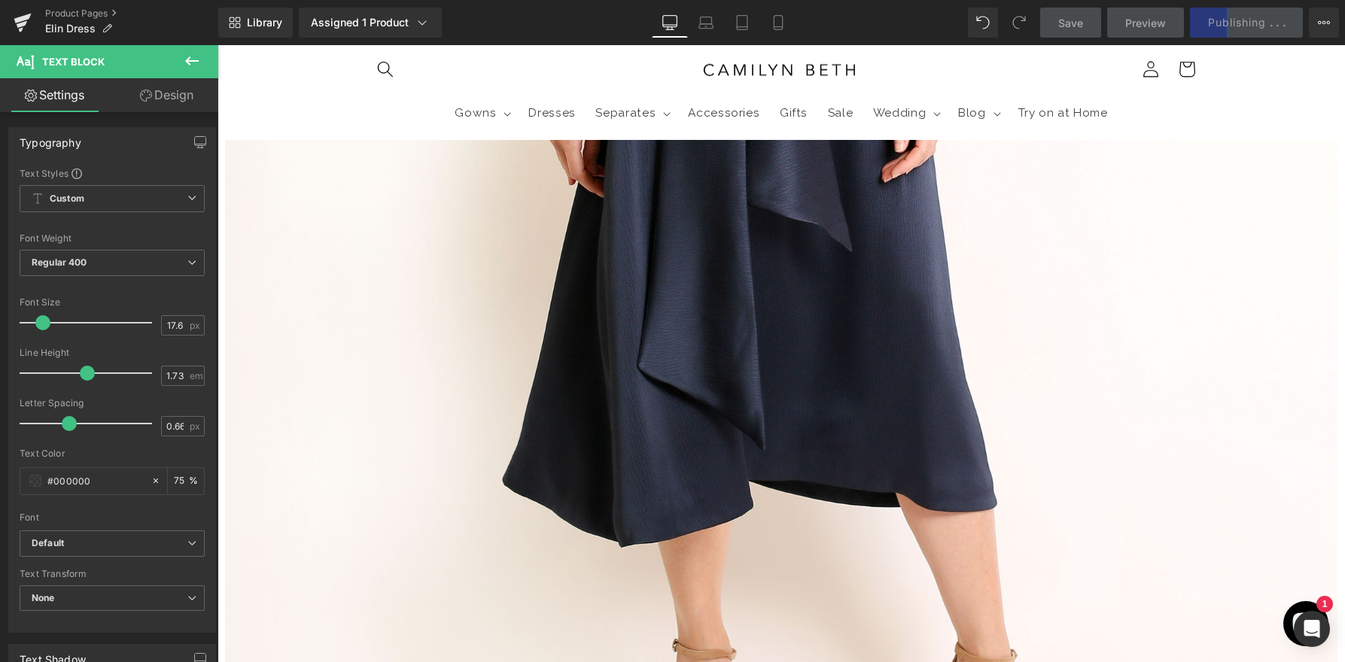
scroll to position [0, 0]
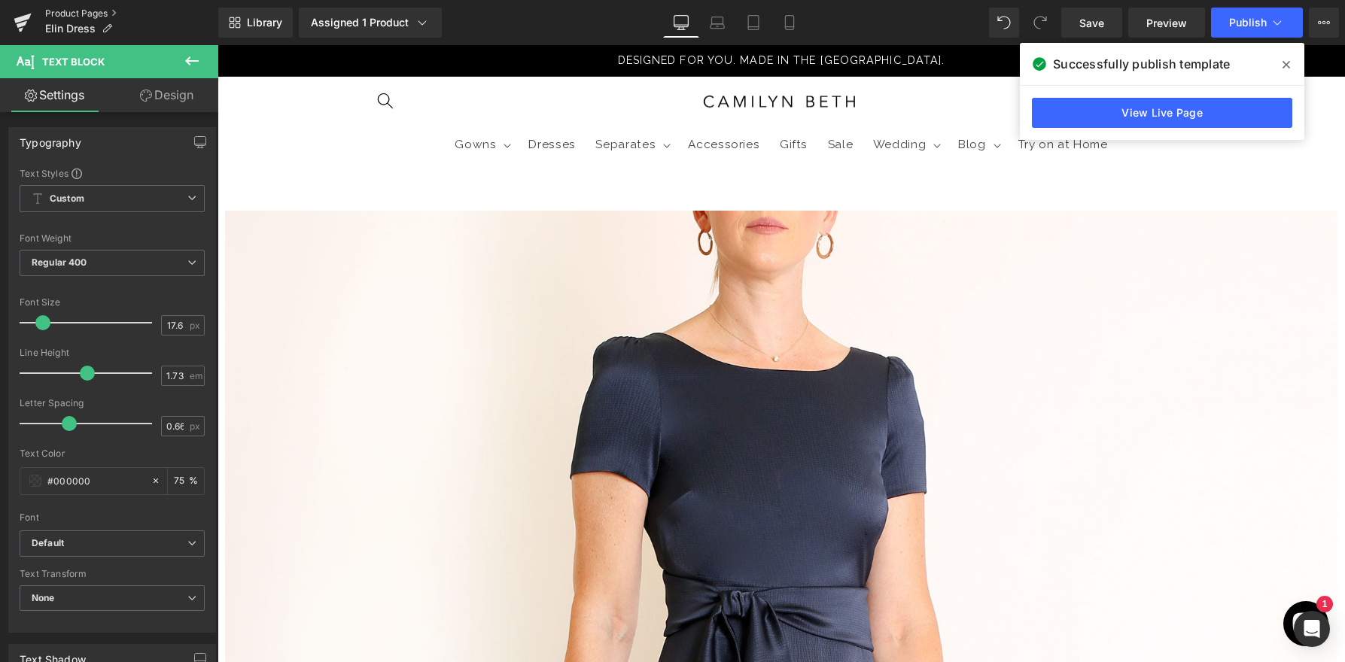
click at [106, 14] on link "Product Pages" at bounding box center [131, 14] width 173 height 12
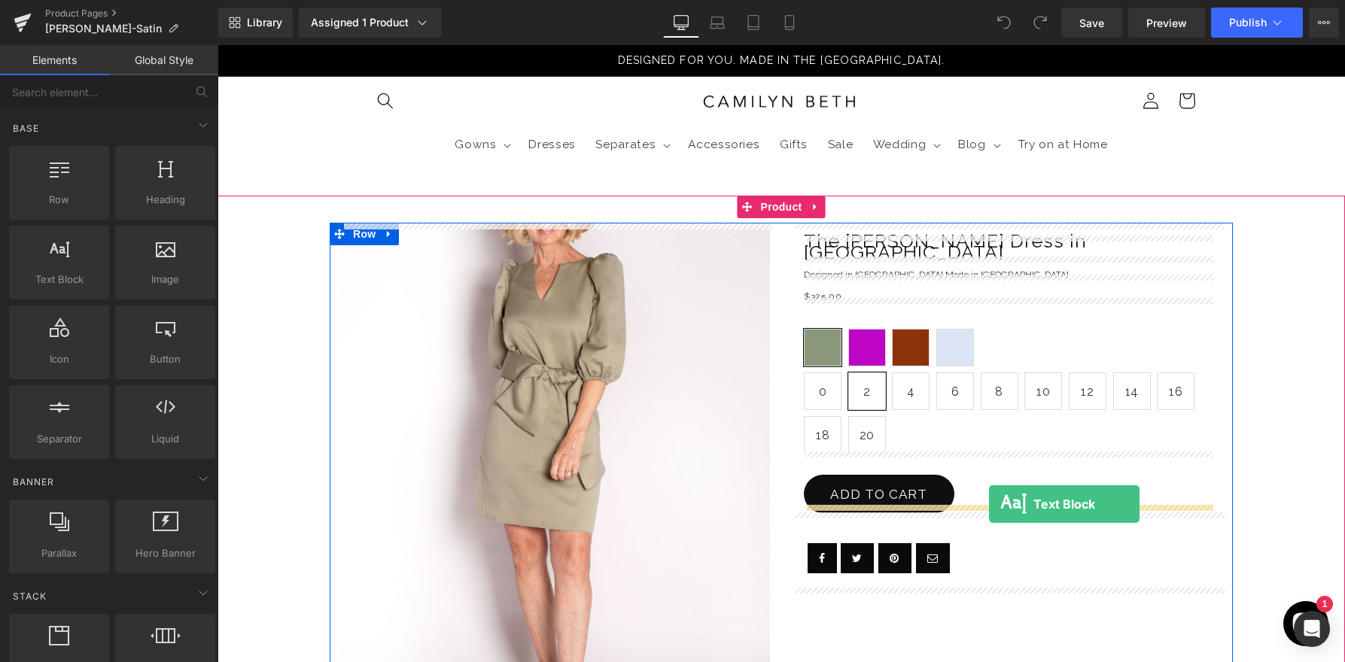
drag, startPoint x: 281, startPoint y: 318, endPoint x: 989, endPoint y: 504, distance: 731.3
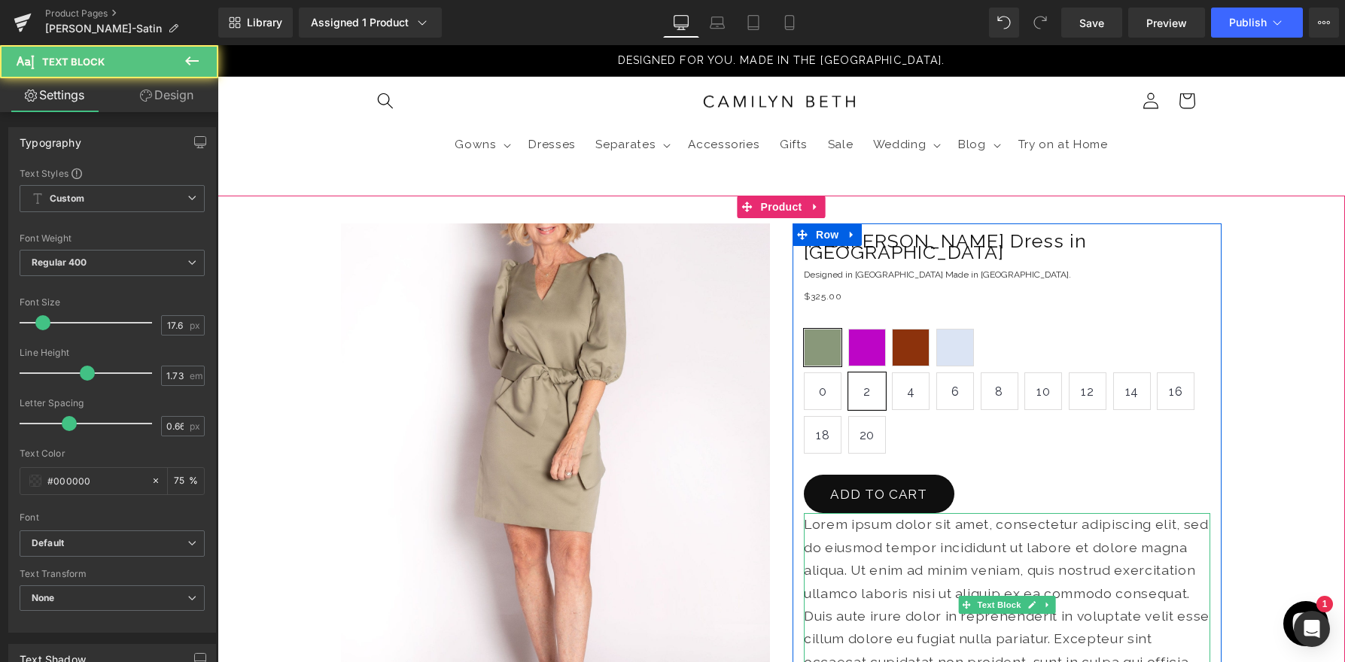
click at [964, 532] on p "Lorem ipsum dolor sit amet, consectetur adipiscing elit, sed do eiusmod tempor …" at bounding box center [1007, 604] width 406 height 183
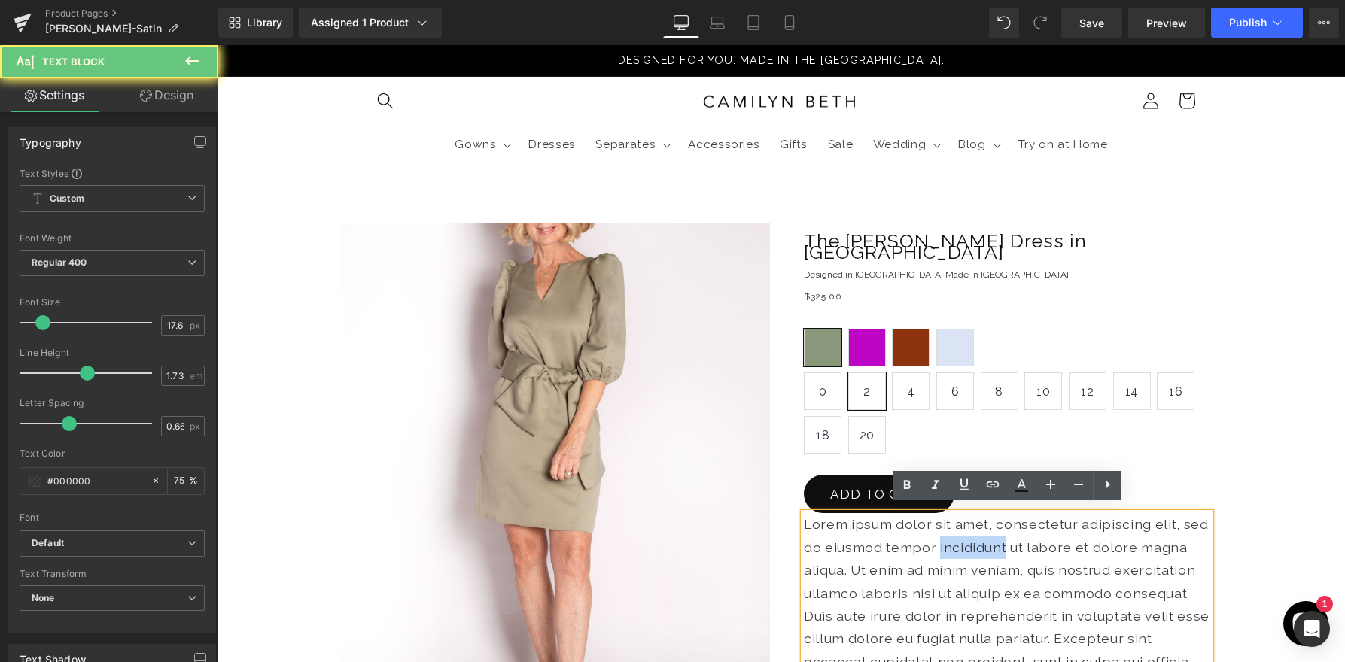
click at [964, 532] on p "Lorem ipsum dolor sit amet, consectetur adipiscing elit, sed do eiusmod tempor …" at bounding box center [1007, 604] width 406 height 183
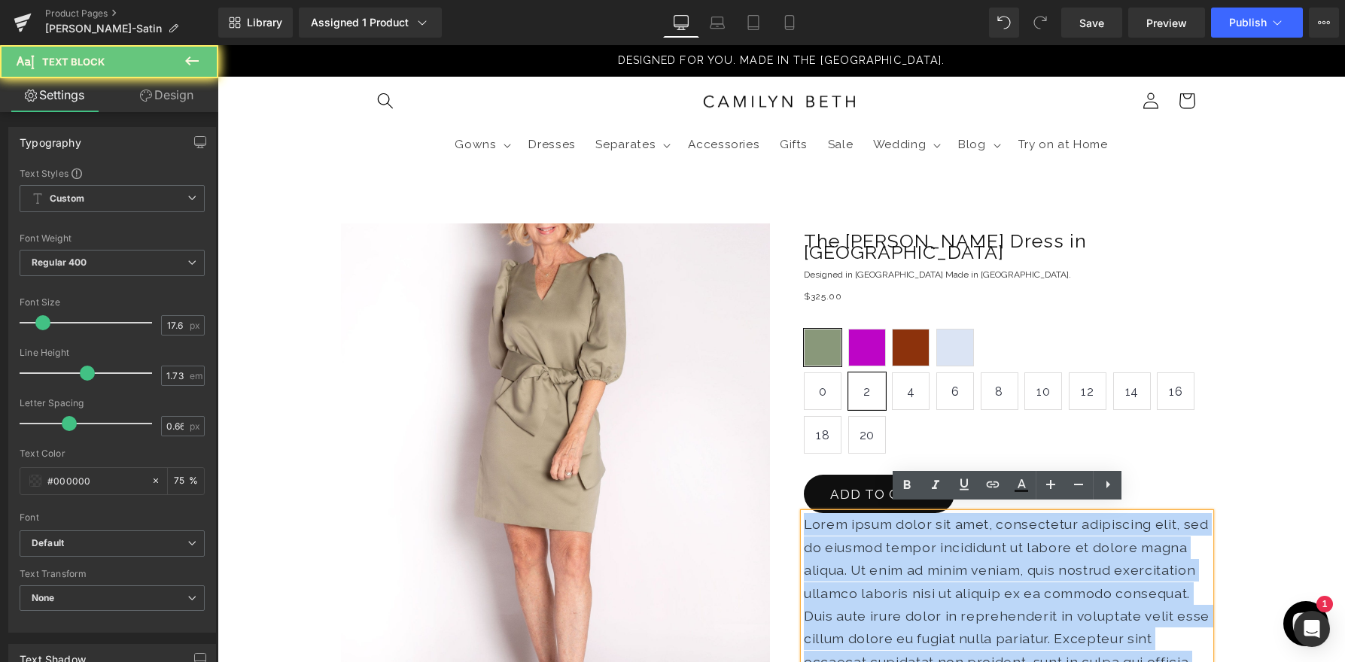
click at [964, 532] on p "Lorem ipsum dolor sit amet, consectetur adipiscing elit, sed do eiusmod tempor …" at bounding box center [1007, 604] width 406 height 183
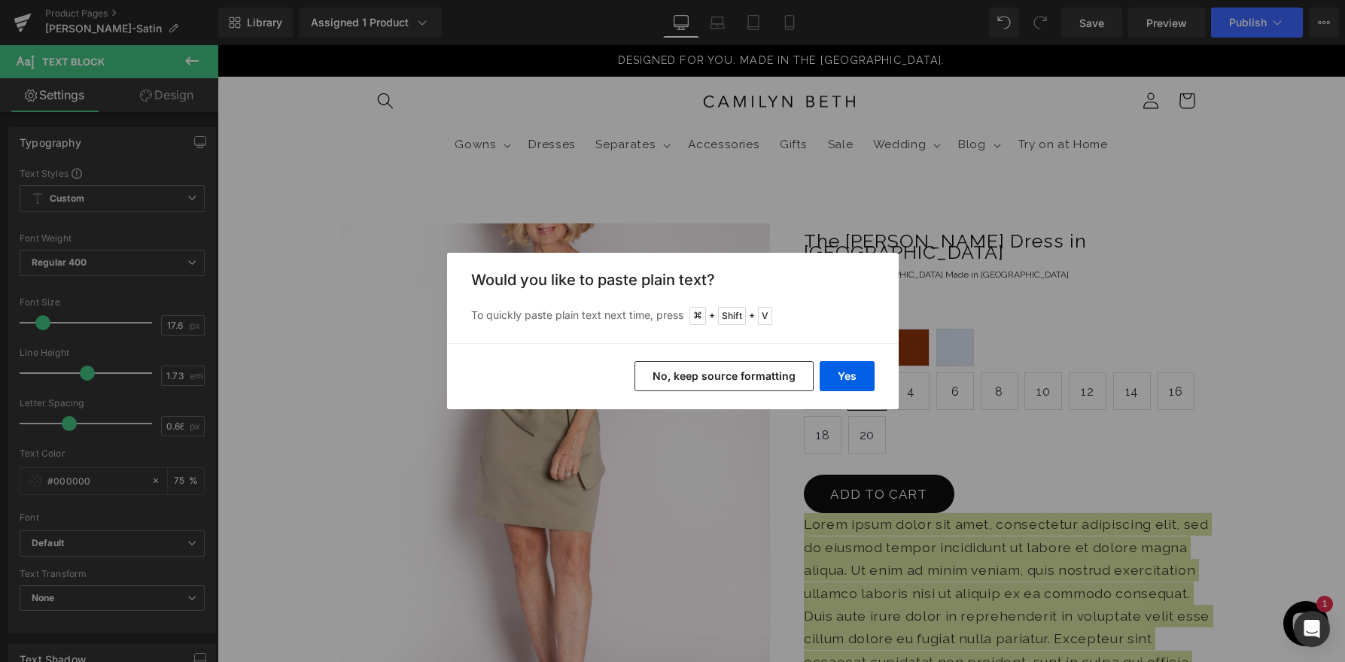
click at [770, 381] on button "No, keep source formatting" at bounding box center [723, 376] width 179 height 30
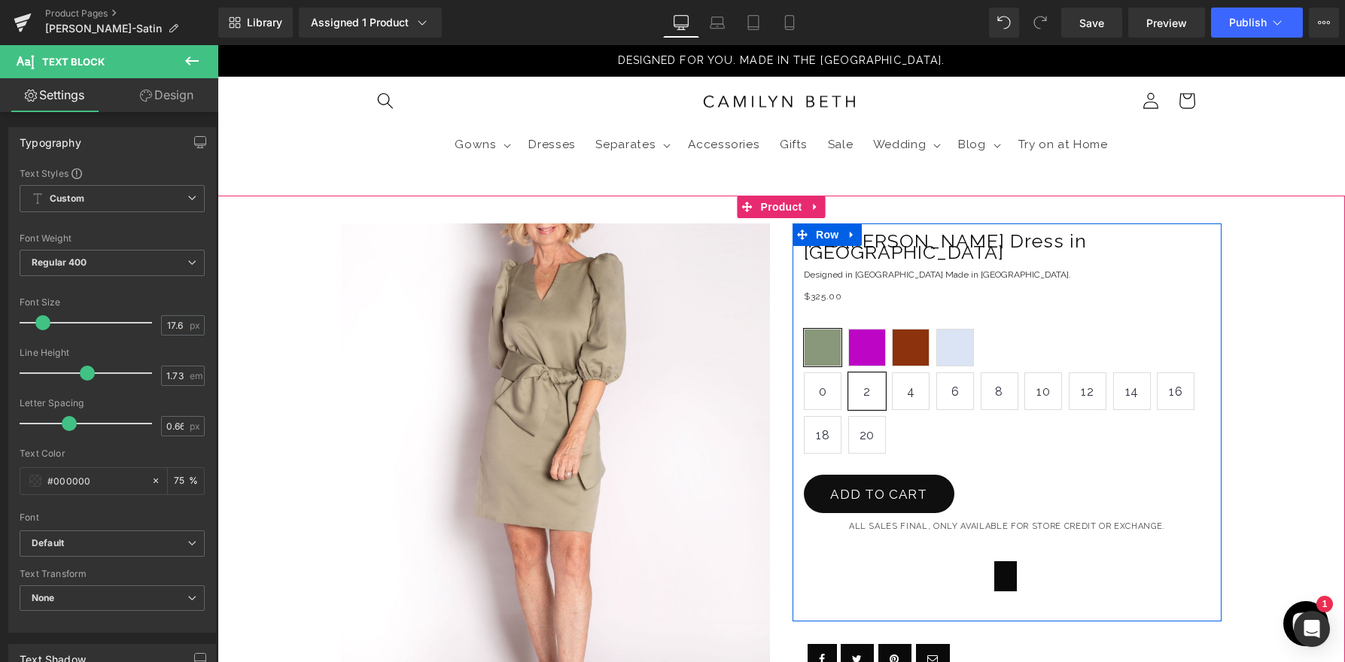
click at [1001, 539] on div at bounding box center [1007, 576] width 406 height 75
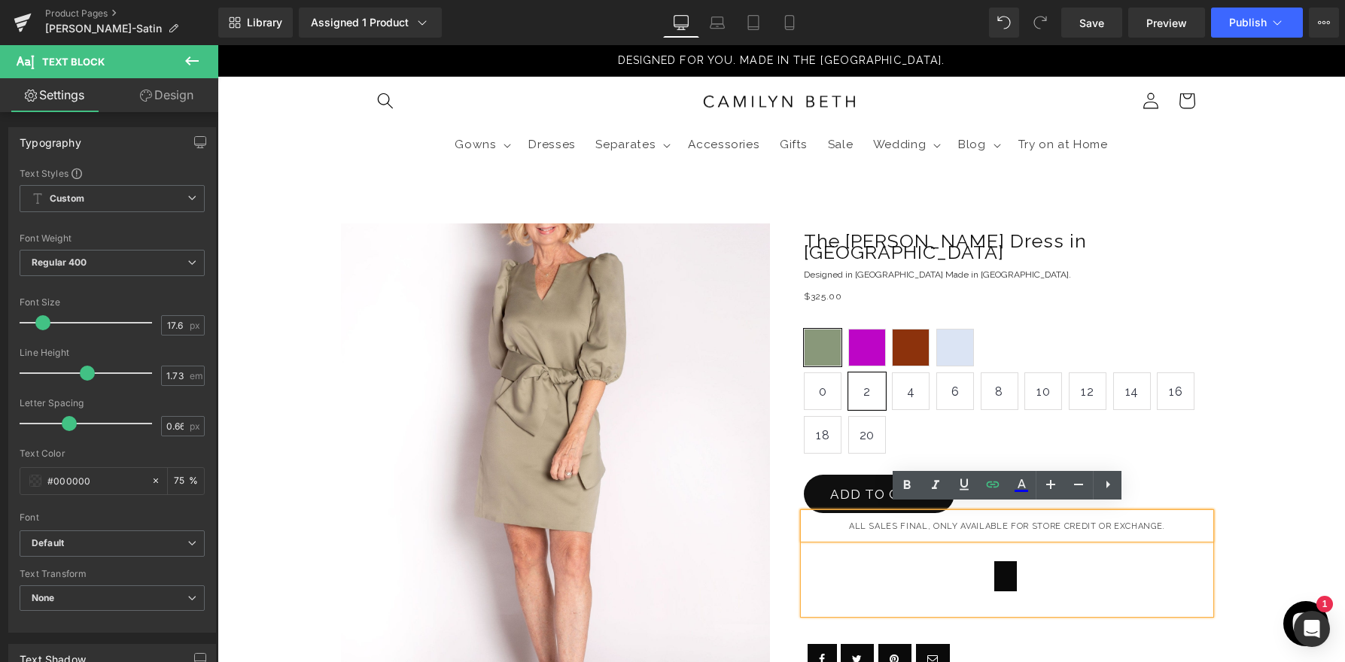
drag, startPoint x: 1168, startPoint y: 516, endPoint x: 1187, endPoint y: 604, distance: 90.0
click at [1187, 604] on div "ALL SALES FINAL, ONLY AVAILABLE FOR STORE CREDIT OR EXCHANGE." at bounding box center [1007, 563] width 406 height 100
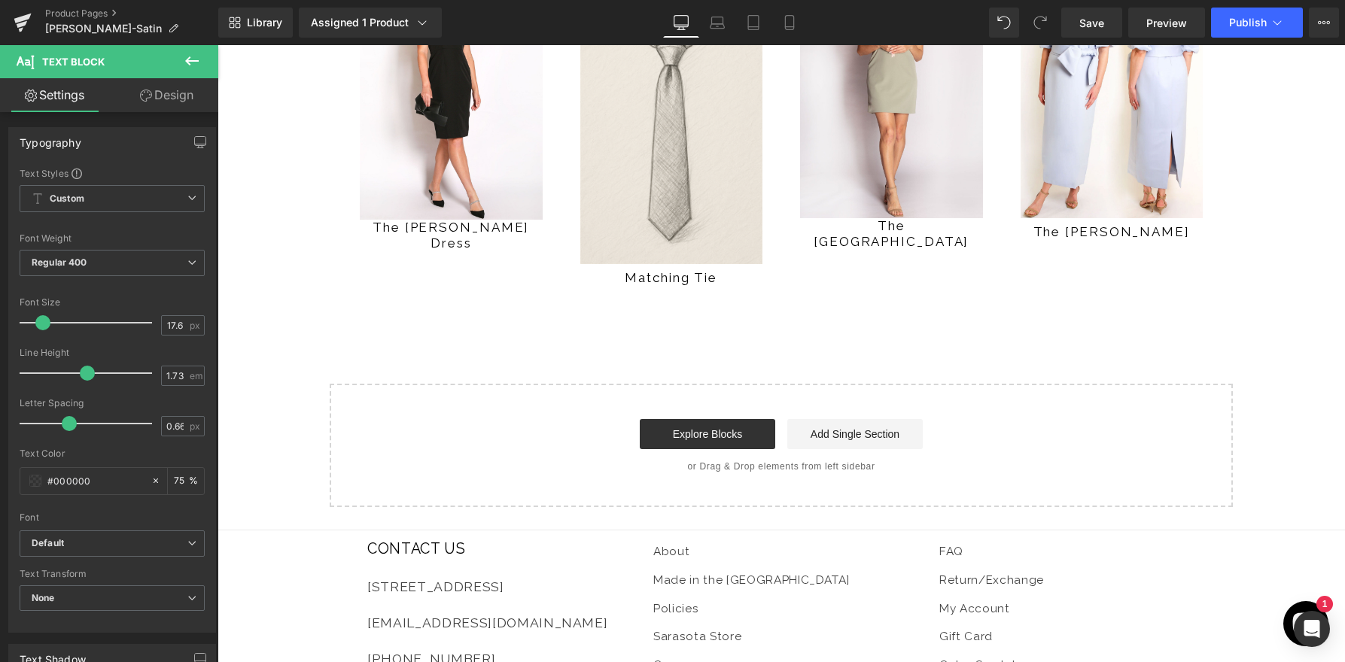
scroll to position [3521, 0]
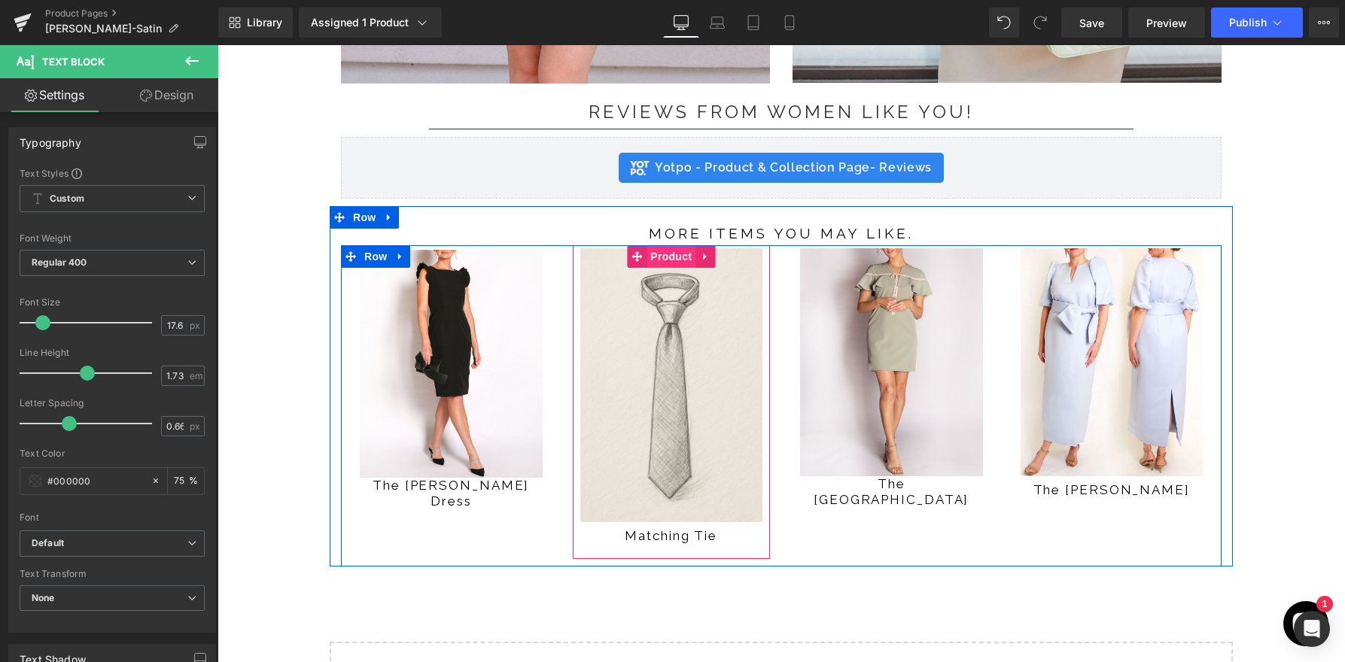
click at [670, 255] on span "Product" at bounding box center [670, 256] width 49 height 23
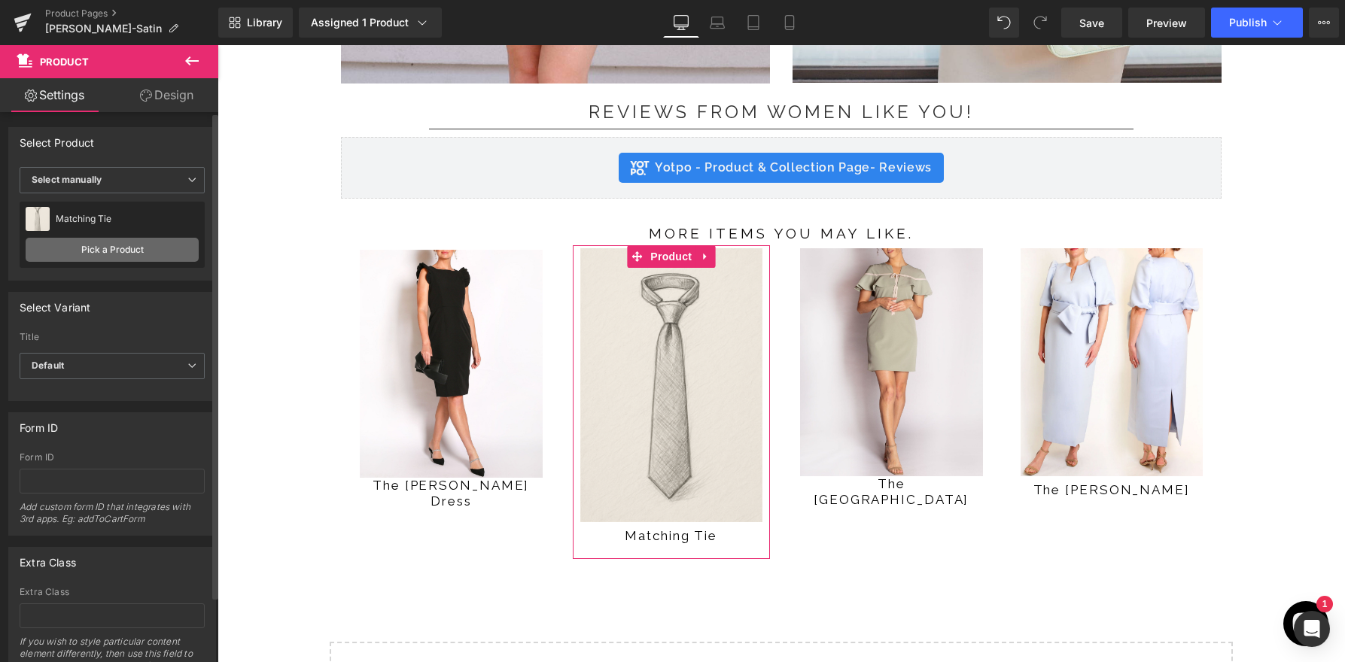
click at [99, 251] on link "Pick a Product" at bounding box center [112, 250] width 173 height 24
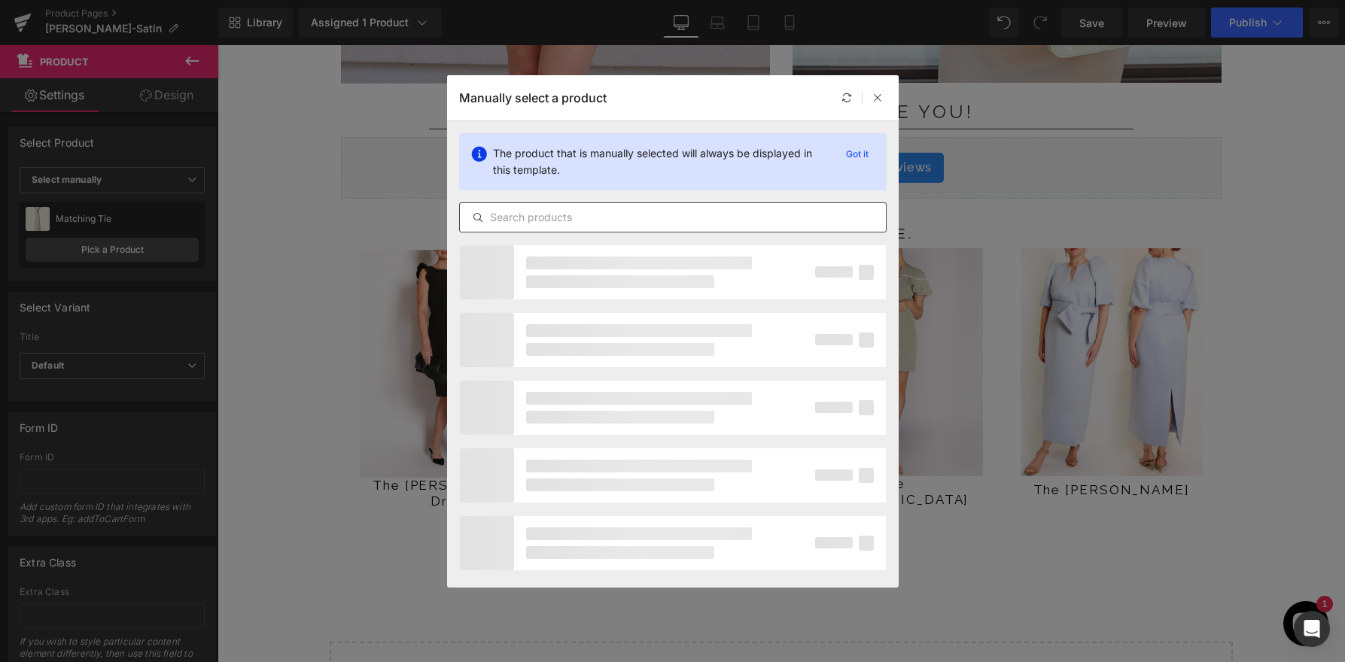
click at [564, 224] on input "text" at bounding box center [673, 217] width 426 height 18
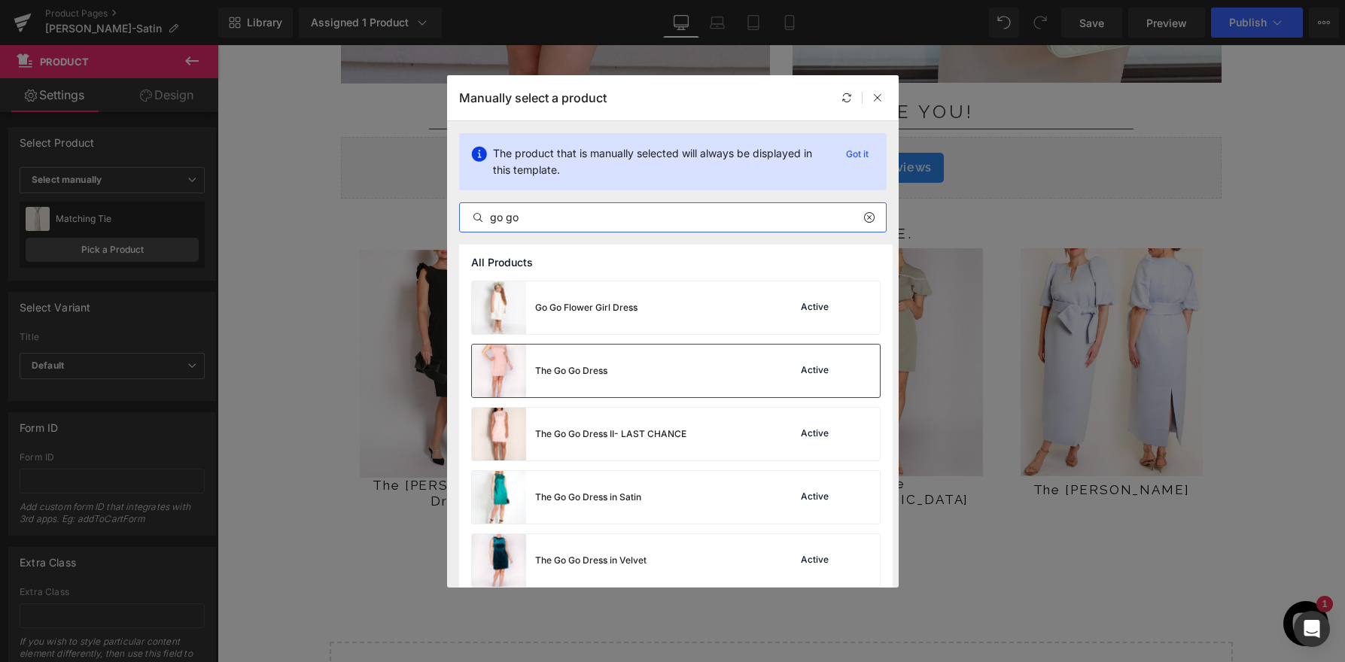
type input "go go"
click at [676, 389] on div "The Go Go Dress Active" at bounding box center [676, 371] width 408 height 53
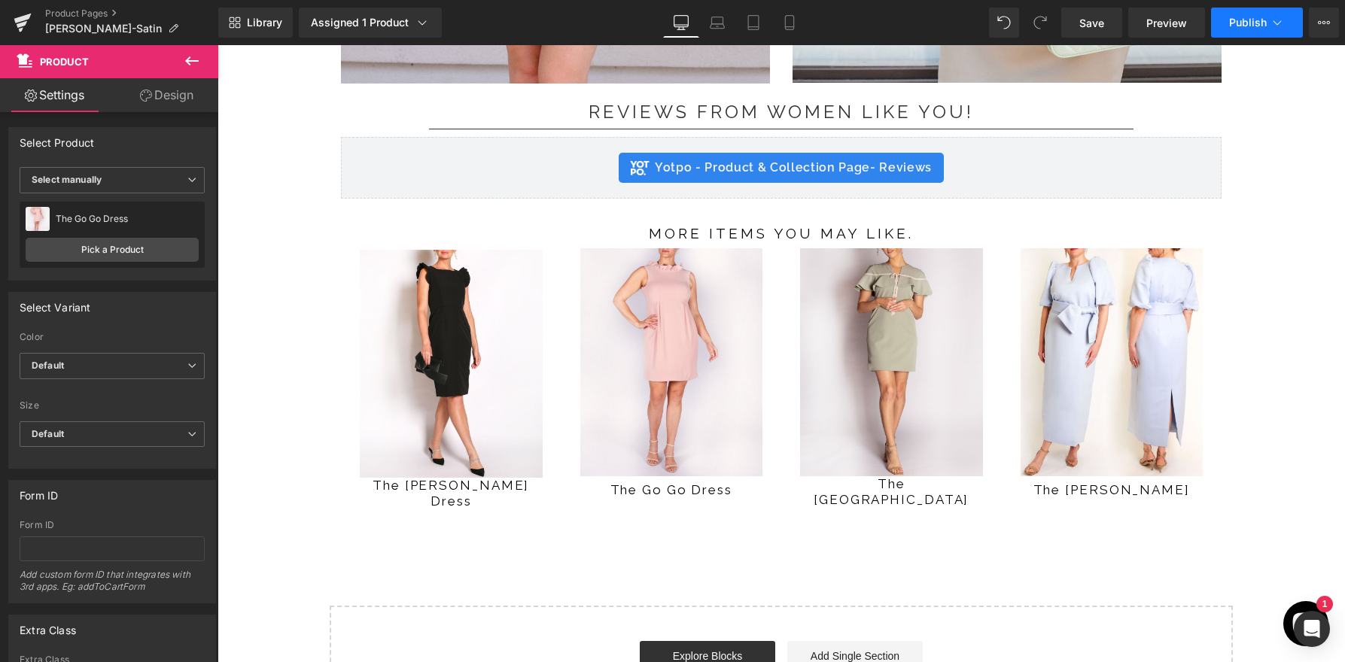
click at [1269, 17] on icon at bounding box center [1276, 22] width 15 height 15
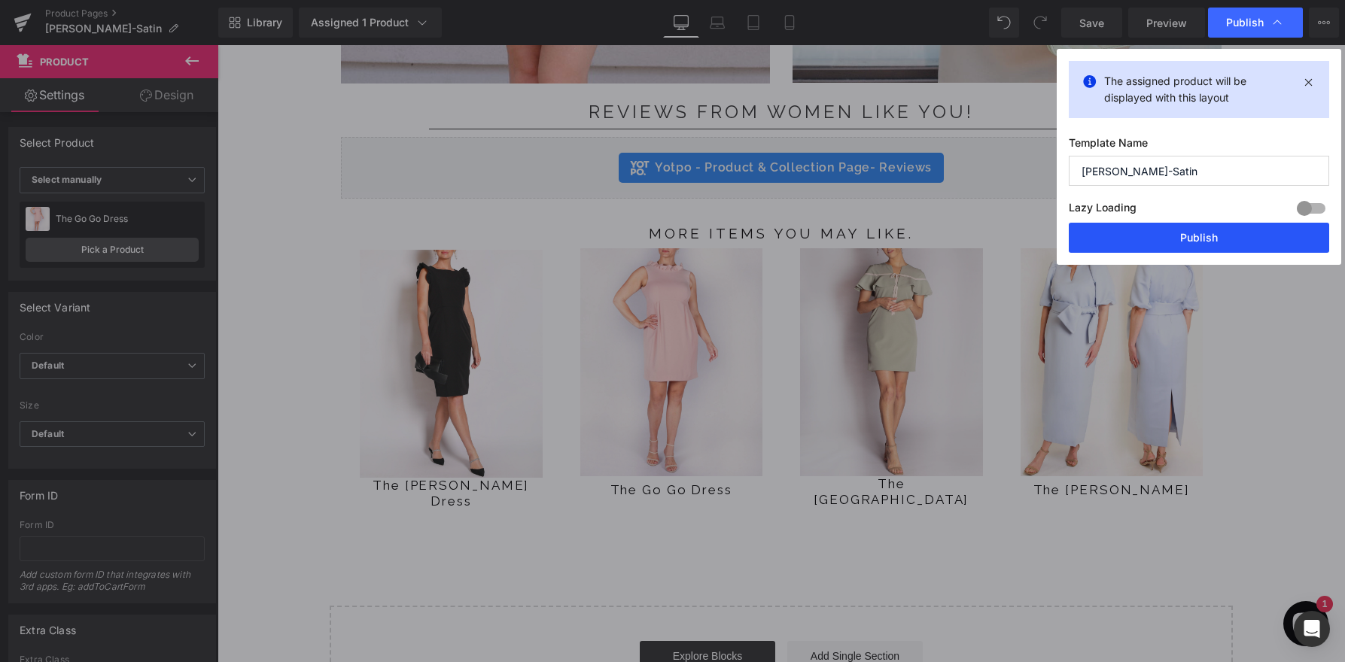
click at [1194, 230] on button "Publish" at bounding box center [1198, 238] width 260 height 30
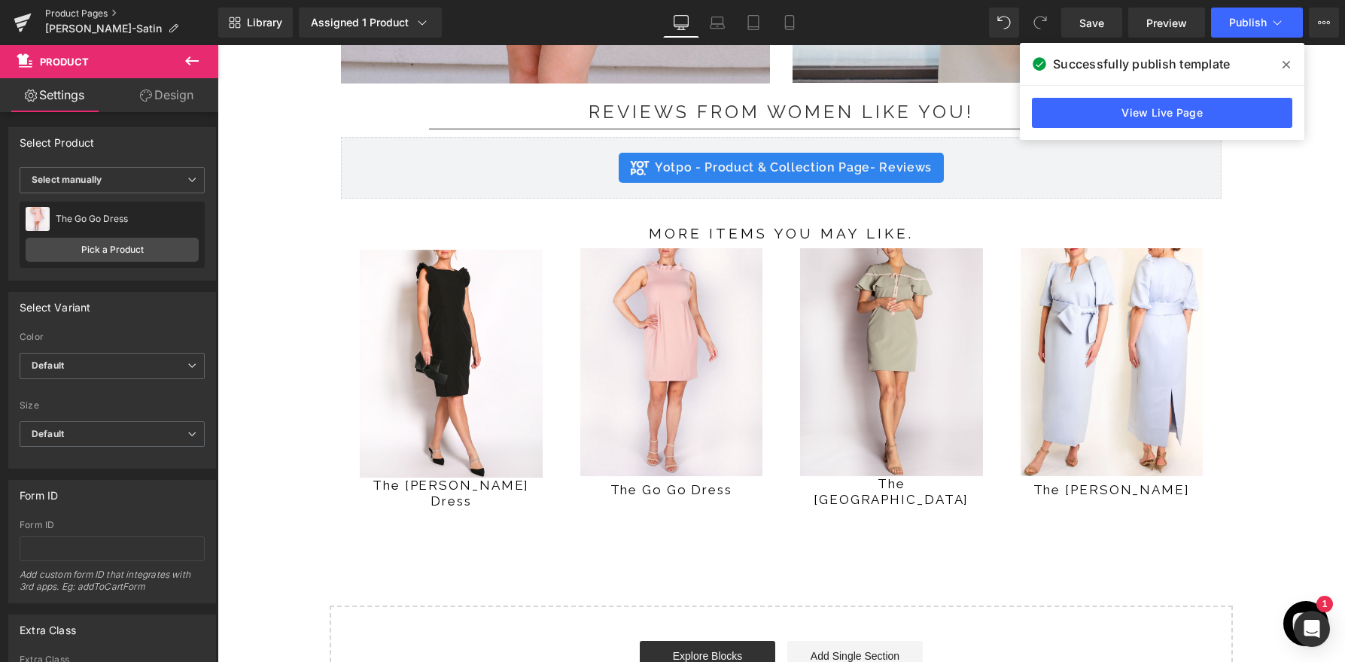
click at [100, 11] on link "Product Pages" at bounding box center [131, 14] width 173 height 12
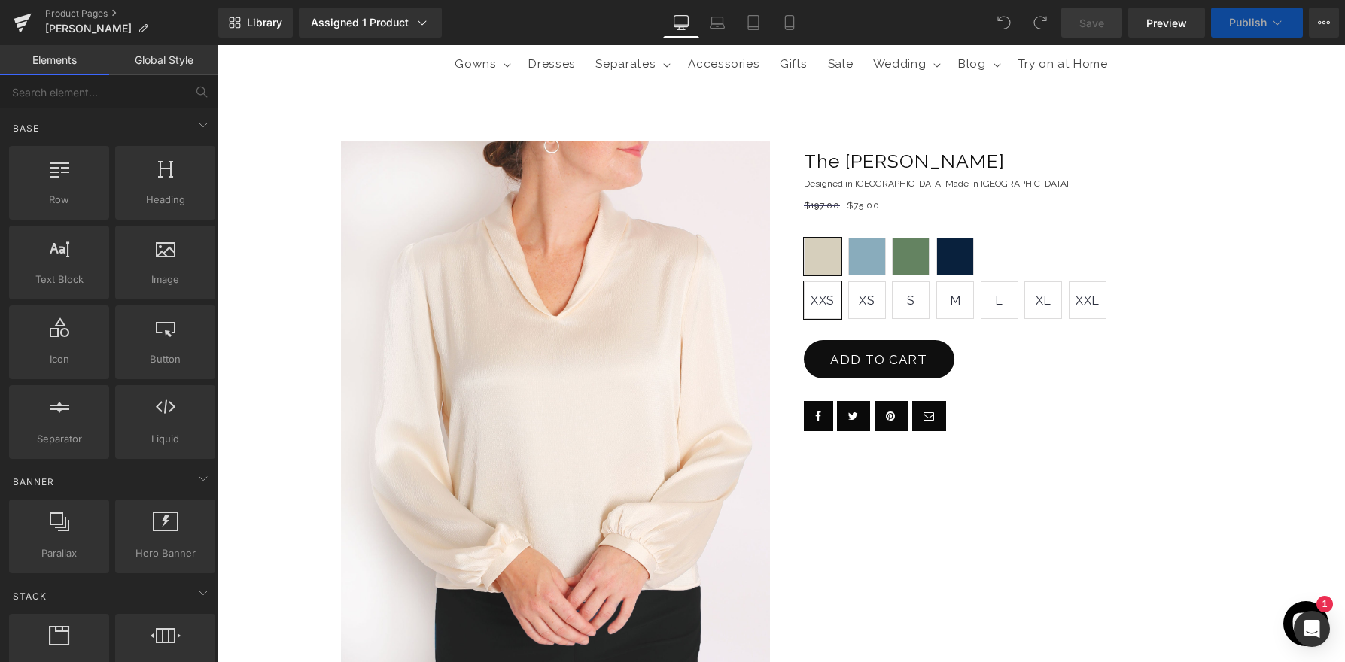
scroll to position [93, 0]
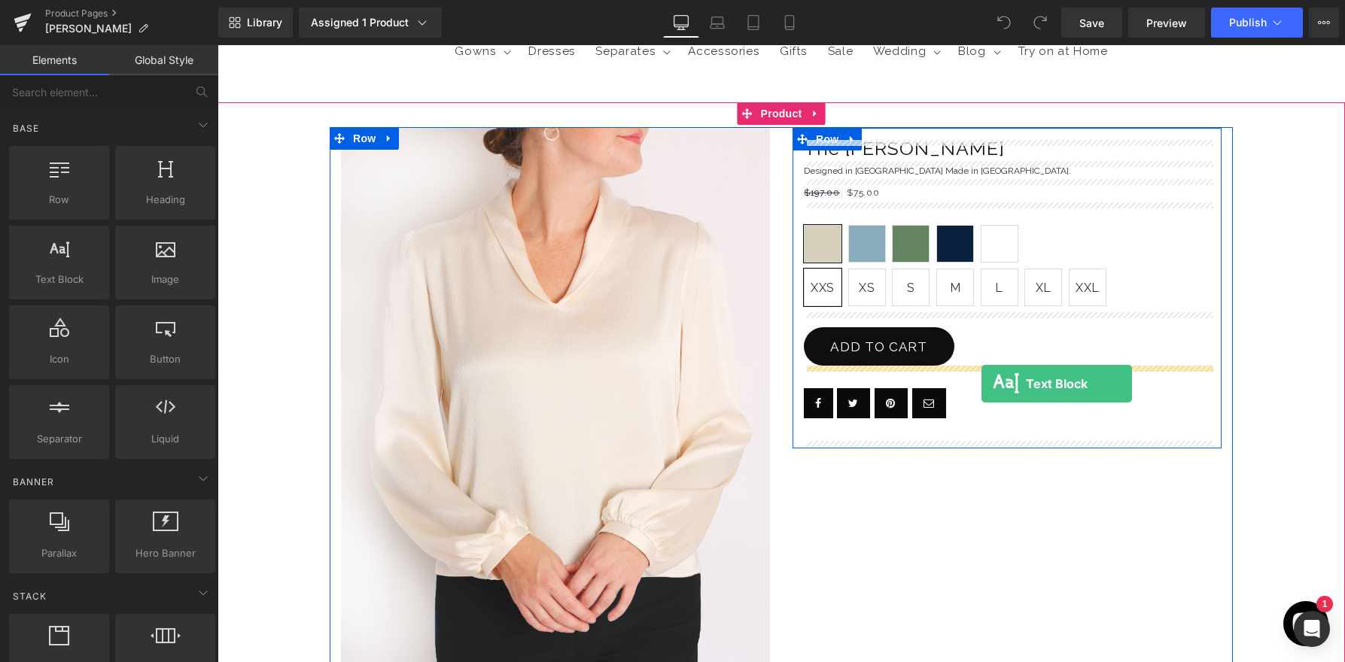
drag, startPoint x: 300, startPoint y: 332, endPoint x: 981, endPoint y: 384, distance: 682.9
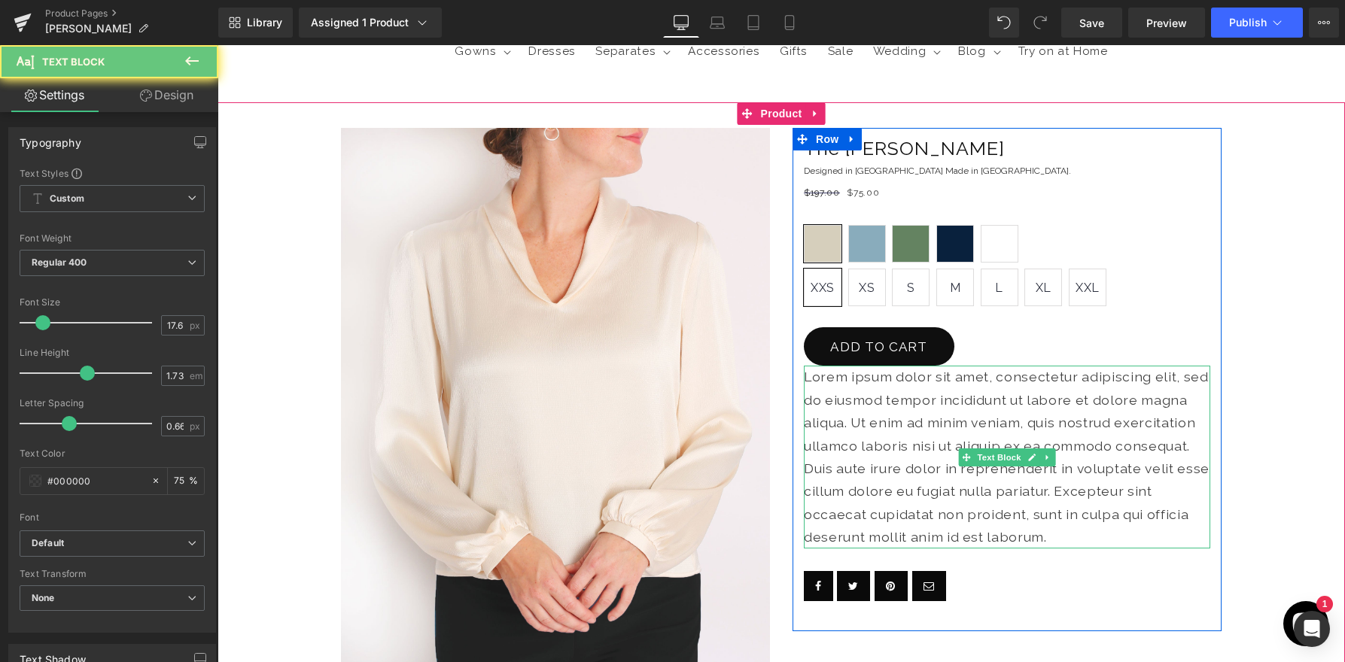
click at [952, 390] on p "Lorem ipsum dolor sit amet, consectetur adipiscing elit, sed do eiusmod tempor …" at bounding box center [1007, 457] width 406 height 183
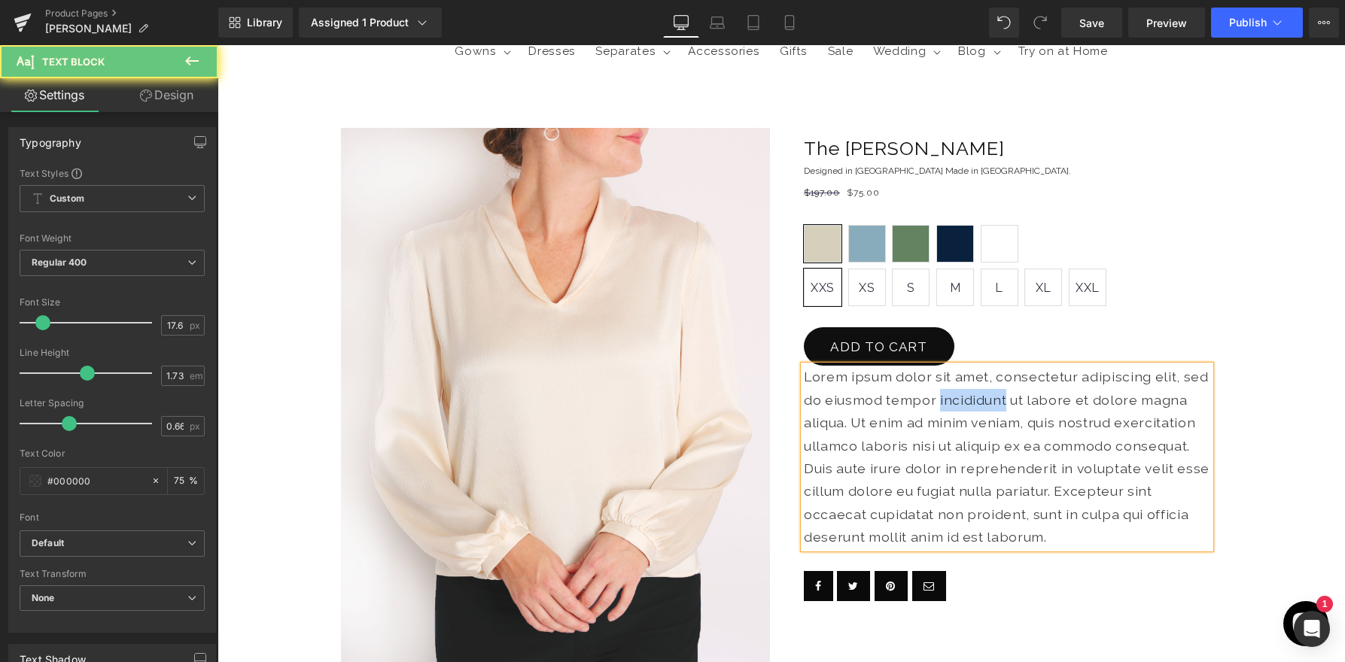
click at [952, 390] on p "Lorem ipsum dolor sit amet, consectetur adipiscing elit, sed do eiusmod tempor …" at bounding box center [1007, 457] width 406 height 183
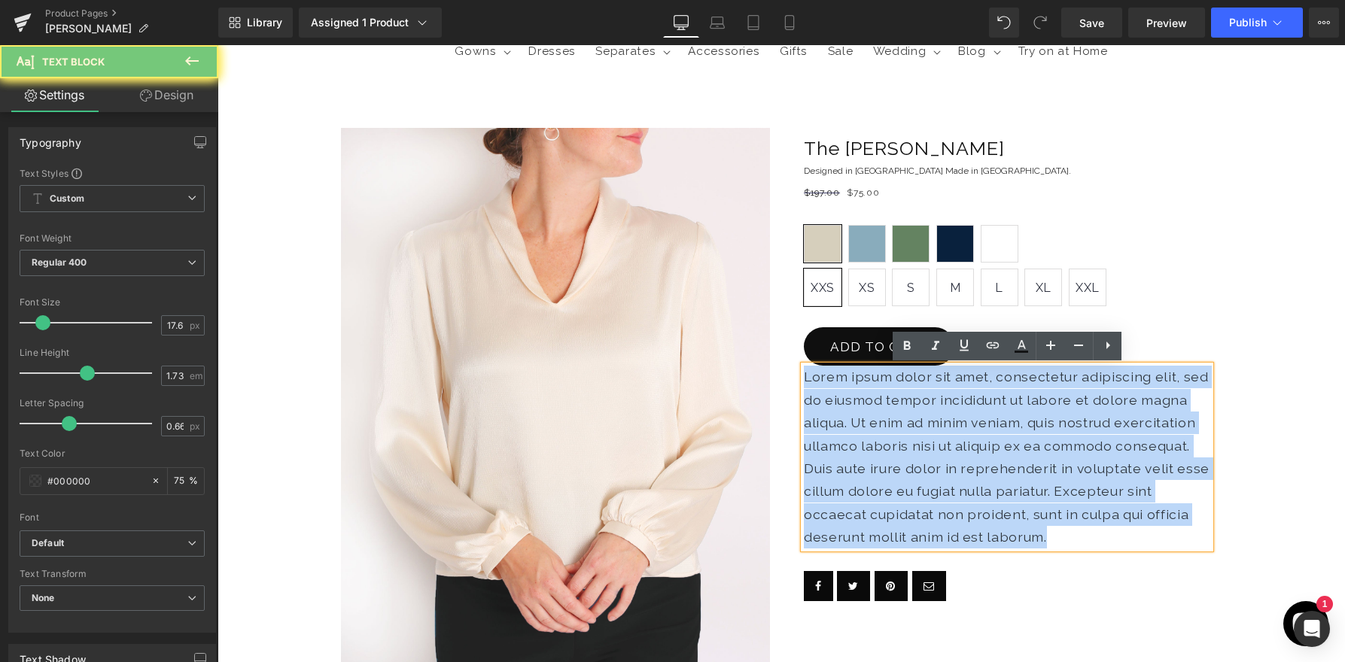
click at [952, 390] on p "Lorem ipsum dolor sit amet, consectetur adipiscing elit, sed do eiusmod tempor …" at bounding box center [1007, 457] width 406 height 183
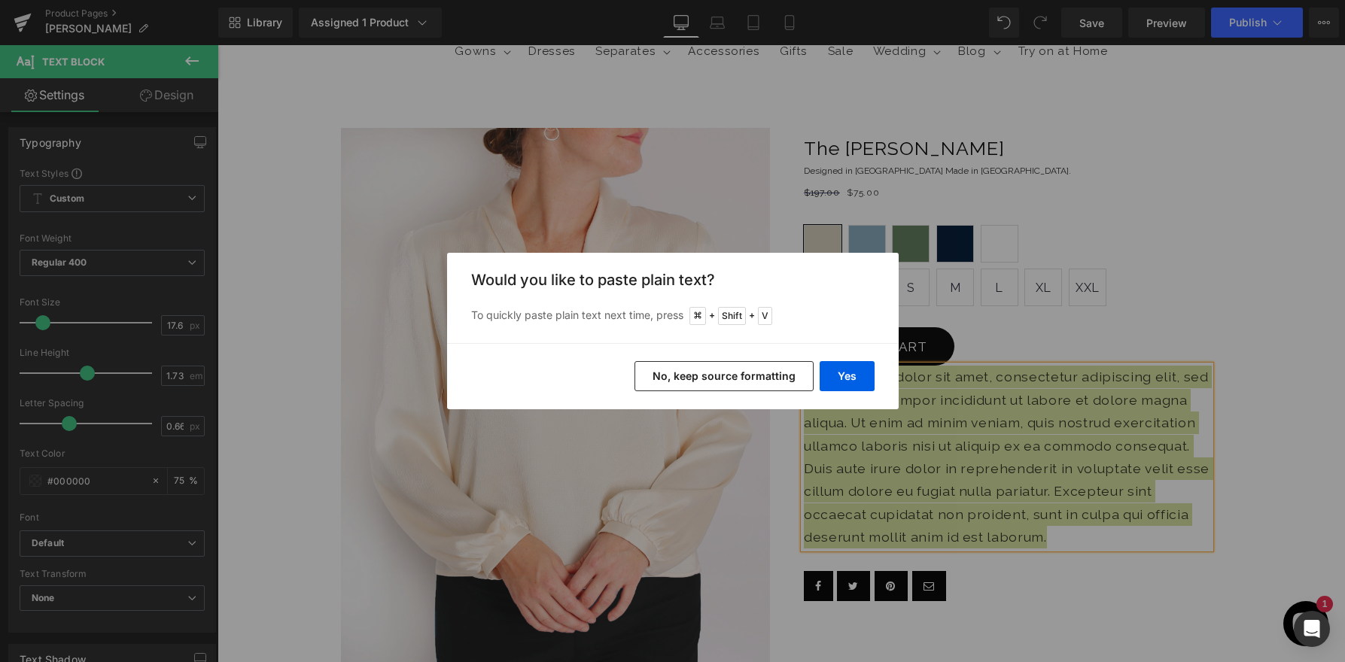
click at [772, 373] on button "No, keep source formatting" at bounding box center [723, 376] width 179 height 30
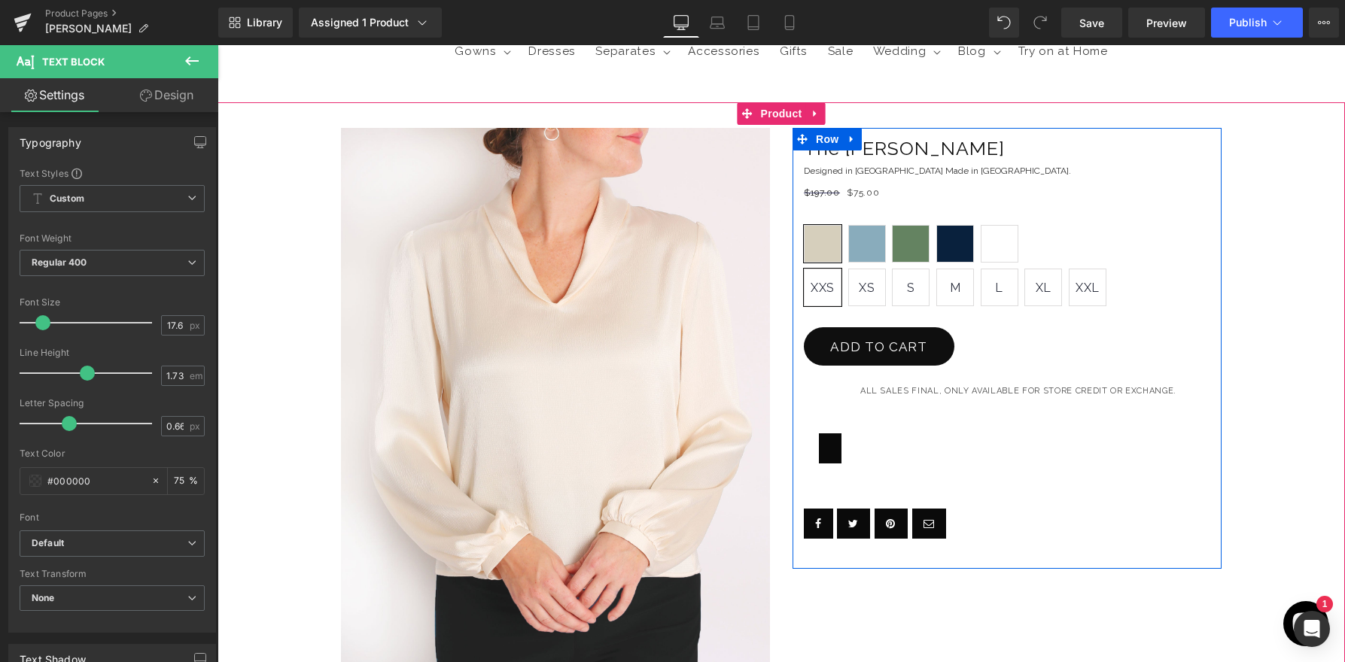
drag, startPoint x: 1178, startPoint y: 391, endPoint x: 1194, endPoint y: 469, distance: 79.1
click at [1194, 469] on div "ALL SALES FINAL, ONLY AVAILABLE FOR STORE CREDIT OR EXCHANGE." at bounding box center [1007, 426] width 406 height 120
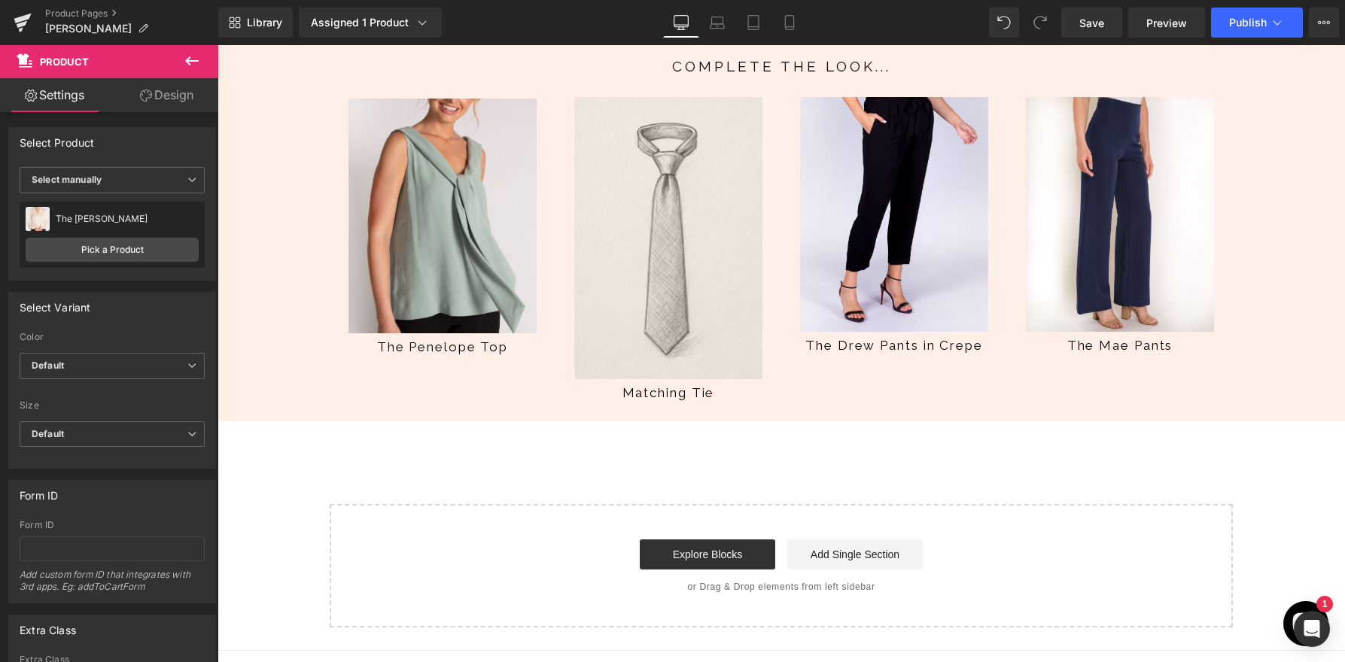
scroll to position [2032, 0]
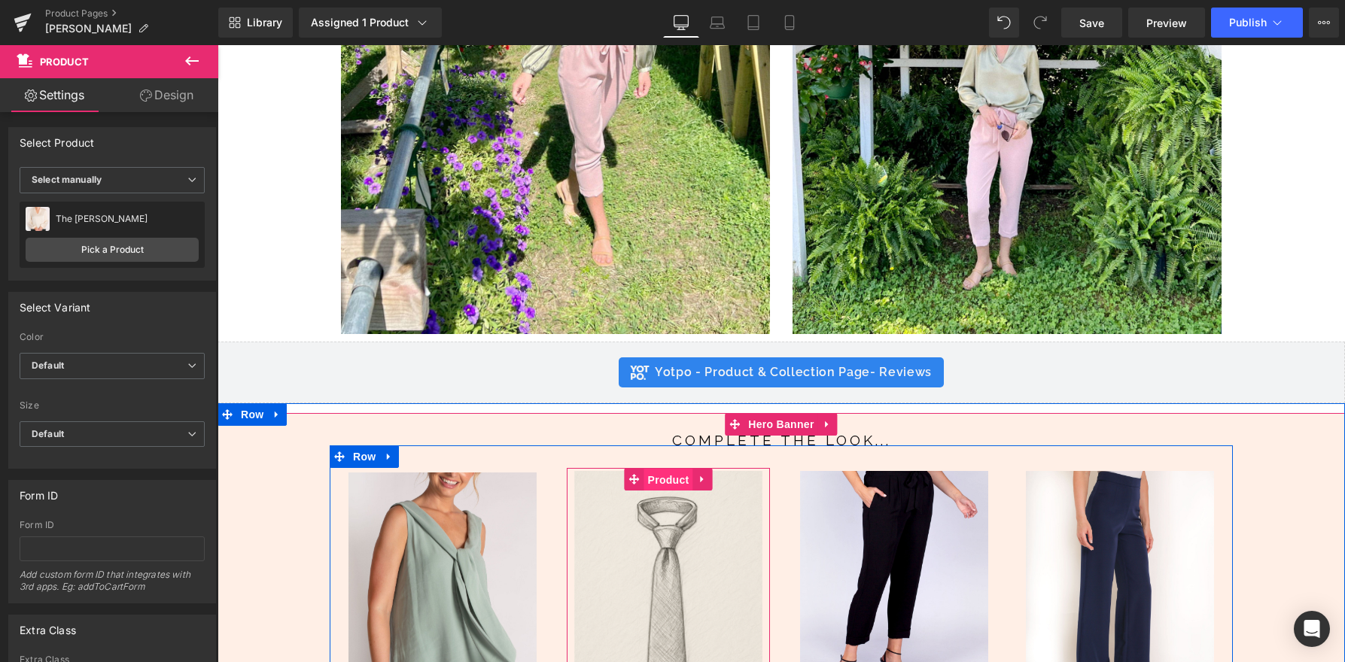
click at [670, 475] on span "Product" at bounding box center [668, 480] width 49 height 23
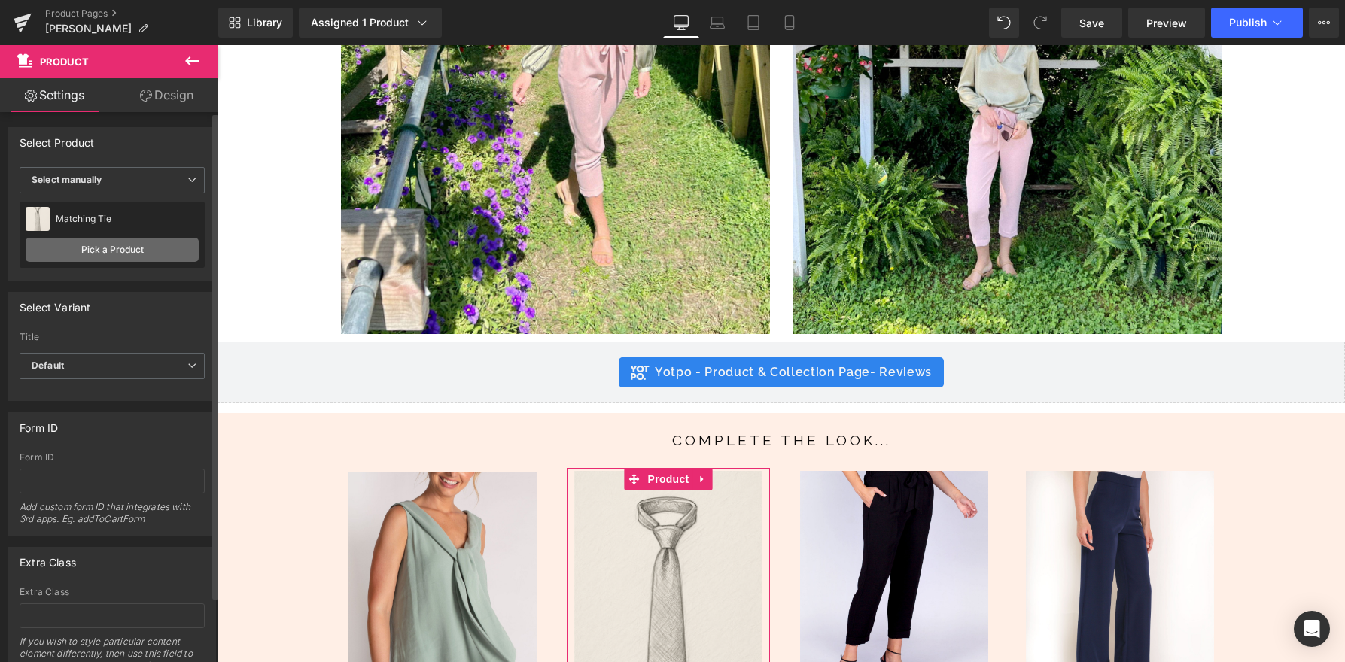
click at [151, 243] on link "Pick a Product" at bounding box center [112, 250] width 173 height 24
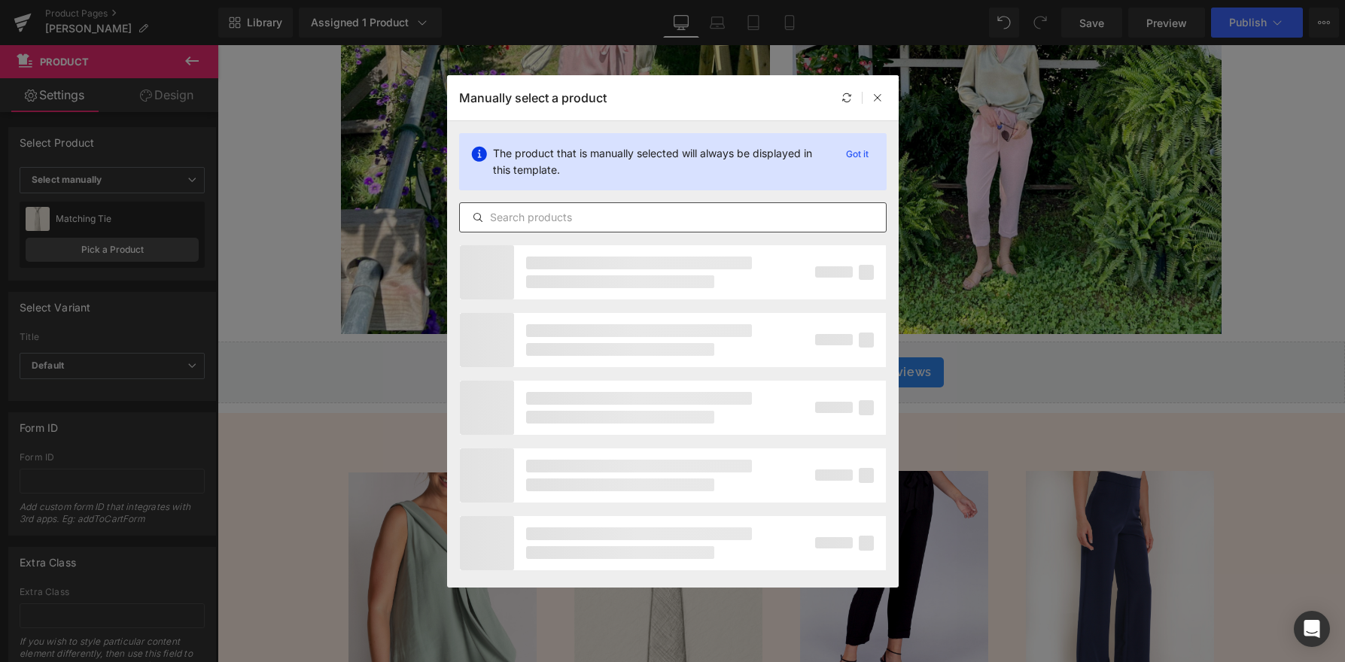
click at [533, 220] on input "text" at bounding box center [673, 217] width 426 height 18
type input "c"
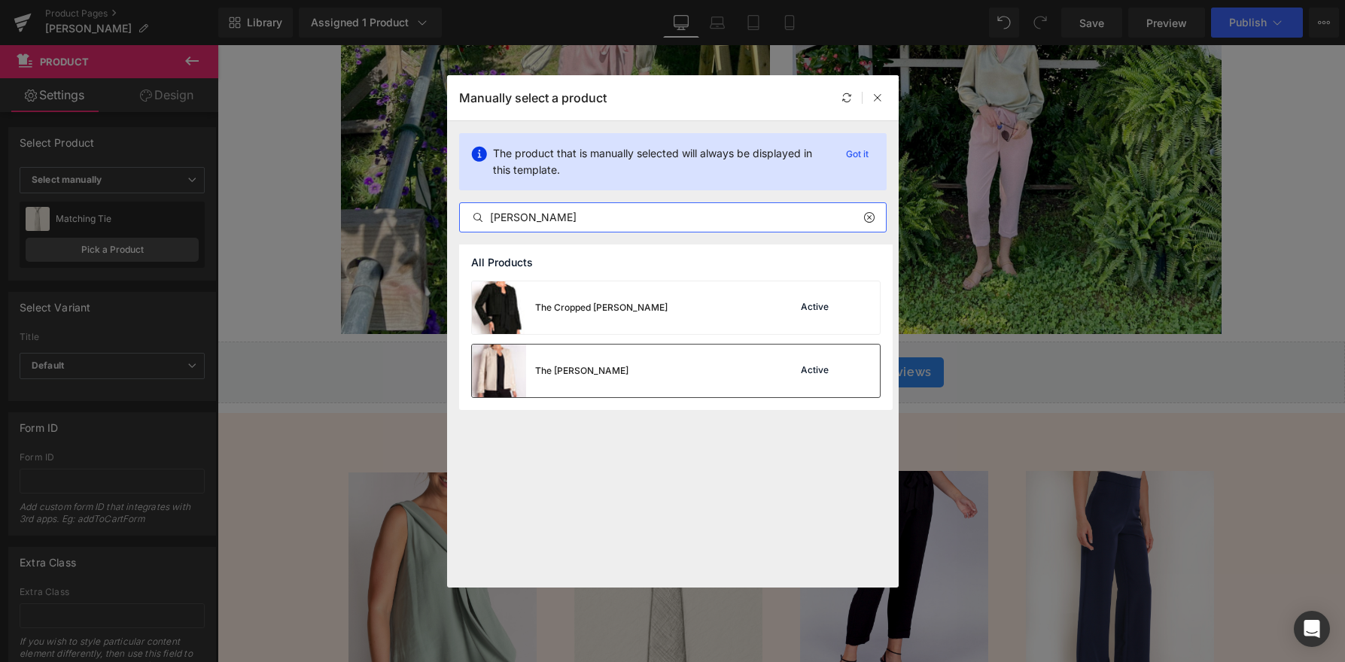
type input "emily"
click at [684, 359] on div "The Emily Jacket Active" at bounding box center [676, 371] width 408 height 53
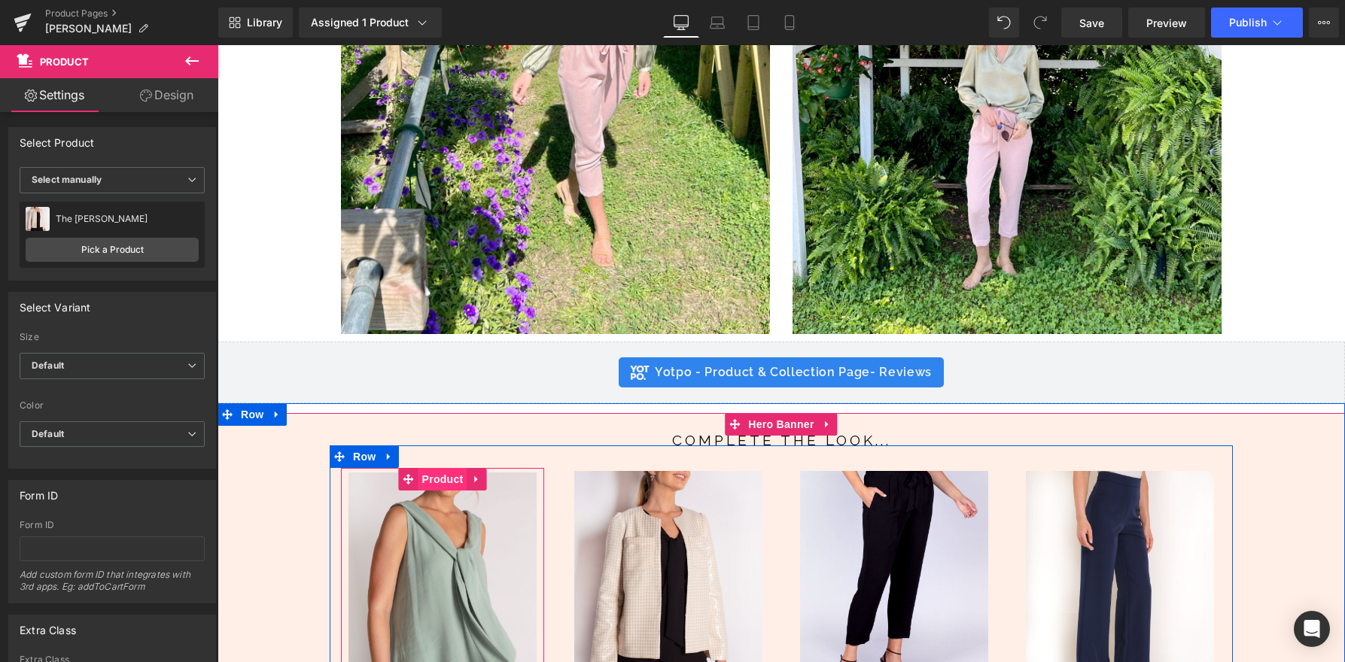
click at [438, 469] on span "Product" at bounding box center [442, 479] width 49 height 23
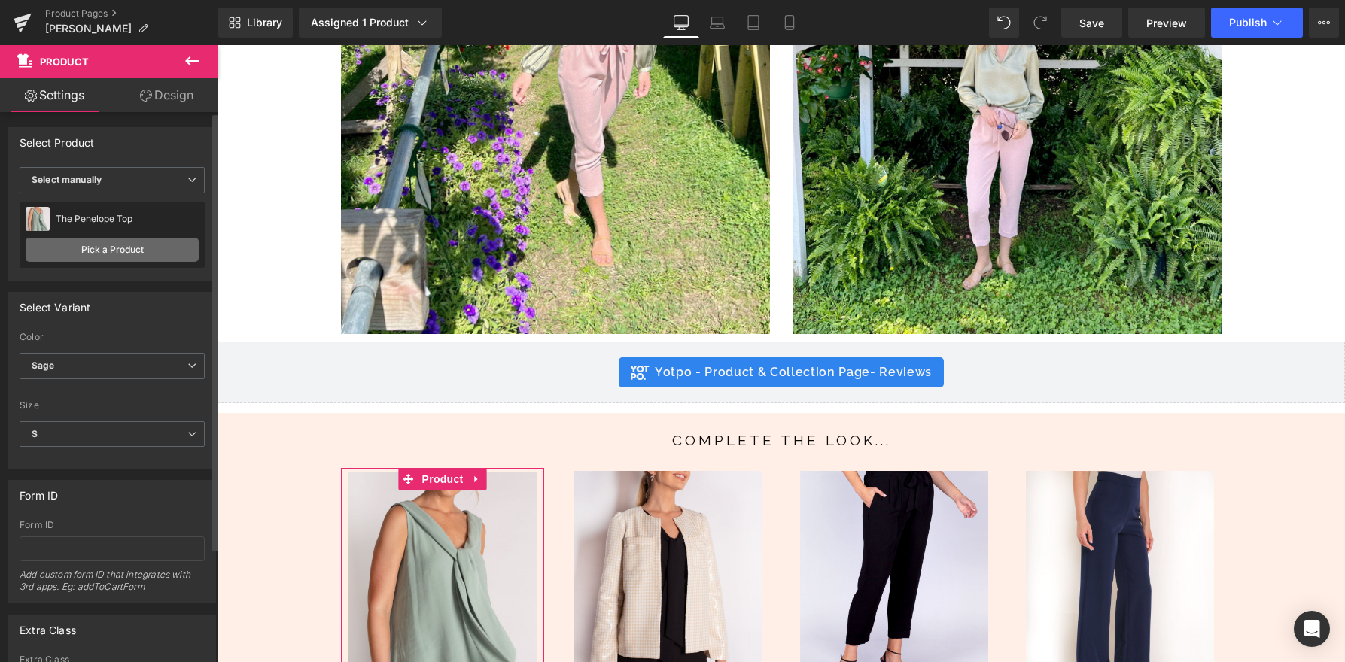
click at [156, 256] on link "Pick a Product" at bounding box center [112, 250] width 173 height 24
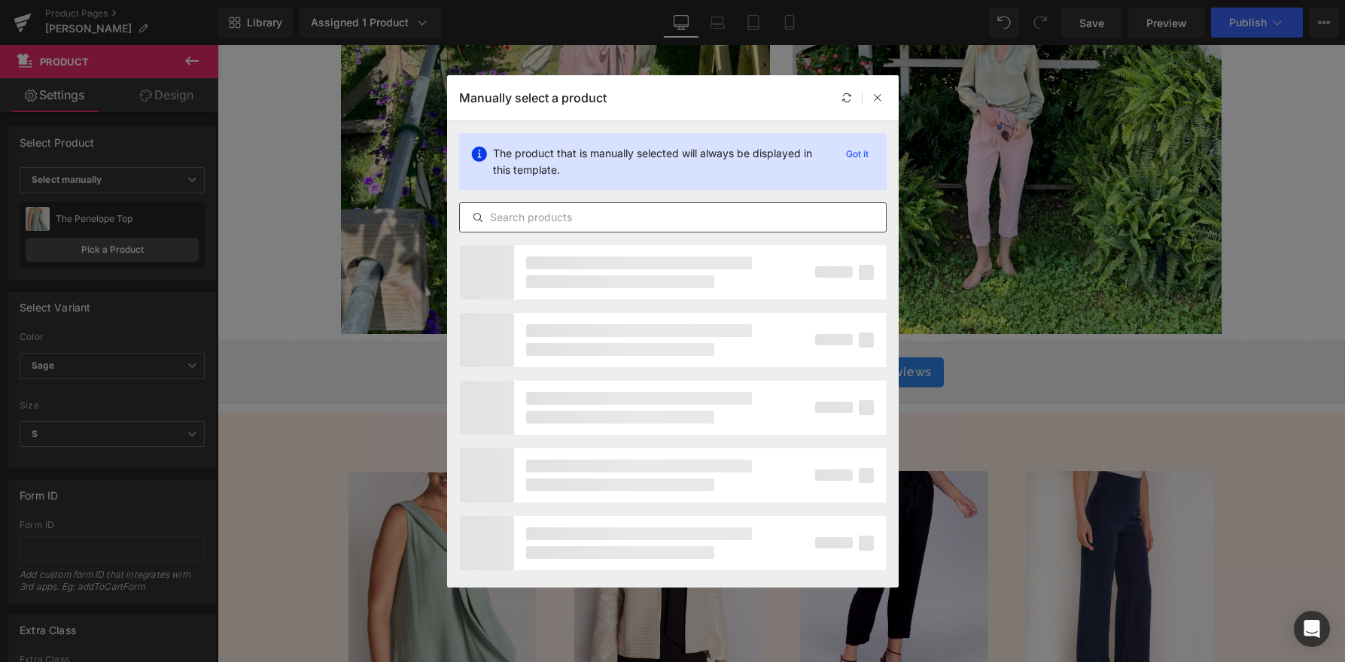
click at [582, 214] on input "text" at bounding box center [673, 217] width 426 height 18
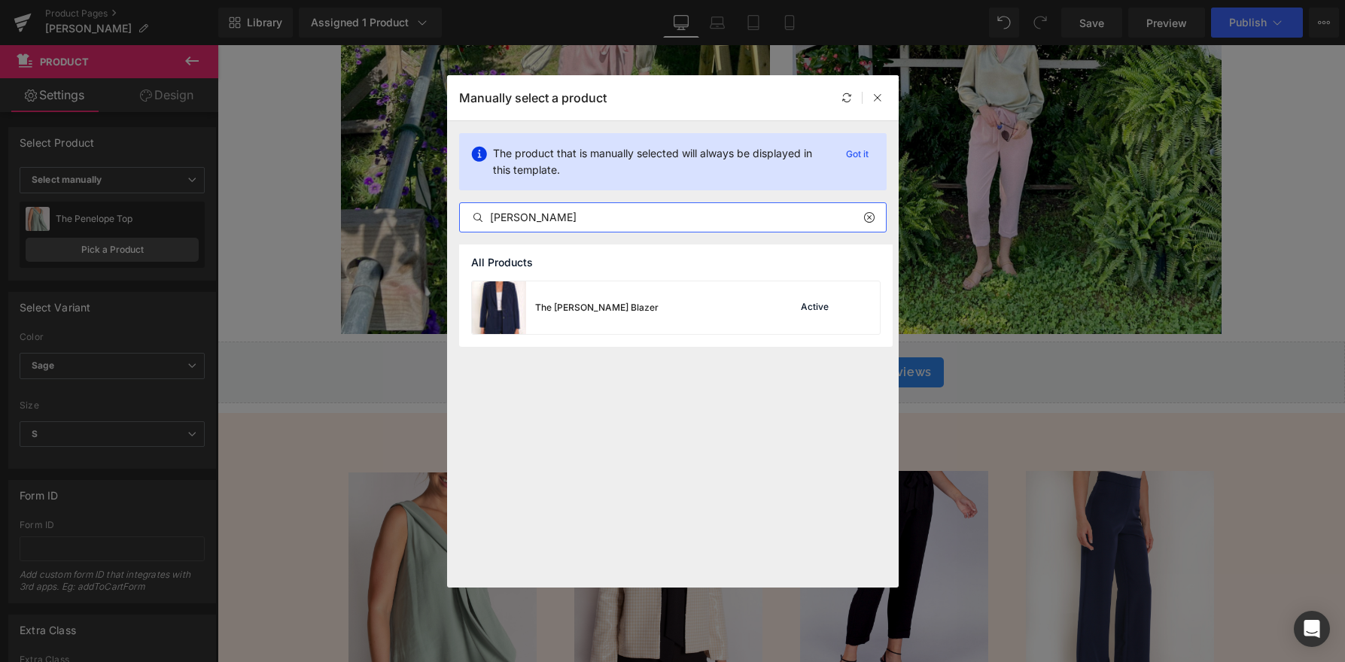
type input "parker"
click at [687, 302] on div "The Parker Blazer Active" at bounding box center [676, 307] width 408 height 53
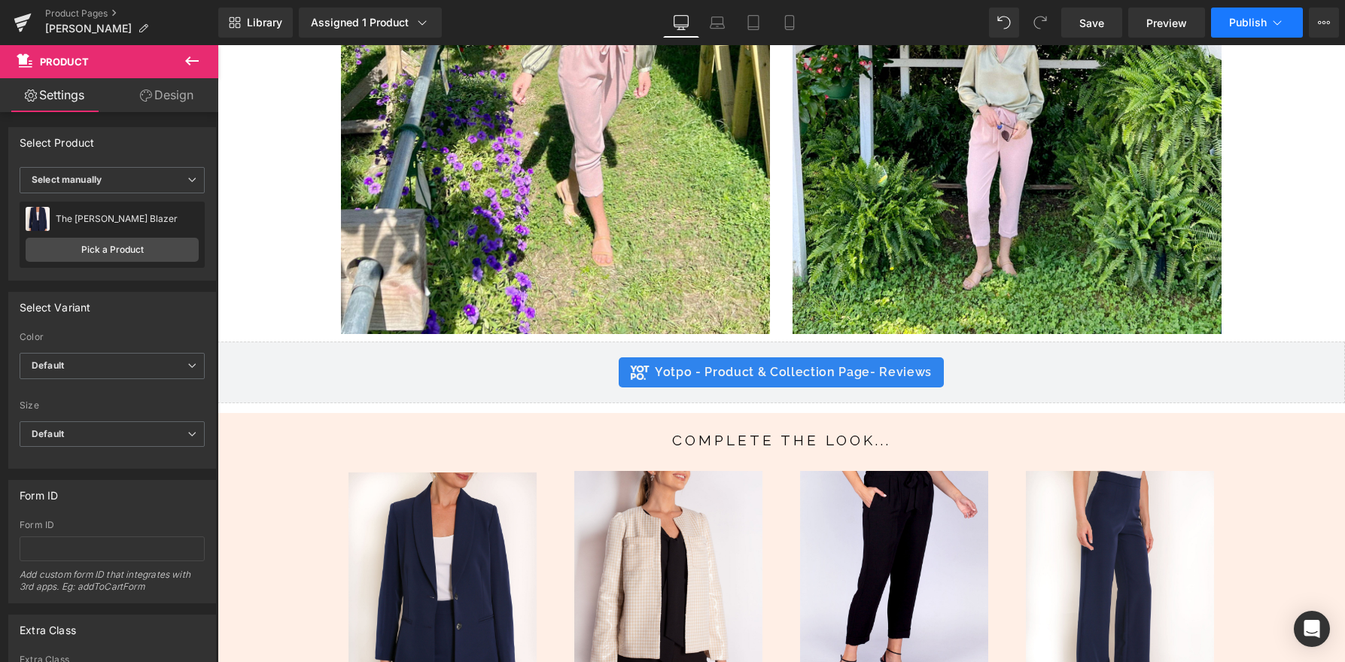
click at [1270, 12] on button "Publish" at bounding box center [1257, 23] width 92 height 30
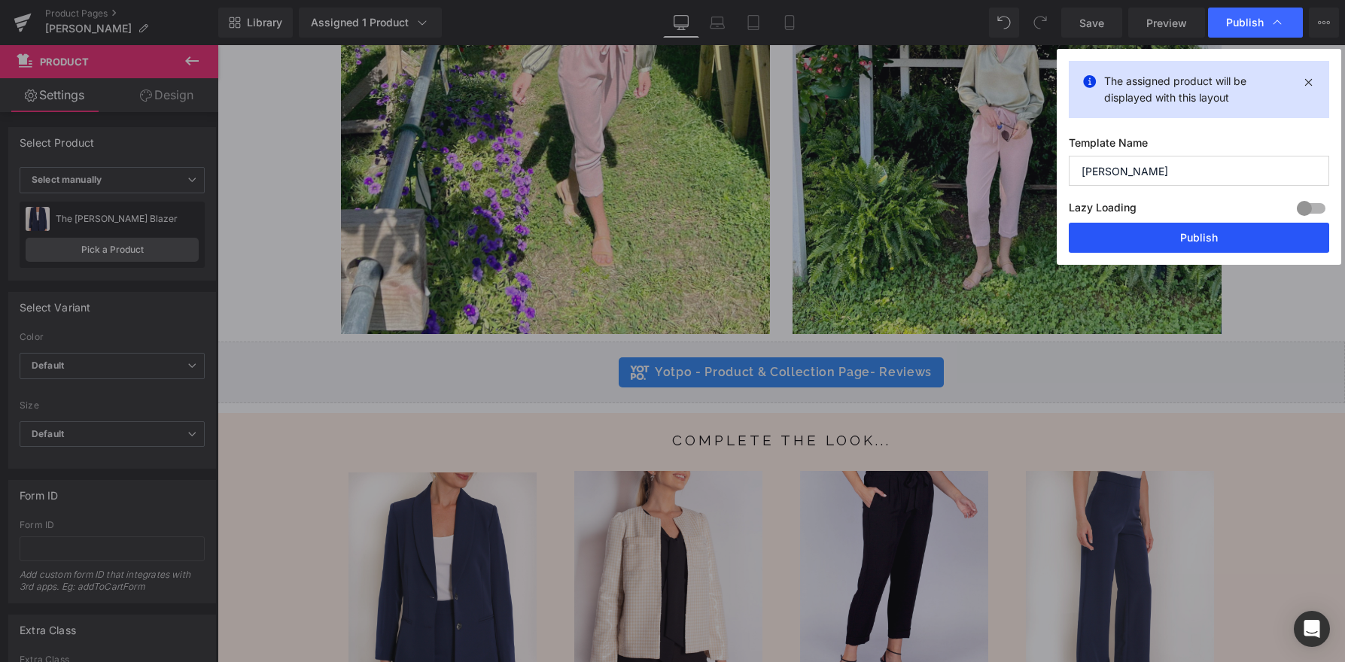
click at [1227, 239] on button "Publish" at bounding box center [1198, 238] width 260 height 30
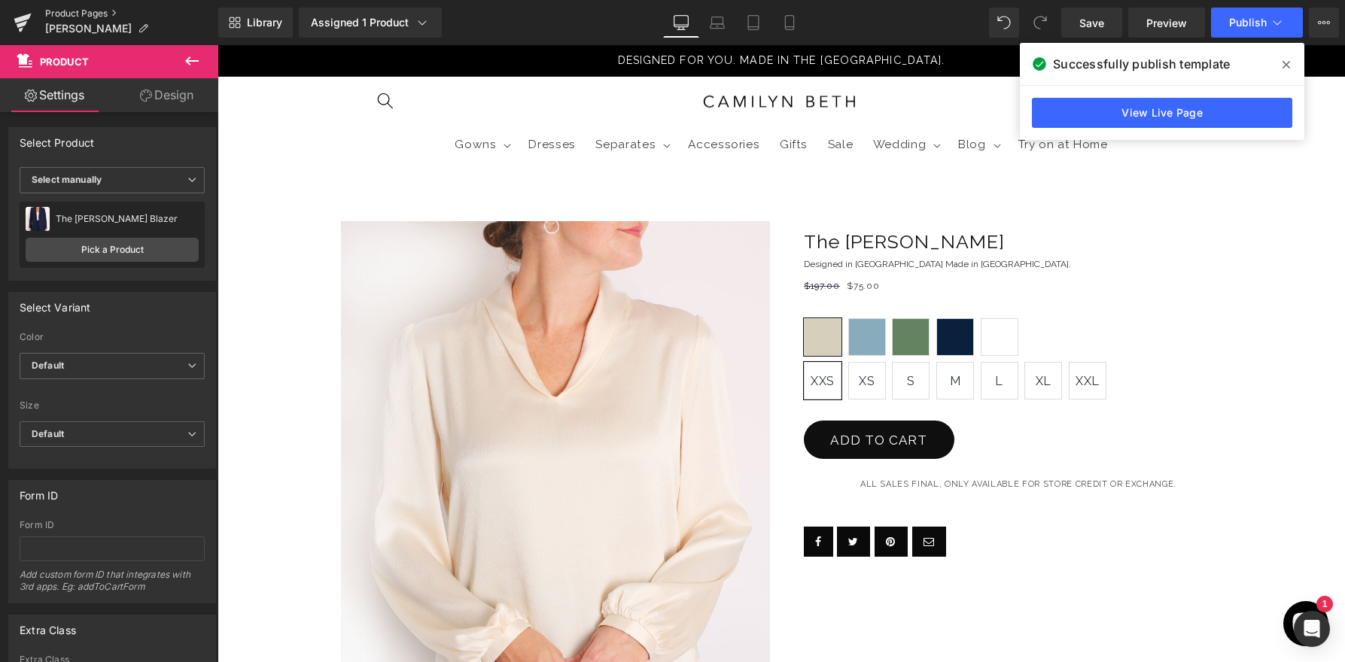
click at [93, 12] on link "Product Pages" at bounding box center [131, 14] width 173 height 12
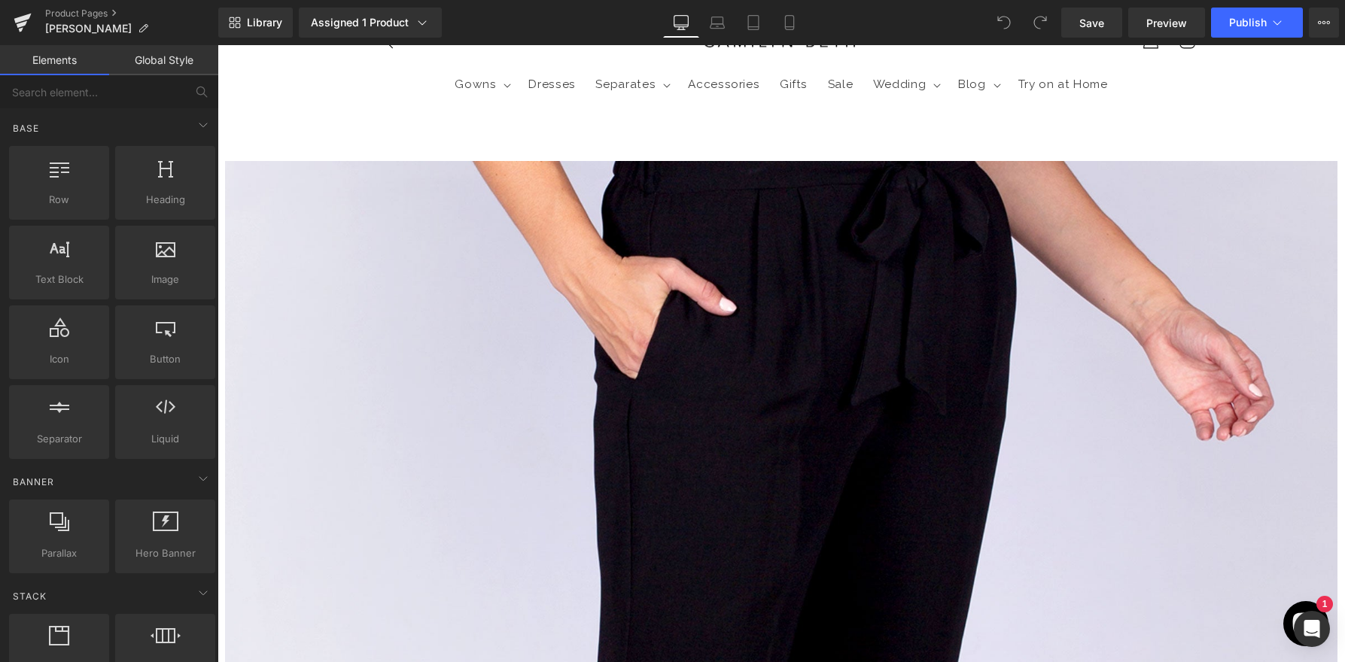
scroll to position [140, 0]
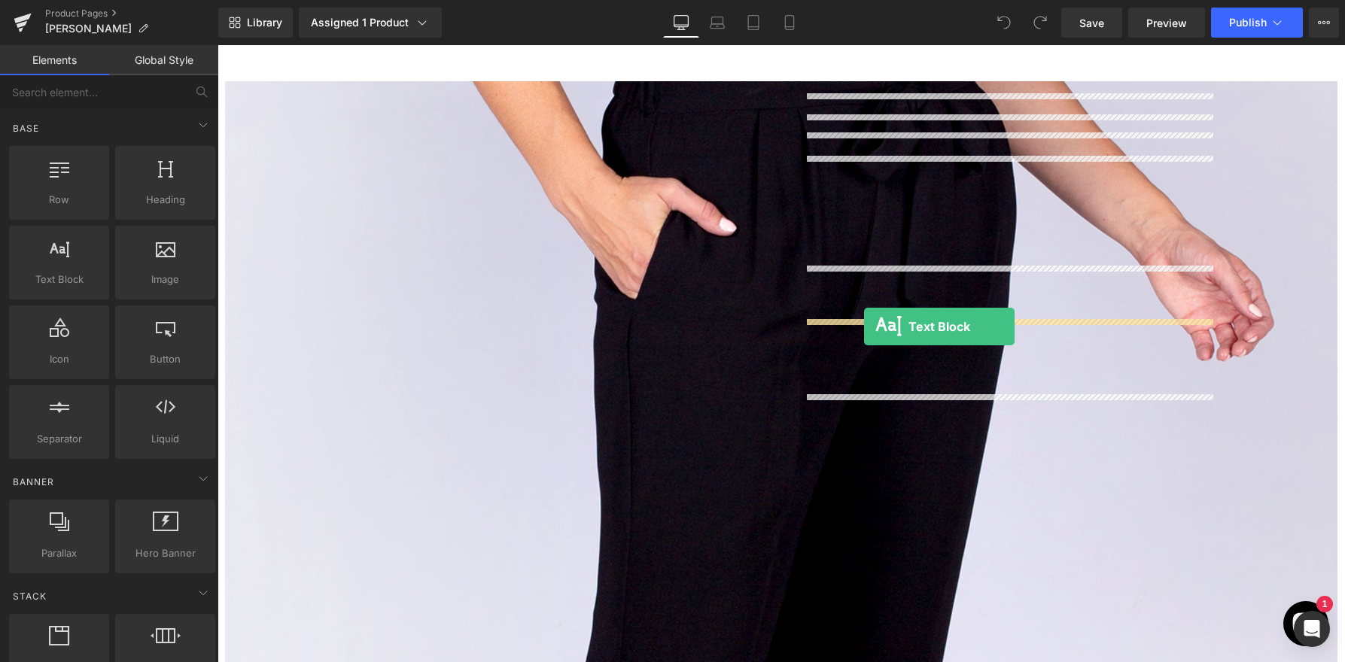
drag, startPoint x: 270, startPoint y: 315, endPoint x: 864, endPoint y: 327, distance: 593.7
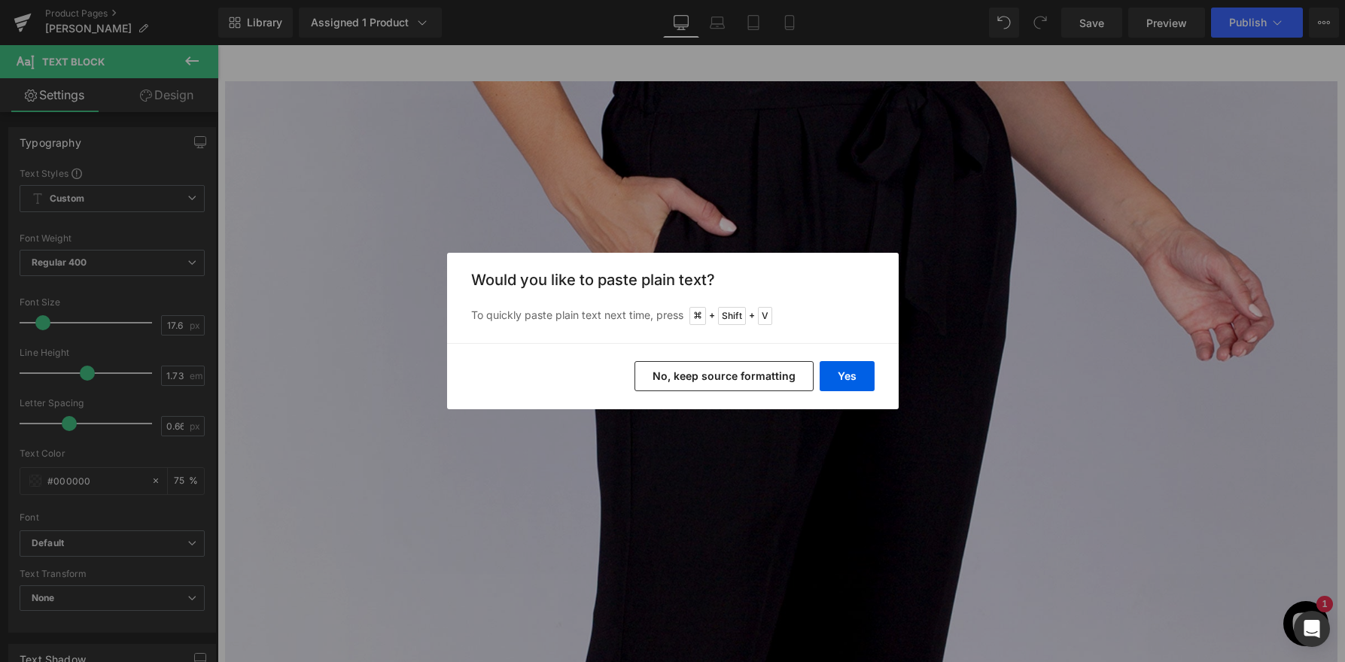
click at [714, 381] on button "No, keep source formatting" at bounding box center [723, 376] width 179 height 30
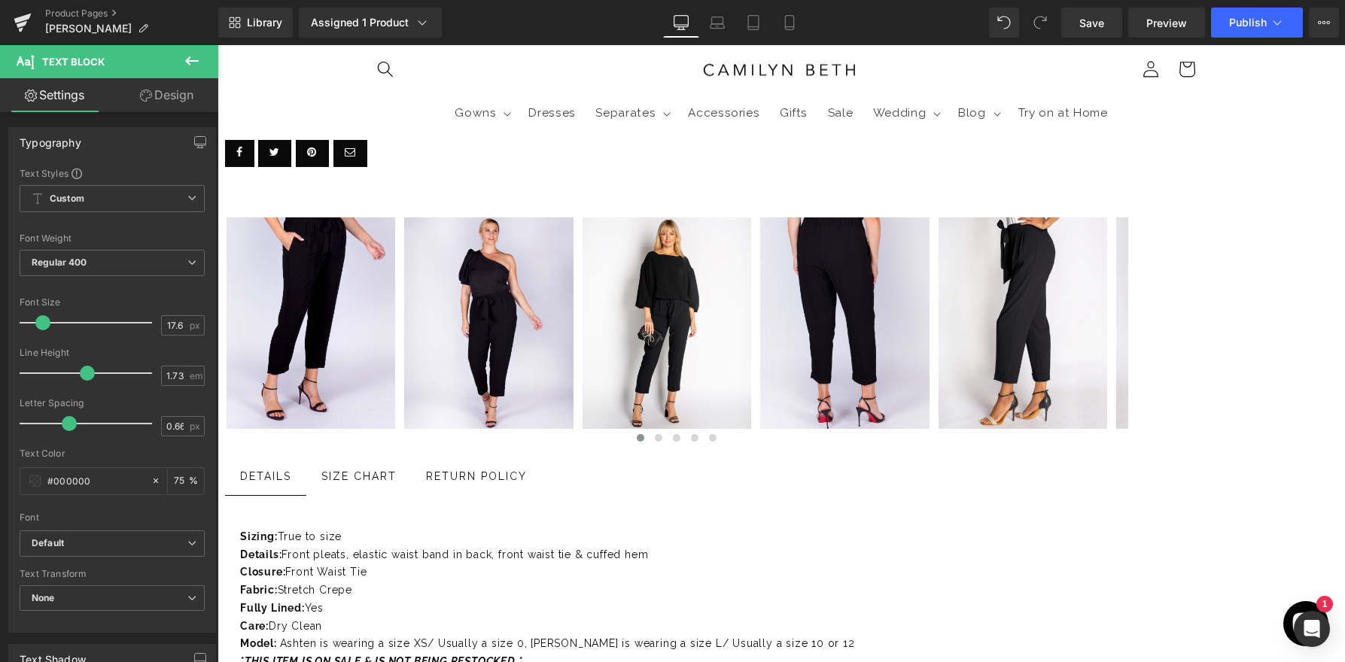
scroll to position [1761, 0]
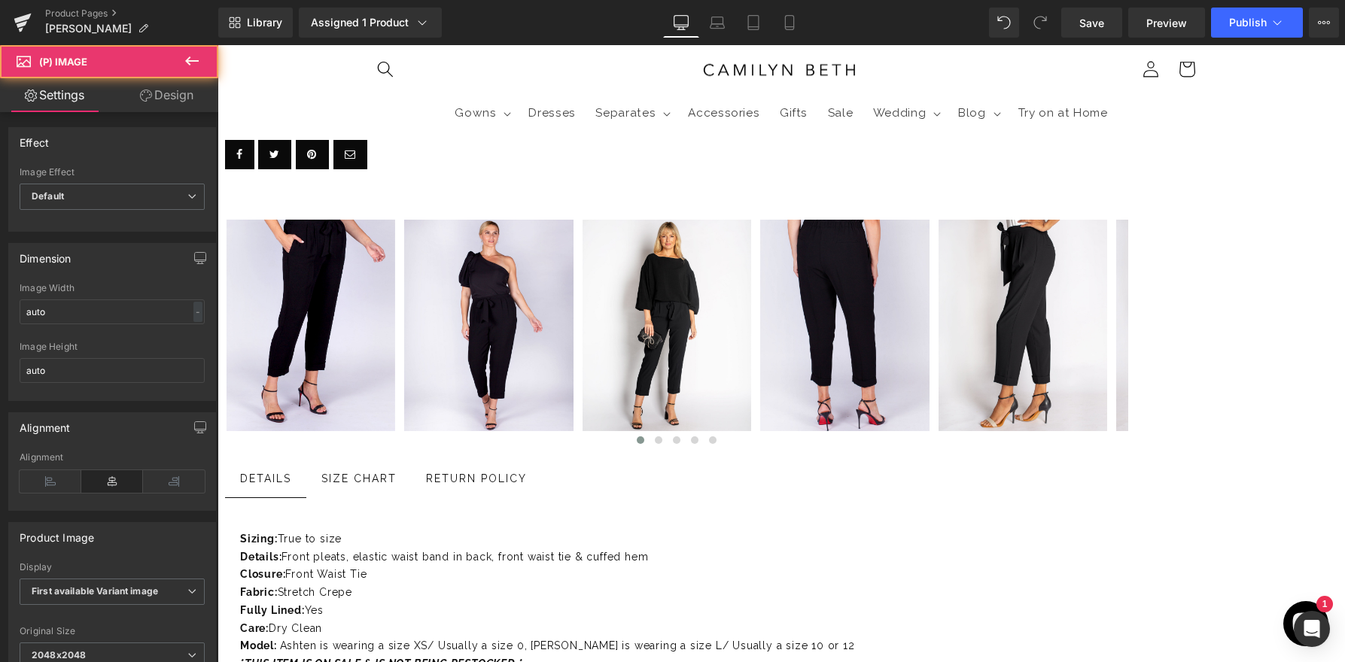
click at [217, 45] on span "Product" at bounding box center [217, 45] width 0 height 0
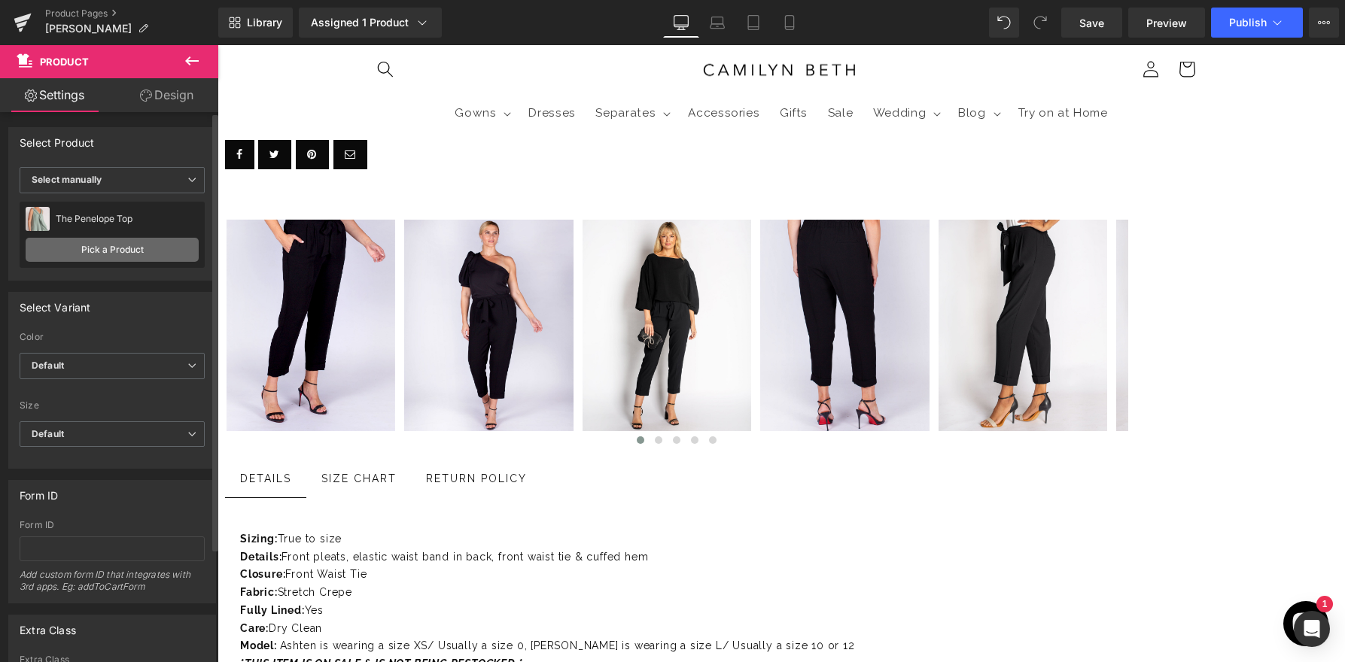
click at [166, 238] on link "Pick a Product" at bounding box center [112, 250] width 173 height 24
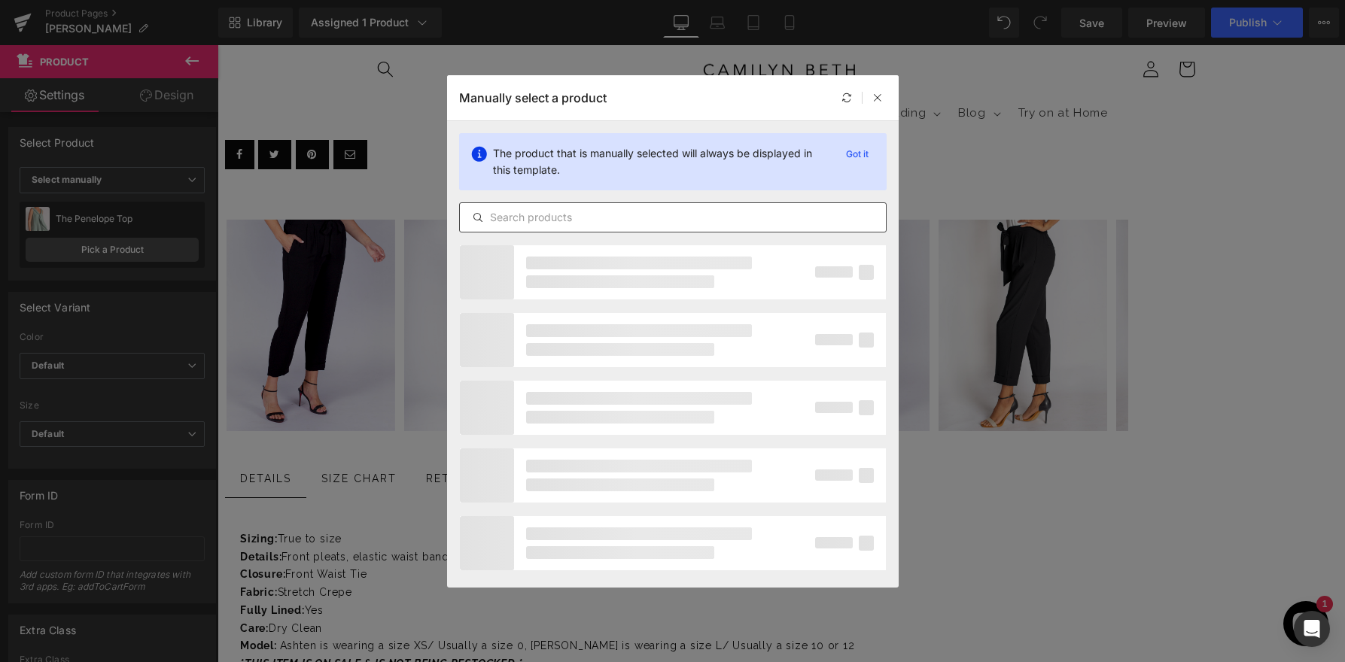
click at [546, 216] on input "text" at bounding box center [673, 217] width 426 height 18
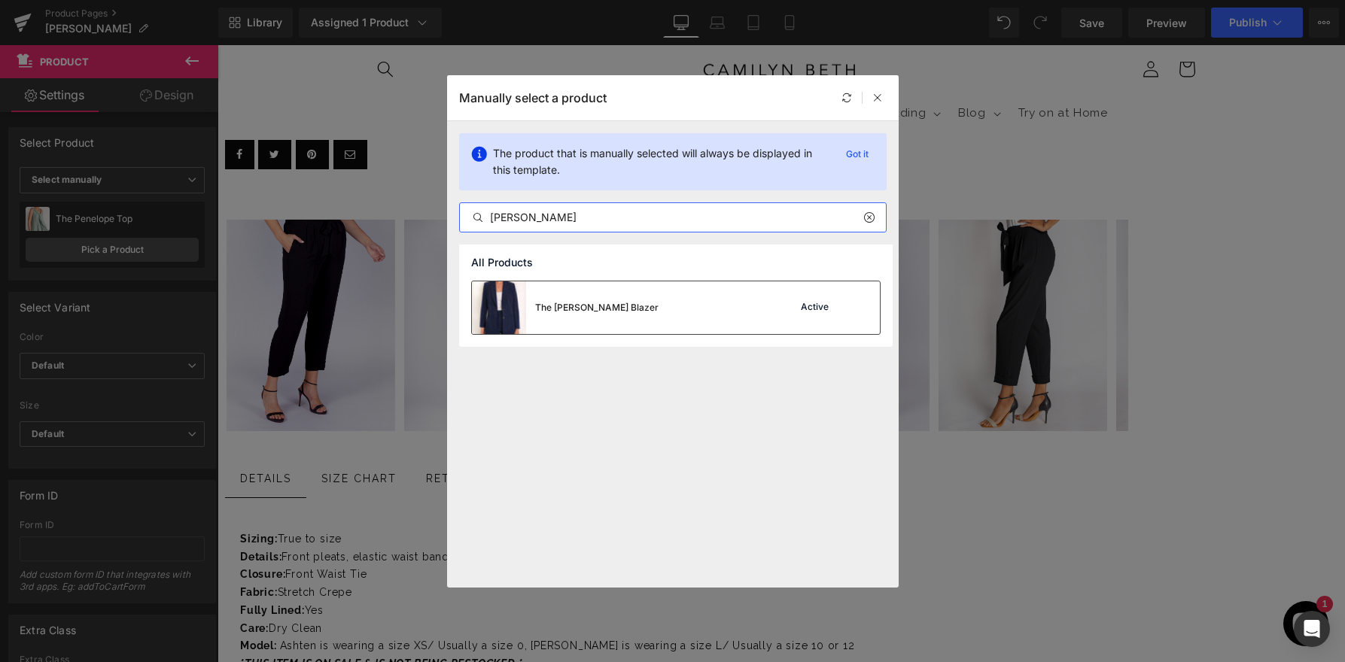
type input "[PERSON_NAME]"
click at [565, 305] on div "The [PERSON_NAME] Blazer" at bounding box center [596, 308] width 123 height 14
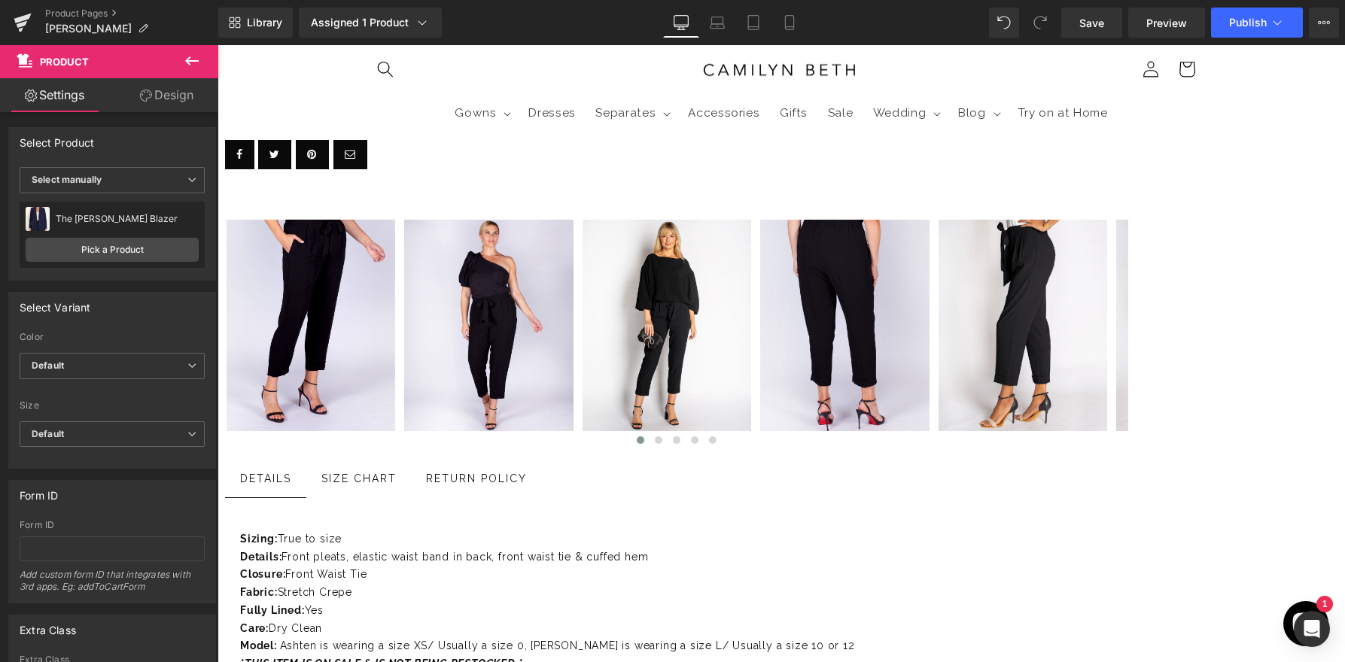
click at [217, 45] on span "Product" at bounding box center [217, 45] width 0 height 0
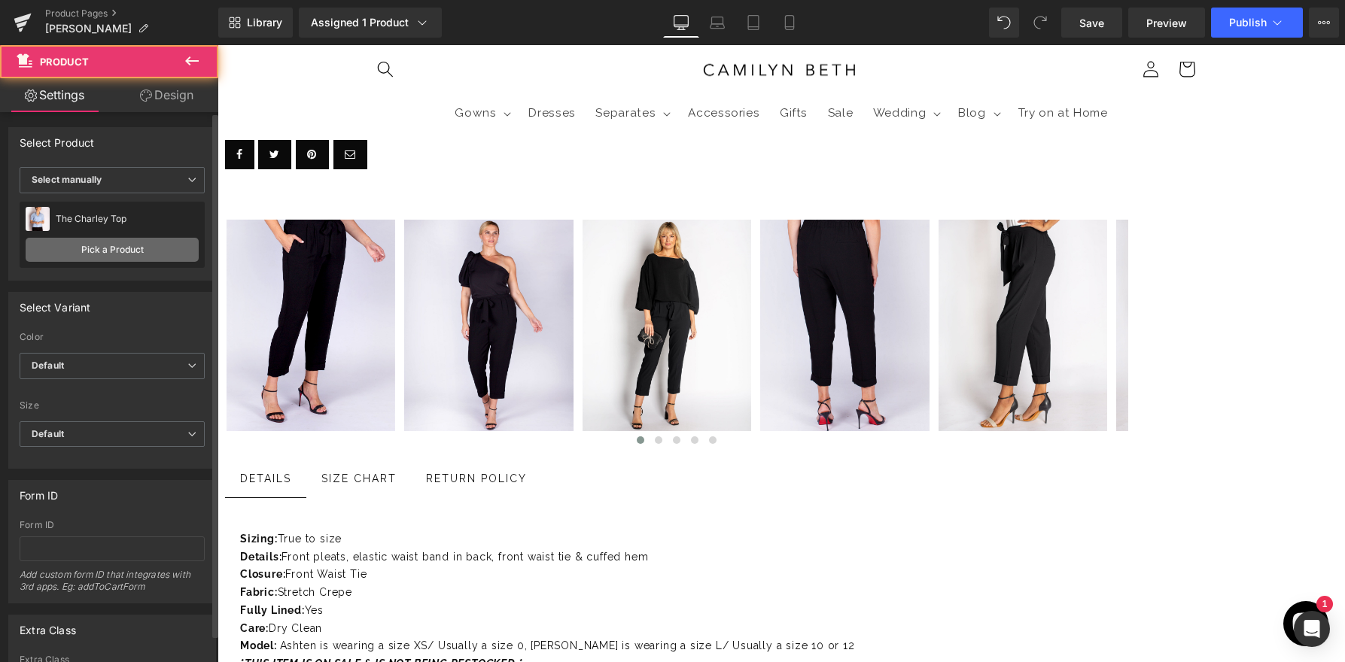
click at [84, 248] on link "Pick a Product" at bounding box center [112, 250] width 173 height 24
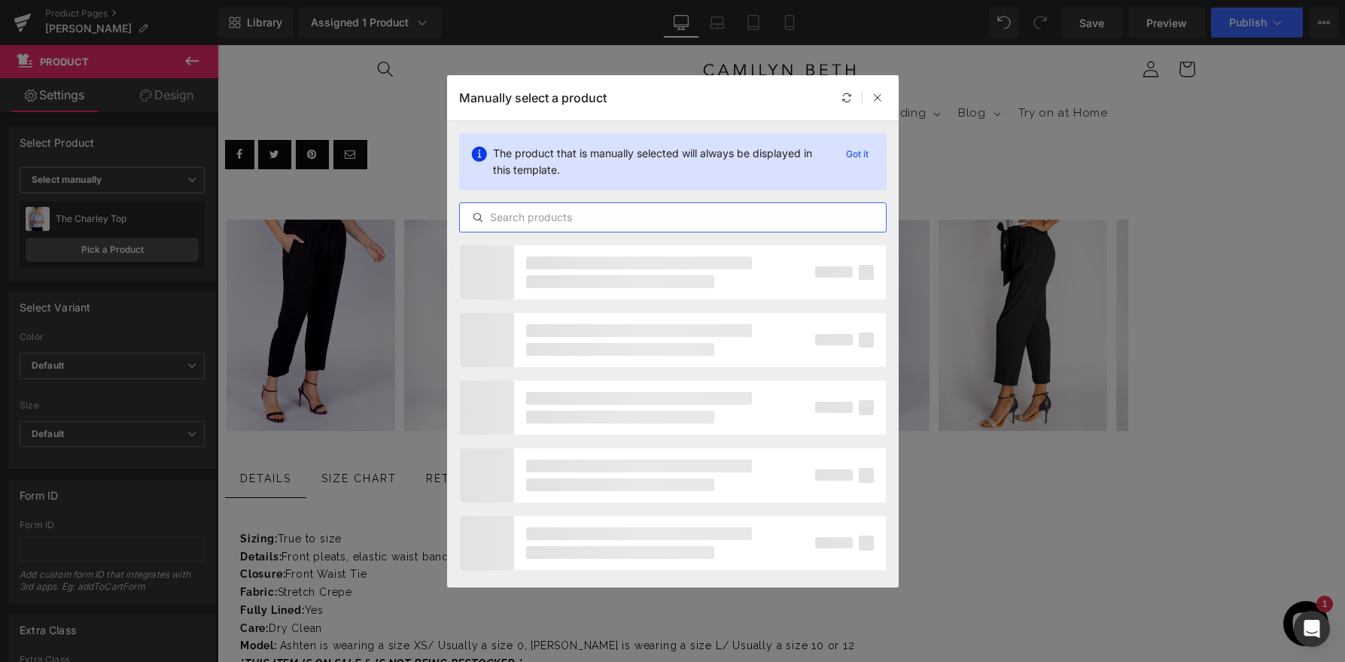
click at [561, 225] on input "text" at bounding box center [673, 217] width 426 height 18
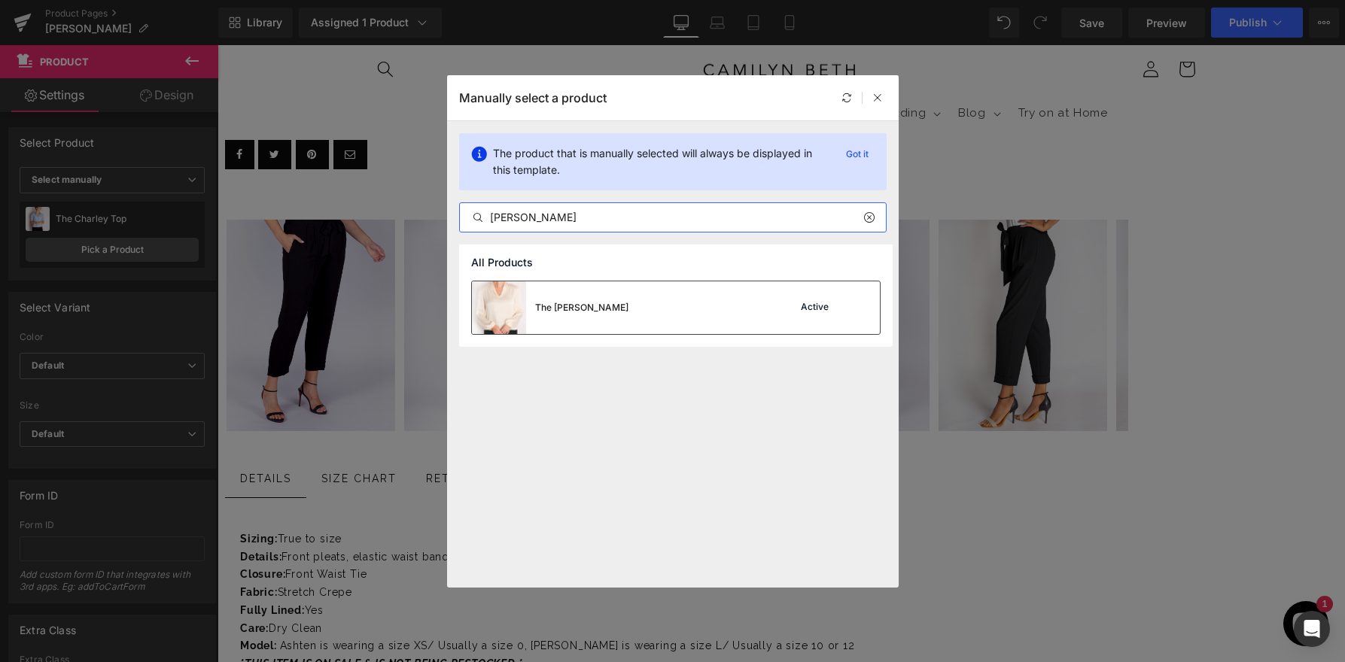
type input "[PERSON_NAME]"
click at [656, 305] on div "The [PERSON_NAME] Active" at bounding box center [676, 307] width 408 height 53
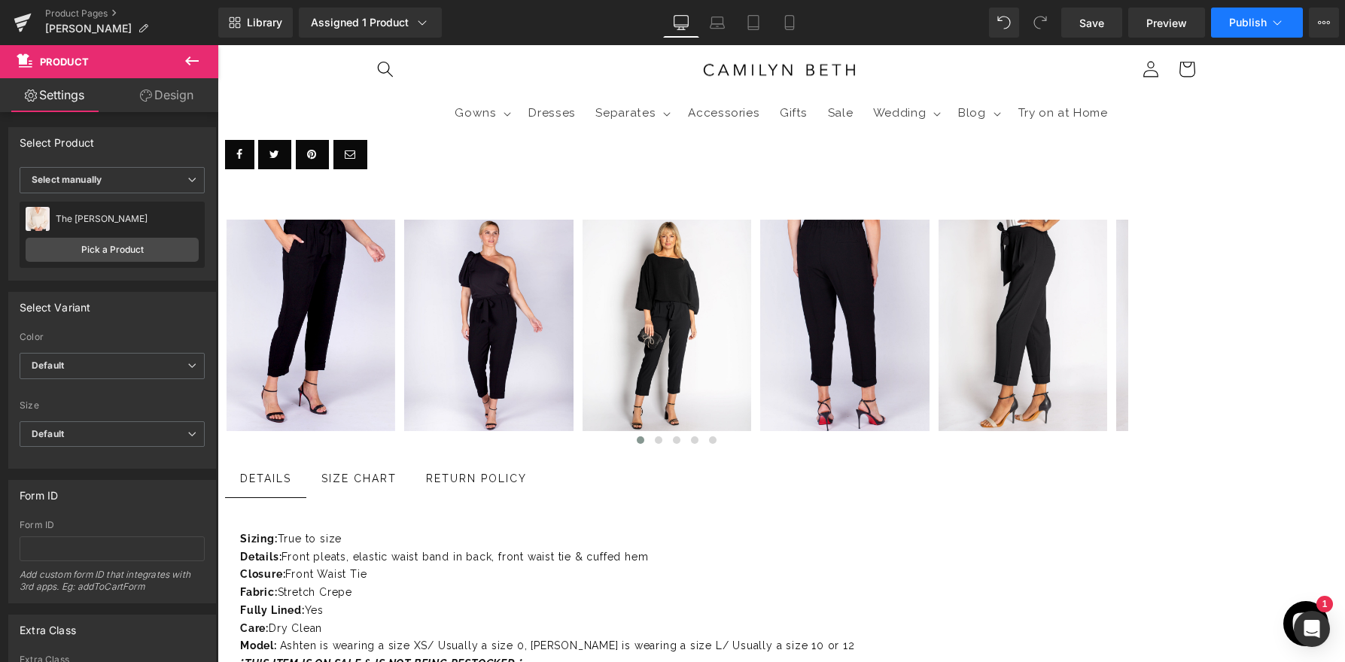
click at [1240, 27] on span "Publish" at bounding box center [1248, 23] width 38 height 12
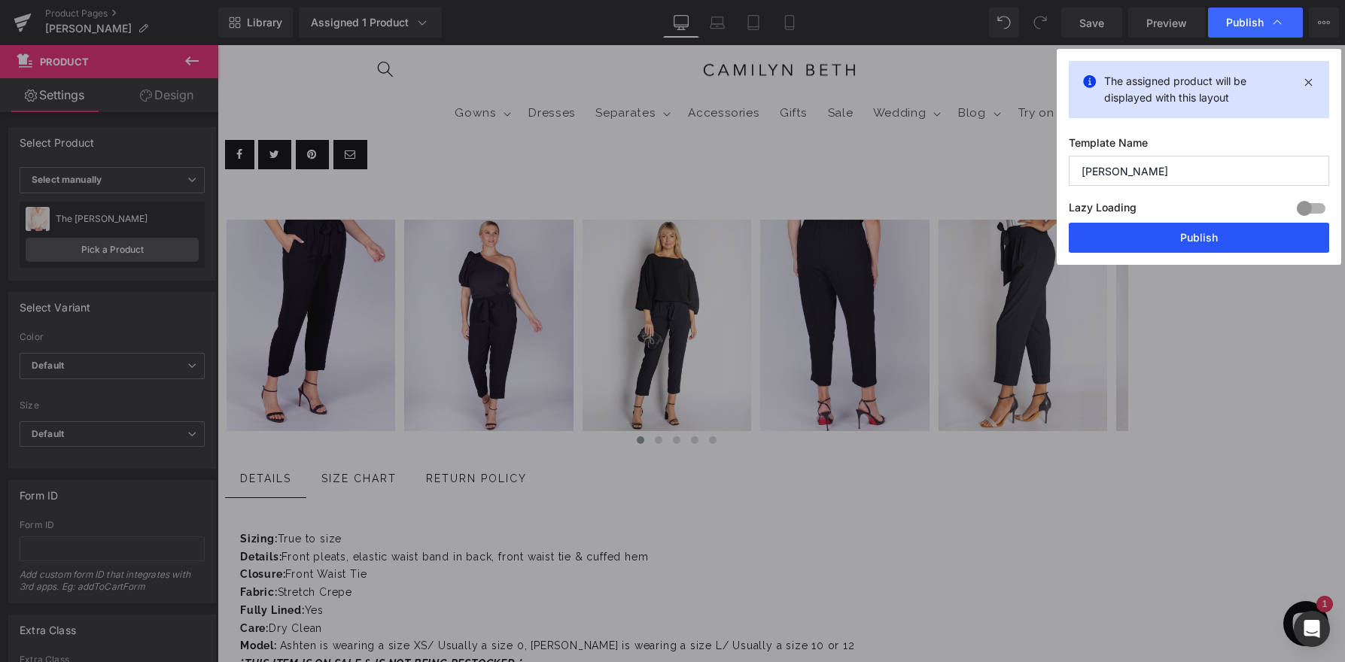
click at [1222, 240] on button "Publish" at bounding box center [1198, 238] width 260 height 30
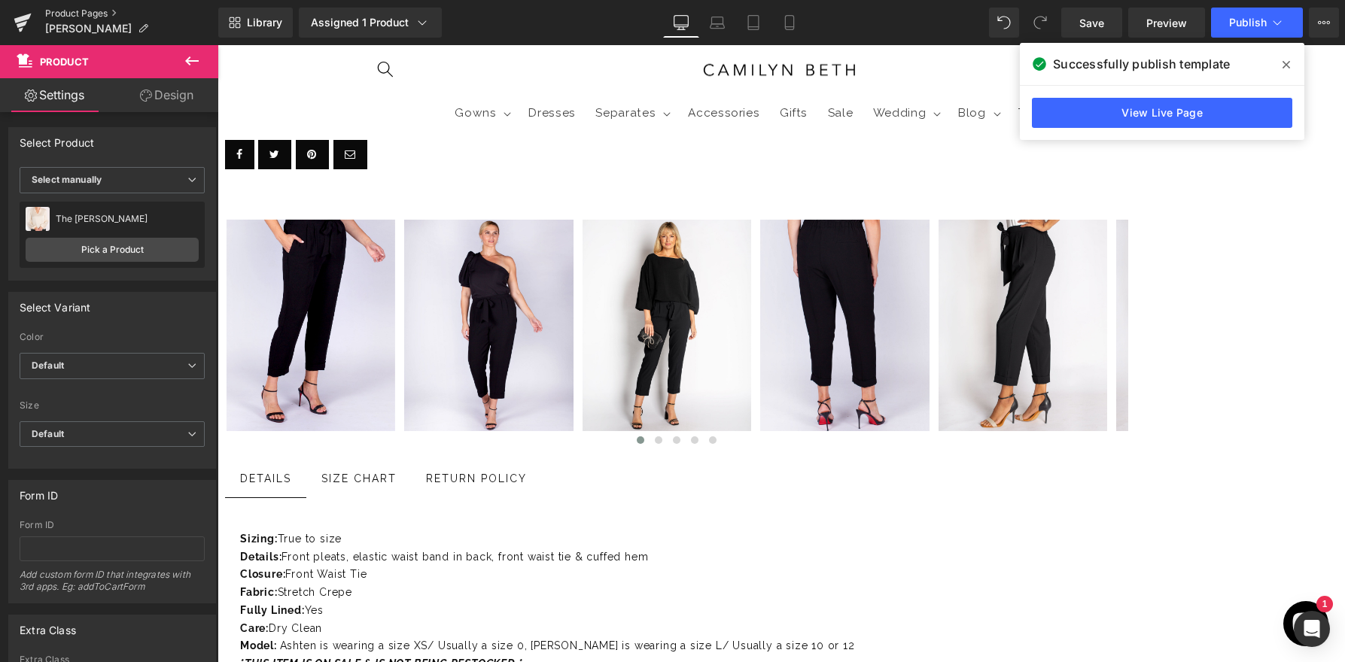
click at [90, 14] on link "Product Pages" at bounding box center [131, 14] width 173 height 12
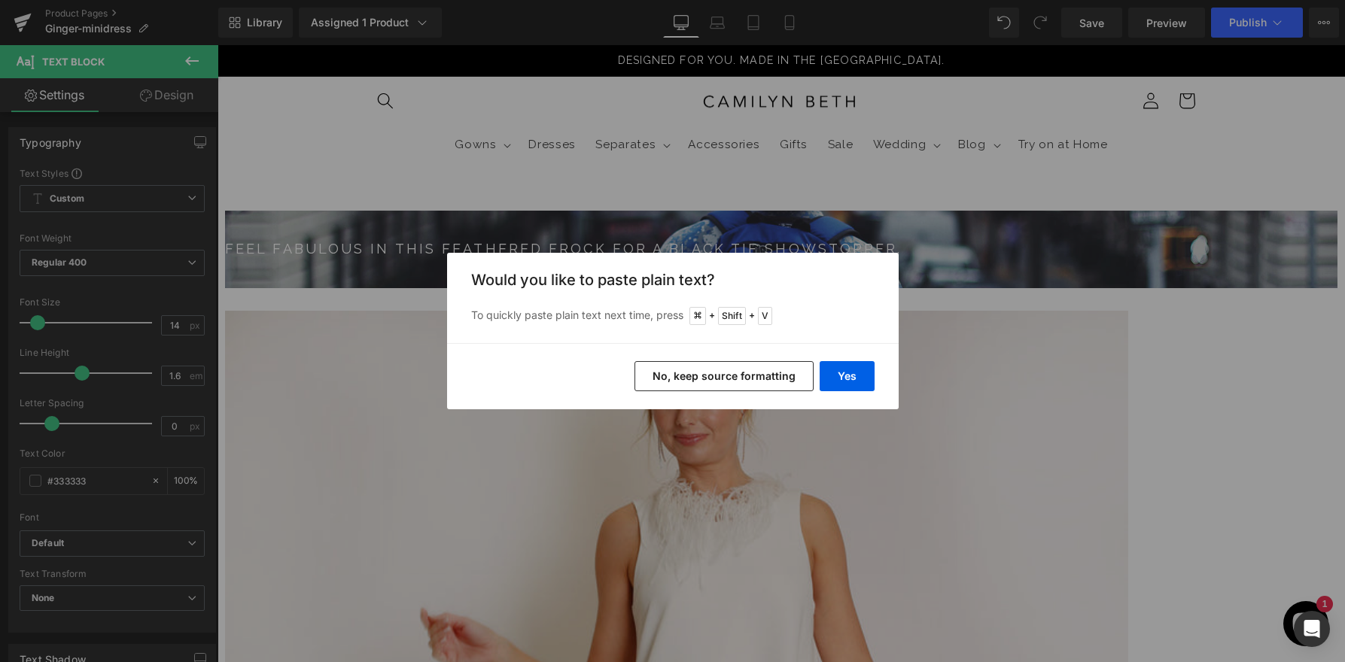
click at [757, 375] on button "No, keep source formatting" at bounding box center [723, 376] width 179 height 30
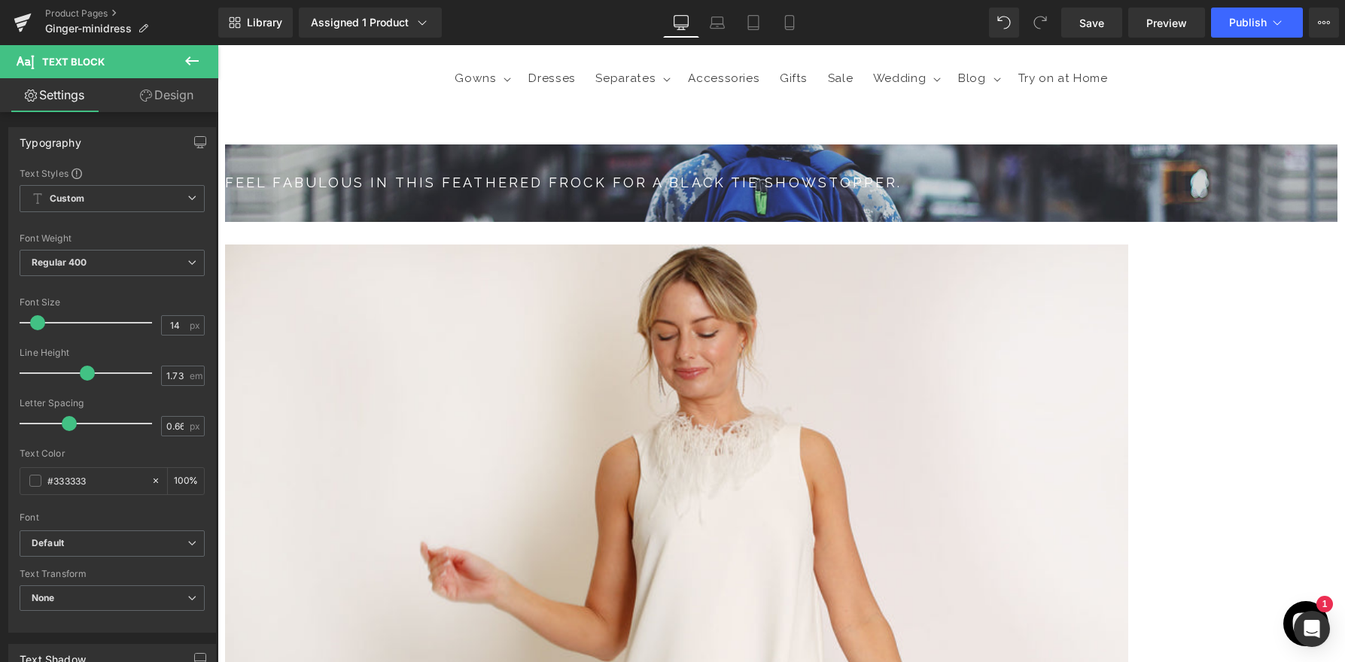
scroll to position [174, 0]
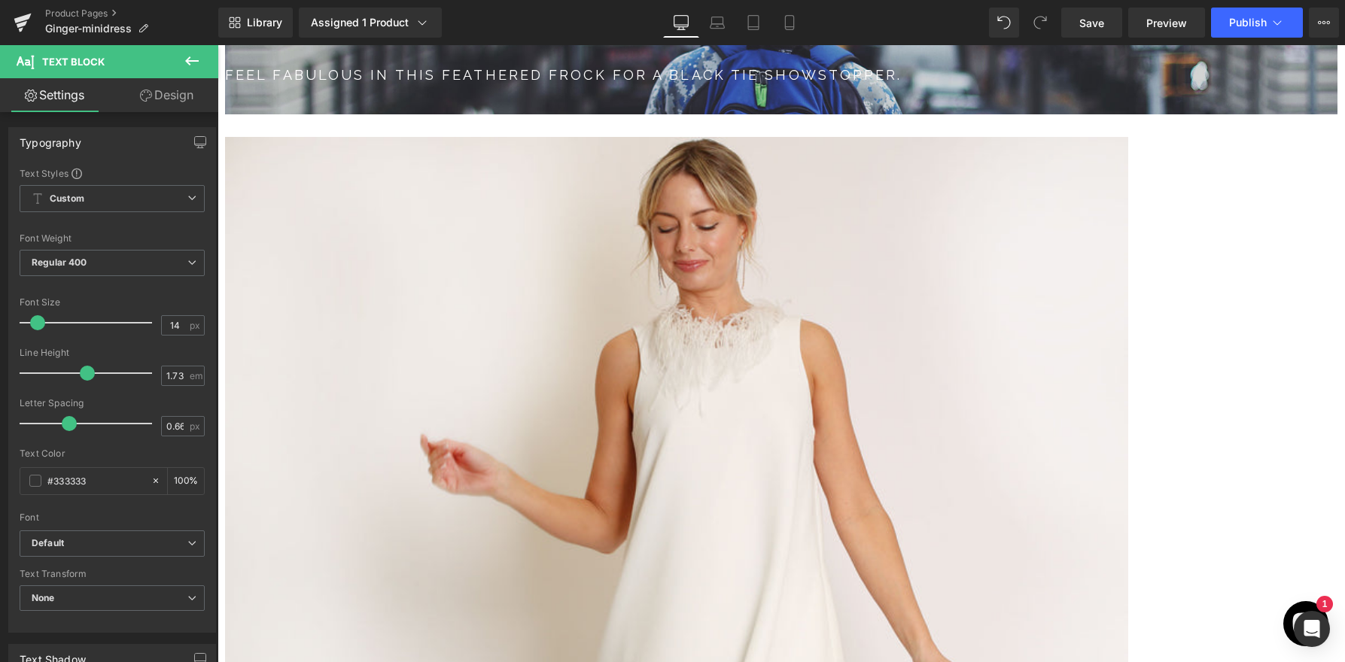
click at [217, 45] on icon at bounding box center [217, 45] width 0 height 0
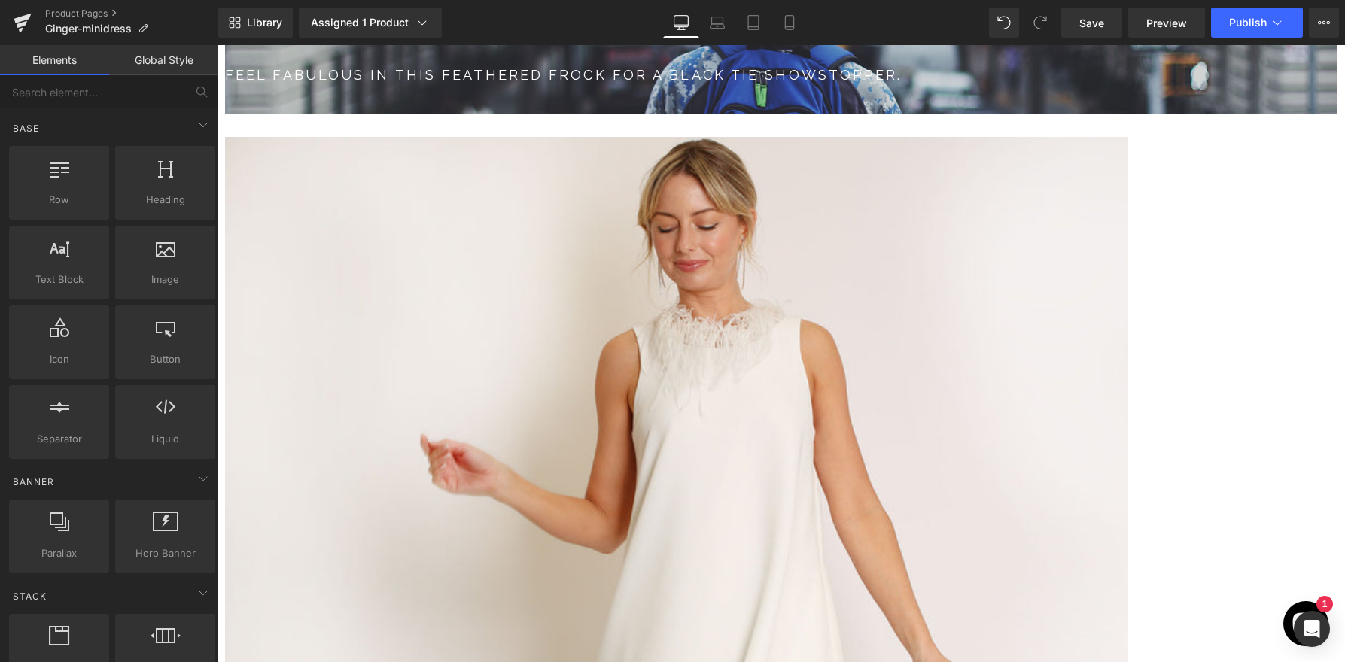
click at [217, 45] on icon at bounding box center [217, 45] width 0 height 0
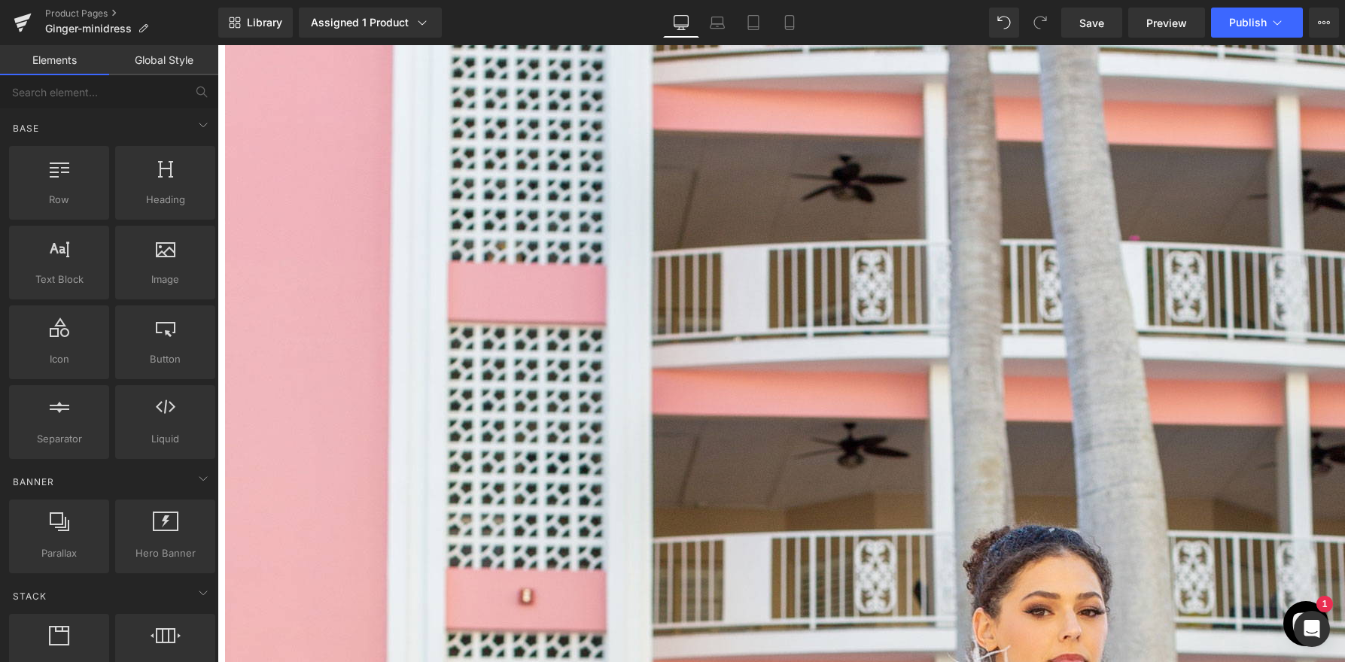
scroll to position [2059, 0]
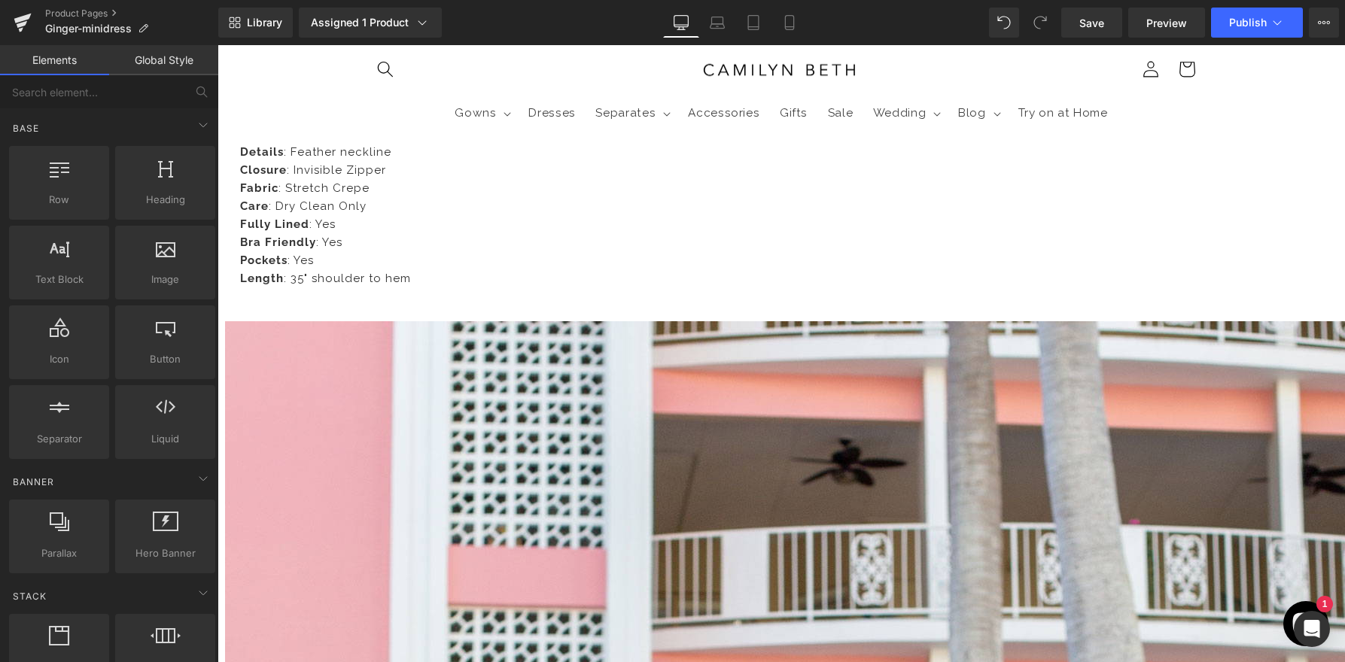
click at [217, 45] on span "Product" at bounding box center [217, 45] width 0 height 0
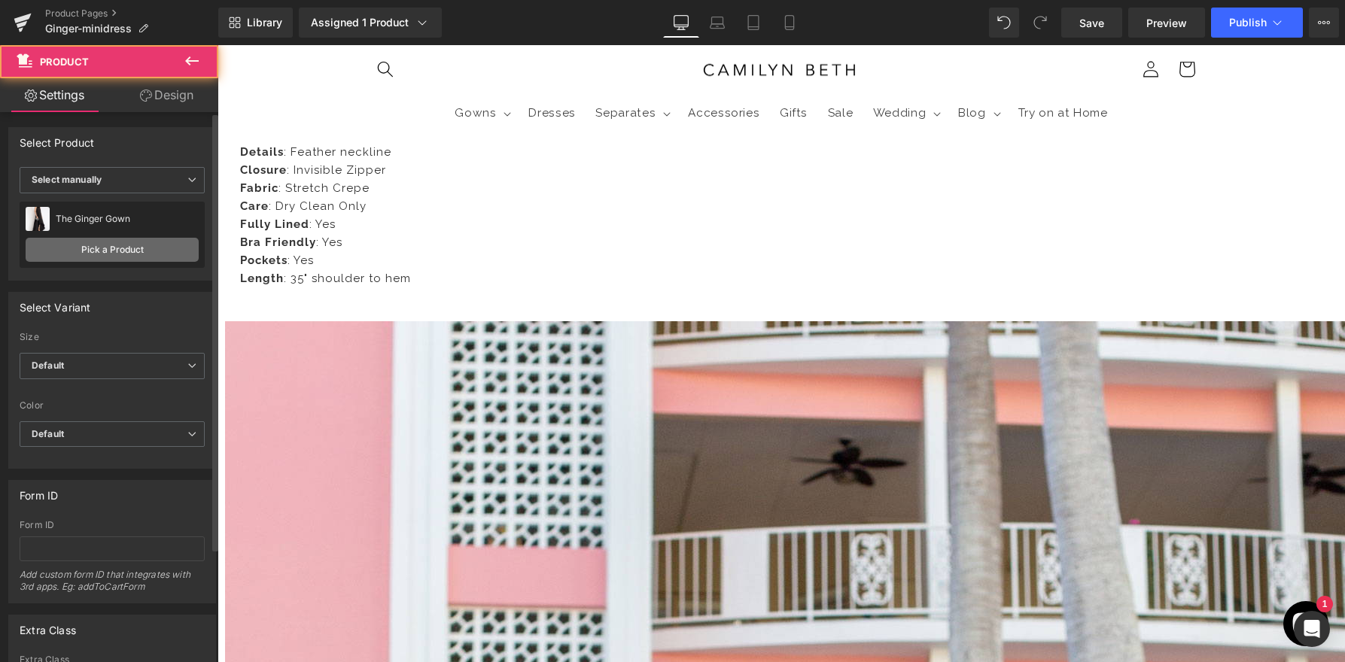
click at [144, 240] on link "Pick a Product" at bounding box center [112, 250] width 173 height 24
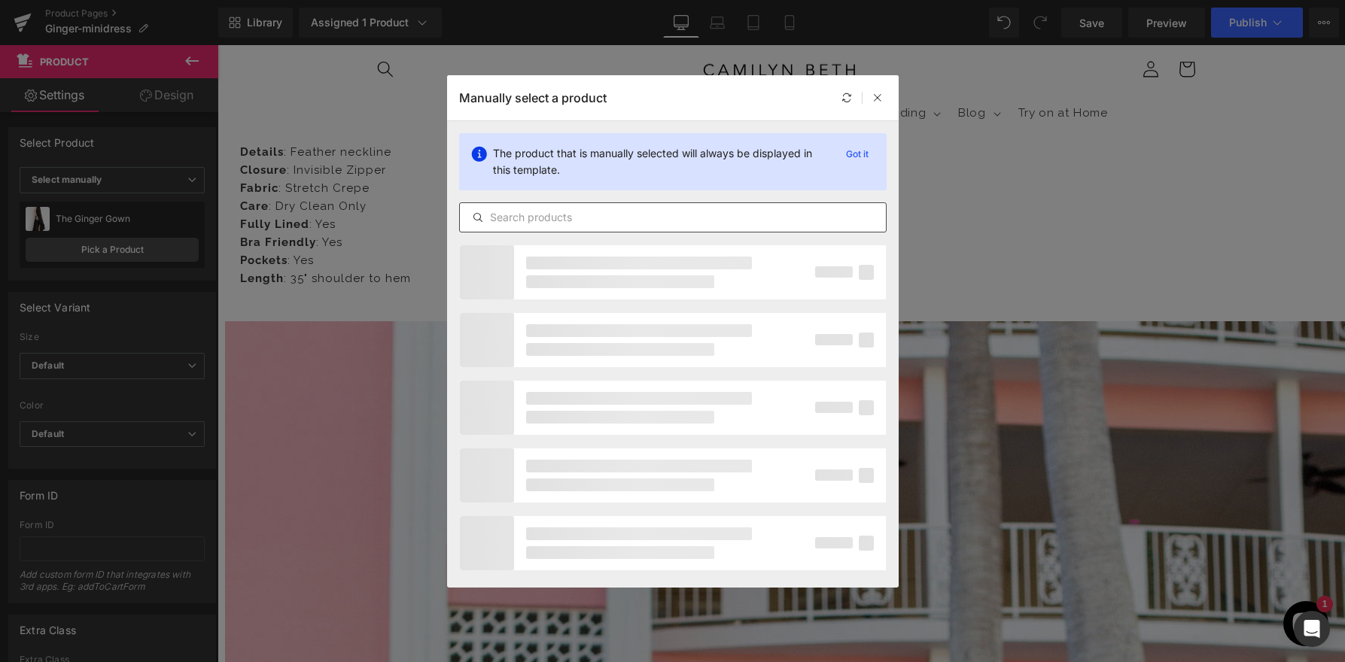
click at [542, 217] on input "text" at bounding box center [673, 217] width 426 height 18
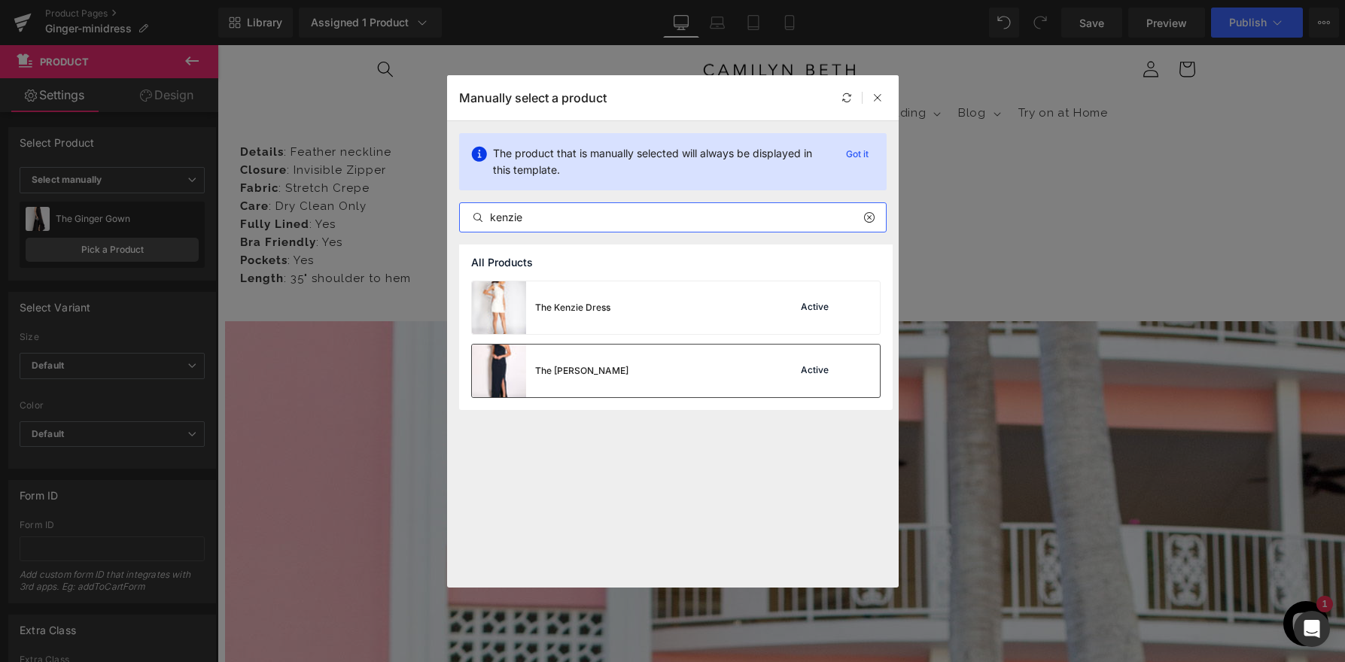
type input "kenzie"
click at [554, 357] on div "The [PERSON_NAME]" at bounding box center [550, 371] width 156 height 53
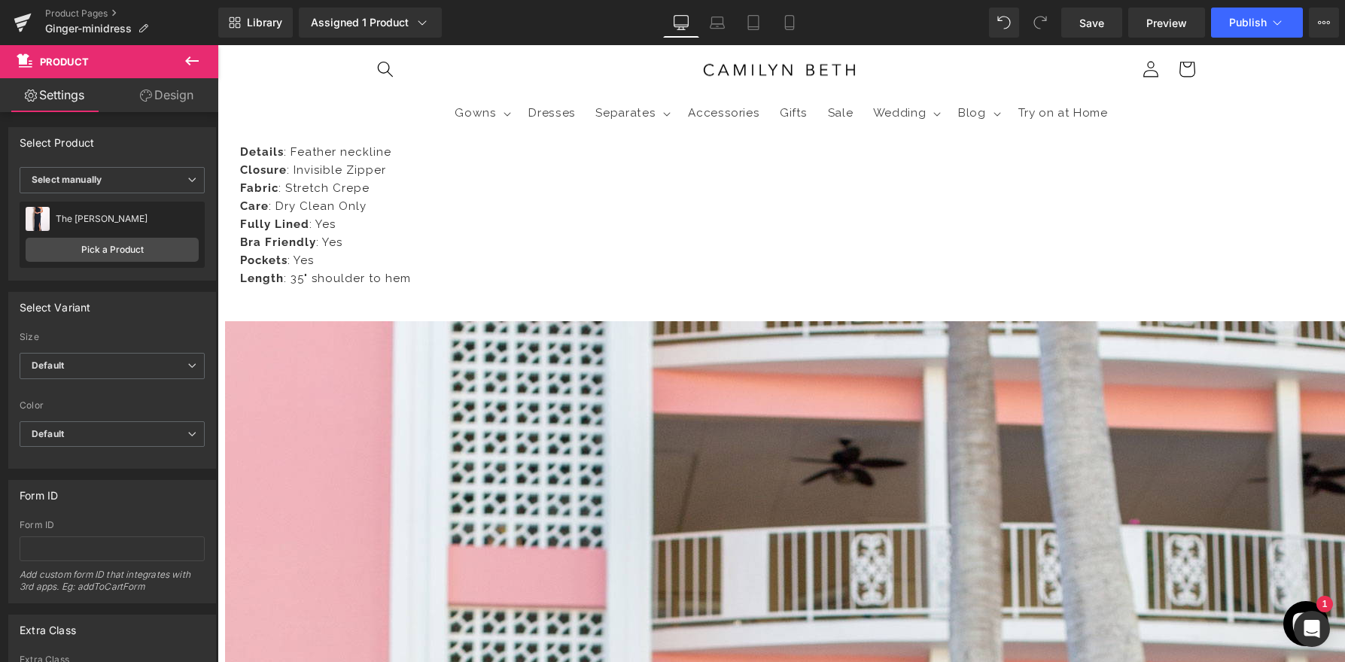
click at [217, 45] on span "Product" at bounding box center [217, 45] width 0 height 0
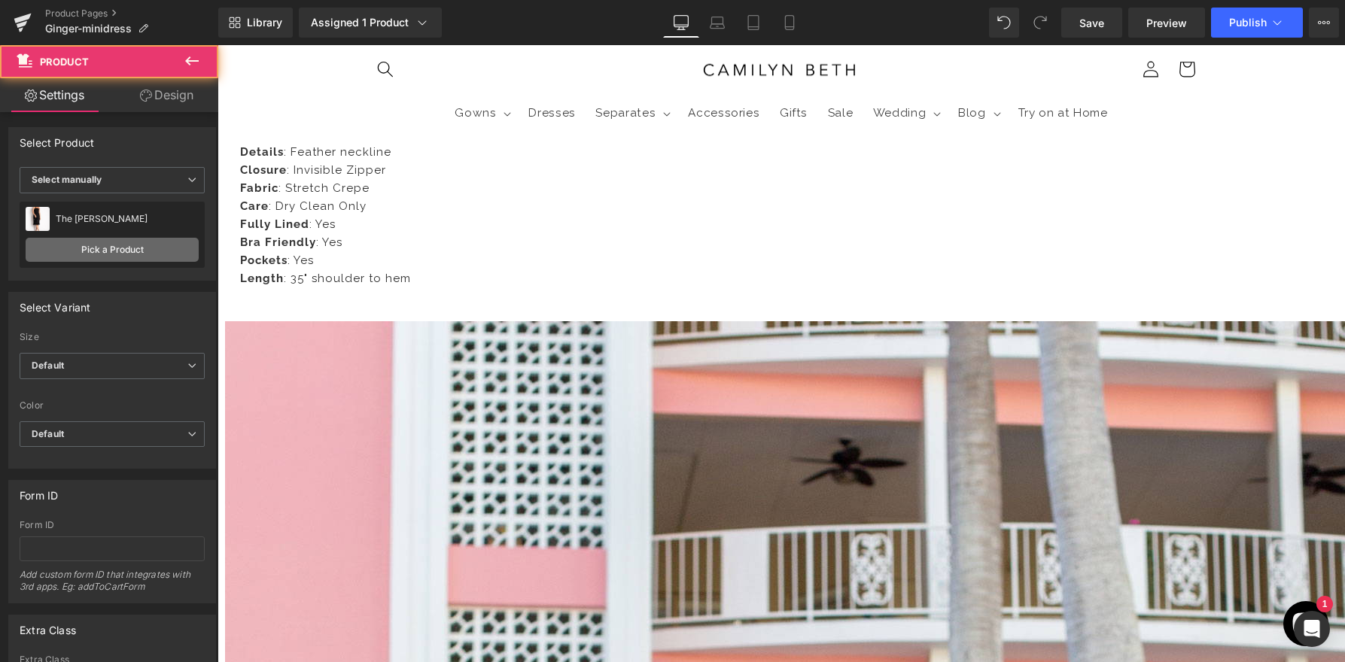
click at [89, 240] on link "Pick a Product" at bounding box center [112, 250] width 173 height 24
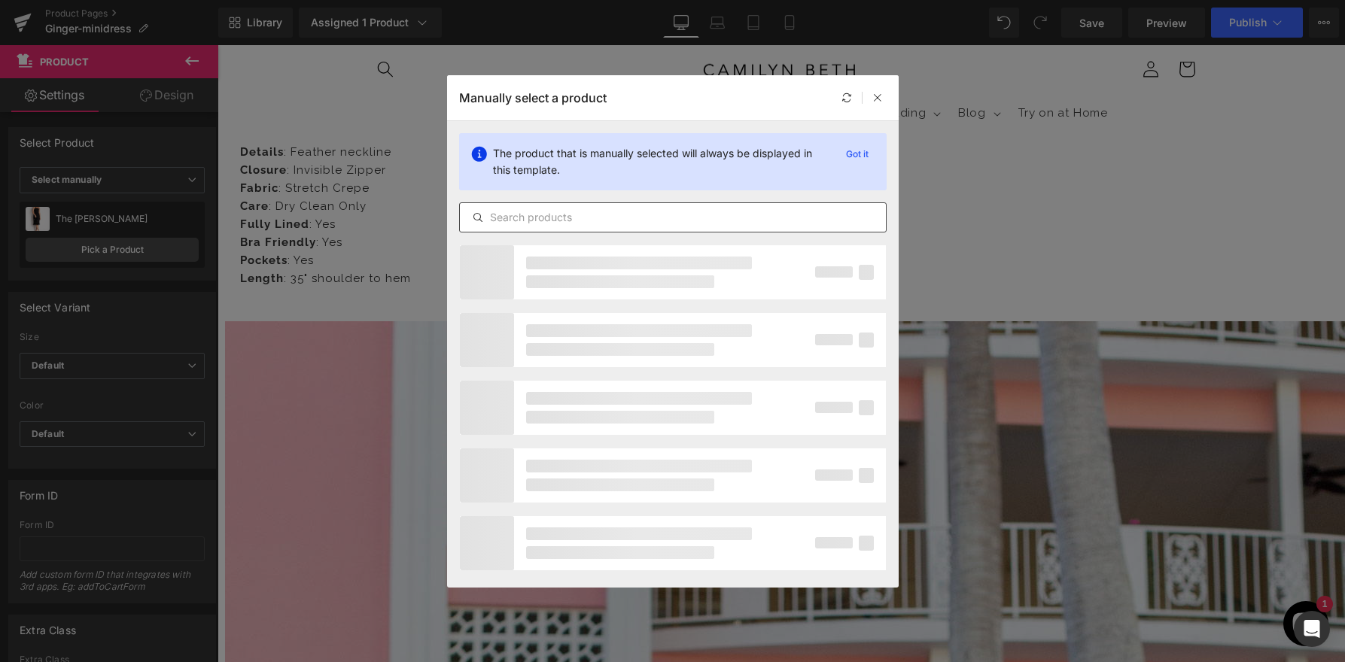
click at [561, 214] on input "text" at bounding box center [673, 217] width 426 height 18
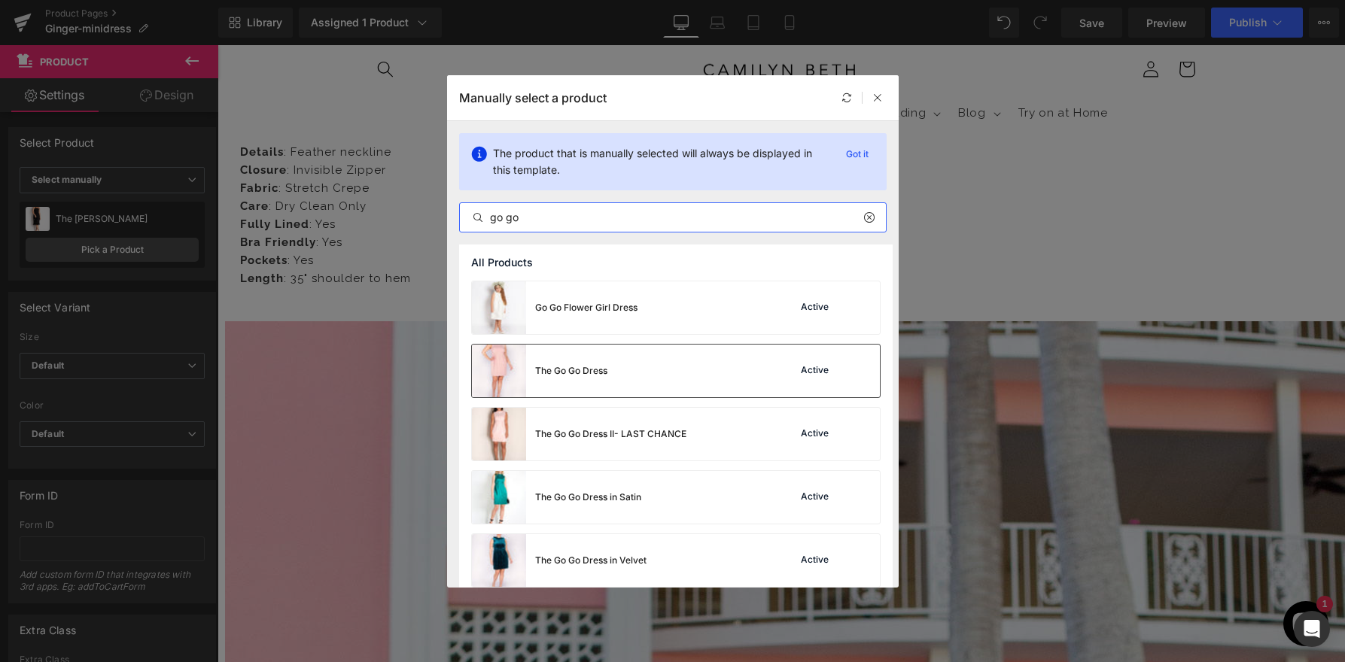
type input "go go"
click at [597, 370] on div "The Go Go Dress" at bounding box center [571, 371] width 72 height 14
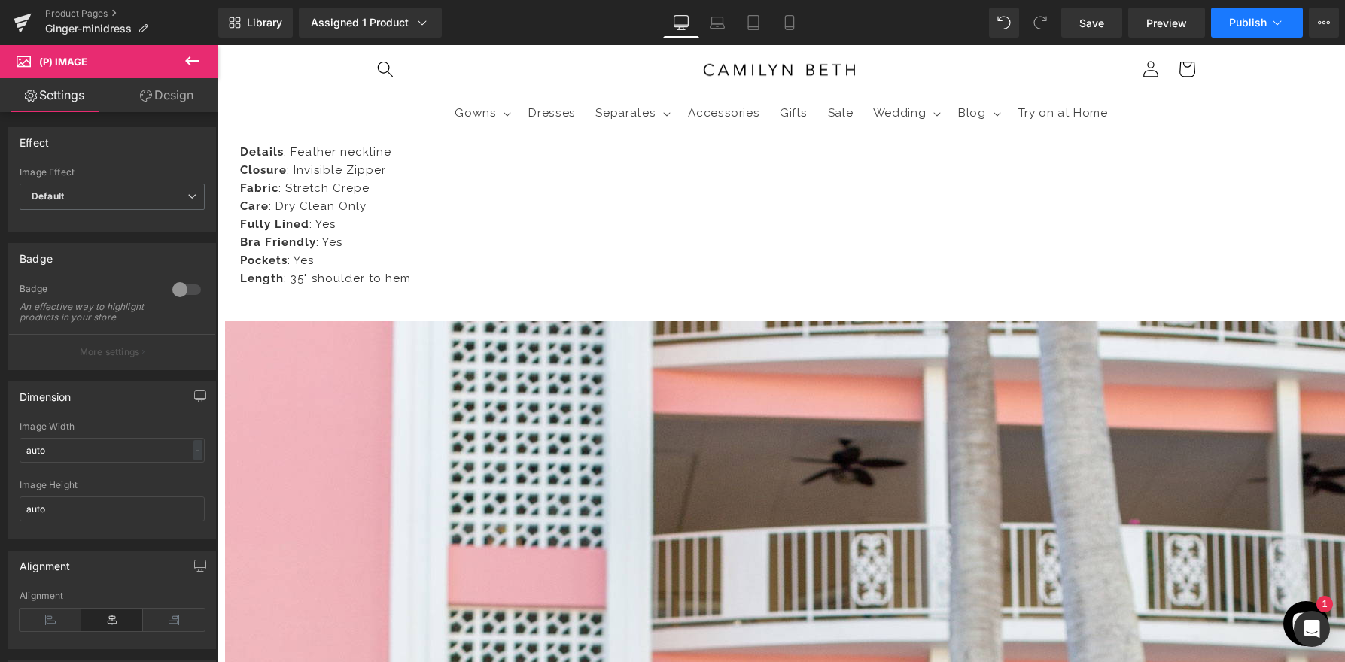
click at [1254, 29] on button "Publish" at bounding box center [1257, 23] width 92 height 30
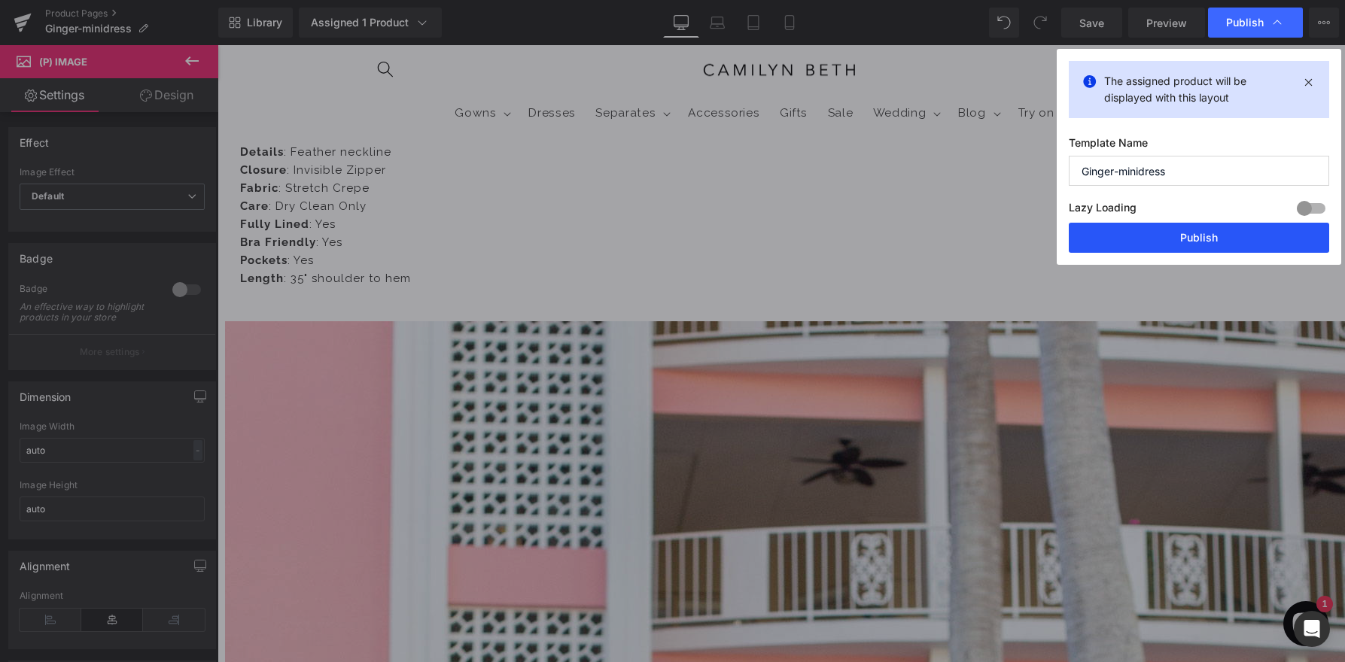
click at [1165, 242] on button "Publish" at bounding box center [1198, 238] width 260 height 30
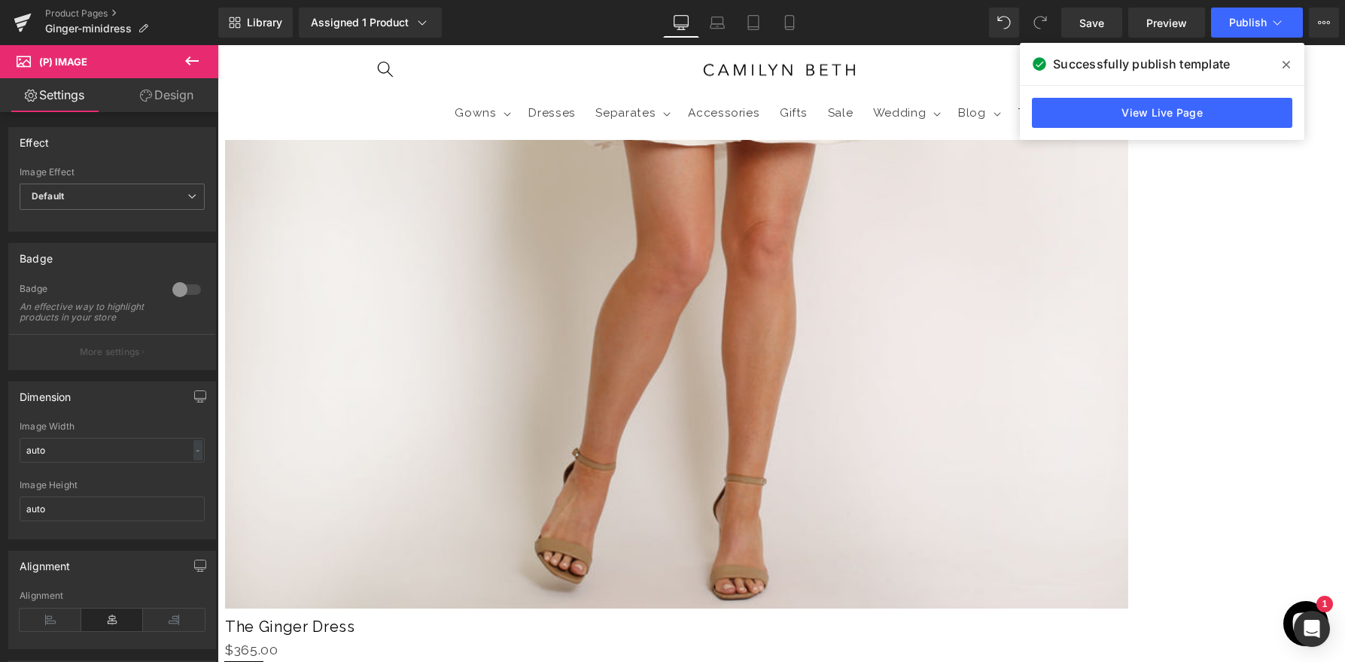
scroll to position [329, 0]
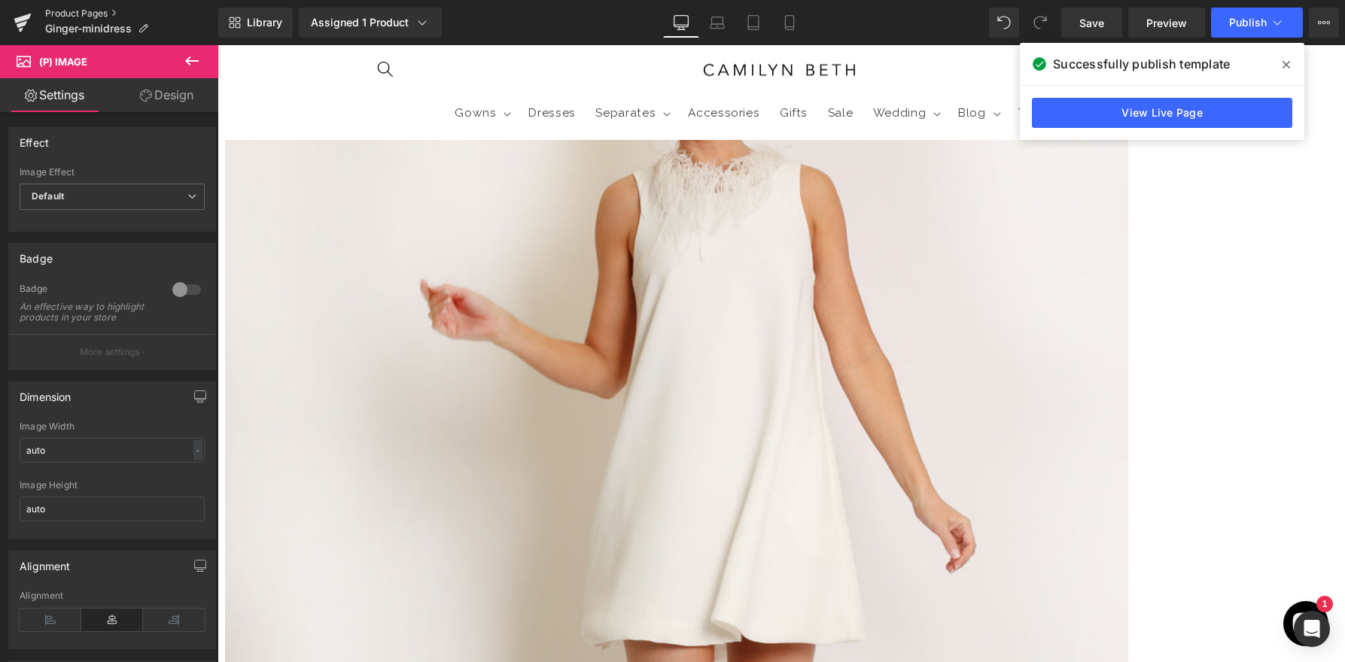
click at [81, 13] on link "Product Pages" at bounding box center [131, 14] width 173 height 12
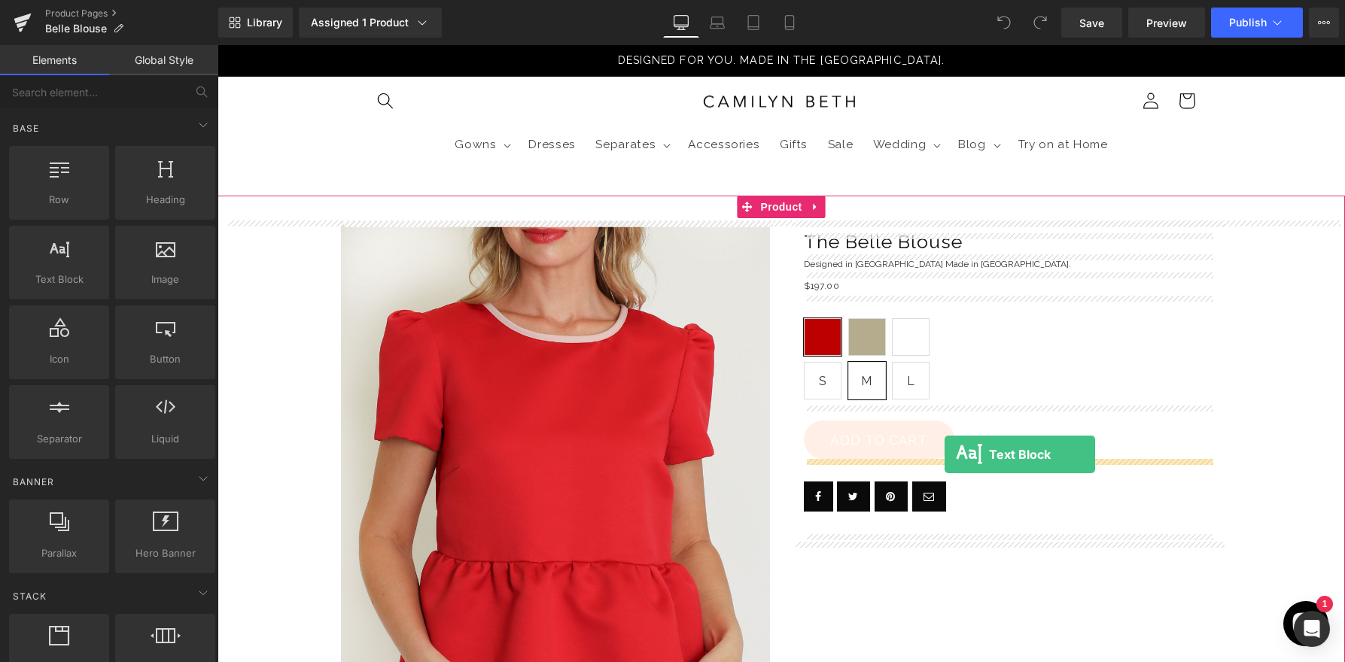
drag, startPoint x: 289, startPoint y: 320, endPoint x: 944, endPoint y: 454, distance: 669.0
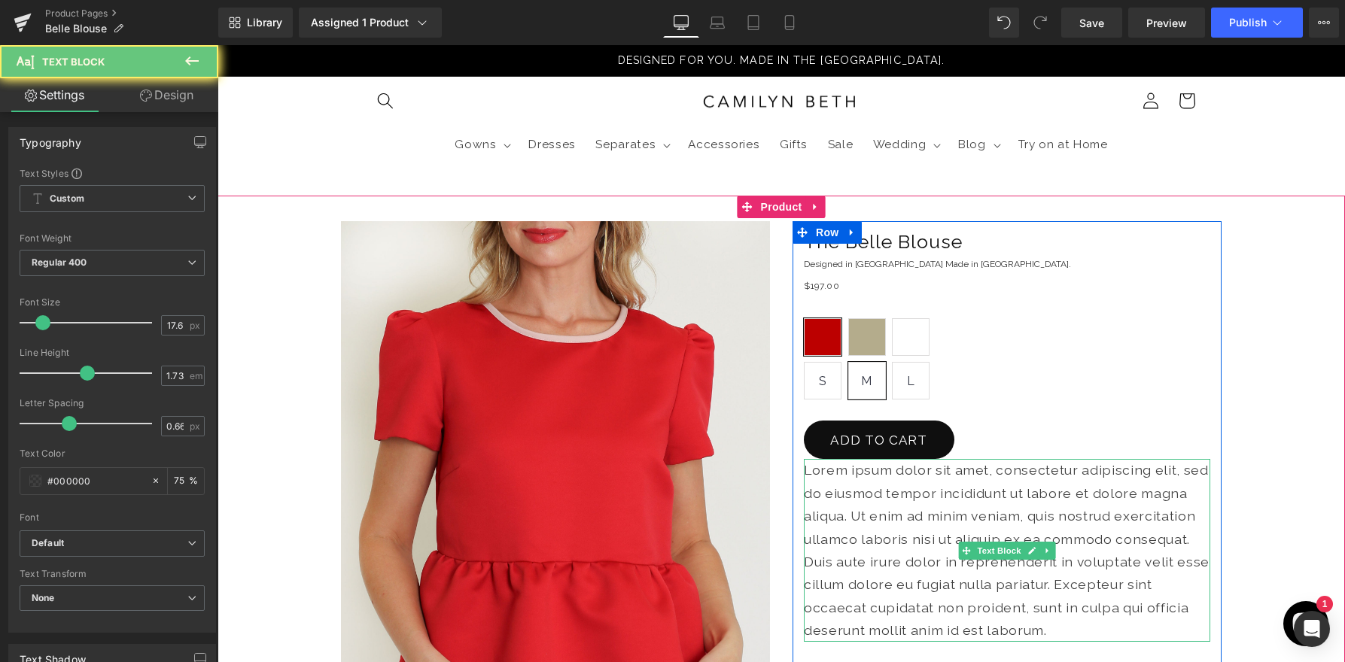
click at [917, 482] on p "Lorem ipsum dolor sit amet, consectetur adipiscing elit, sed do eiusmod tempor …" at bounding box center [1007, 550] width 406 height 183
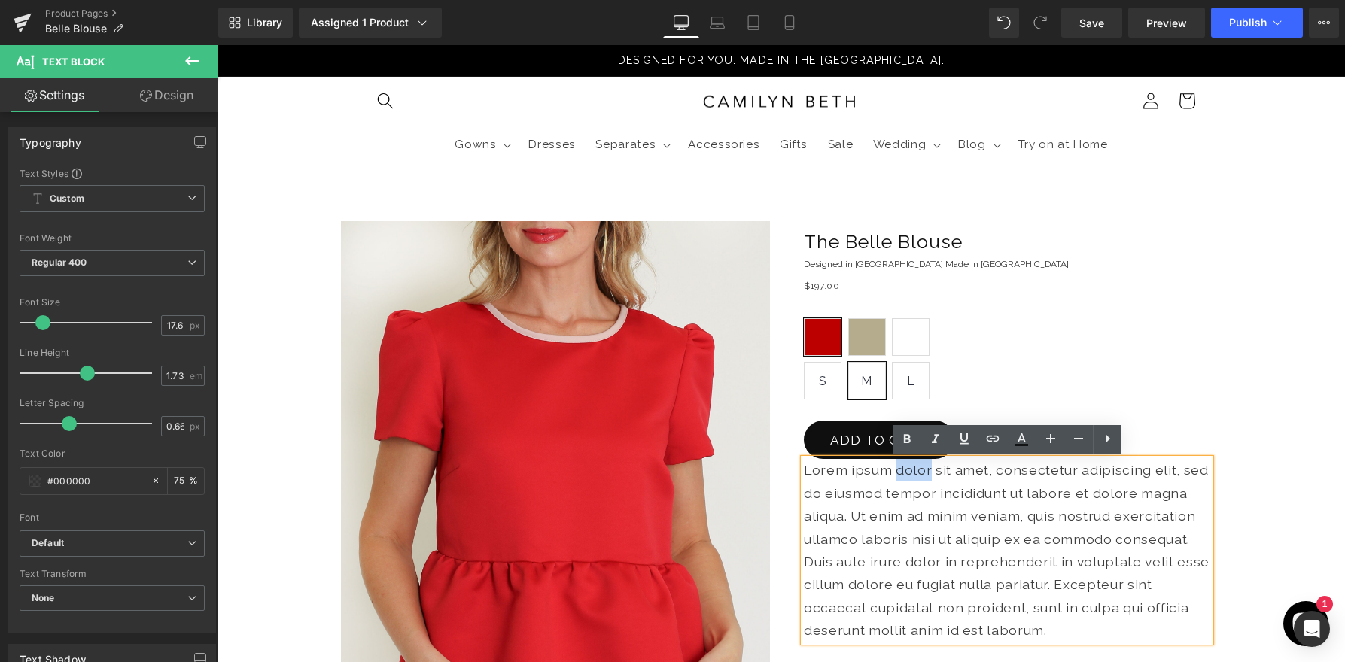
click at [917, 482] on p "Lorem ipsum dolor sit amet, consectetur adipiscing elit, sed do eiusmod tempor …" at bounding box center [1007, 550] width 406 height 183
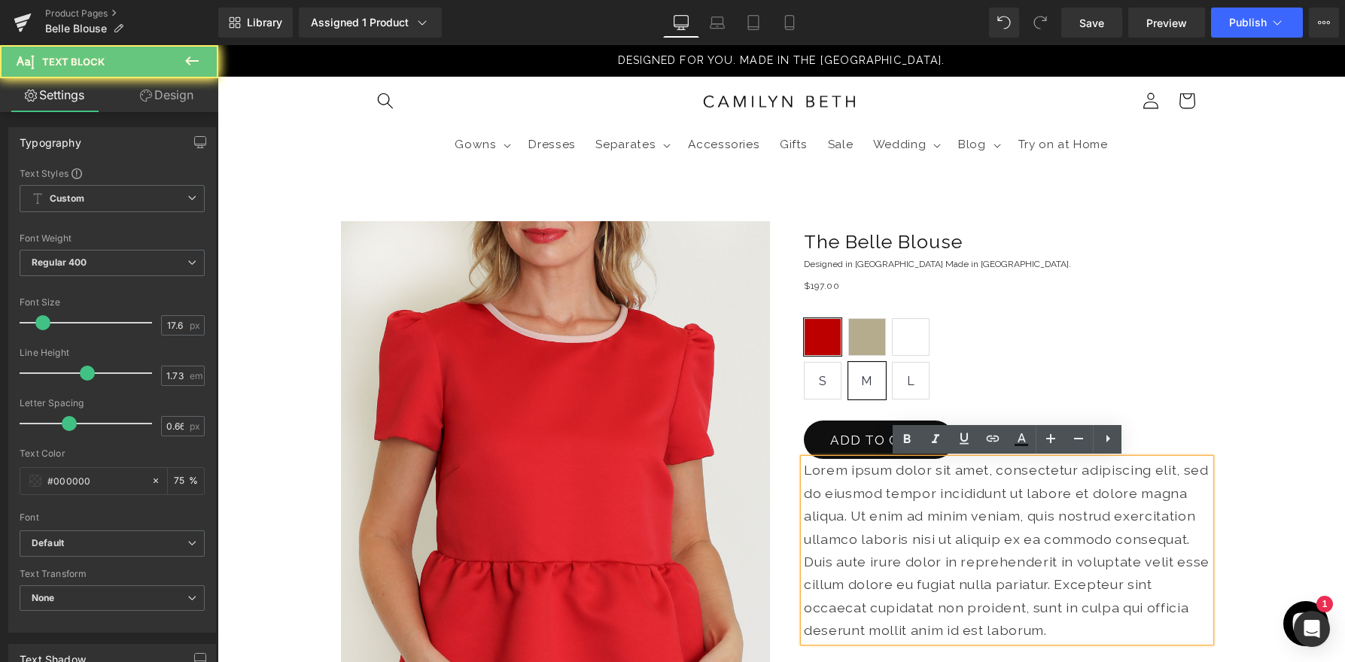
click at [960, 526] on p "Lorem ipsum dolor sit amet, consectetur adipiscing elit, sed do eiusmod tempor …" at bounding box center [1007, 550] width 406 height 183
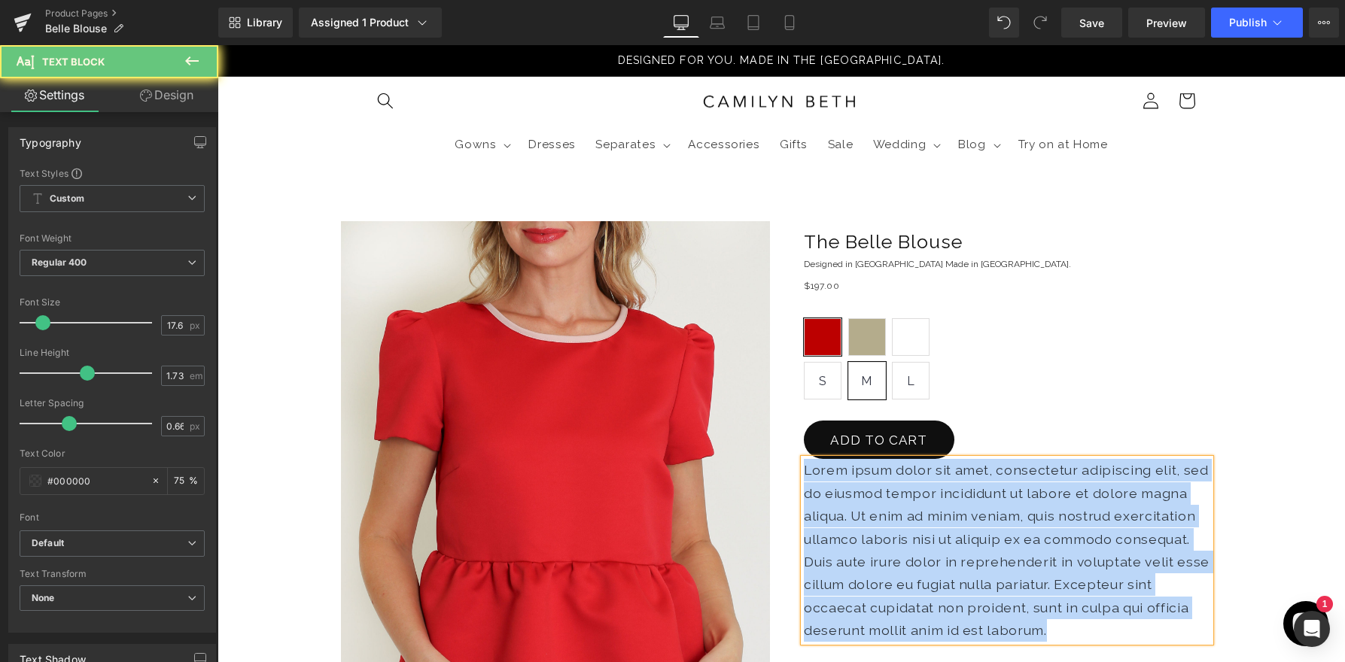
paste div
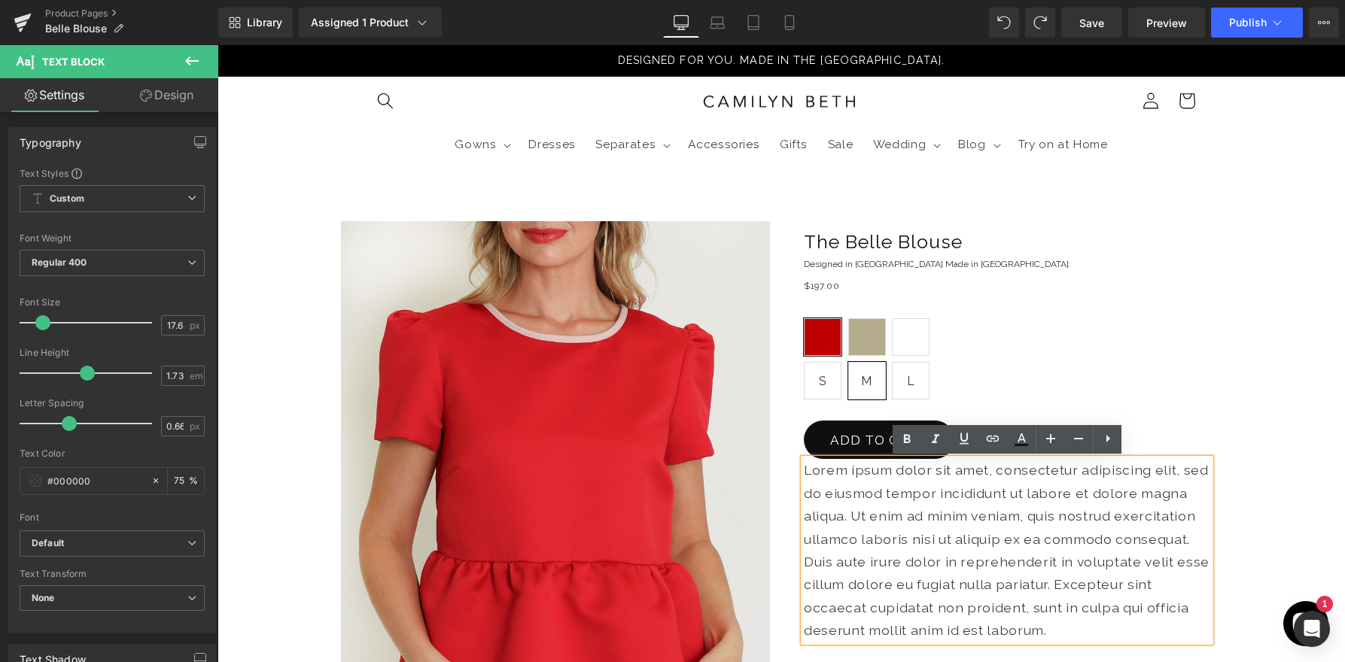
click at [951, 517] on p "Lorem ipsum dolor sit amet, consectetur adipiscing elit, sed do eiusmod tempor …" at bounding box center [1007, 550] width 406 height 183
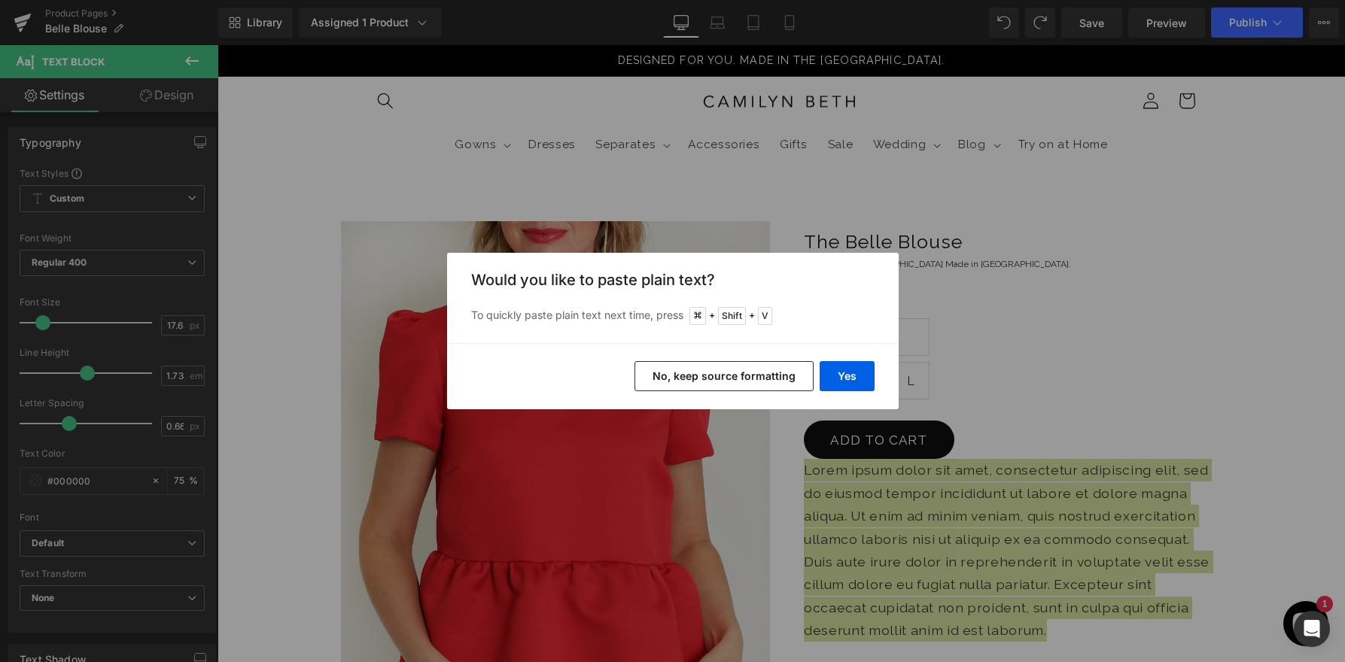
click at [747, 375] on button "No, keep source formatting" at bounding box center [723, 376] width 179 height 30
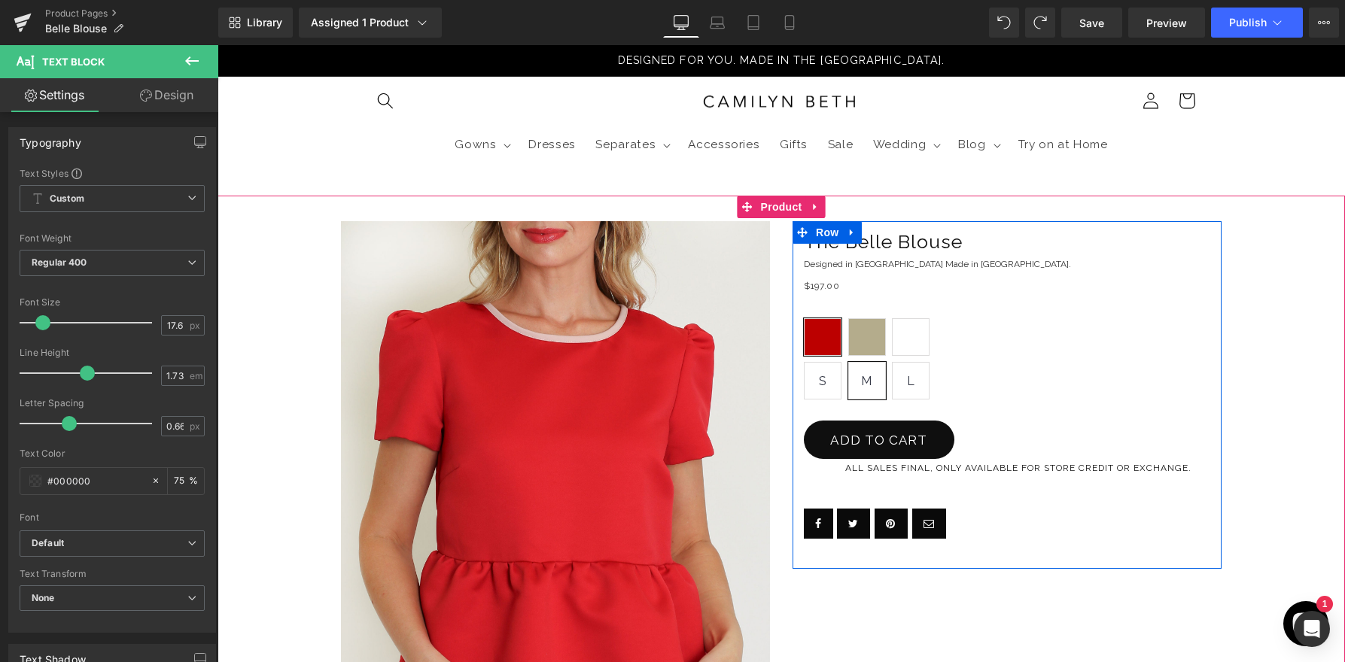
click at [1196, 467] on p "ALL SALES FINAL, ONLY AVAILABLE FOR STORE CREDIT OR EXCHANGE." at bounding box center [1018, 468] width 429 height 19
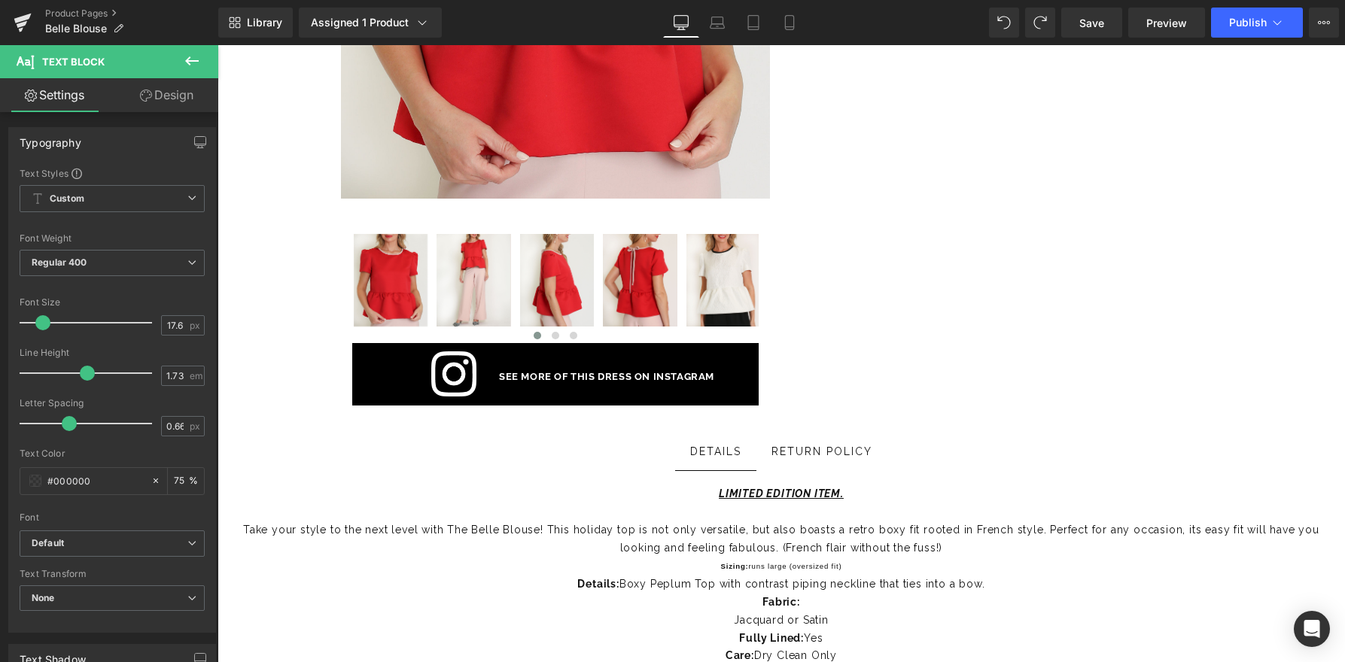
scroll to position [568, 0]
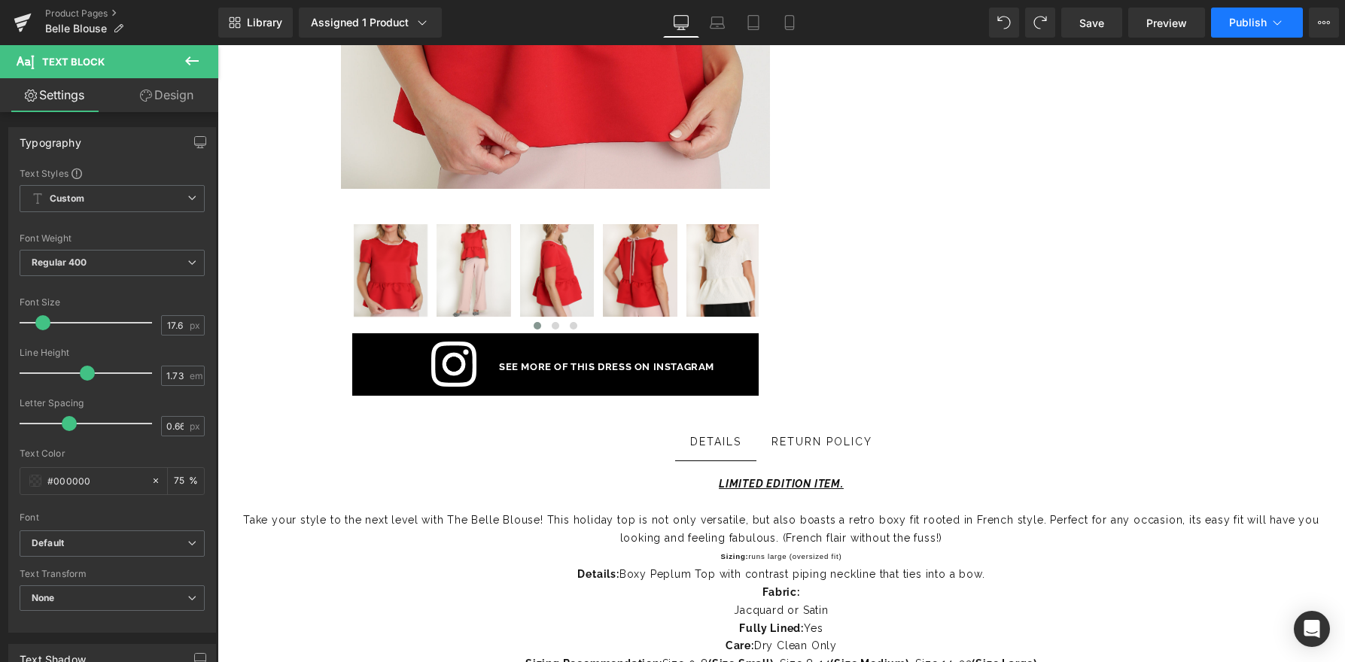
click at [1256, 23] on span "Publish" at bounding box center [1248, 23] width 38 height 12
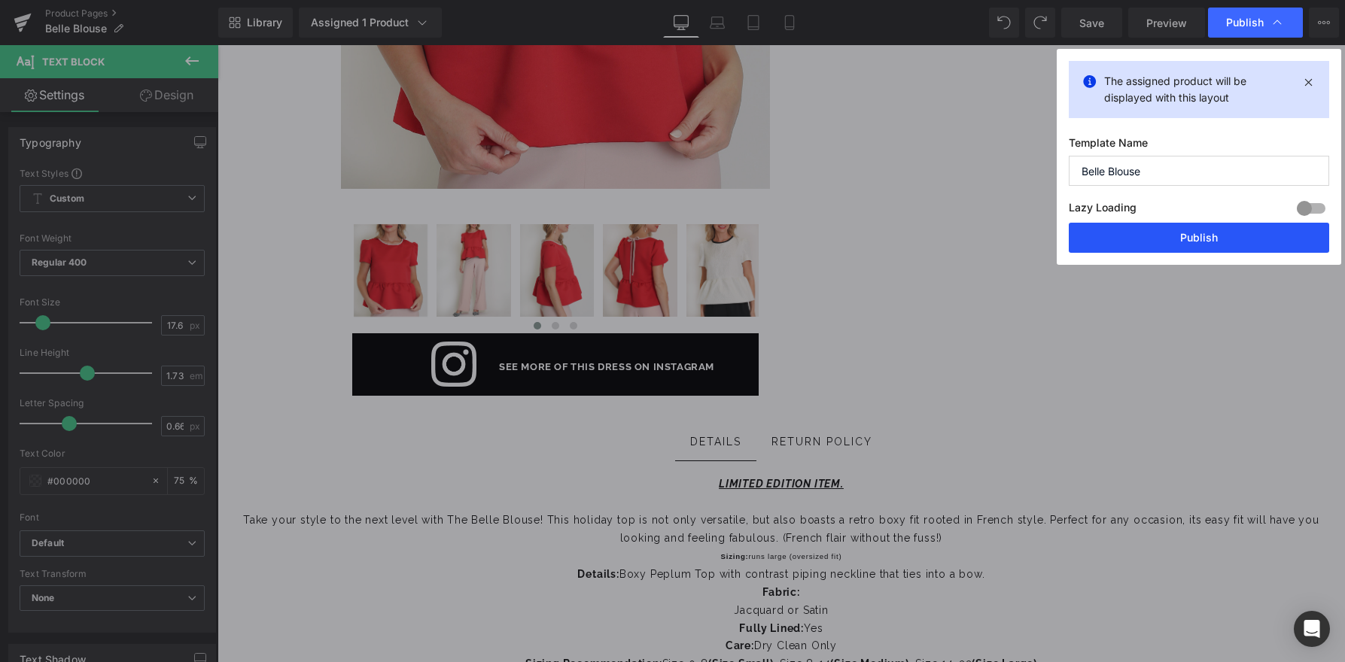
click at [1124, 240] on button "Publish" at bounding box center [1198, 238] width 260 height 30
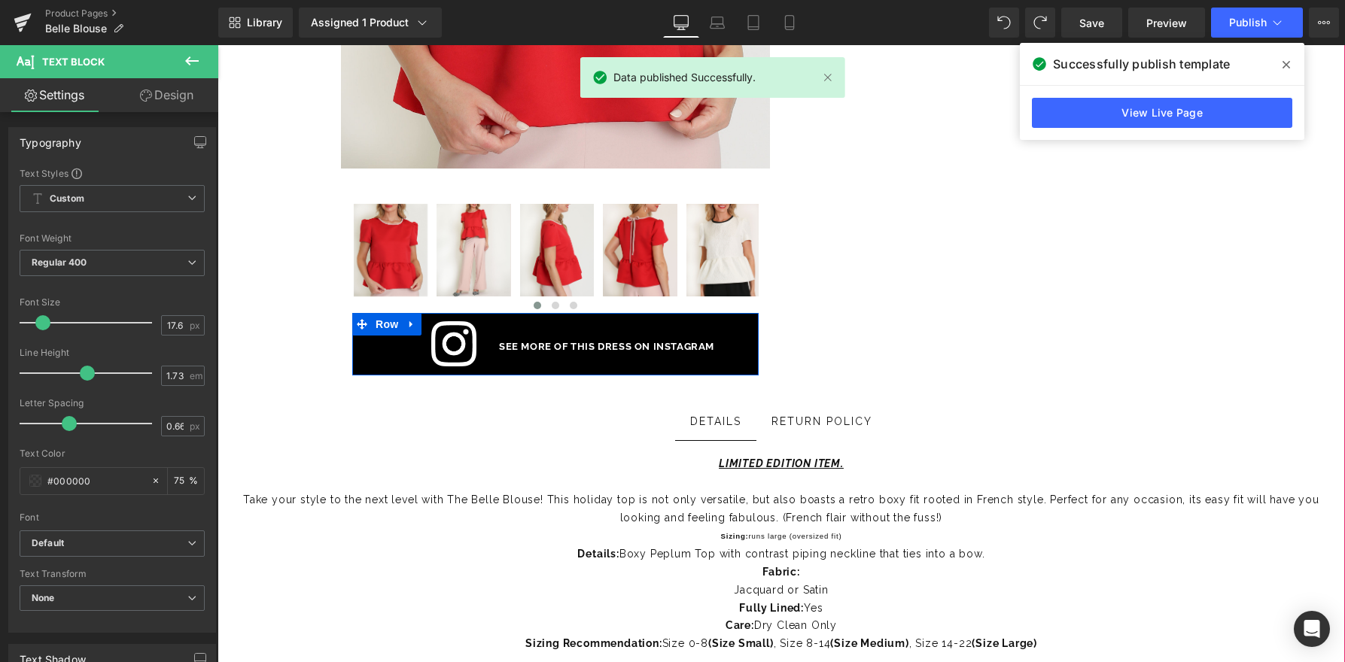
scroll to position [878, 0]
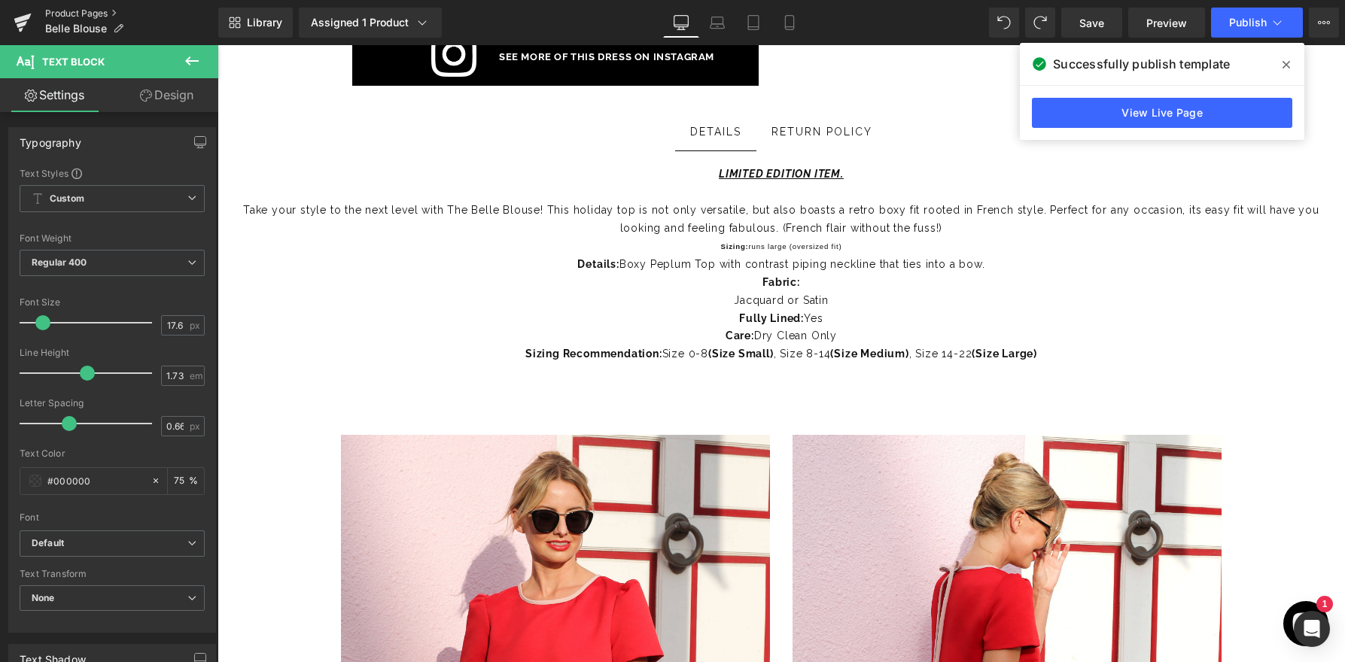
click at [59, 10] on link "Product Pages" at bounding box center [131, 14] width 173 height 12
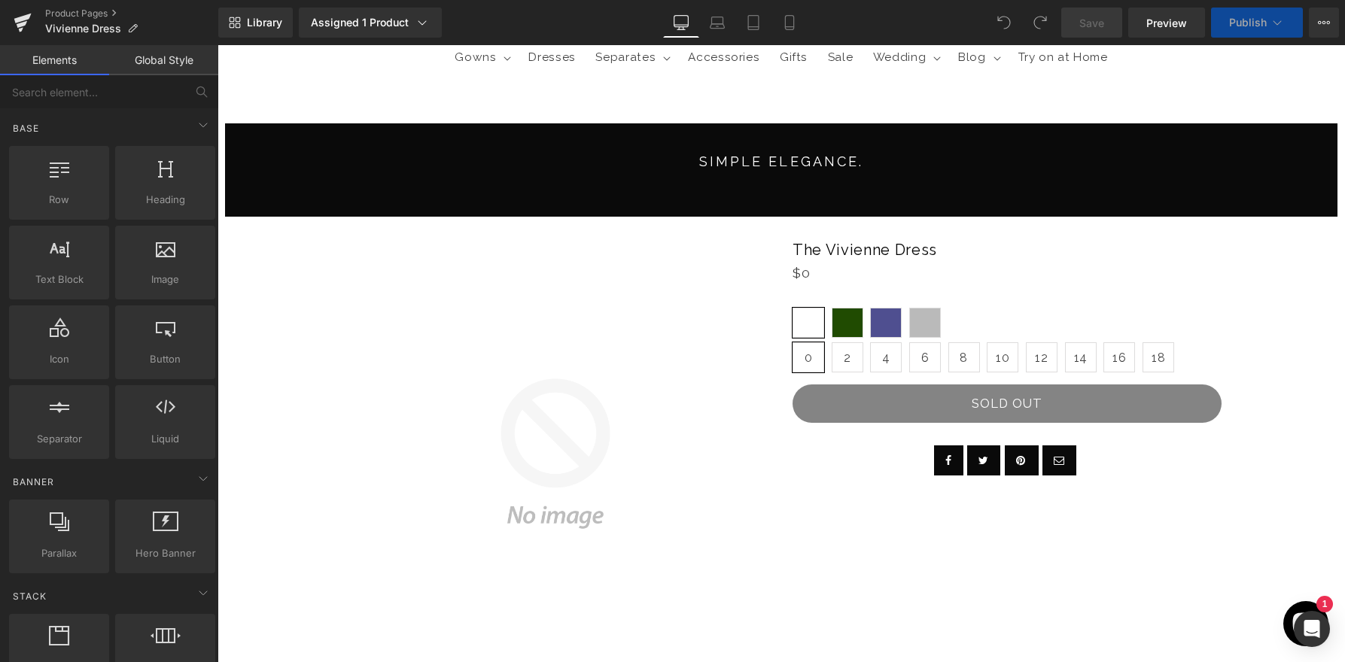
scroll to position [89, 0]
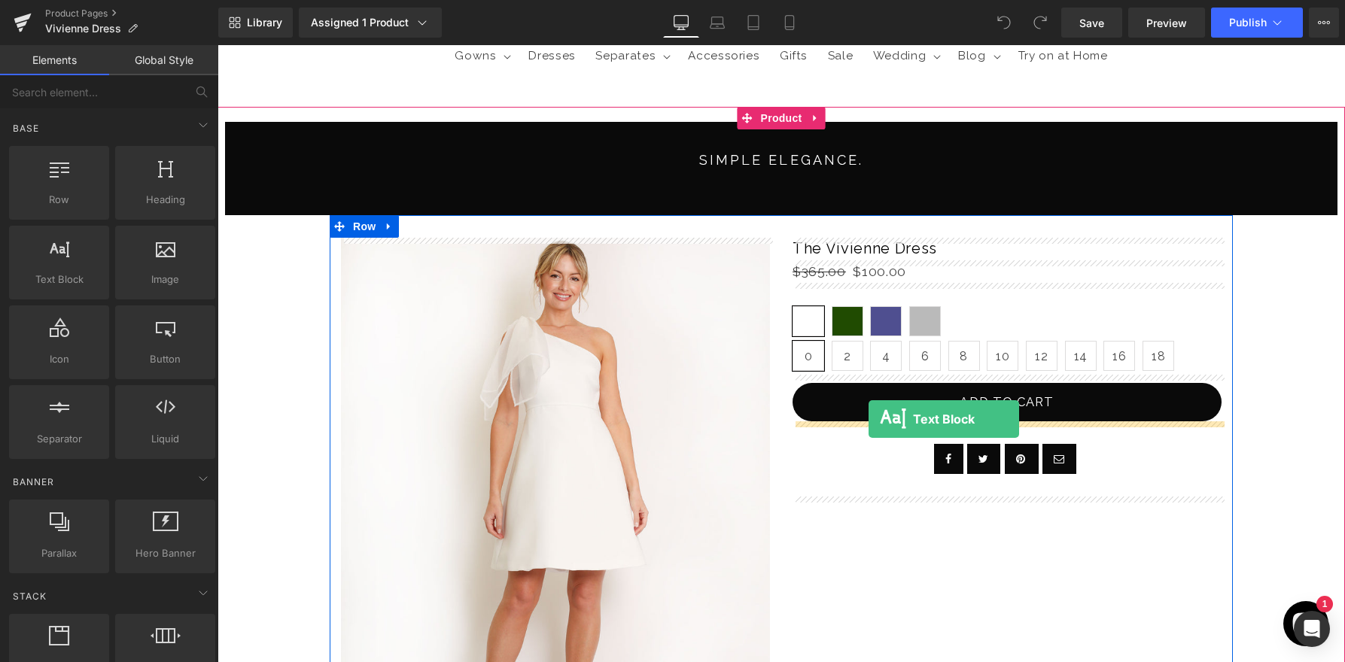
drag, startPoint x: 247, startPoint y: 266, endPoint x: 868, endPoint y: 419, distance: 640.2
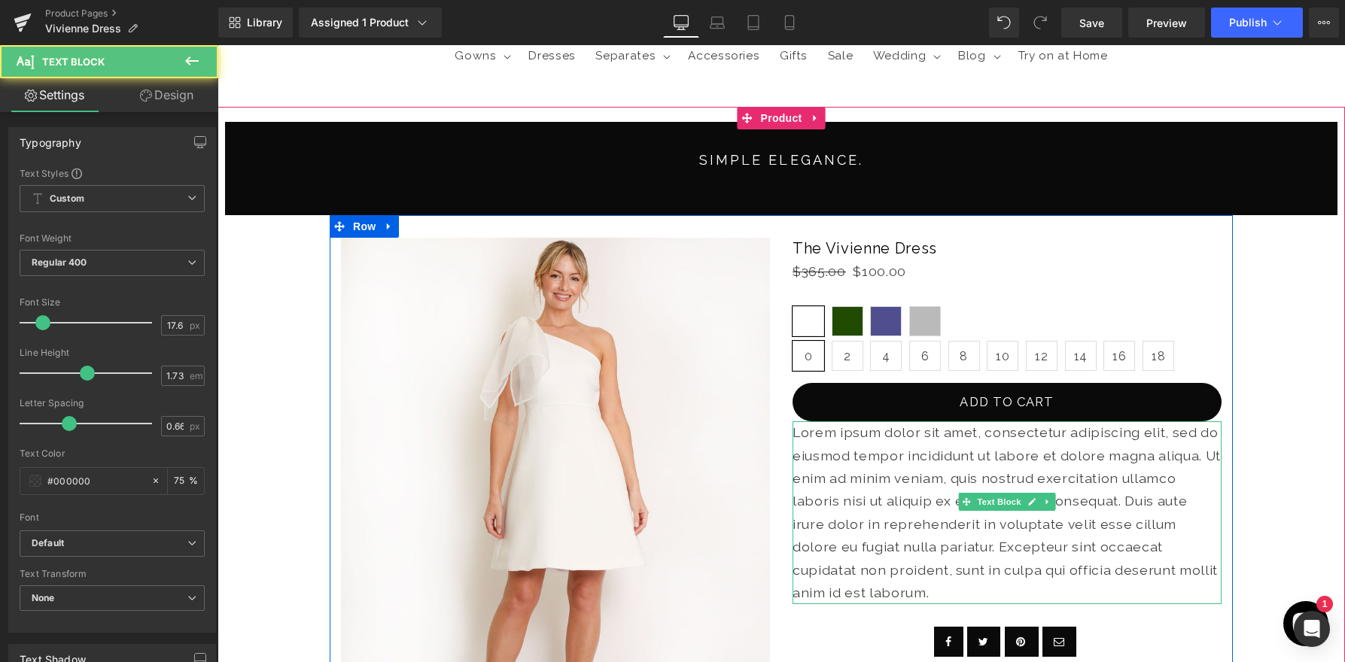
click at [879, 437] on p "Lorem ipsum dolor sit amet, consectetur adipiscing elit, sed do eiusmod tempor …" at bounding box center [1006, 512] width 429 height 183
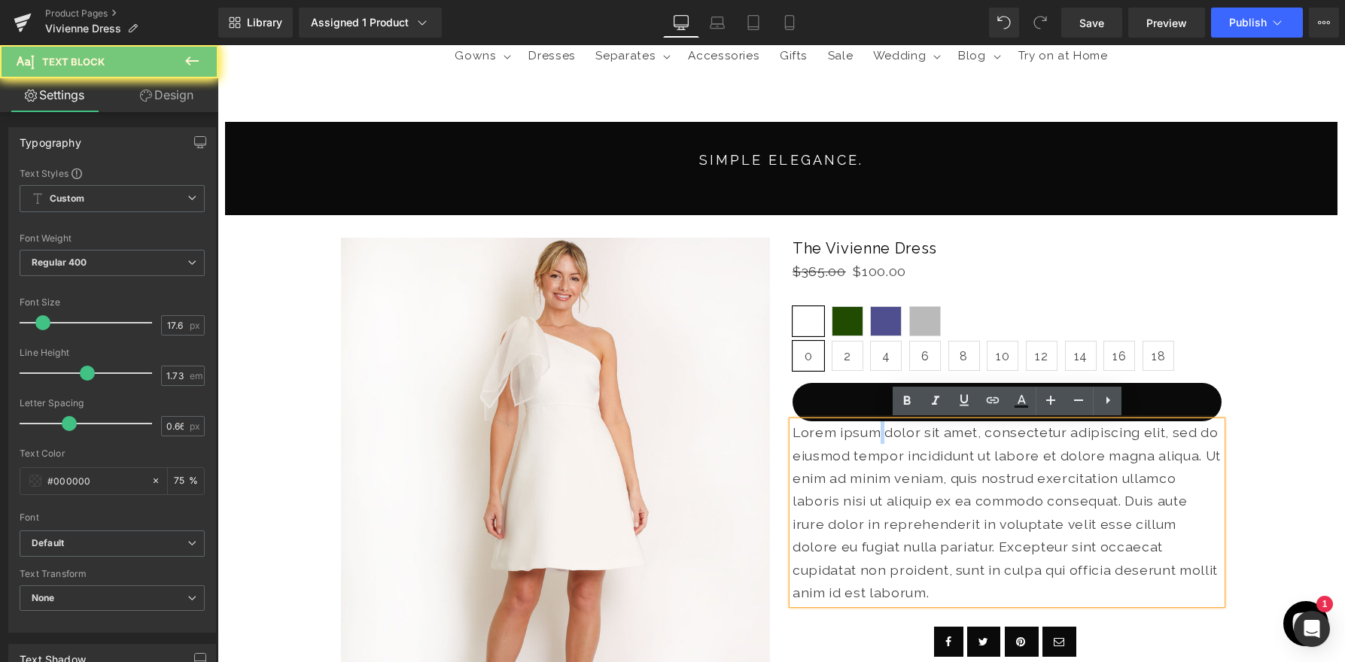
click at [879, 437] on p "Lorem ipsum dolor sit amet, consectetur adipiscing elit, sed do eiusmod tempor …" at bounding box center [1006, 512] width 429 height 183
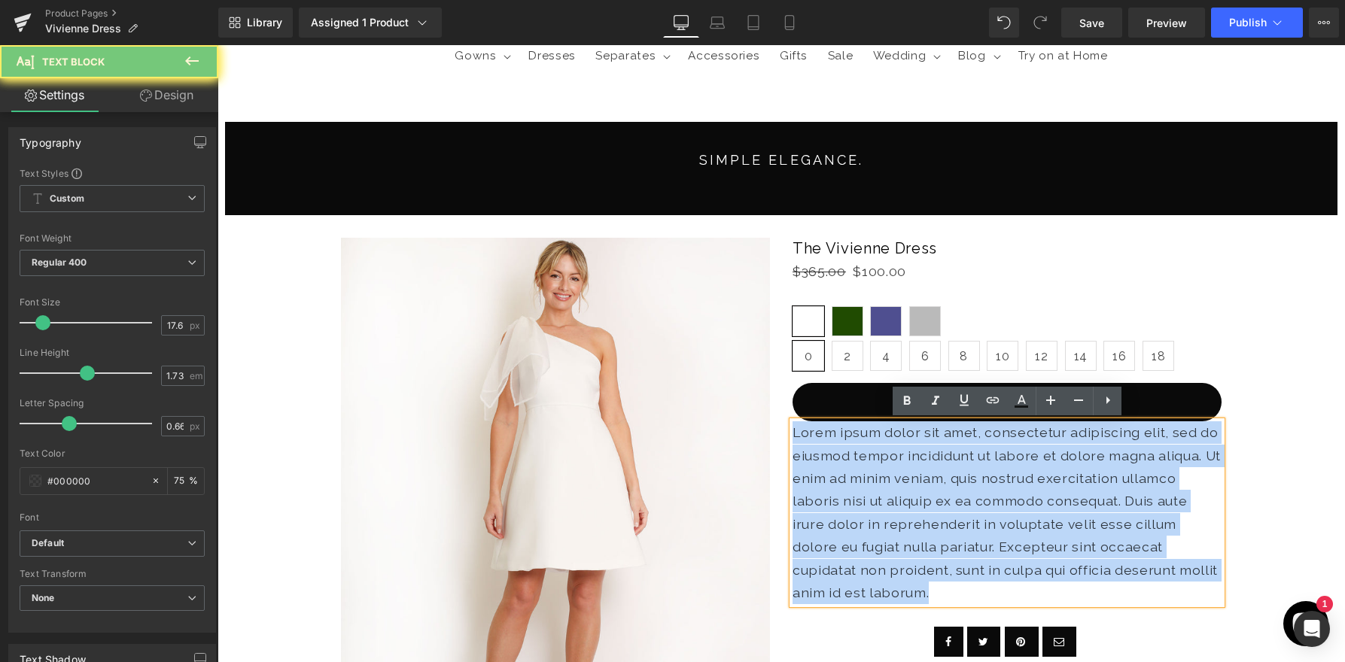
click at [879, 437] on p "Lorem ipsum dolor sit amet, consectetur adipiscing elit, sed do eiusmod tempor …" at bounding box center [1006, 512] width 429 height 183
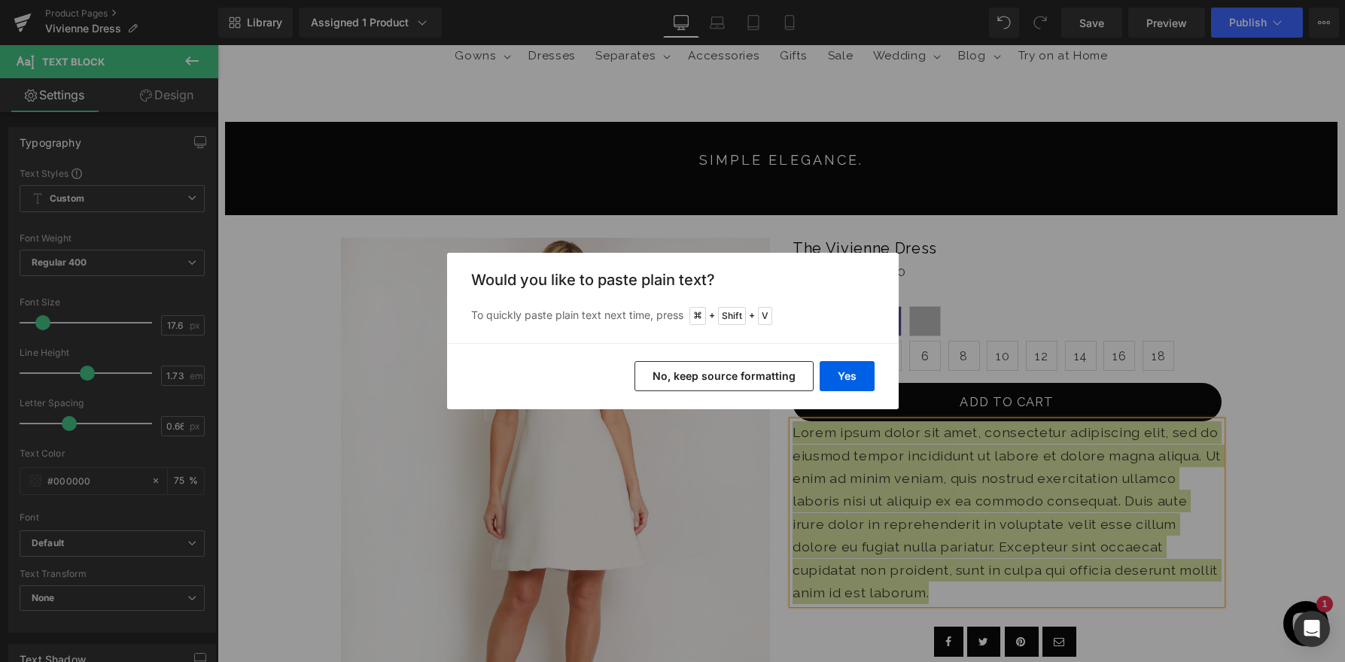
click at [777, 370] on button "No, keep source formatting" at bounding box center [723, 376] width 179 height 30
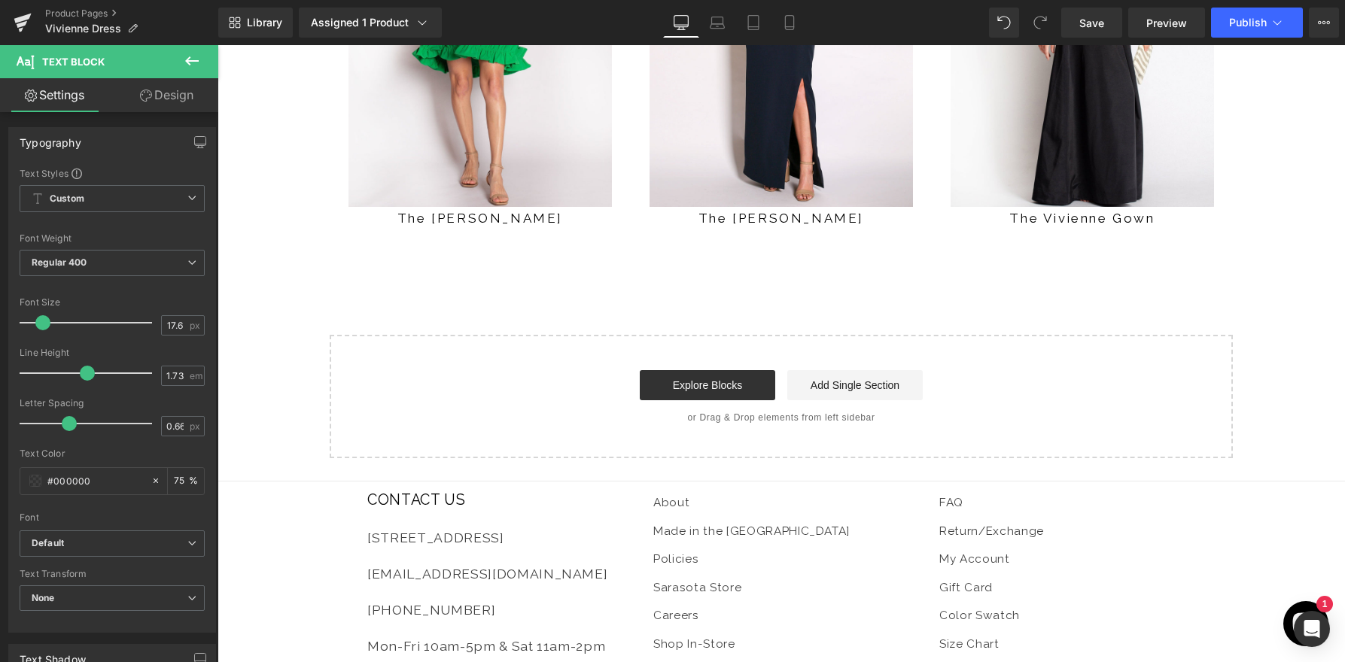
scroll to position [2652, 0]
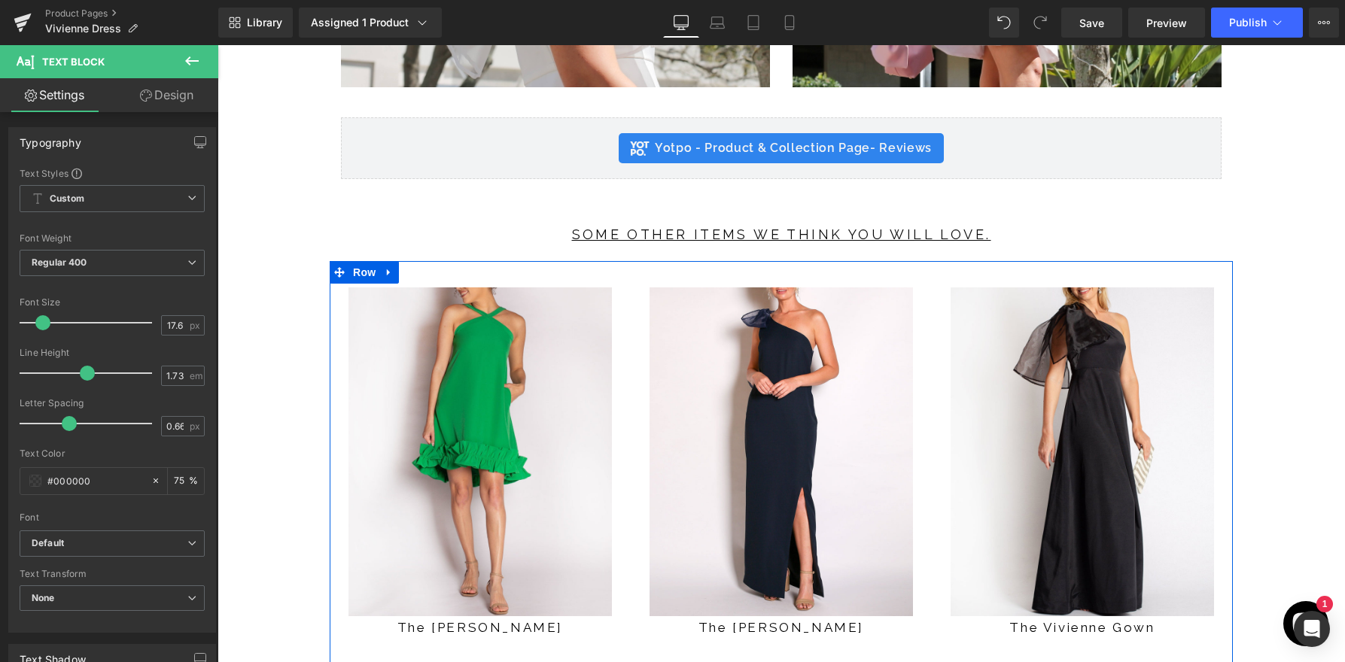
click at [473, 275] on span "Product" at bounding box center [479, 276] width 39 height 18
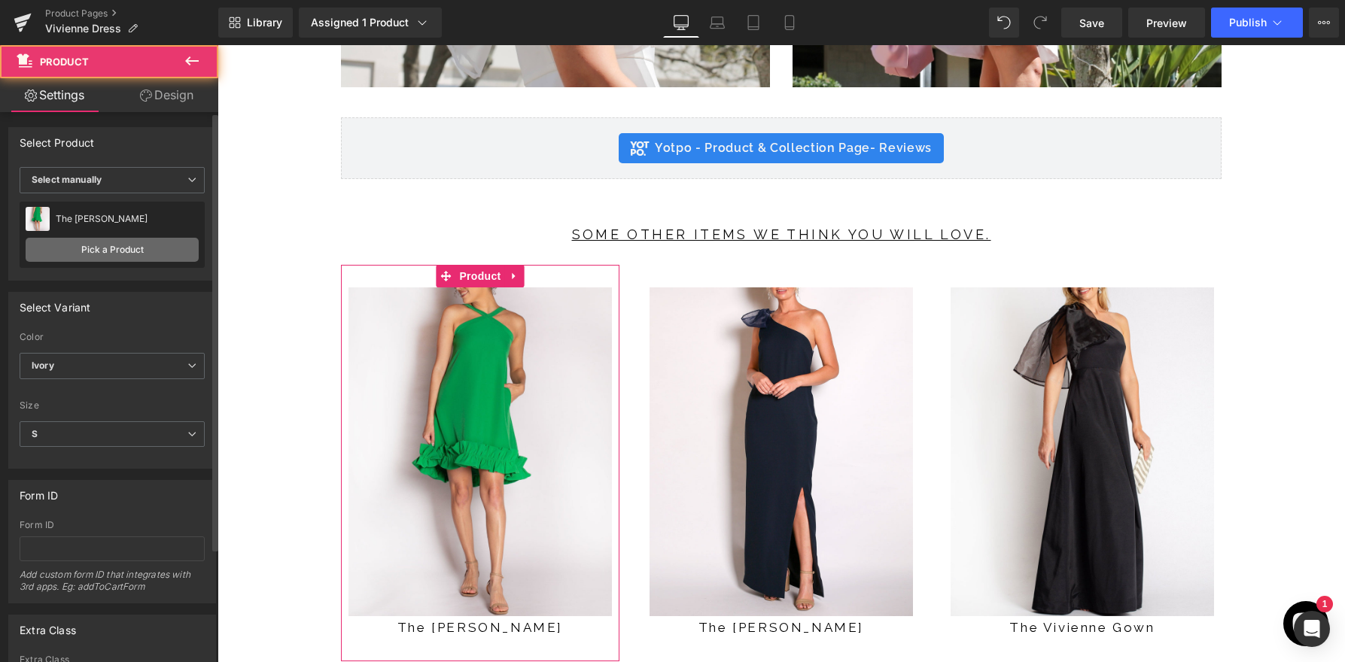
click at [117, 254] on link "Pick a Product" at bounding box center [112, 250] width 173 height 24
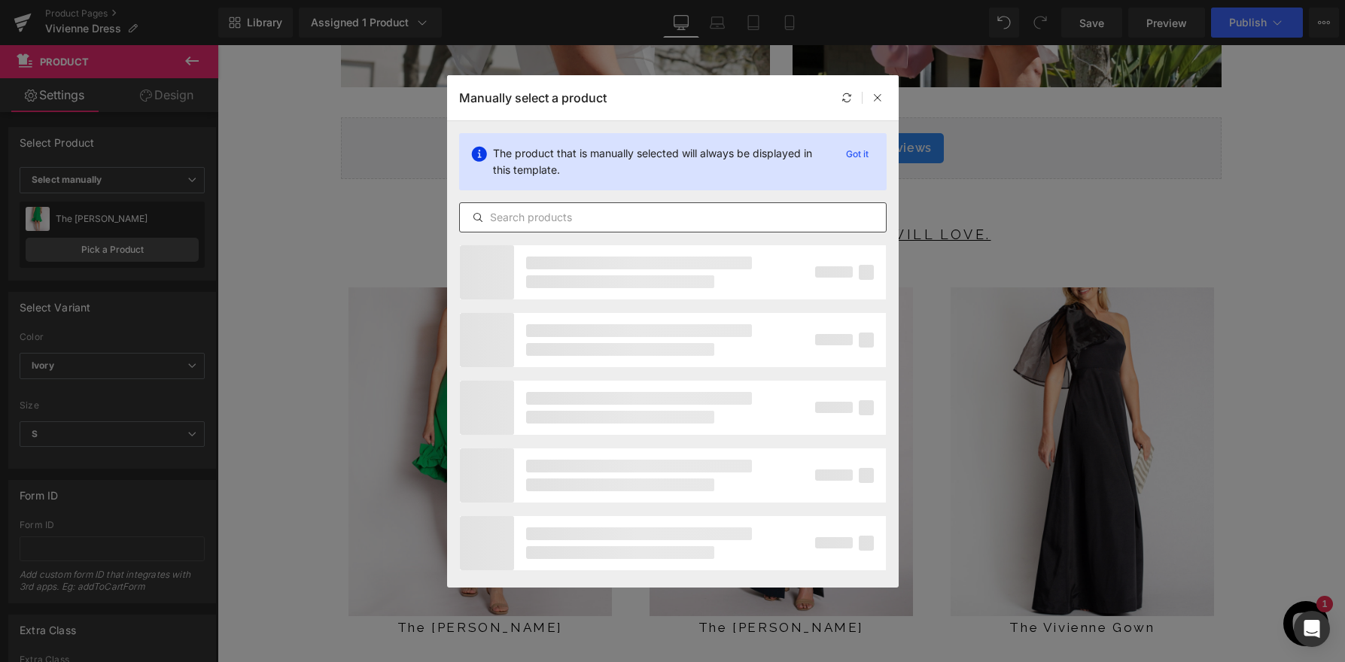
click at [580, 211] on input "text" at bounding box center [673, 217] width 426 height 18
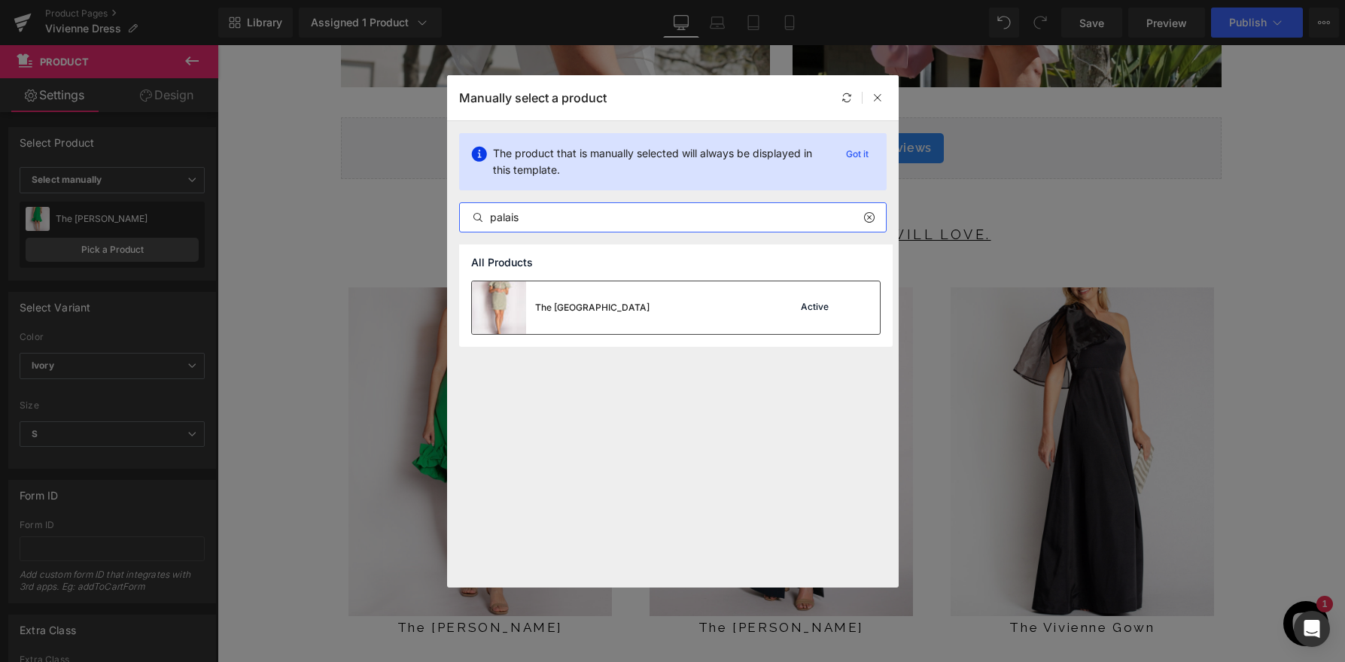
type input "palais"
click at [633, 318] on div "The [GEOGRAPHIC_DATA] Active" at bounding box center [676, 307] width 408 height 53
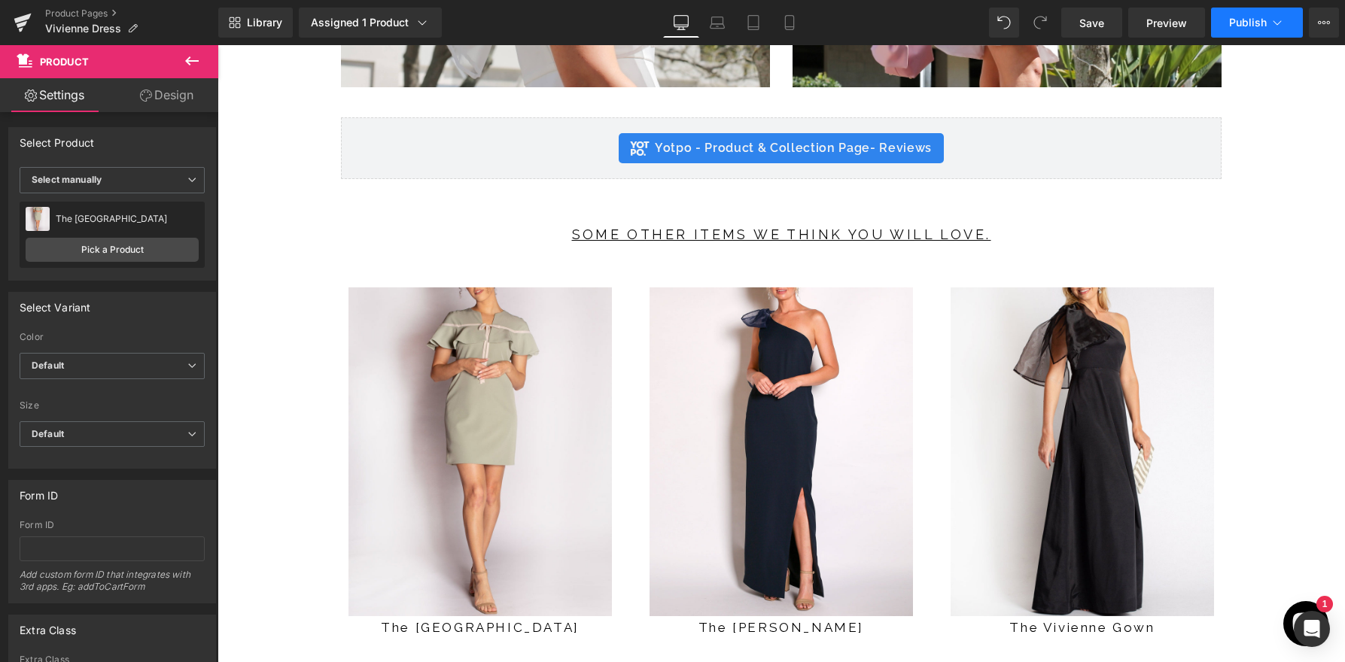
click at [1263, 24] on span "Publish" at bounding box center [1248, 23] width 38 height 12
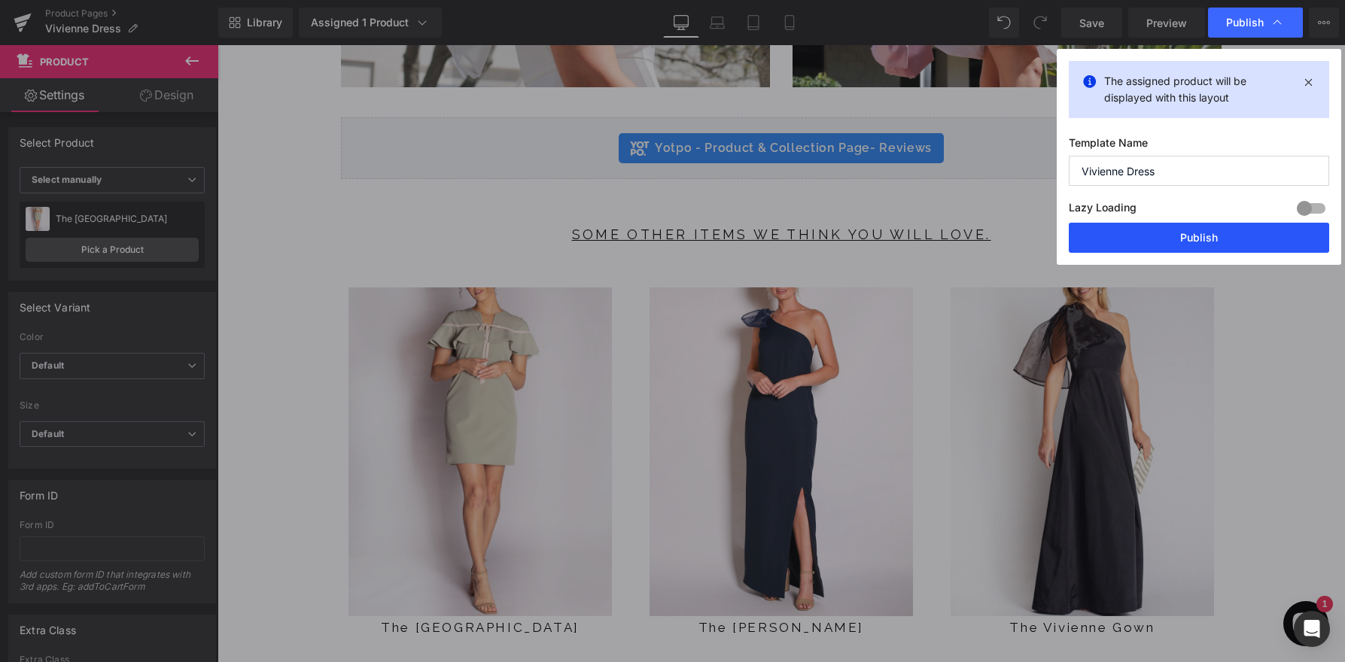
click at [1188, 234] on button "Publish" at bounding box center [1198, 238] width 260 height 30
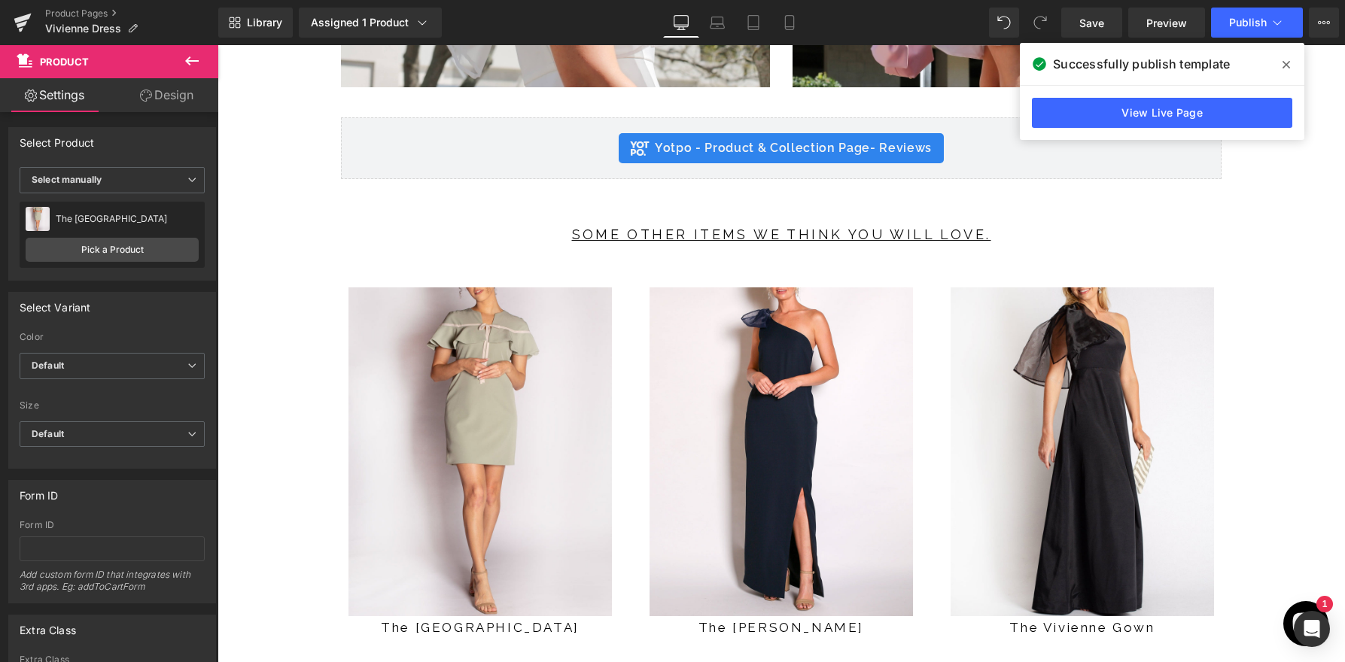
scroll to position [1360, 0]
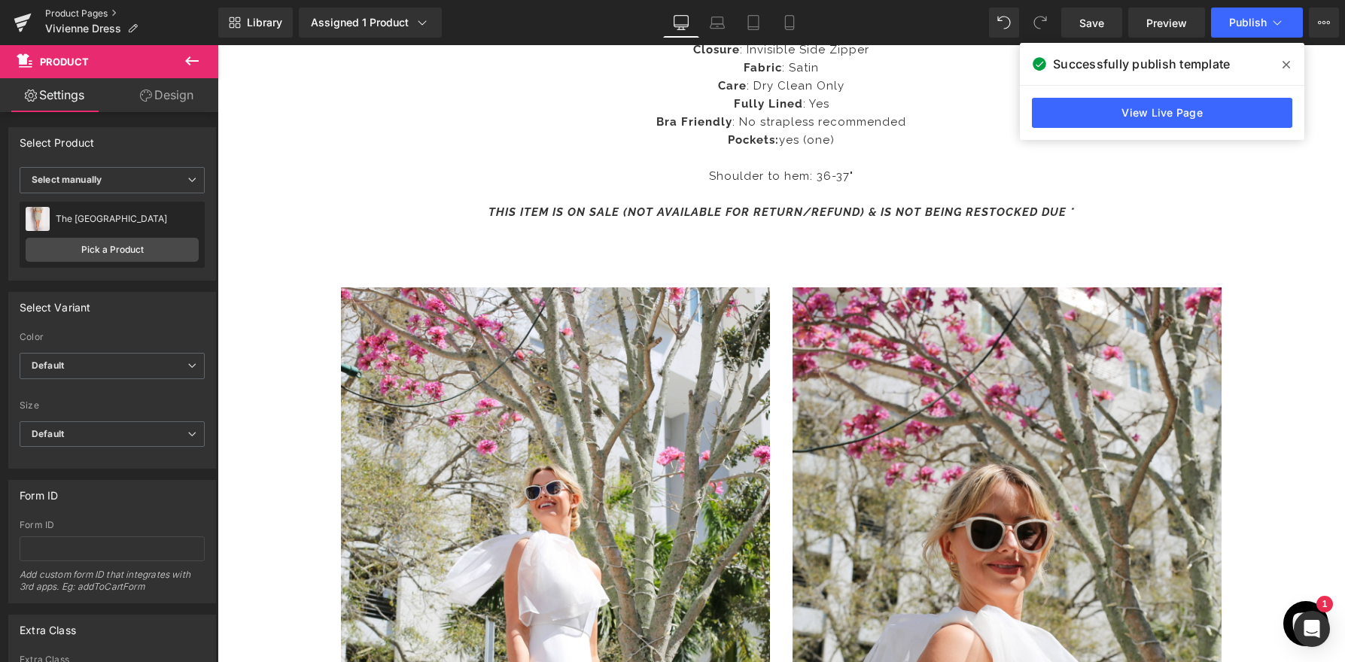
click at [93, 10] on link "Product Pages" at bounding box center [131, 14] width 173 height 12
